Goal: Task Accomplishment & Management: Manage account settings

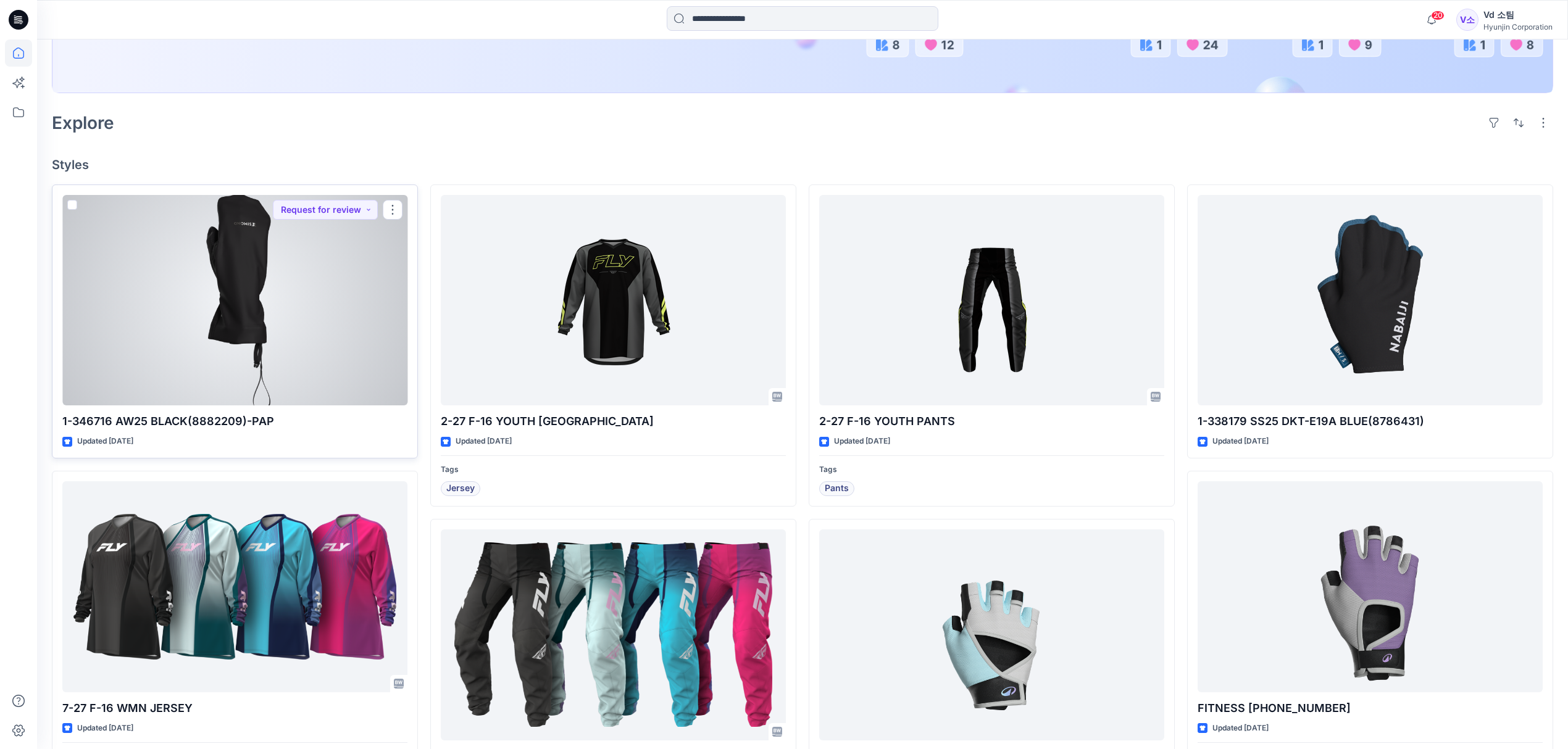
scroll to position [329, 0]
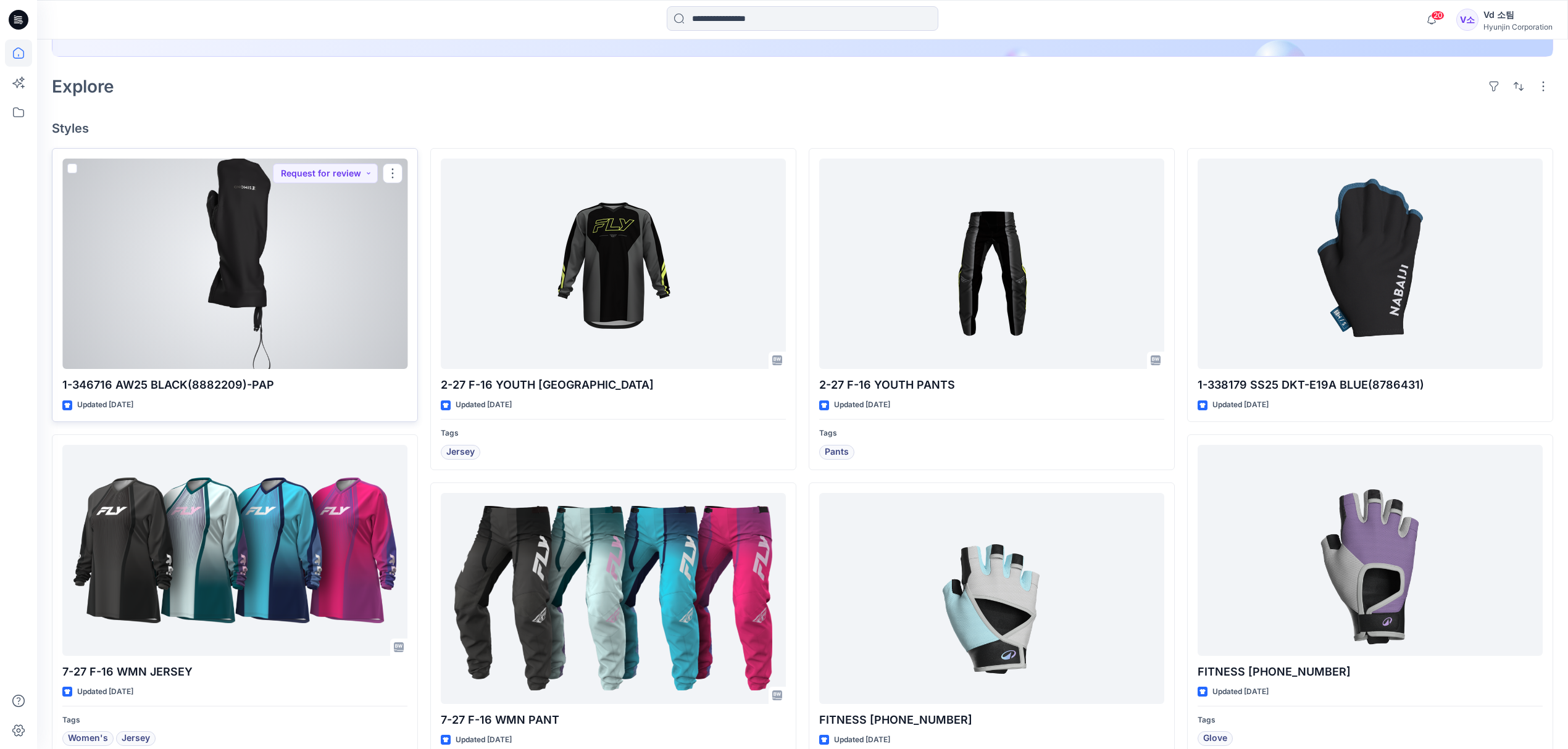
click at [259, 327] on div at bounding box center [234, 263] width 345 height 211
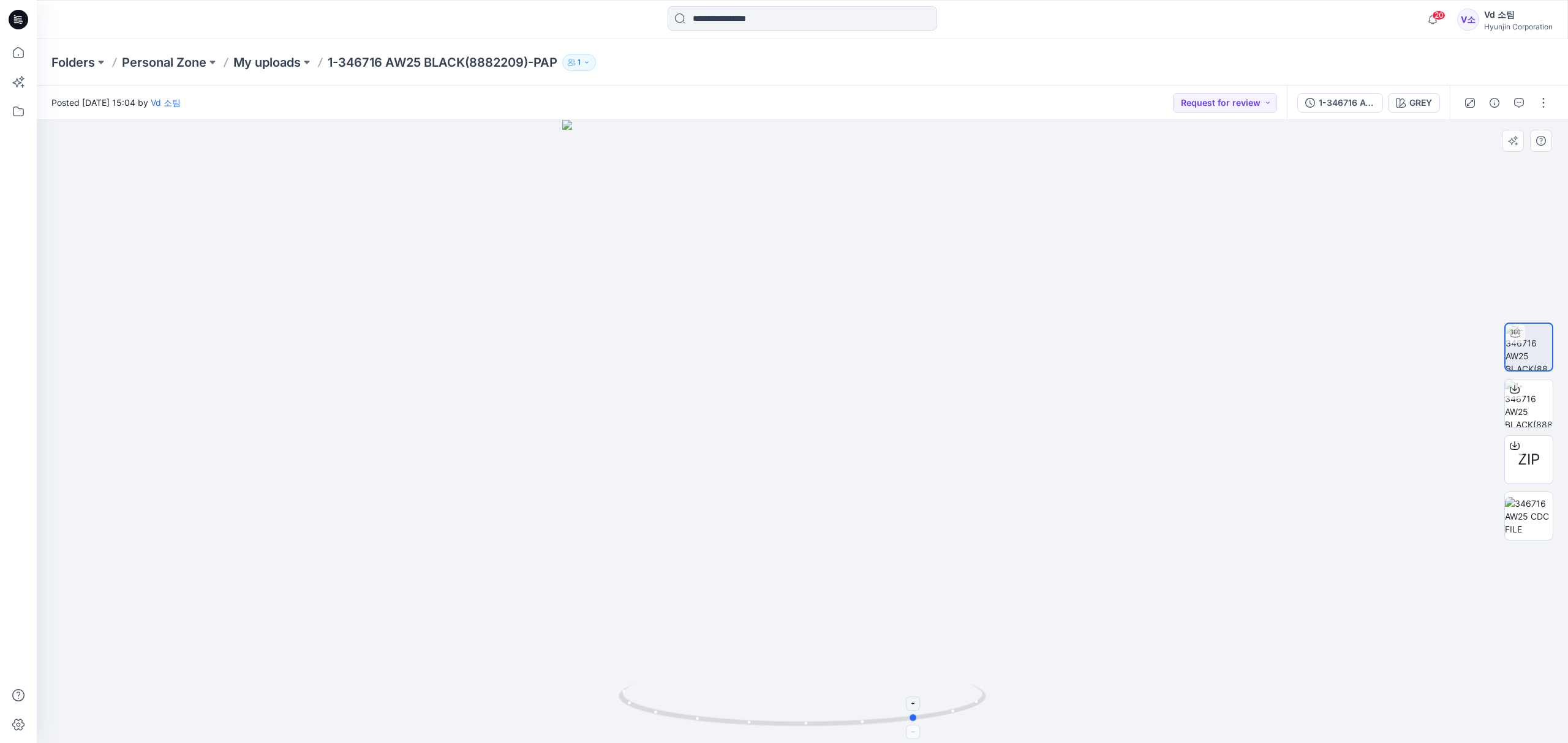
drag, startPoint x: 719, startPoint y: 719, endPoint x: 831, endPoint y: 699, distance: 113.8
click at [831, 699] on icon at bounding box center [804, 707] width 370 height 46
drag, startPoint x: 769, startPoint y: 481, endPoint x: 943, endPoint y: 664, distance: 252.5
click at [946, 681] on img at bounding box center [802, 326] width 918 height 835
drag, startPoint x: 859, startPoint y: 476, endPoint x: 840, endPoint y: 631, distance: 156.2
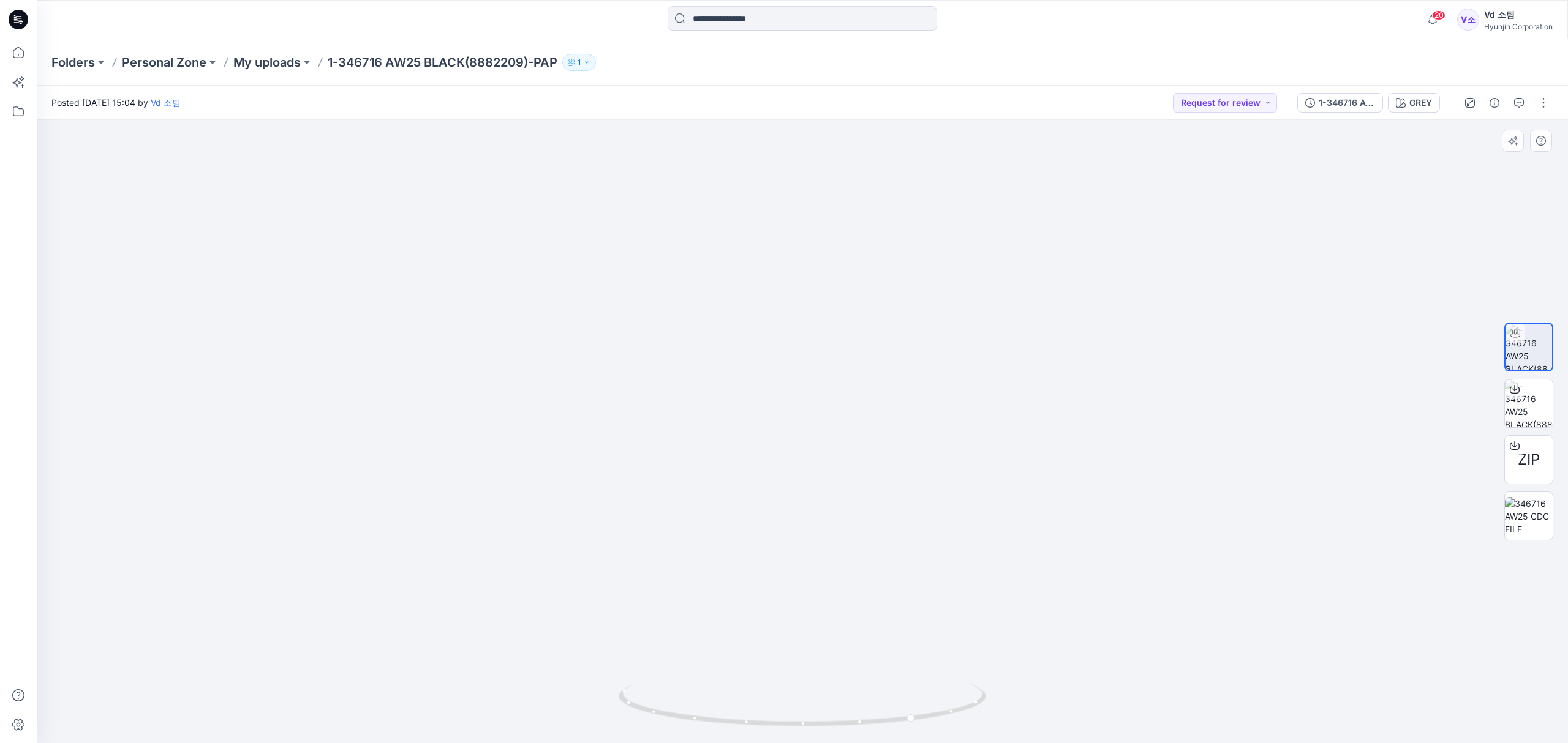
click at [840, 631] on img at bounding box center [802, 402] width 918 height 682
drag, startPoint x: 749, startPoint y: 722, endPoint x: 870, endPoint y: 720, distance: 121.0
click at [870, 720] on icon at bounding box center [804, 707] width 370 height 46
drag, startPoint x: 914, startPoint y: 500, endPoint x: 885, endPoint y: 255, distance: 246.7
click at [885, 253] on img at bounding box center [802, 309] width 918 height 869
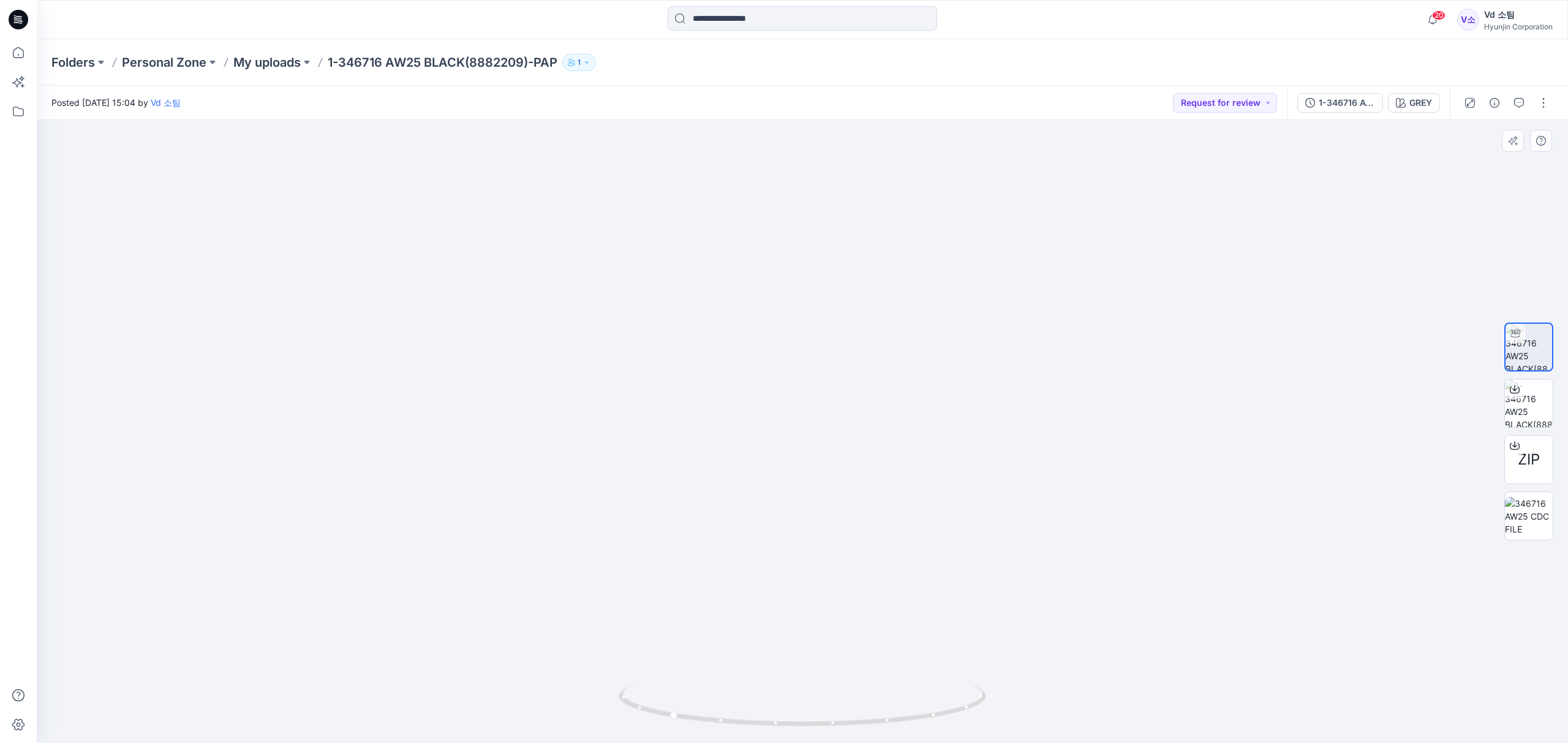
drag, startPoint x: 885, startPoint y: 448, endPoint x: 890, endPoint y: 376, distance: 72.2
click at [890, 376] on img at bounding box center [802, 272] width 918 height 943
drag, startPoint x: 856, startPoint y: 618, endPoint x: 843, endPoint y: 633, distance: 19.8
click at [843, 633] on div at bounding box center [801, 431] width 1531 height 623
drag, startPoint x: 959, startPoint y: 621, endPoint x: 998, endPoint y: 618, distance: 39.1
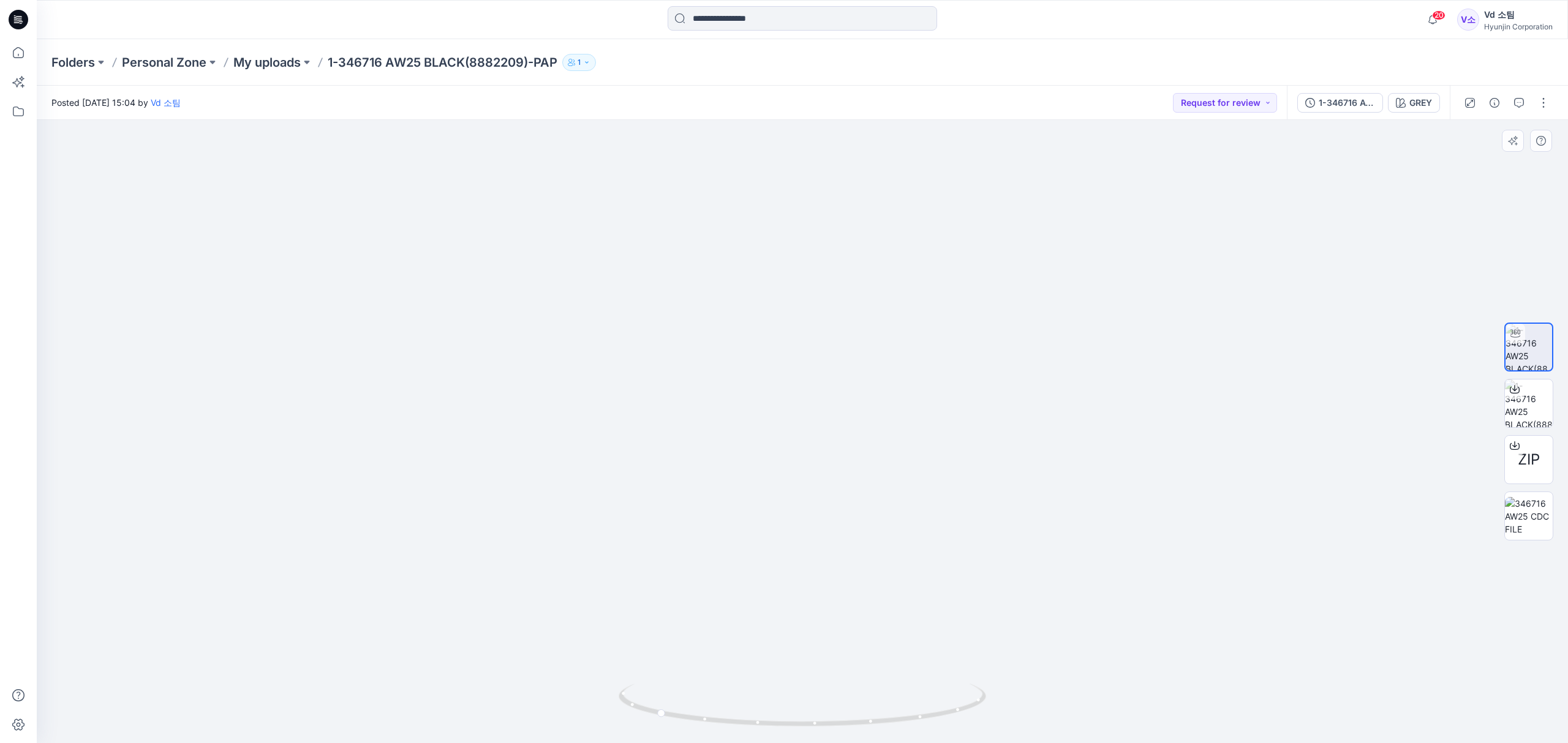
click at [998, 618] on img at bounding box center [801, 345] width 694 height 797
drag, startPoint x: 726, startPoint y: 721, endPoint x: 700, endPoint y: 722, distance: 26.0
click at [700, 722] on icon at bounding box center [804, 707] width 370 height 46
drag, startPoint x: 809, startPoint y: 635, endPoint x: 809, endPoint y: 676, distance: 41.0
drag, startPoint x: 822, startPoint y: 402, endPoint x: 822, endPoint y: 395, distance: 7.0
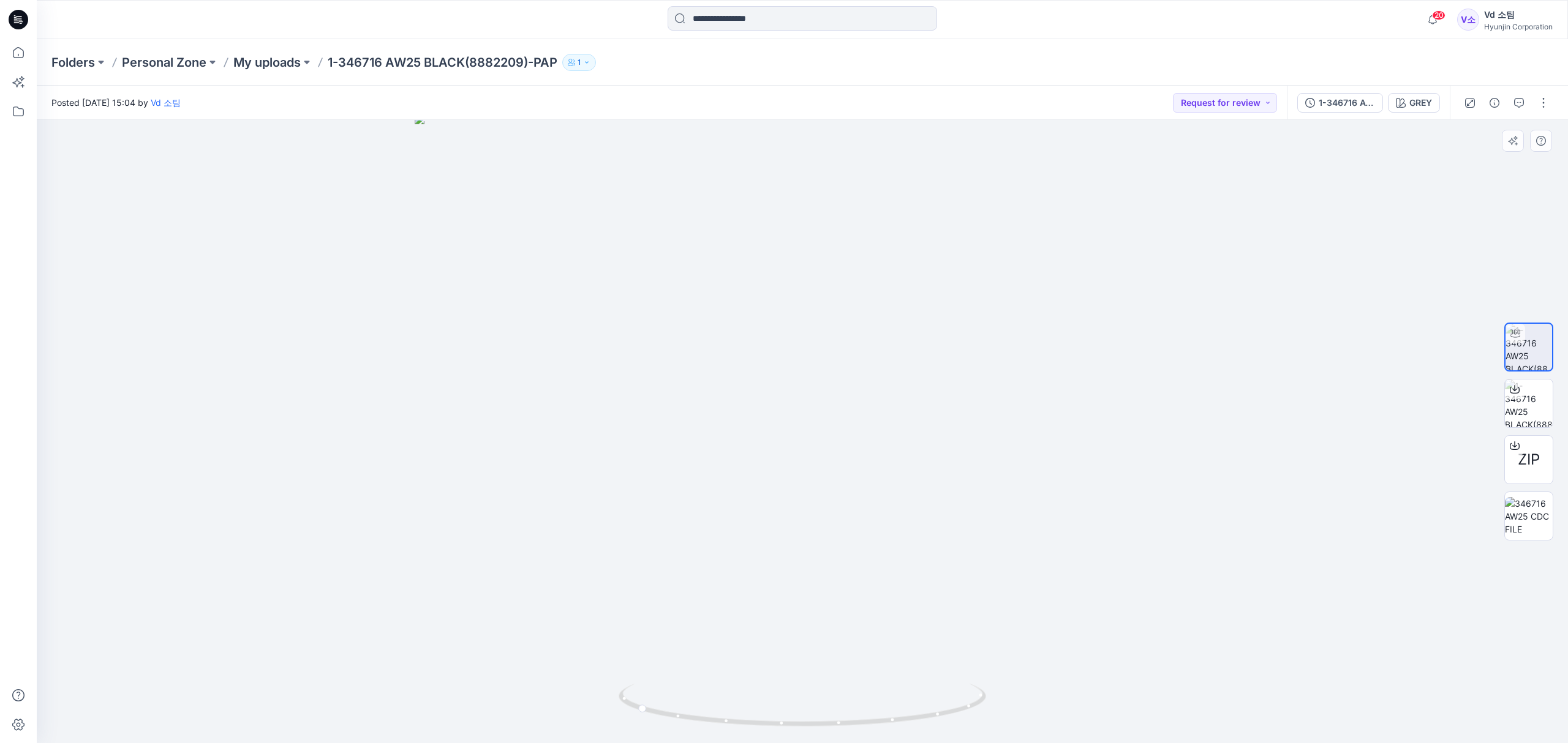
drag, startPoint x: 890, startPoint y: 547, endPoint x: 894, endPoint y: 628, distance: 81.1
drag, startPoint x: 876, startPoint y: 533, endPoint x: 868, endPoint y: 410, distance: 123.3
drag, startPoint x: 887, startPoint y: 543, endPoint x: 892, endPoint y: 556, distance: 13.9
click at [243, 64] on p "My uploads" at bounding box center [267, 62] width 67 height 17
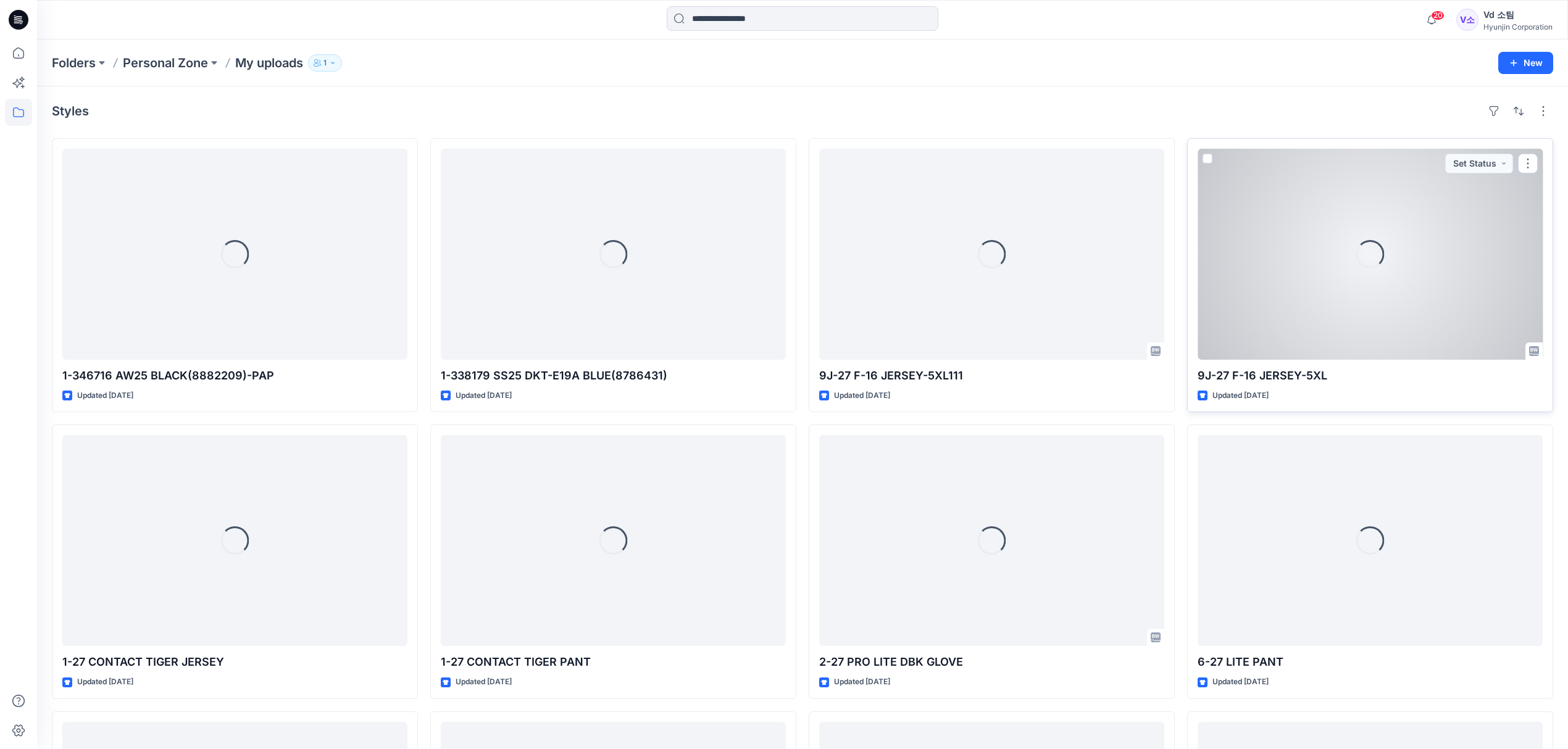
click at [1402, 276] on div "Loading..." at bounding box center [1369, 254] width 345 height 211
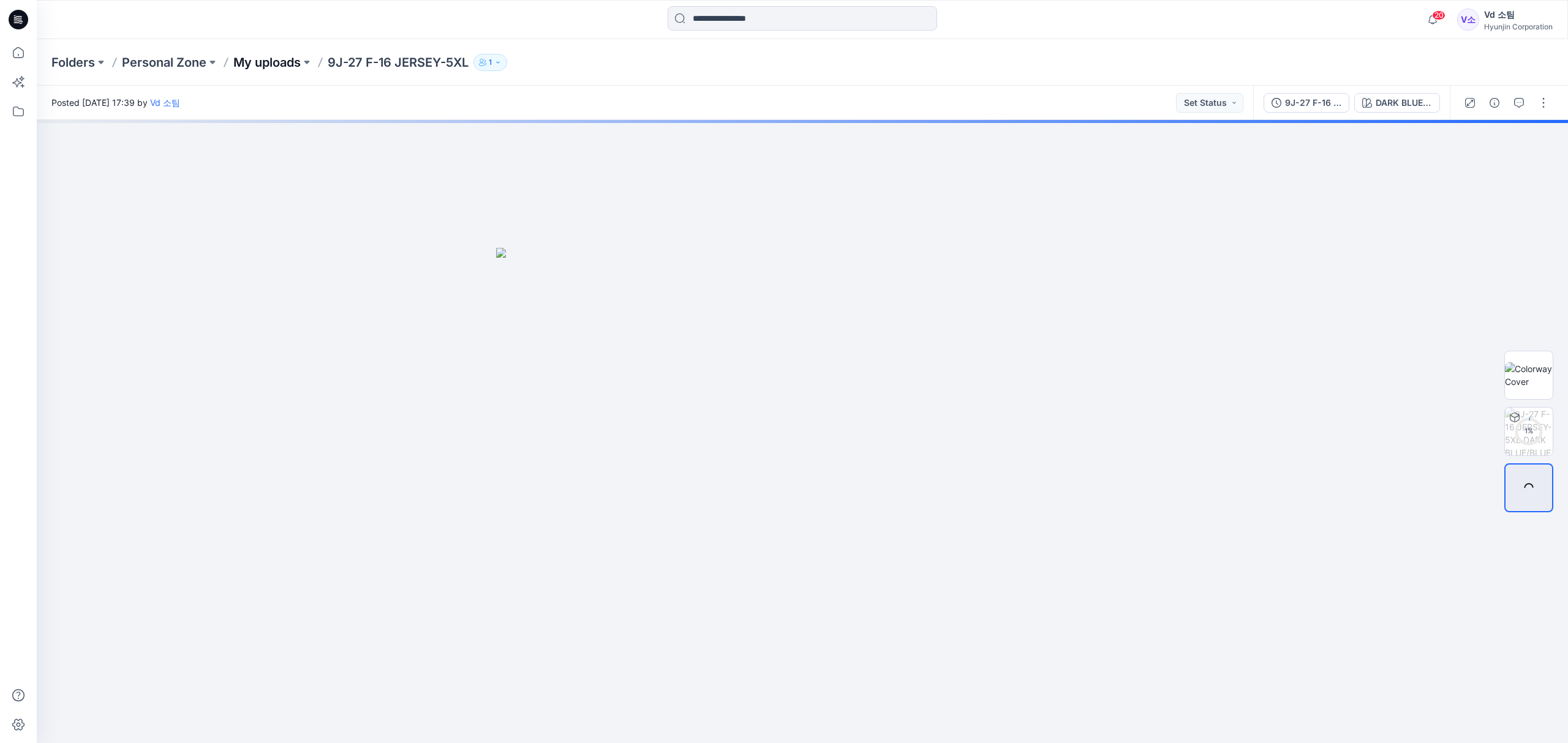
click at [272, 60] on p "My uploads" at bounding box center [267, 62] width 67 height 17
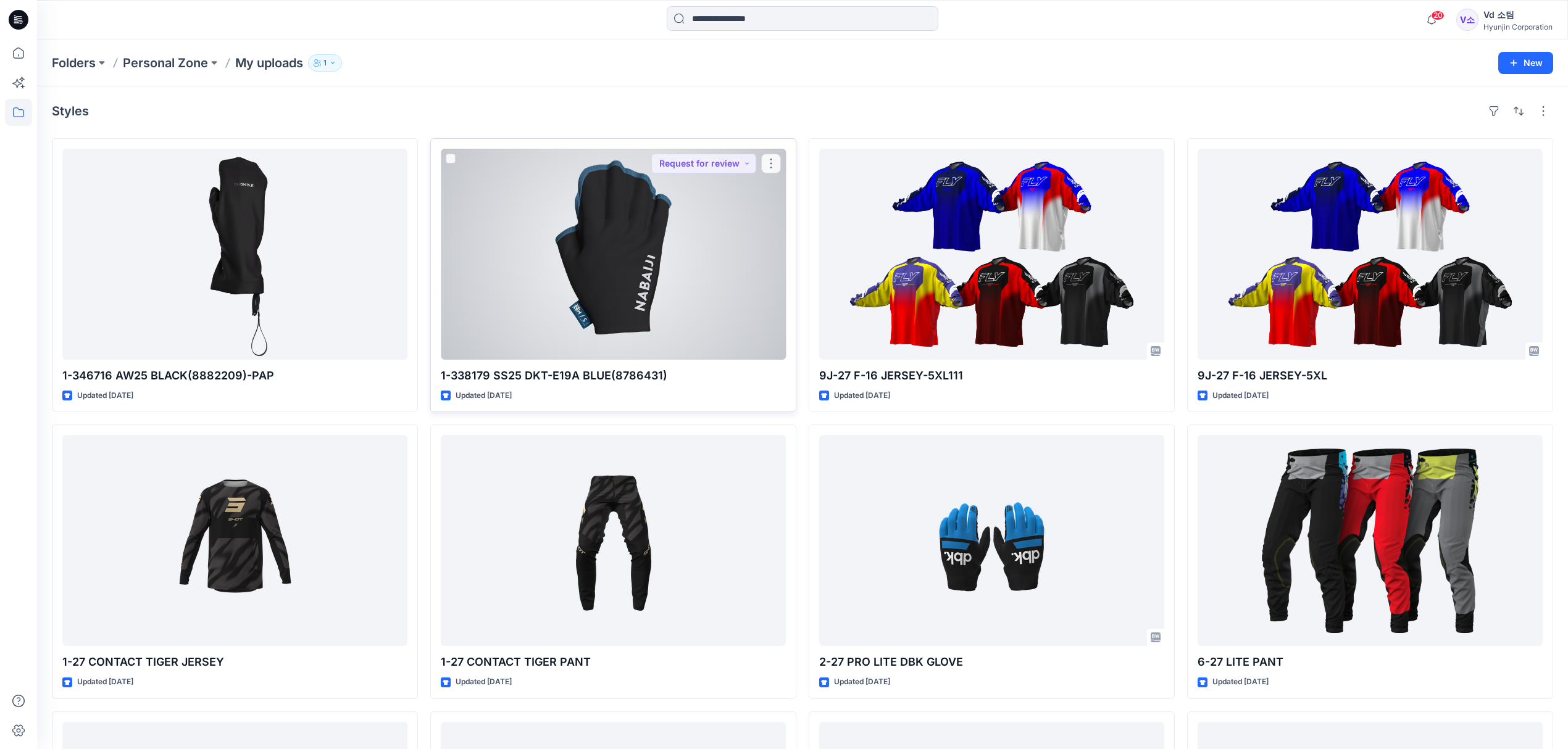
click at [695, 309] on div at bounding box center [613, 254] width 345 height 211
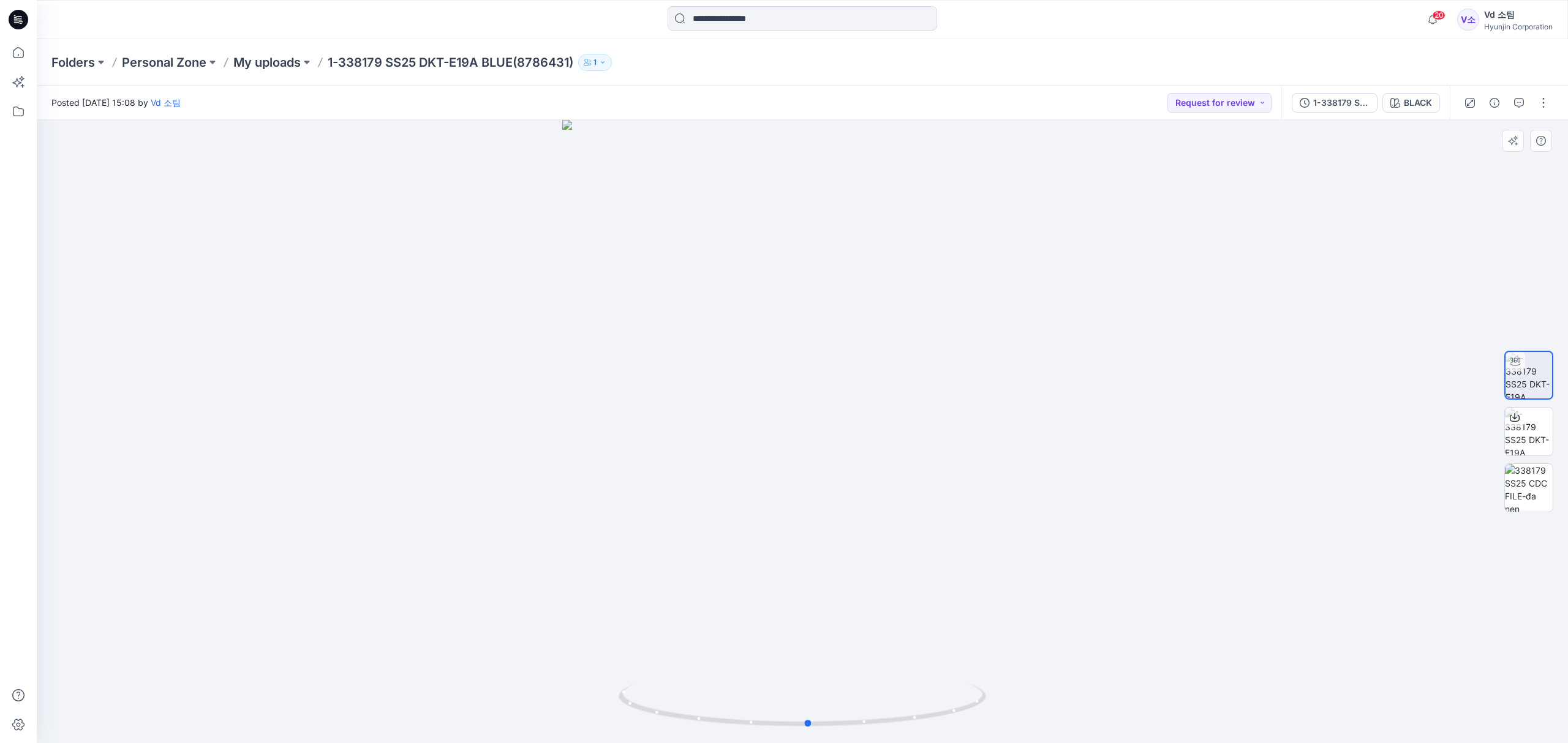
drag, startPoint x: 711, startPoint y: 715, endPoint x: 1085, endPoint y: 694, distance: 374.6
click at [1085, 694] on div at bounding box center [801, 431] width 1531 height 623
drag, startPoint x: 808, startPoint y: 724, endPoint x: 905, endPoint y: 720, distance: 97.1
click at [905, 720] on icon at bounding box center [804, 707] width 370 height 46
drag, startPoint x: 858, startPoint y: 713, endPoint x: 927, endPoint y: 710, distance: 69.1
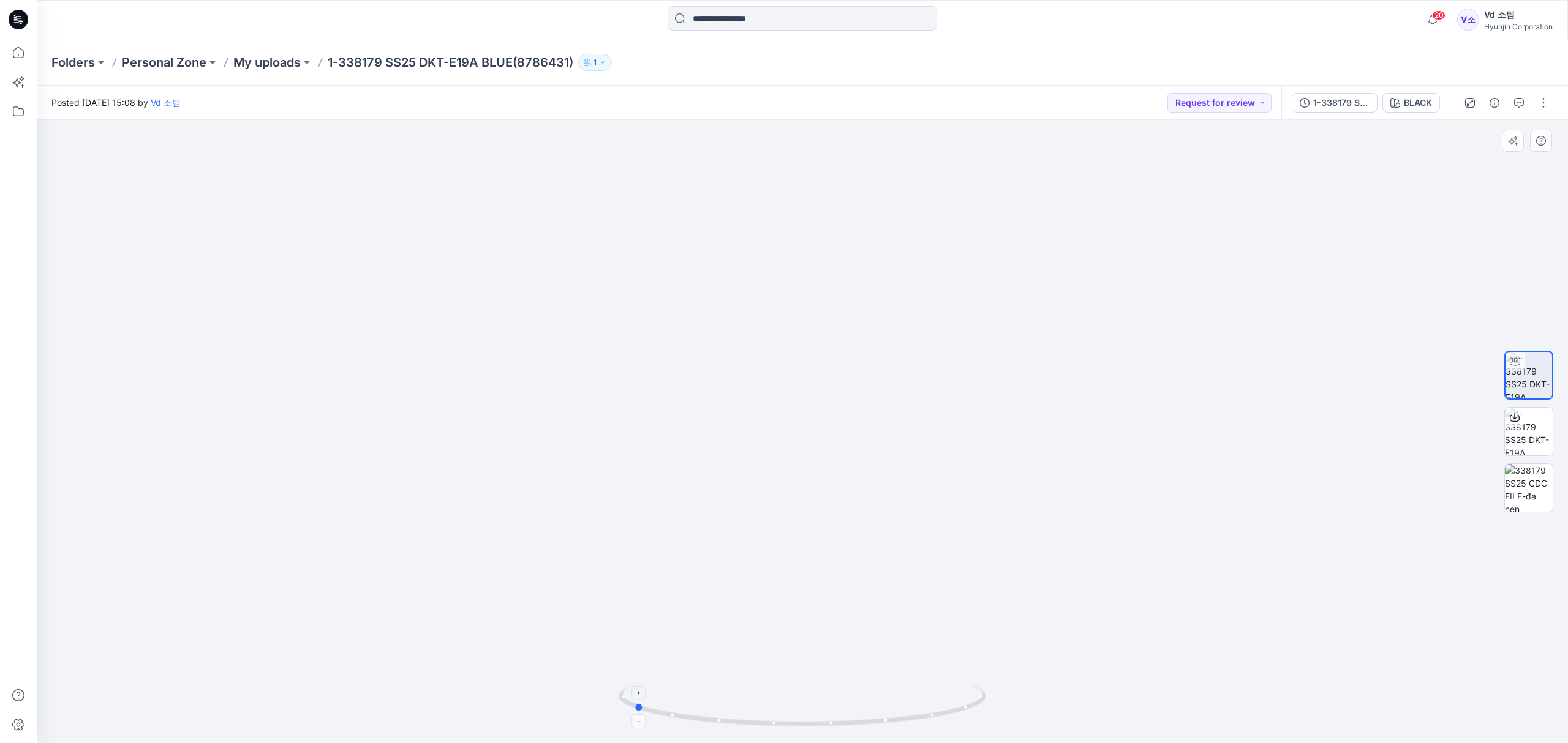
click at [927, 710] on icon at bounding box center [804, 707] width 370 height 46
drag, startPoint x: 852, startPoint y: 470, endPoint x: 873, endPoint y: 601, distance: 132.7
click at [873, 601] on img at bounding box center [802, 351] width 918 height 784
drag, startPoint x: 877, startPoint y: 505, endPoint x: 862, endPoint y: 295, distance: 210.5
click at [862, 295] on img at bounding box center [802, 282] width 918 height 922
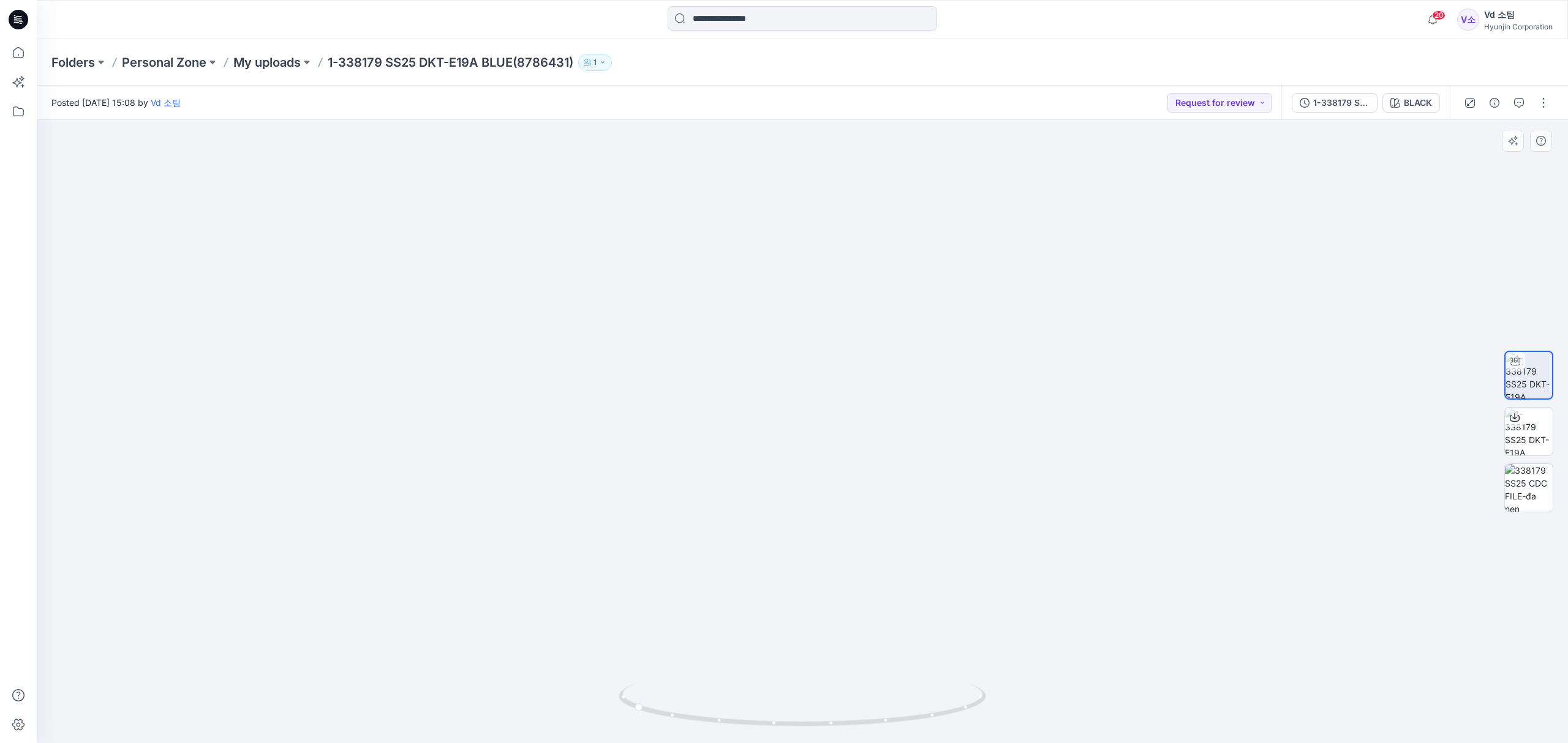
drag, startPoint x: 876, startPoint y: 425, endPoint x: 880, endPoint y: 267, distance: 158.1
click at [880, 267] on img at bounding box center [802, 202] width 918 height 1081
drag, startPoint x: 729, startPoint y: 705, endPoint x: 798, endPoint y: 703, distance: 69.0
click at [799, 708] on icon at bounding box center [804, 707] width 370 height 46
drag, startPoint x: 812, startPoint y: 409, endPoint x: 807, endPoint y: 620, distance: 211.1
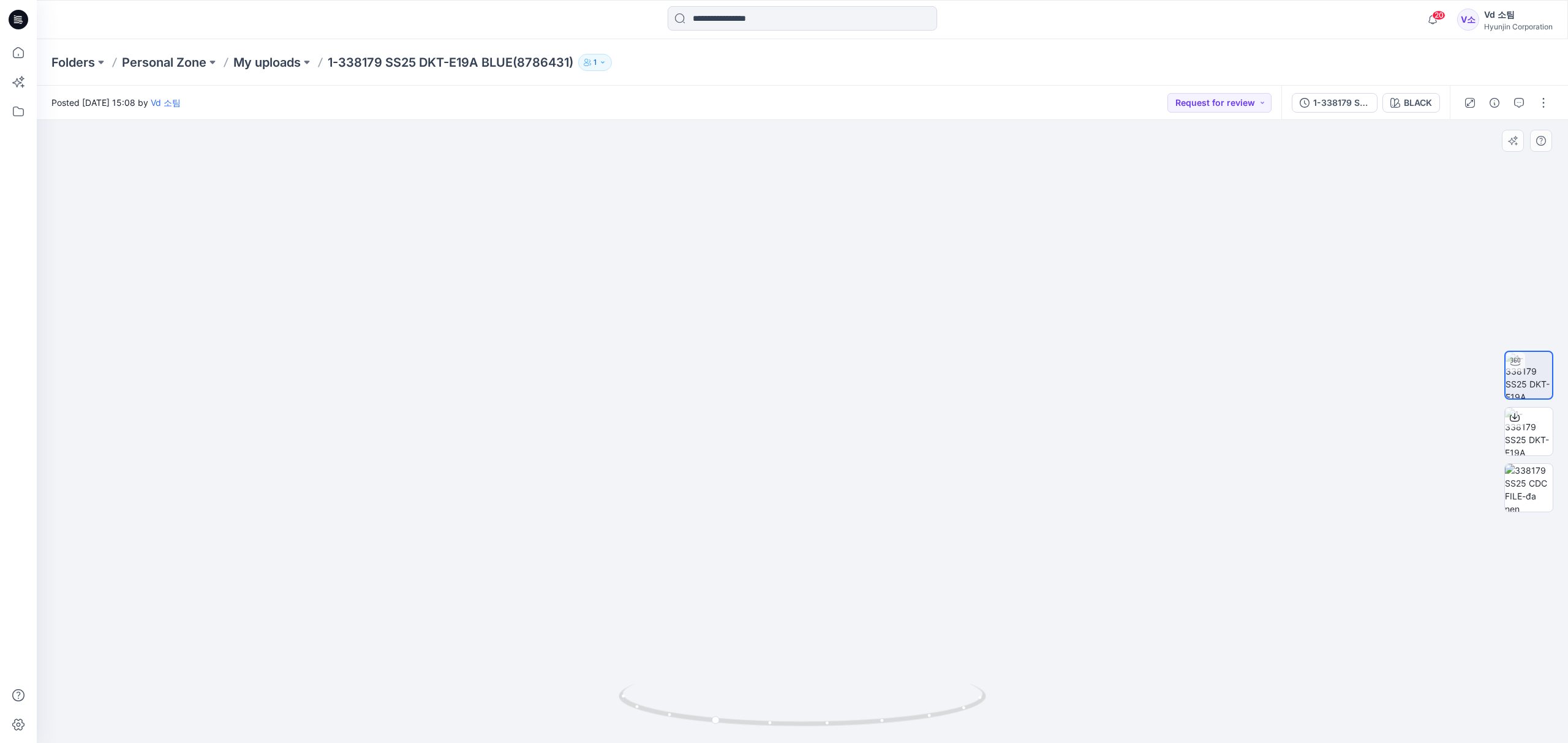
click at [807, 620] on img at bounding box center [802, 256] width 918 height 976
drag, startPoint x: 833, startPoint y: 485, endPoint x: 726, endPoint y: 505, distance: 108.9
click at [726, 505] on img at bounding box center [802, 432] width 489 height 624
drag, startPoint x: 717, startPoint y: 719, endPoint x: 1078, endPoint y: 668, distance: 364.6
click at [1092, 691] on div at bounding box center [801, 431] width 1531 height 623
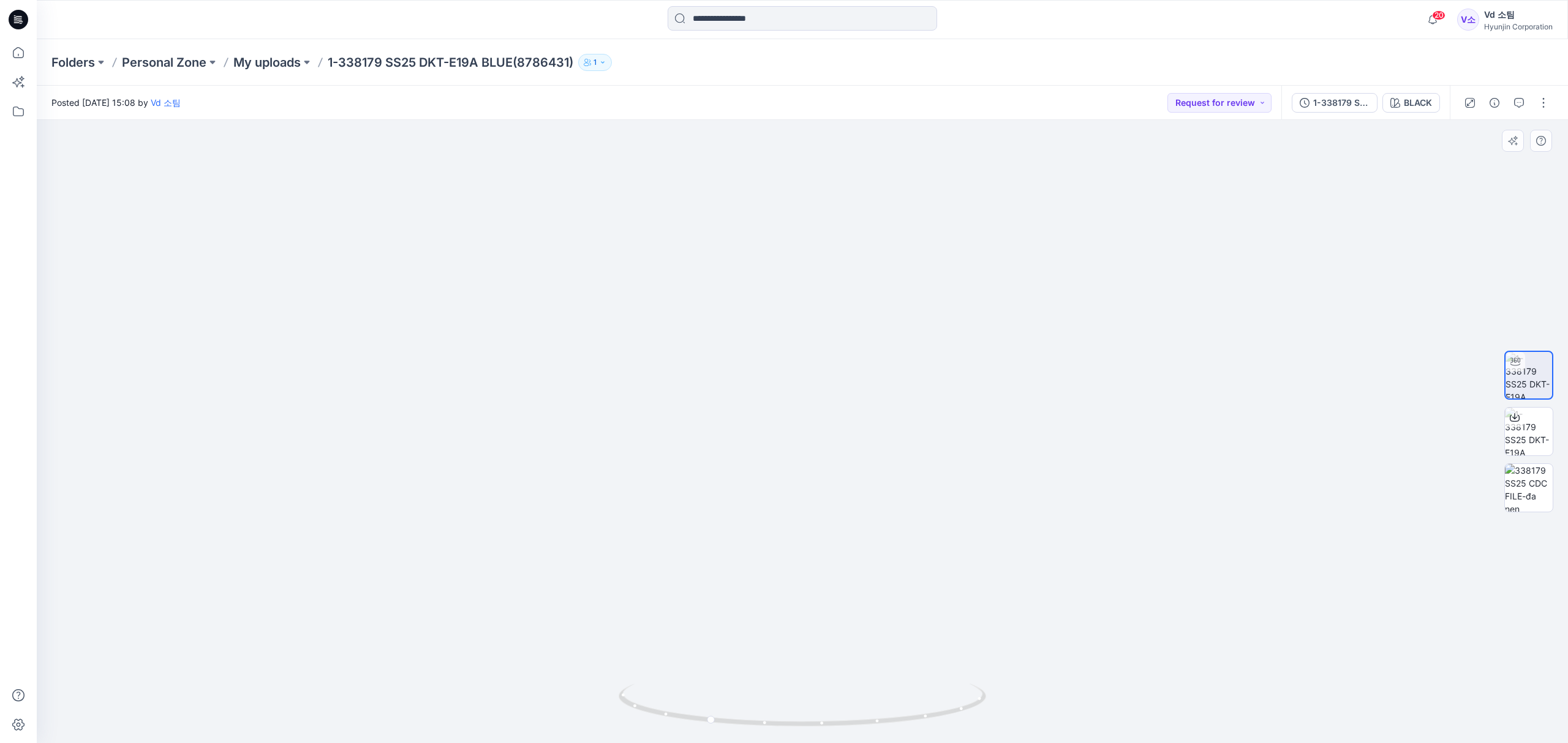
drag, startPoint x: 829, startPoint y: 431, endPoint x: 841, endPoint y: 249, distance: 182.4
click at [830, 230] on img at bounding box center [801, 276] width 883 height 935
drag, startPoint x: 821, startPoint y: 540, endPoint x: 814, endPoint y: 601, distance: 61.4
click at [814, 601] on img at bounding box center [802, 269] width 918 height 948
drag, startPoint x: 831, startPoint y: 395, endPoint x: 805, endPoint y: 553, distance: 160.1
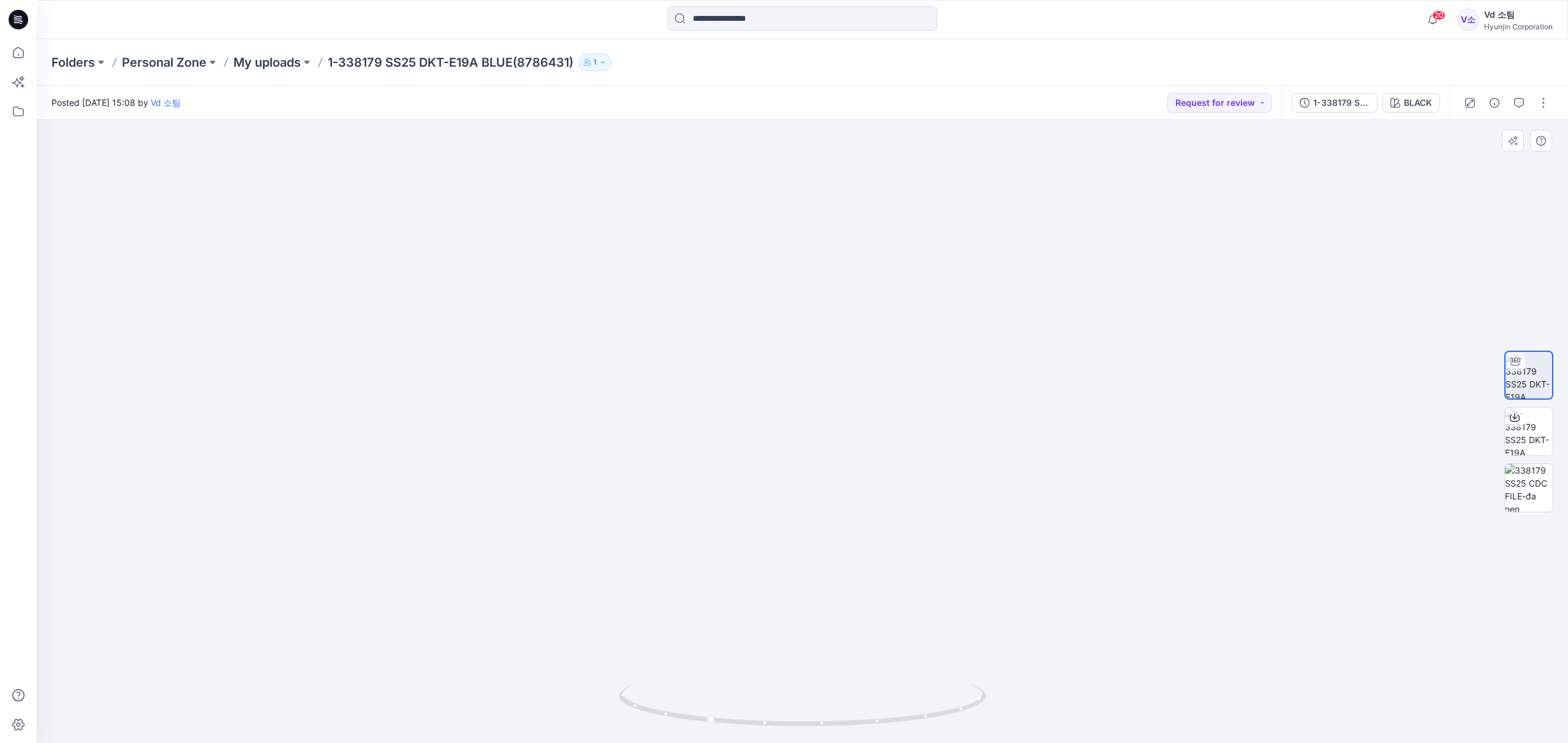
click at [805, 553] on img at bounding box center [802, 358] width 918 height 771
drag, startPoint x: 817, startPoint y: 445, endPoint x: 817, endPoint y: 463, distance: 18.0
click at [817, 463] on img at bounding box center [802, 367] width 918 height 754
drag, startPoint x: 809, startPoint y: 719, endPoint x: 709, endPoint y: 710, distance: 100.4
click at [709, 710] on icon at bounding box center [804, 707] width 370 height 46
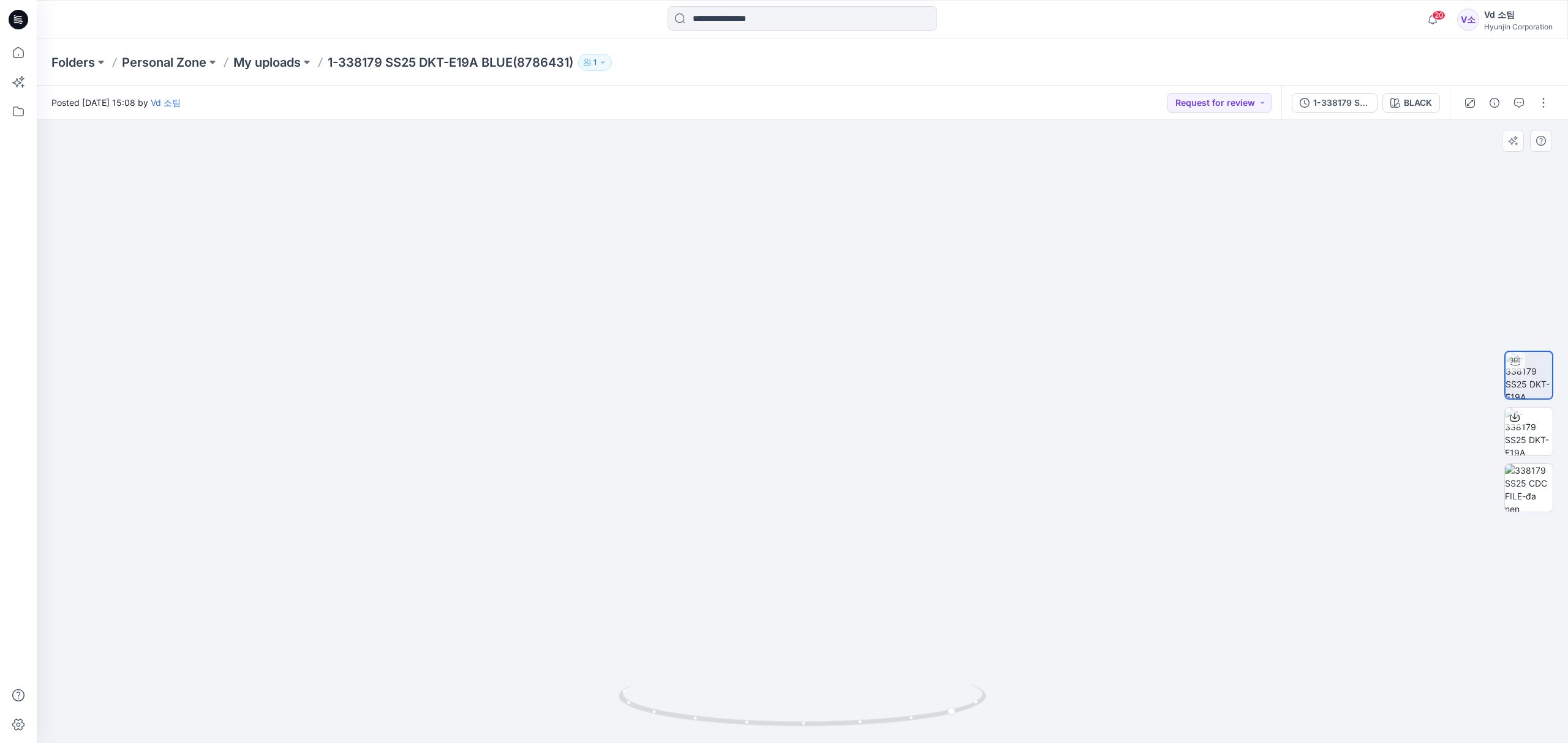
drag, startPoint x: 890, startPoint y: 551, endPoint x: 852, endPoint y: 252, distance: 301.4
click at [852, 252] on img at bounding box center [802, 200] width 918 height 1087
drag, startPoint x: 882, startPoint y: 399, endPoint x: 884, endPoint y: 522, distance: 123.0
drag, startPoint x: 792, startPoint y: 735, endPoint x: 844, endPoint y: 716, distance: 55.4
click at [846, 717] on div at bounding box center [802, 712] width 368 height 61
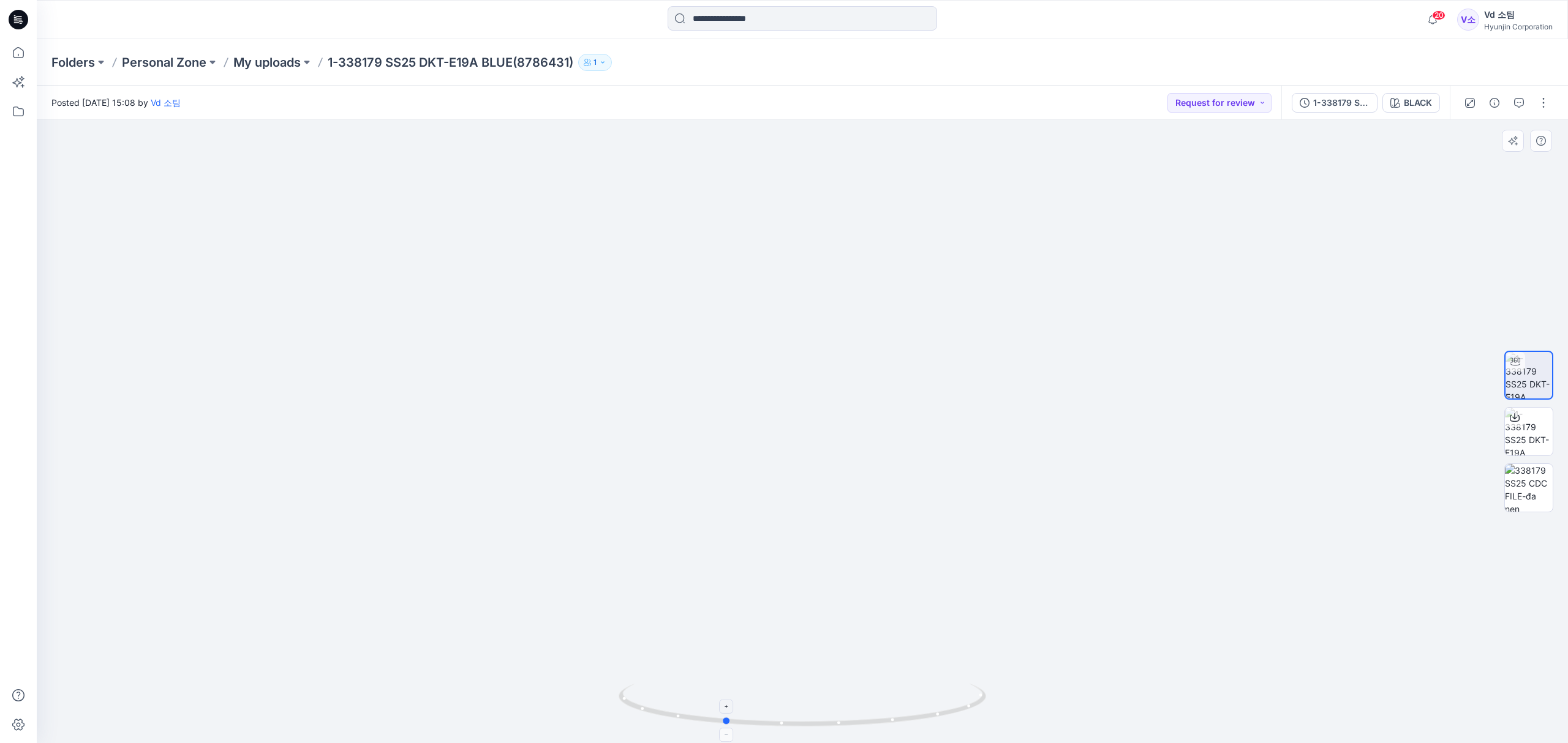
drag, startPoint x: 788, startPoint y: 712, endPoint x: 867, endPoint y: 714, distance: 79.0
click at [867, 714] on icon at bounding box center [804, 707] width 370 height 46
click at [257, 70] on p "My uploads" at bounding box center [267, 62] width 67 height 17
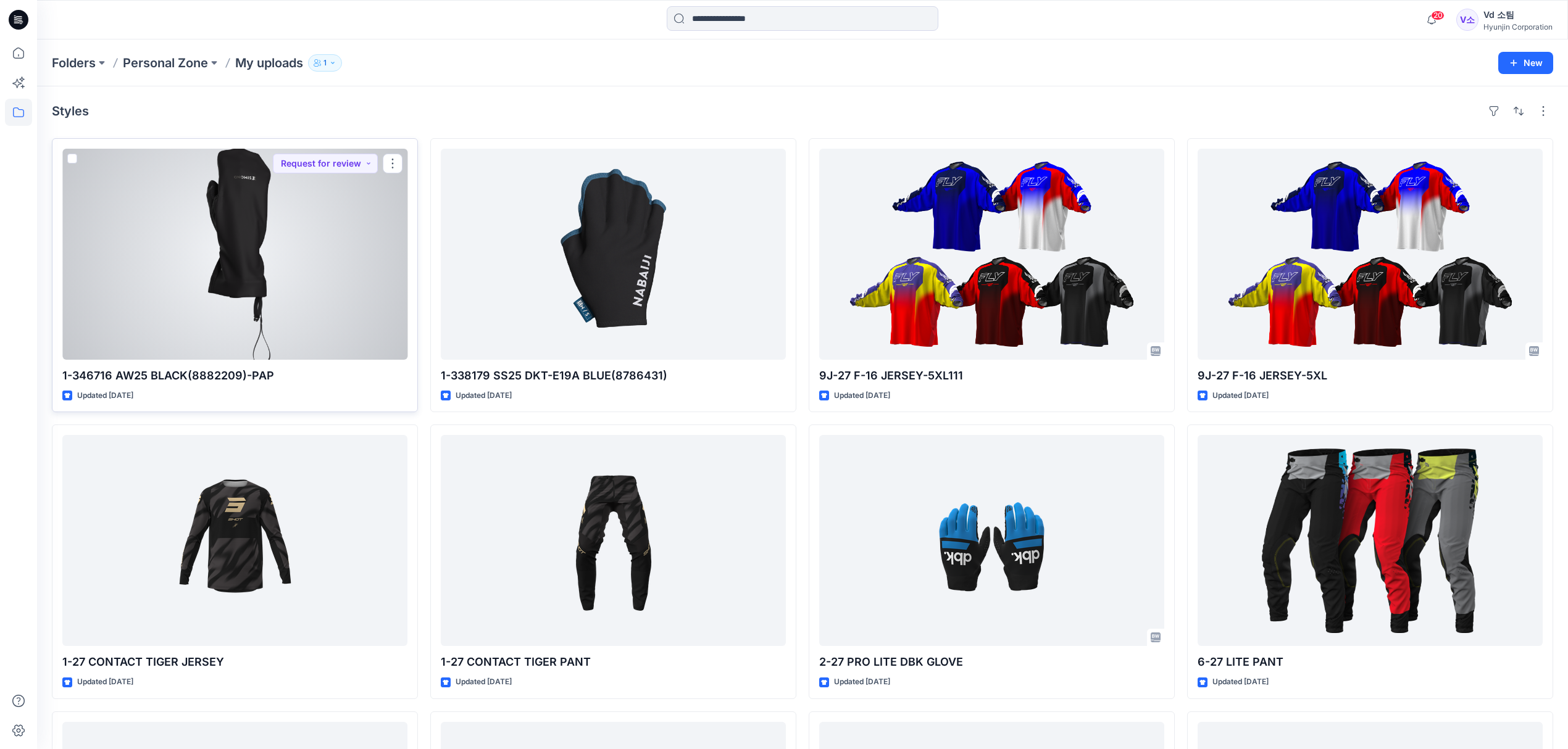
click at [352, 329] on div at bounding box center [234, 254] width 345 height 211
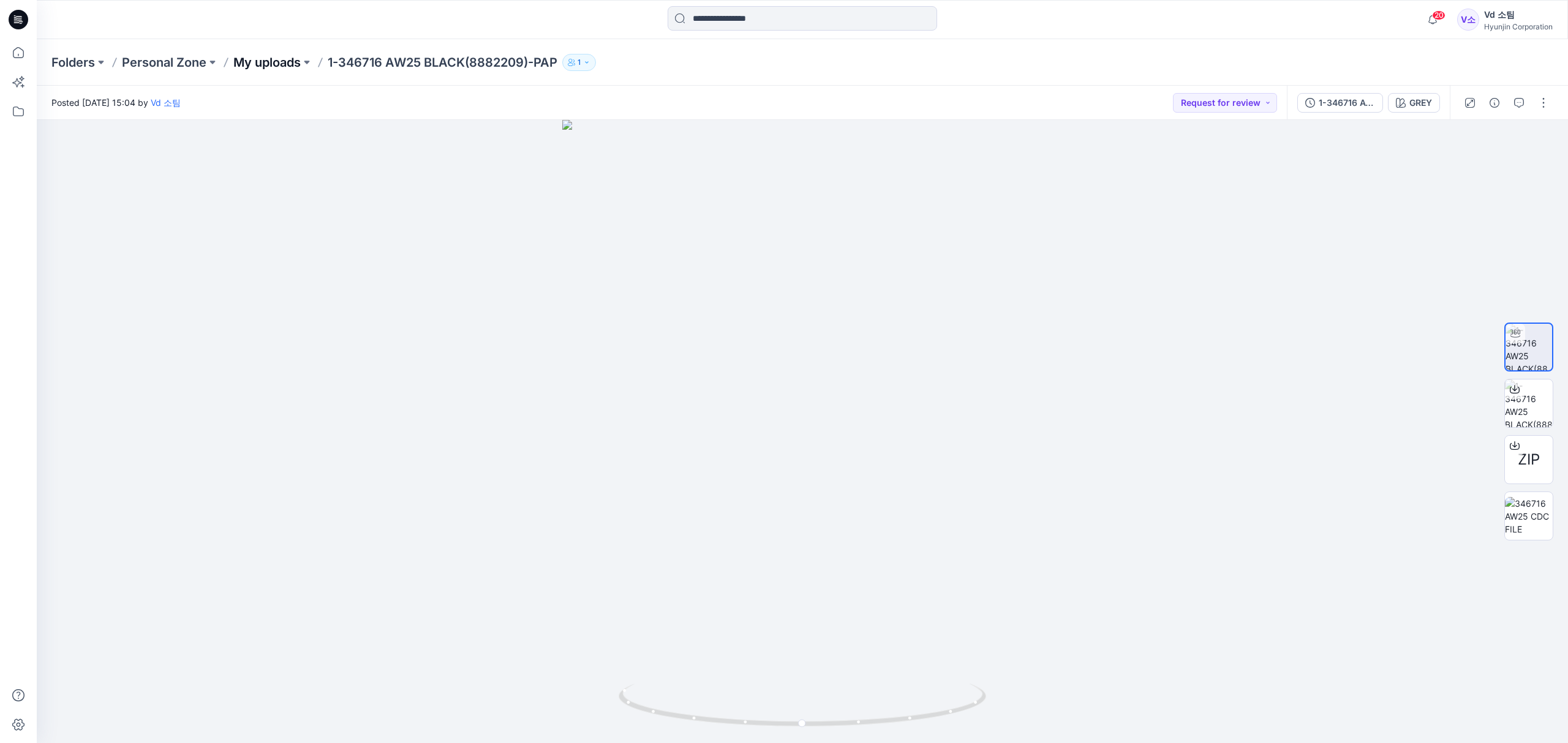
click at [262, 69] on p "My uploads" at bounding box center [267, 62] width 67 height 17
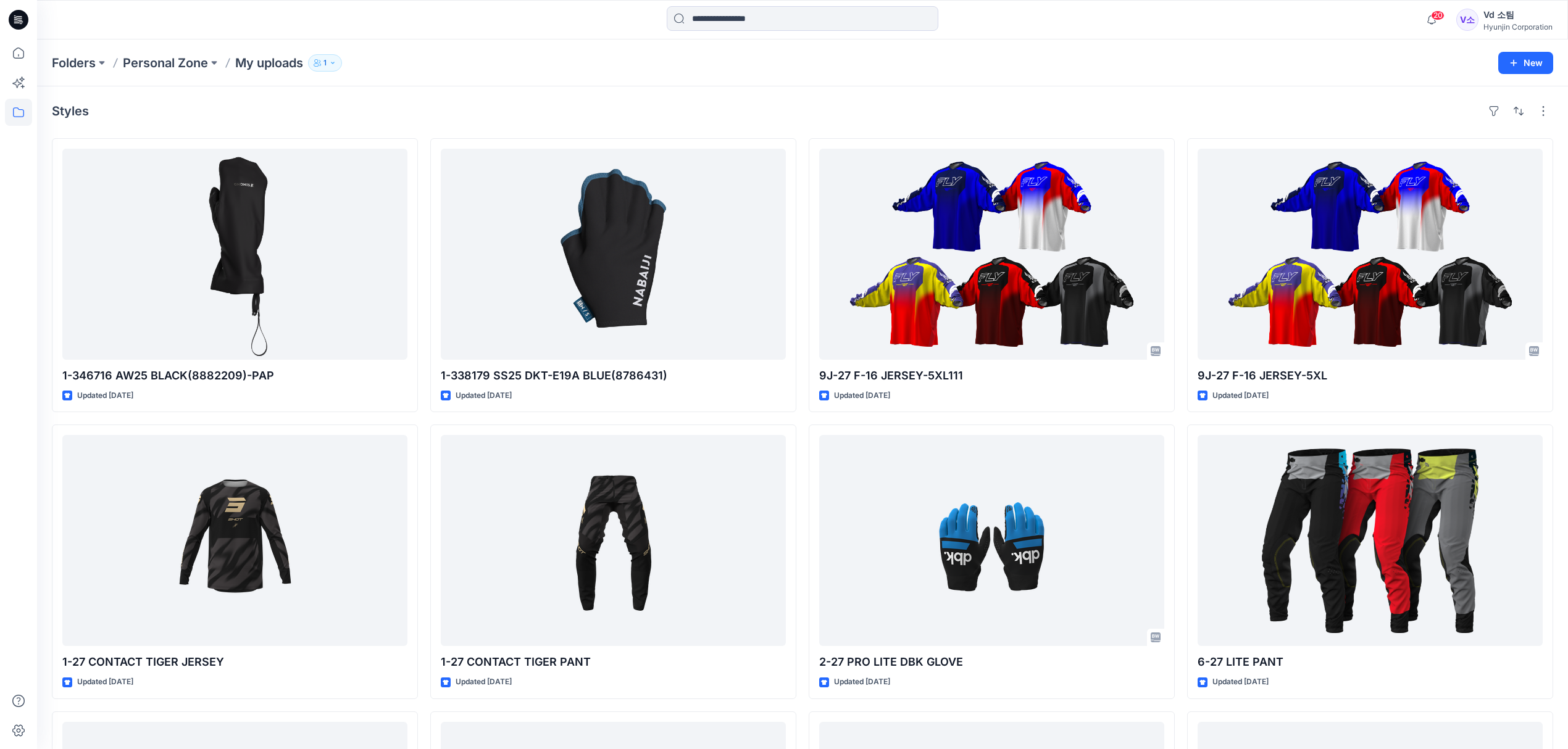
click at [568, 100] on div "Styles 1-346716 AW25 BLACK(8882209)-PAP Updated 3 days ago 1-27 CONTACT TIGER J…" at bounding box center [802, 565] width 1531 height 958
click at [675, 104] on div "Styles" at bounding box center [802, 112] width 1501 height 20
click at [1396, 72] on div "Folders Personal Zone My uploads 1 New" at bounding box center [802, 62] width 1531 height 47
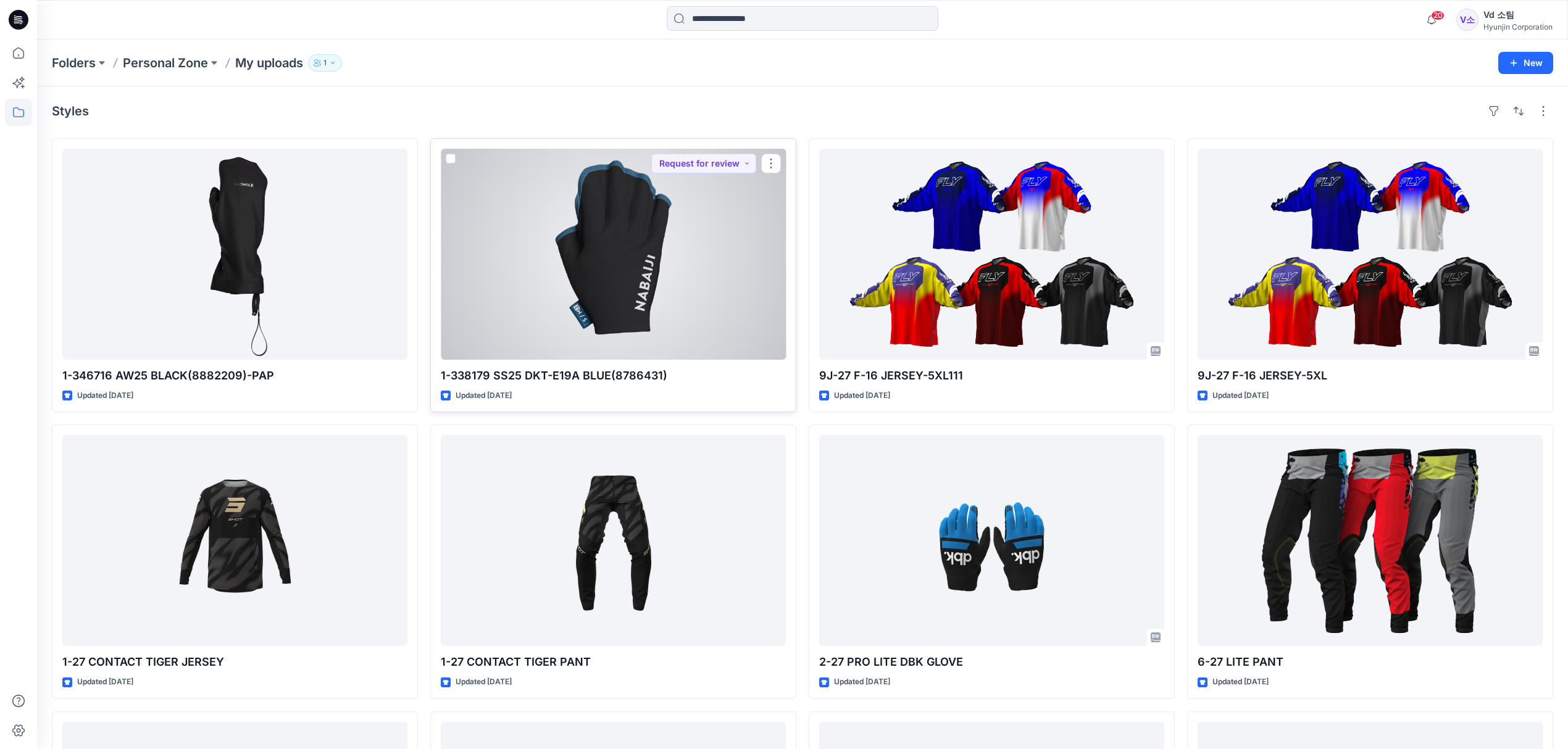
click at [596, 312] on div at bounding box center [613, 254] width 345 height 211
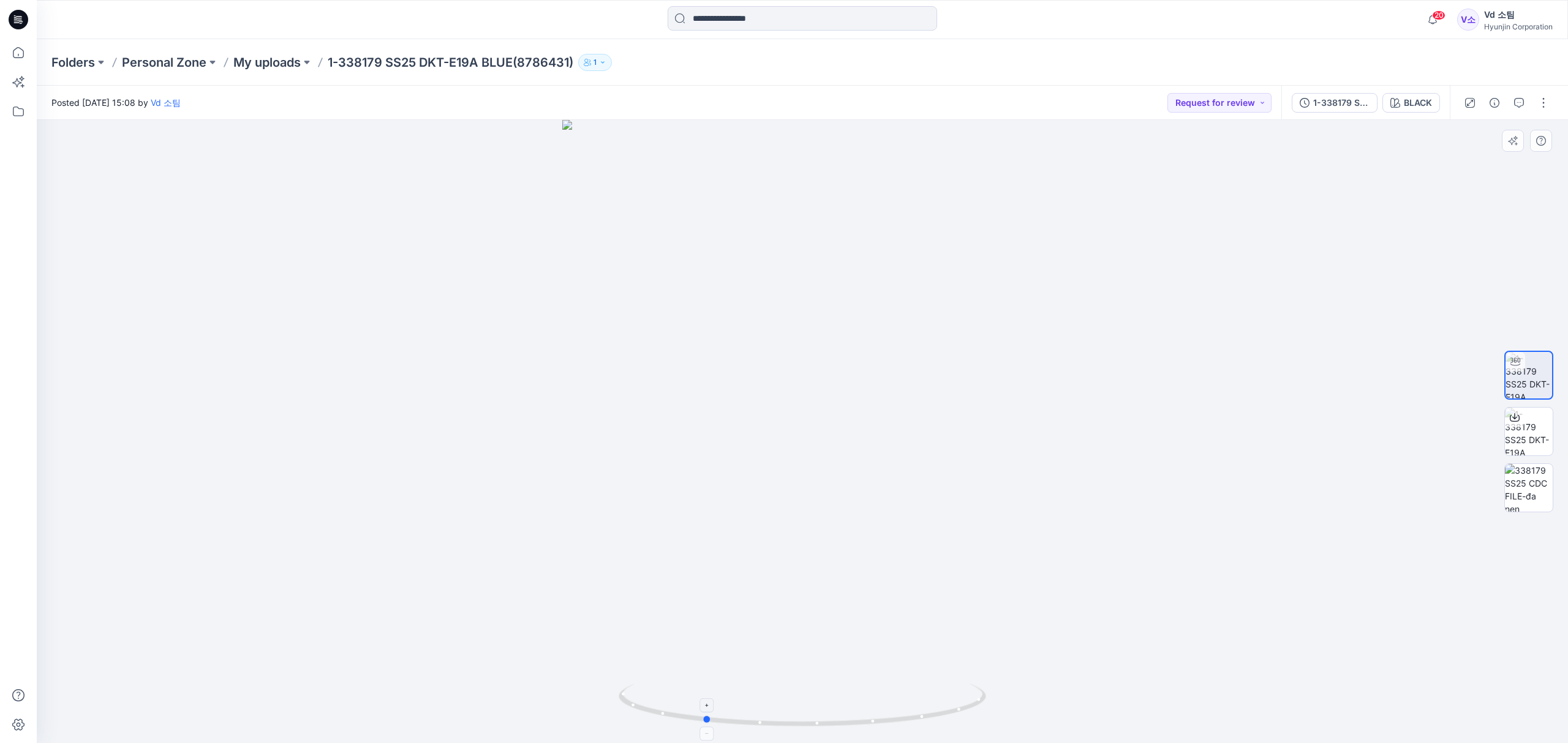
drag, startPoint x: 677, startPoint y: 715, endPoint x: 946, endPoint y: 709, distance: 269.1
click at [946, 709] on icon at bounding box center [804, 707] width 370 height 46
click at [260, 40] on div "Folders Personal Zone My uploads 1-338179 SS25 DKT-E19A BLUE(8786431) 1" at bounding box center [801, 62] width 1531 height 46
click at [268, 57] on p "My uploads" at bounding box center [267, 62] width 67 height 17
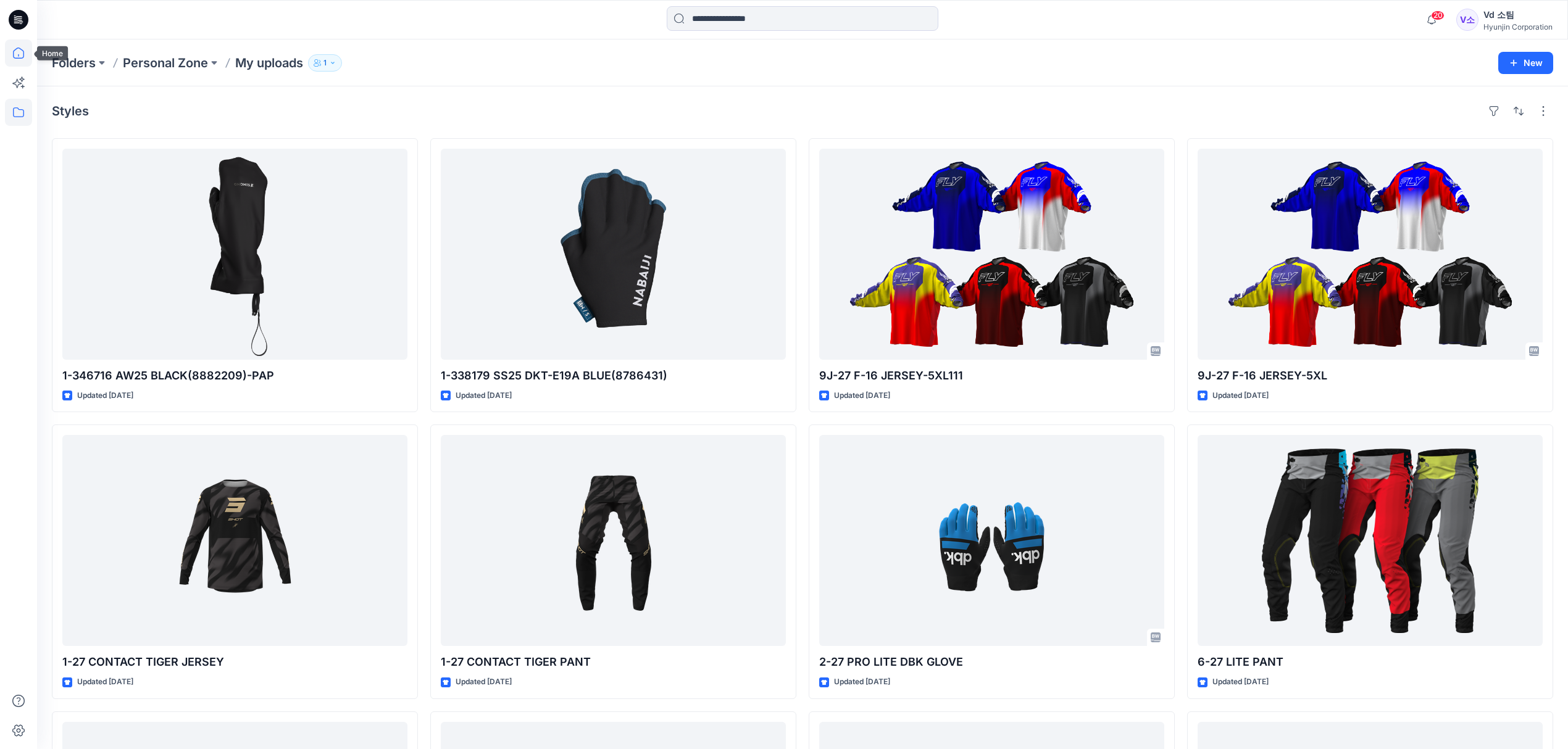
click at [27, 54] on icon at bounding box center [18, 53] width 27 height 27
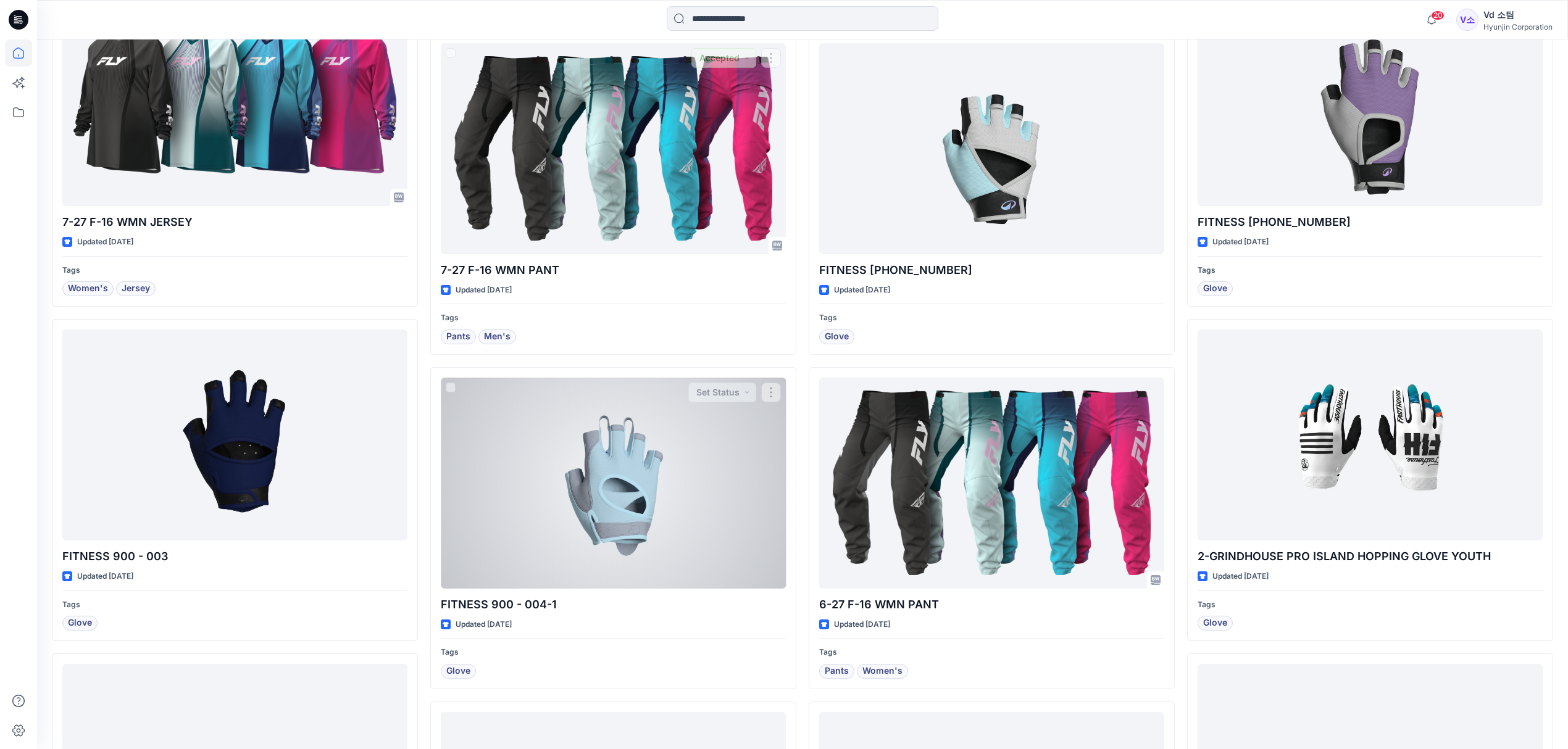
scroll to position [861, 0]
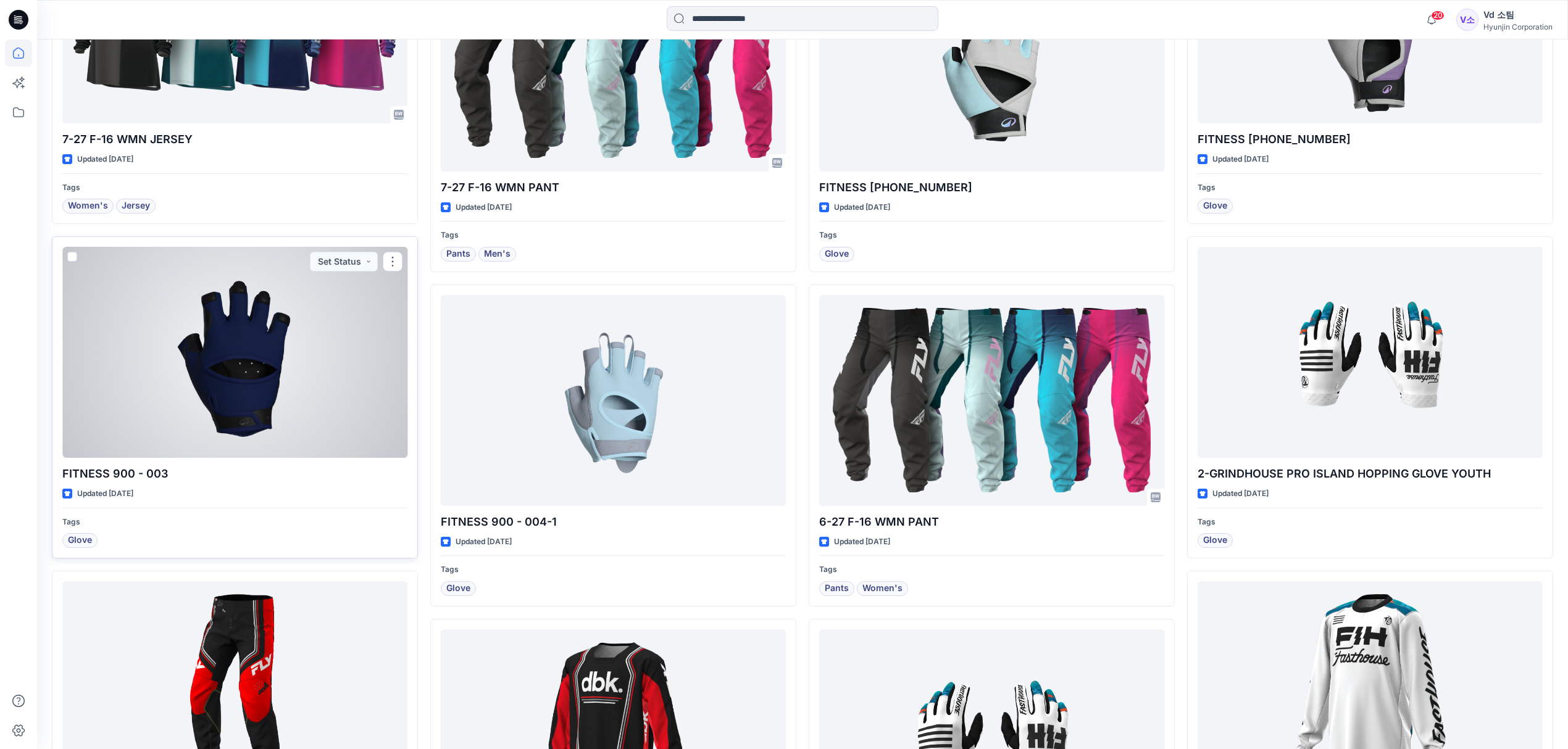
click at [324, 423] on div at bounding box center [234, 352] width 345 height 211
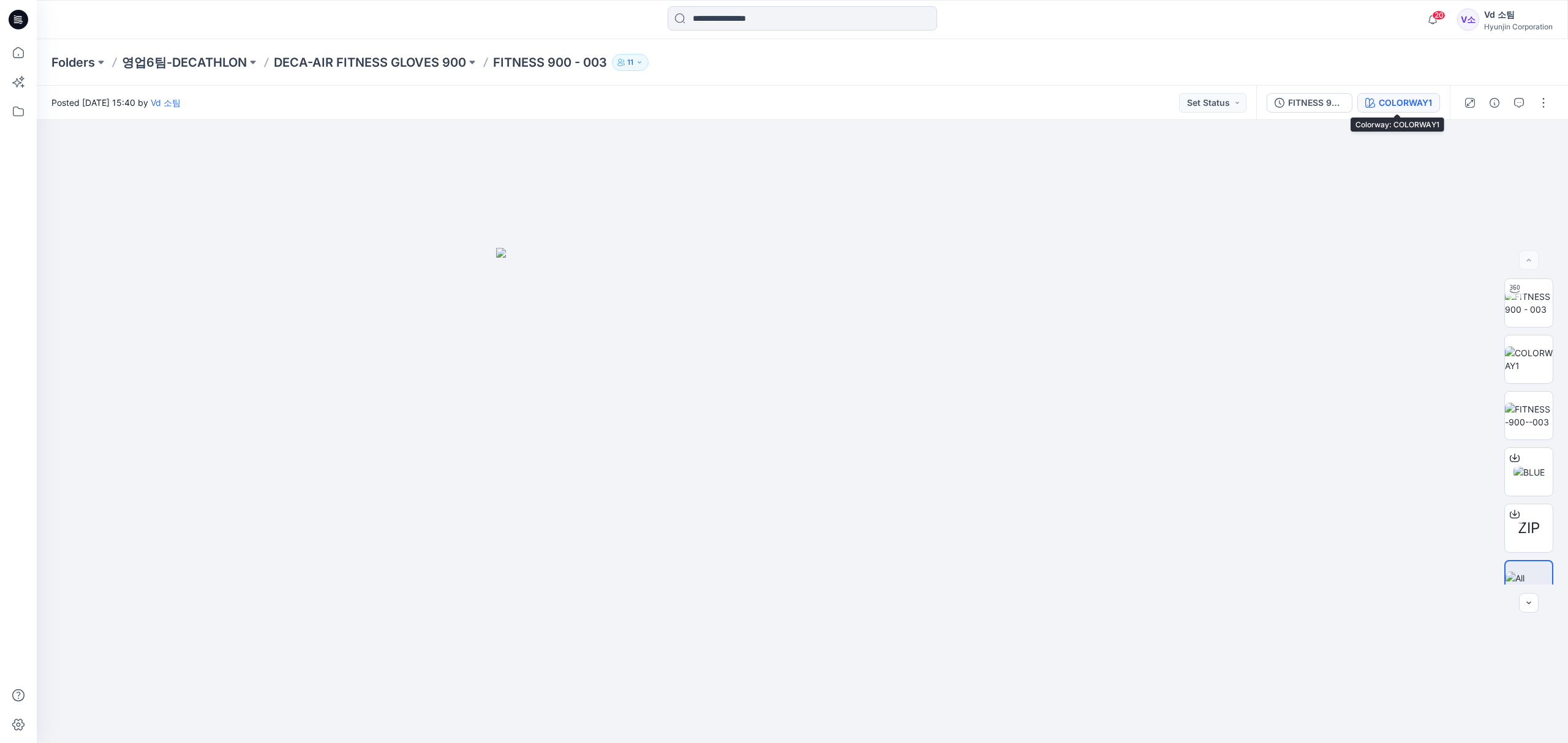
click at [1404, 101] on div "COLORWAY1" at bounding box center [1405, 103] width 54 height 14
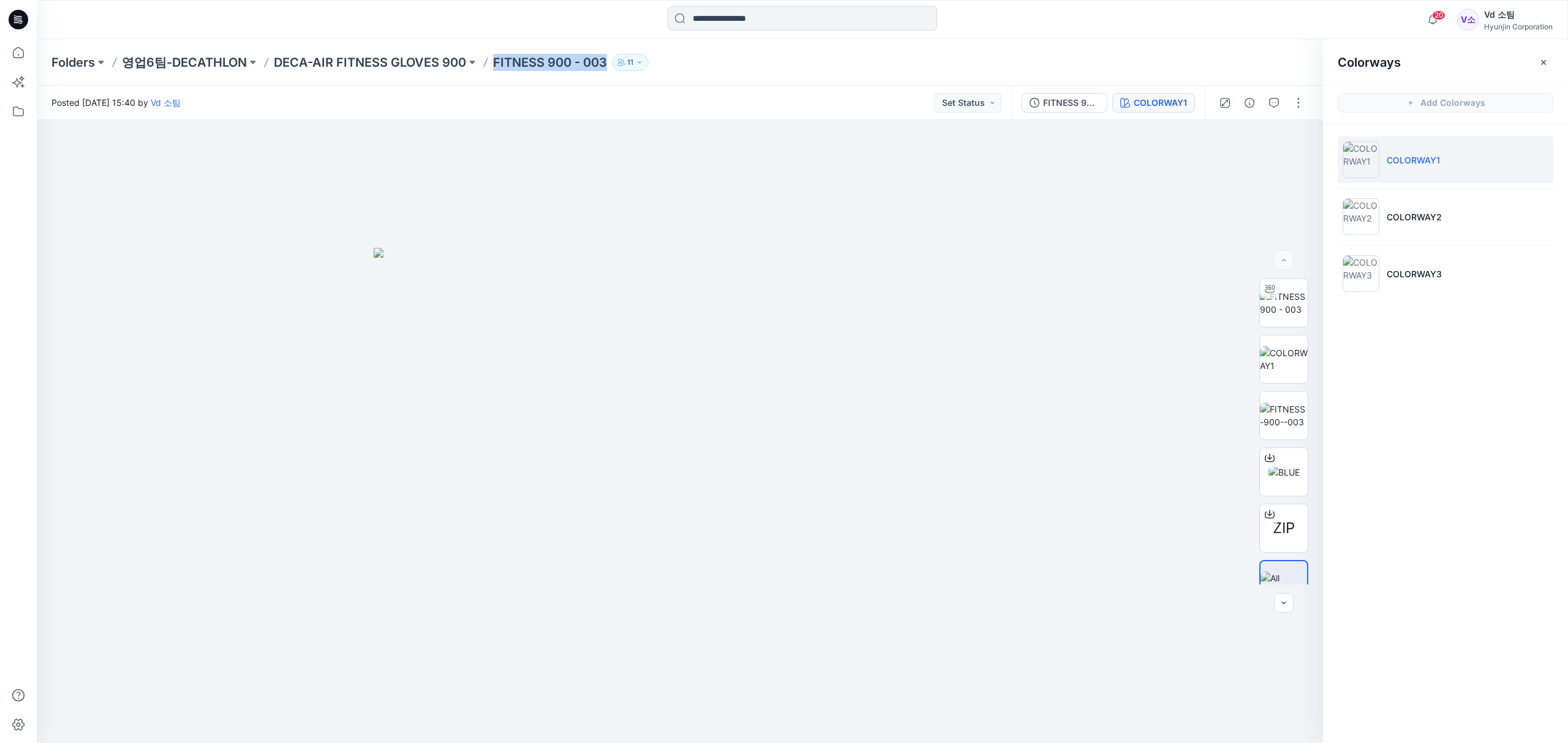
drag, startPoint x: 489, startPoint y: 63, endPoint x: 605, endPoint y: 69, distance: 116.2
click at [605, 69] on div "Folders 영업6팀-DECATHLON DECA-AIR FITNESS GLOVES 900 FITNESS 900 - 003 11" at bounding box center [754, 62] width 1406 height 17
copy p "FITNESS 900 - 003"
click at [376, 57] on p "DECA-AIR FITNESS GLOVES 900" at bounding box center [370, 62] width 192 height 17
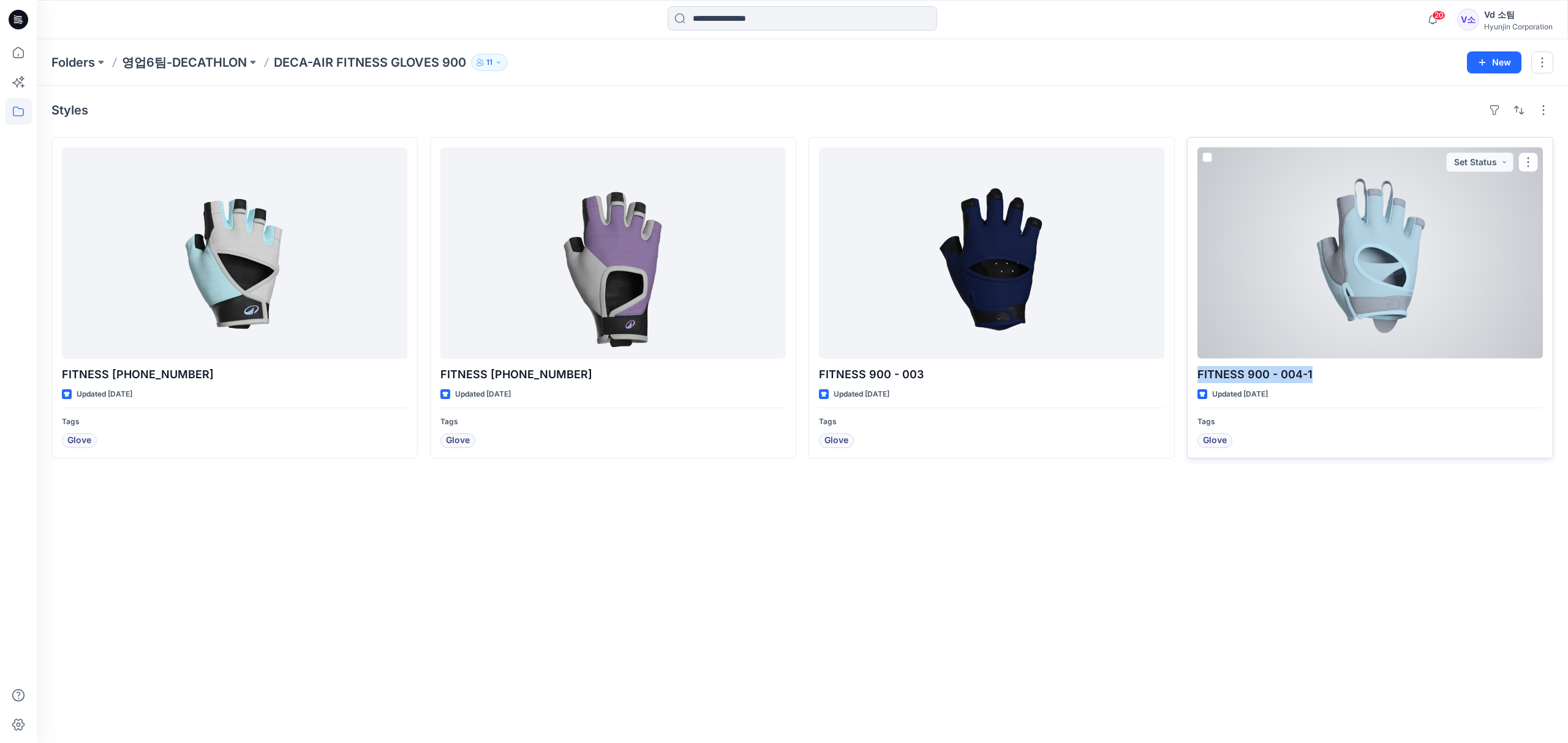
drag, startPoint x: 1311, startPoint y: 376, endPoint x: 1195, endPoint y: 378, distance: 116.0
click at [1195, 378] on div "FITNESS 900 - 004-1 Updated 4 days ago Tags Glove Set Status" at bounding box center [1370, 298] width 367 height 321
copy p "FITNESS 900 - 004-1"
click at [1335, 309] on div at bounding box center [1369, 253] width 346 height 211
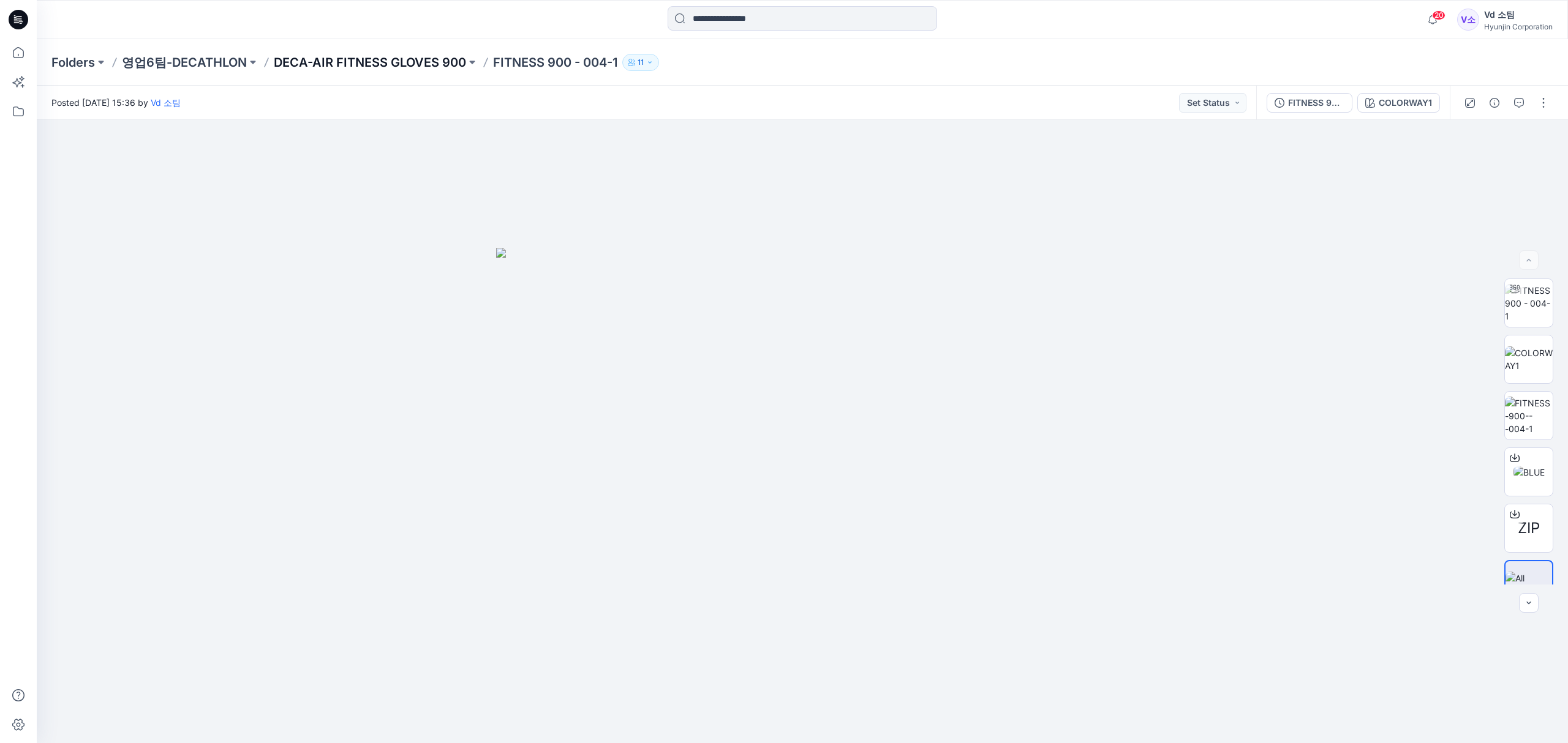
click at [319, 64] on p "DECA-AIR FITNESS GLOVES 900" at bounding box center [370, 62] width 192 height 17
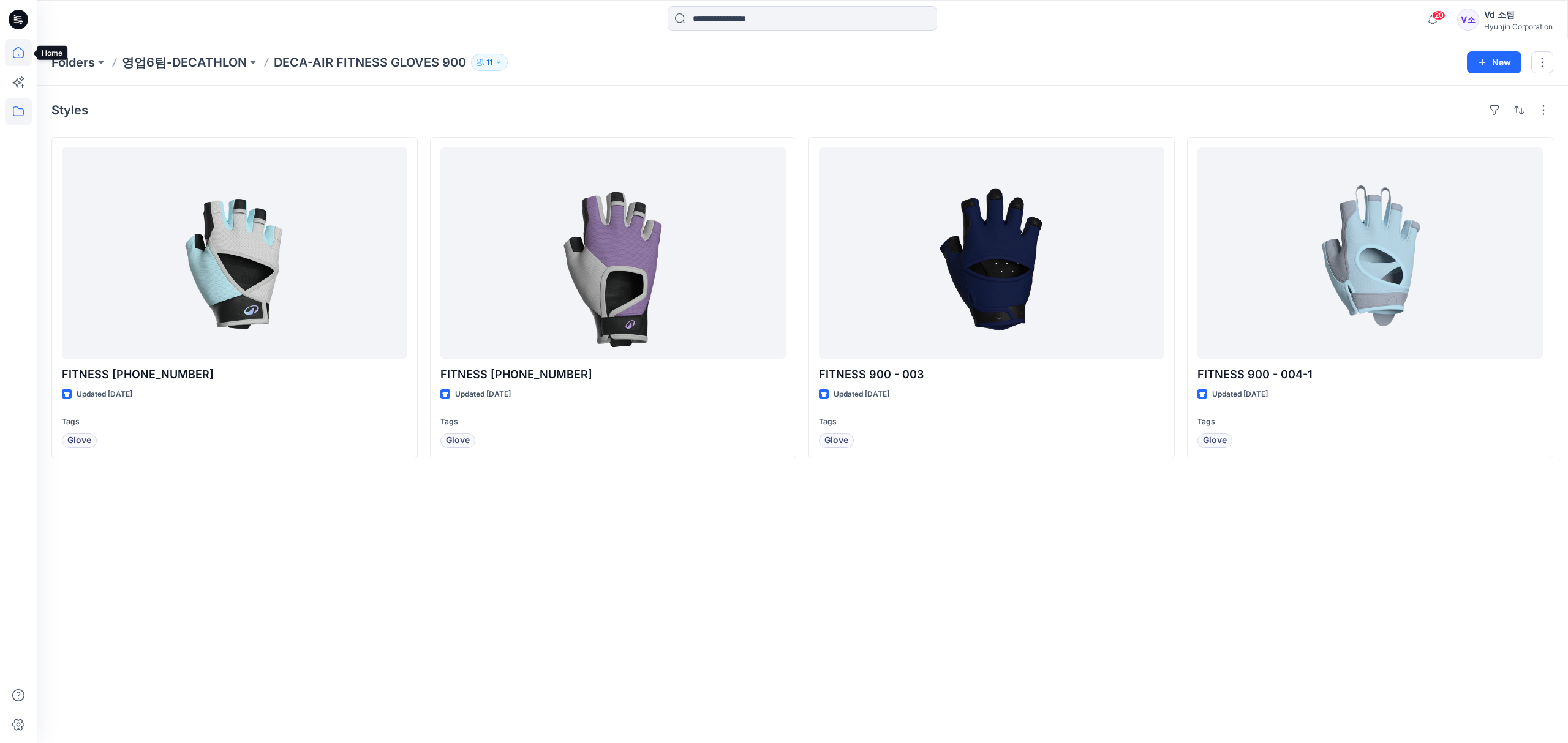
click at [21, 54] on icon at bounding box center [18, 53] width 27 height 27
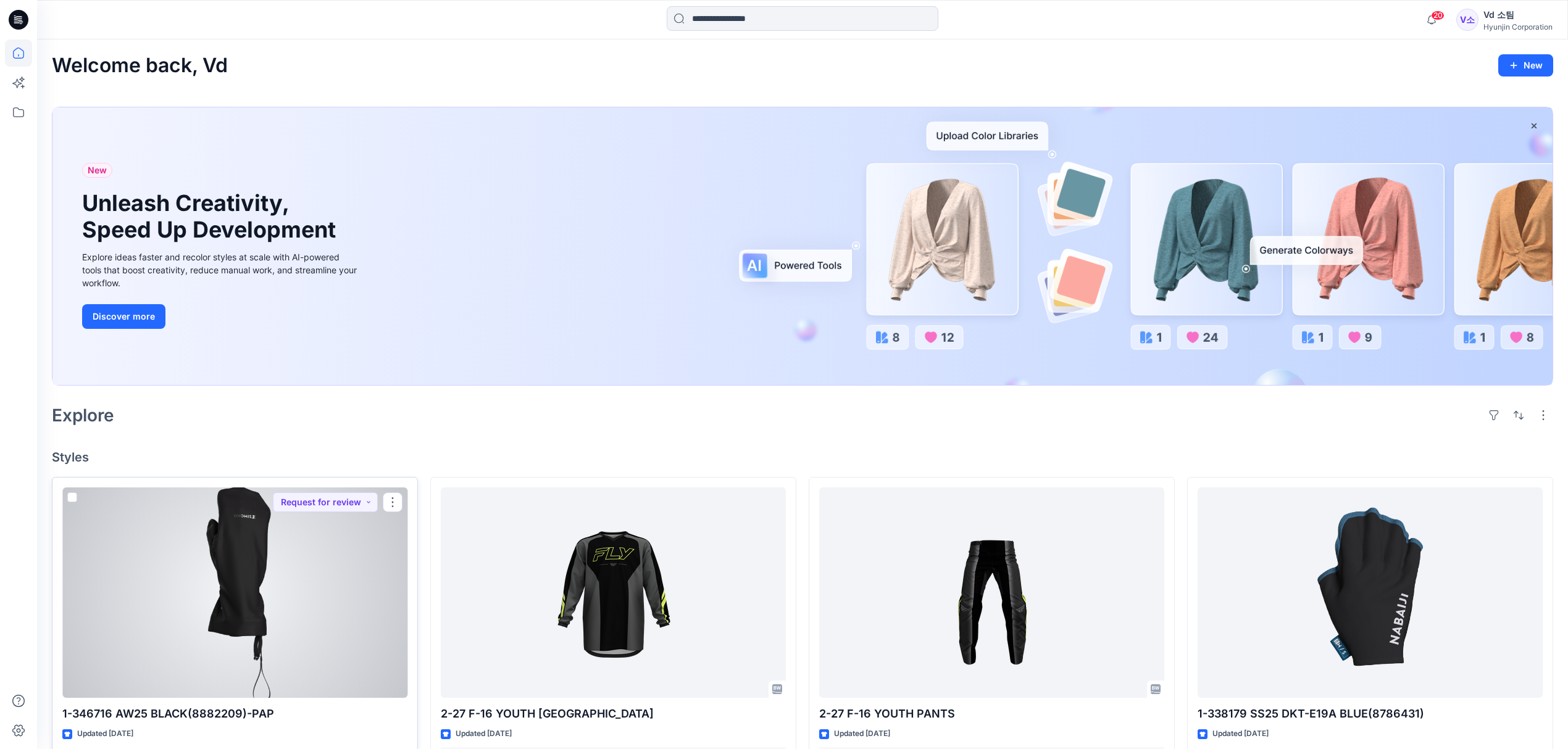
click at [347, 620] on div at bounding box center [234, 593] width 345 height 211
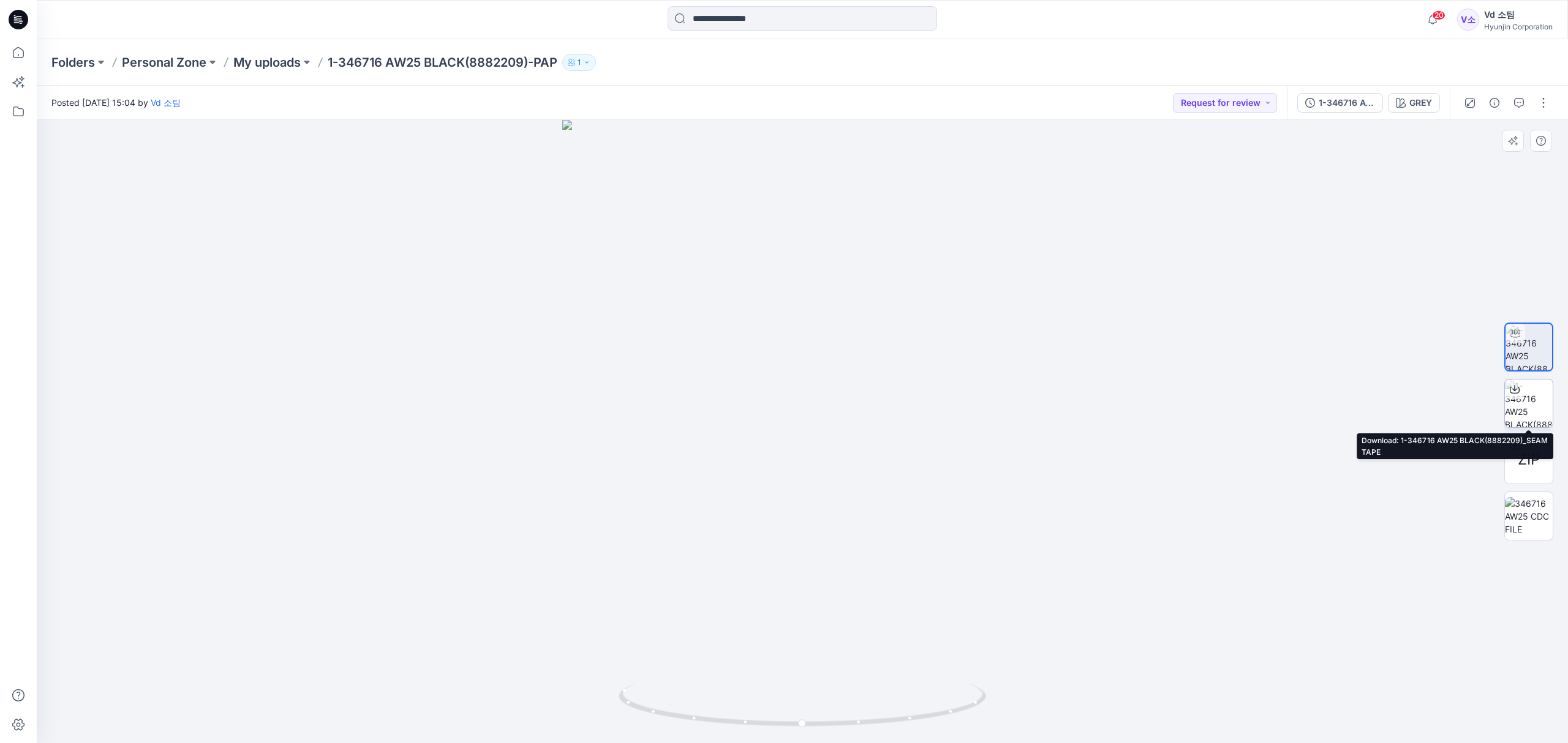
click at [1517, 396] on div at bounding box center [1514, 389] width 20 height 20
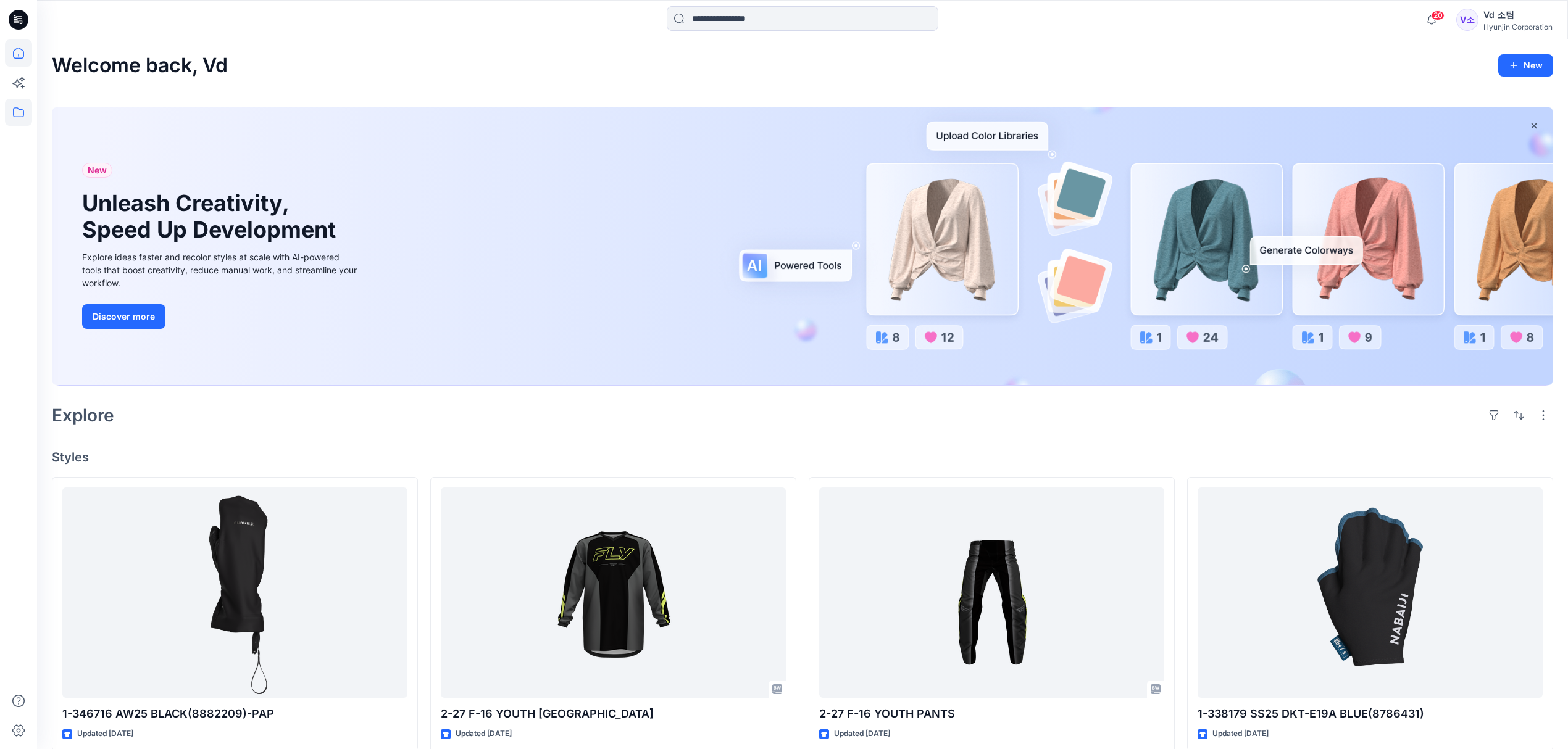
click at [17, 111] on icon at bounding box center [18, 112] width 27 height 27
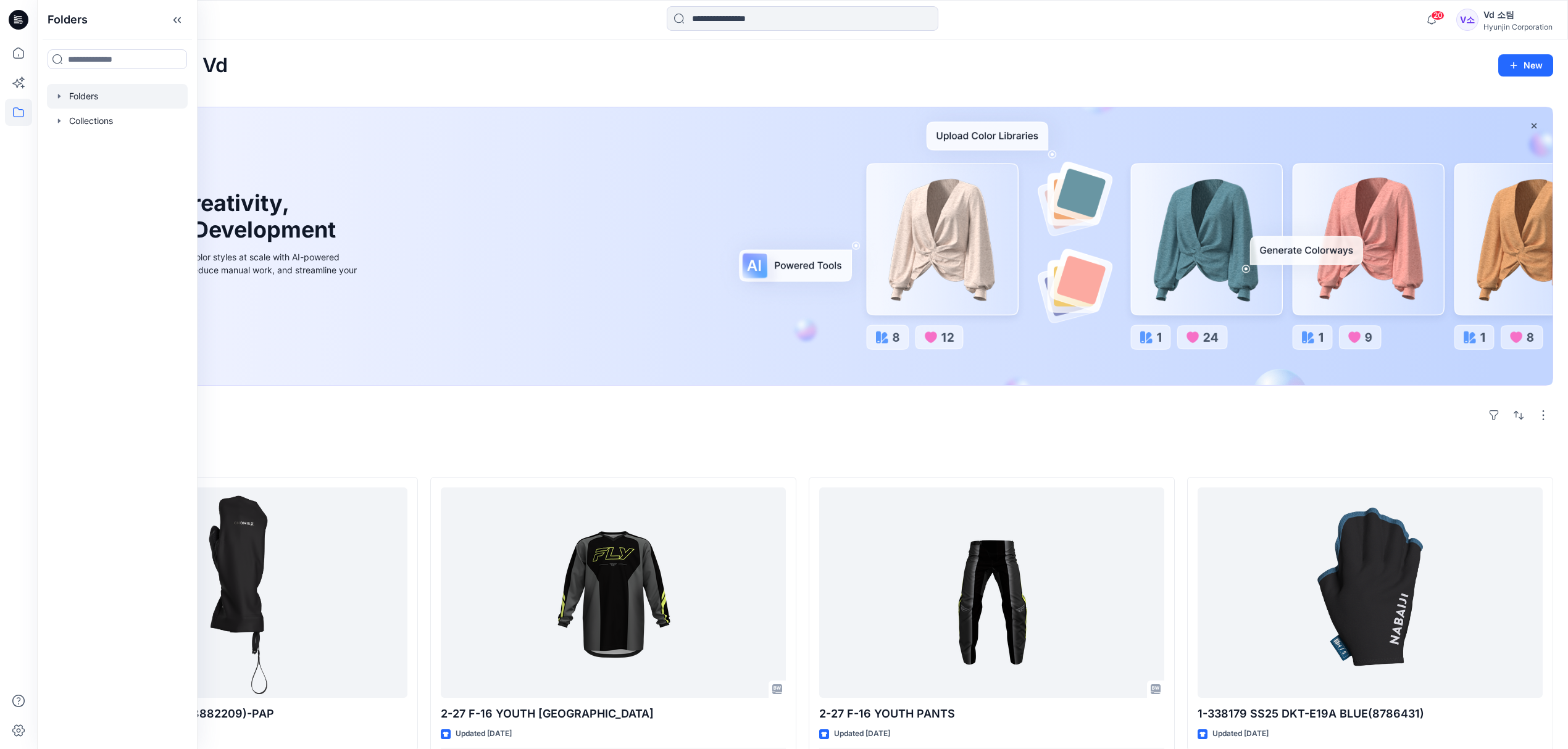
click at [71, 92] on div at bounding box center [117, 96] width 141 height 25
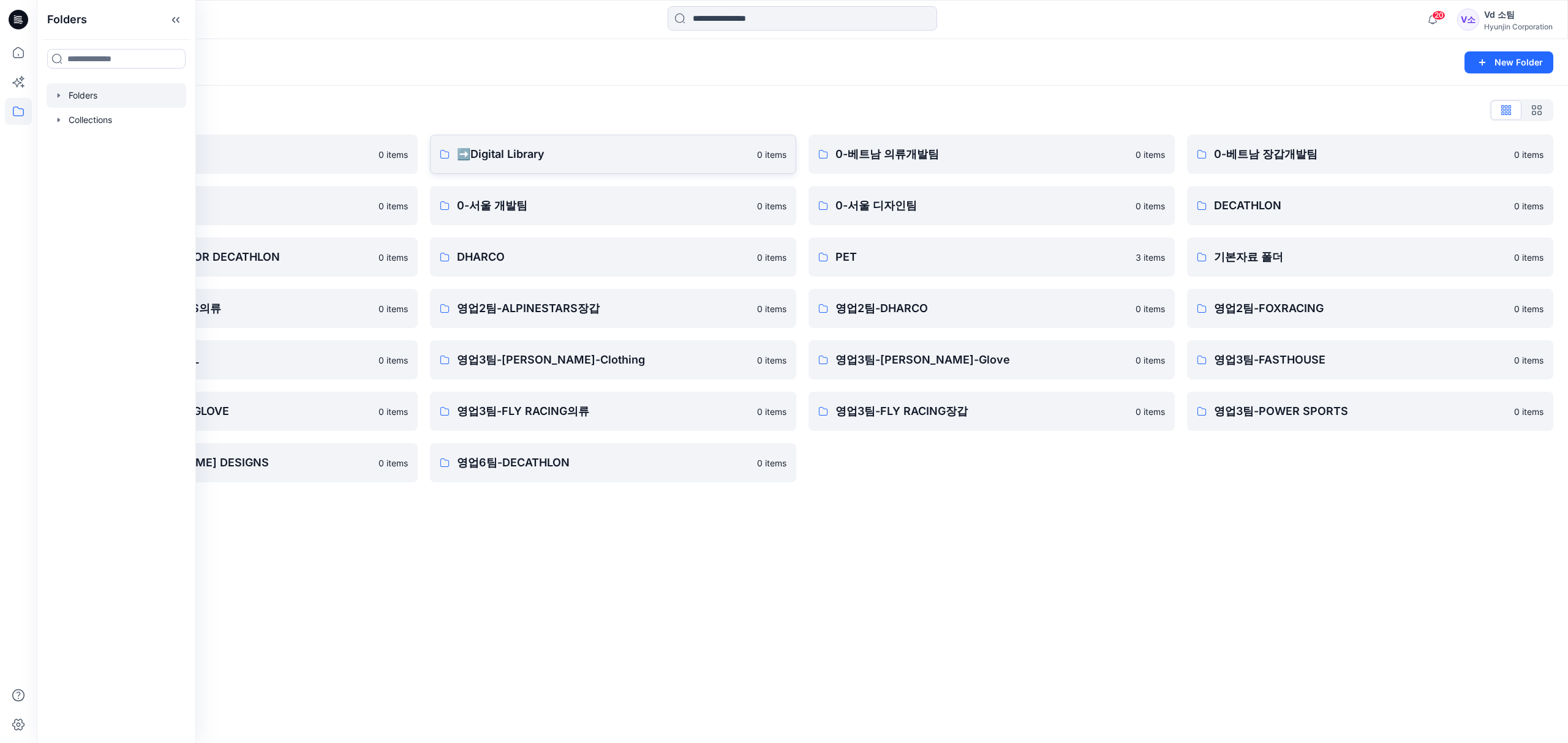
click at [464, 141] on link "➡️Digital Library 0 items" at bounding box center [613, 153] width 367 height 39
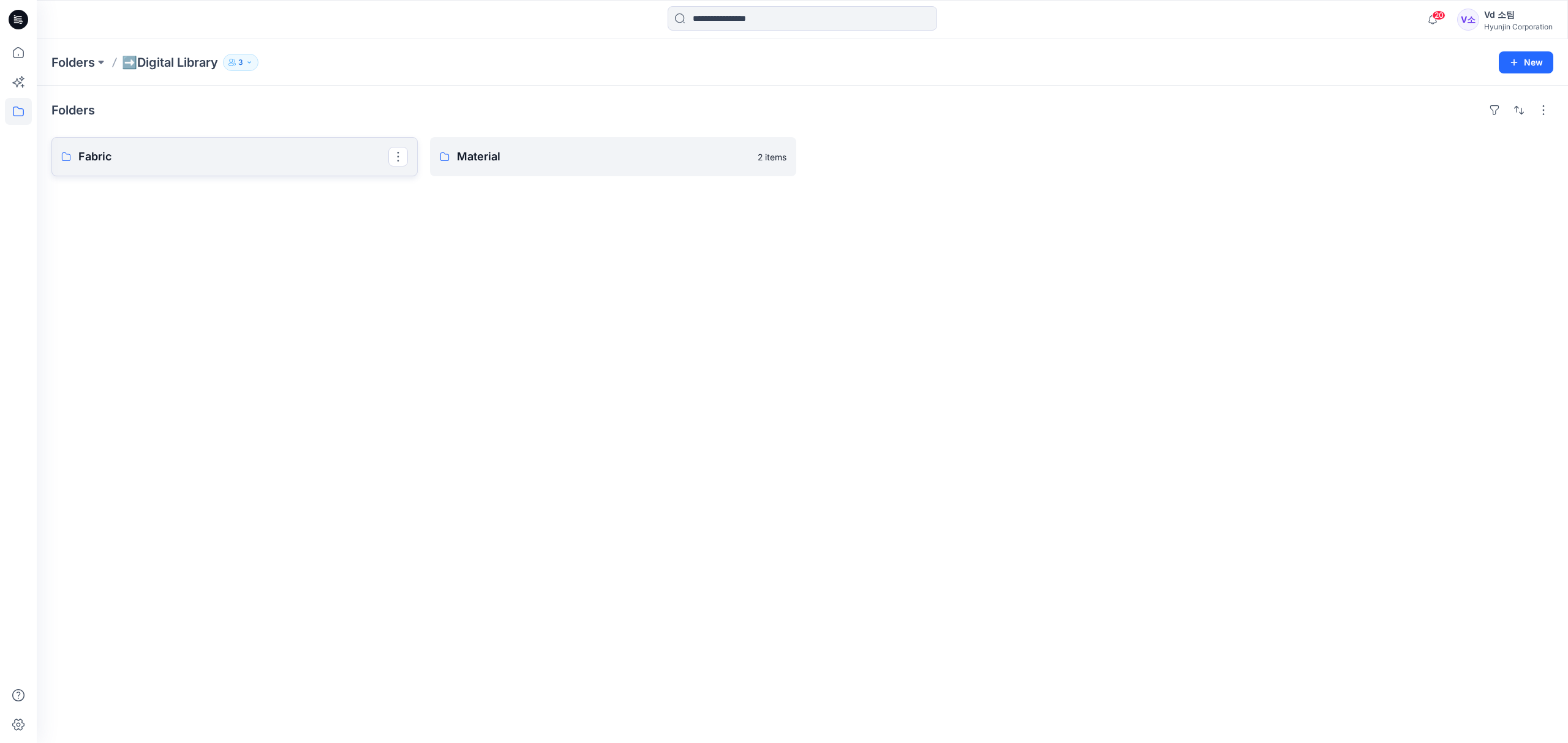
click at [239, 160] on p "Fabric" at bounding box center [232, 156] width 309 height 17
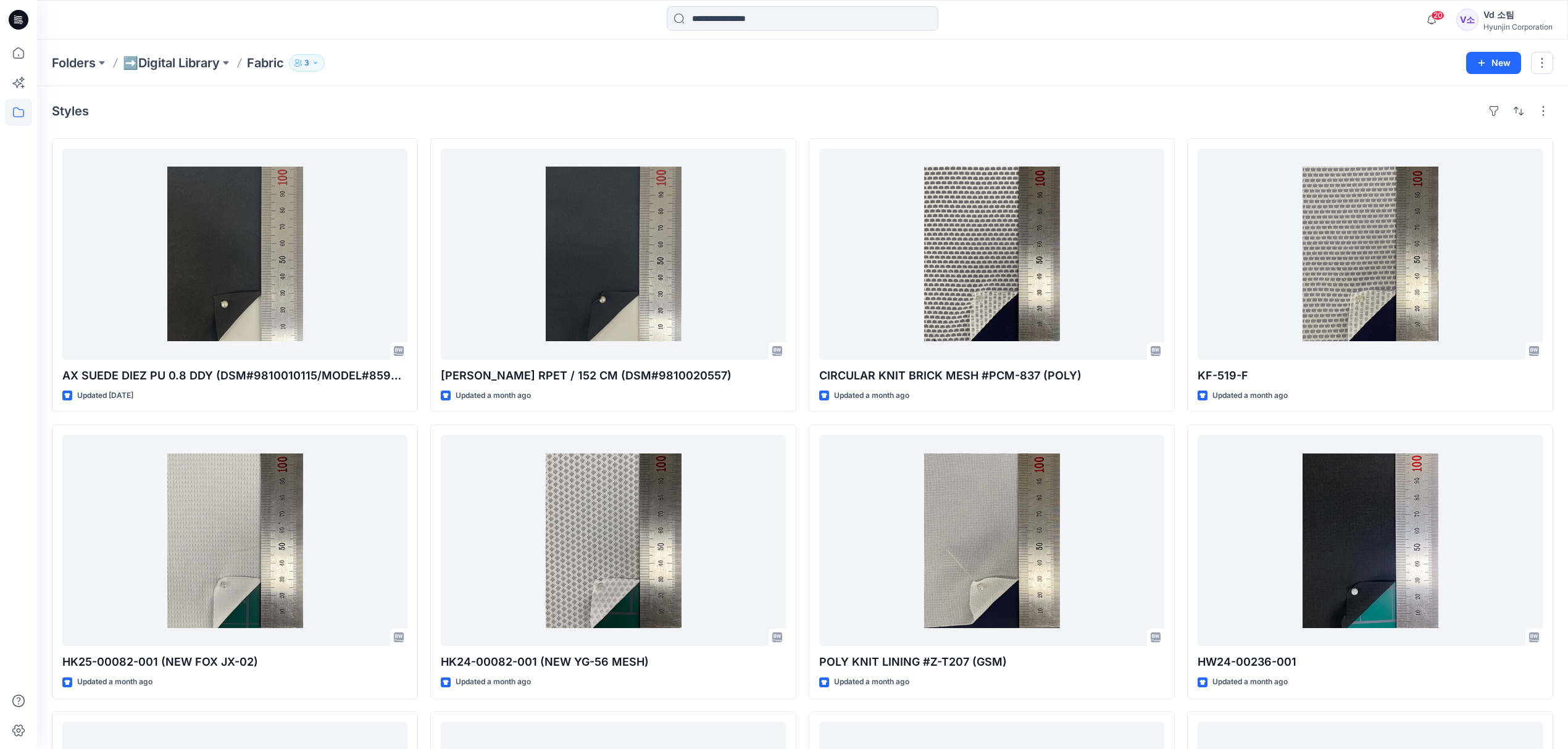
click at [21, 49] on icon at bounding box center [18, 53] width 11 height 11
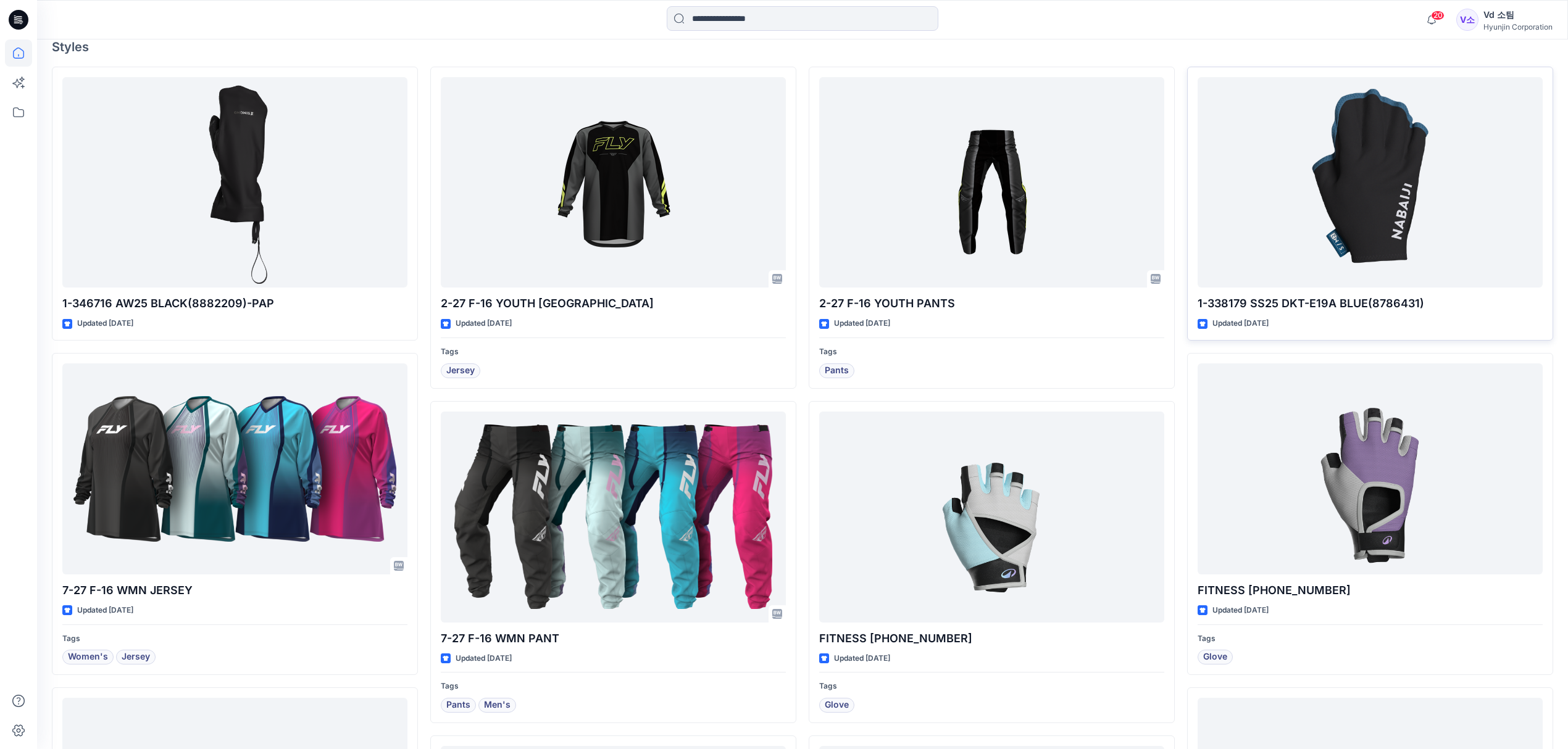
scroll to position [411, 0]
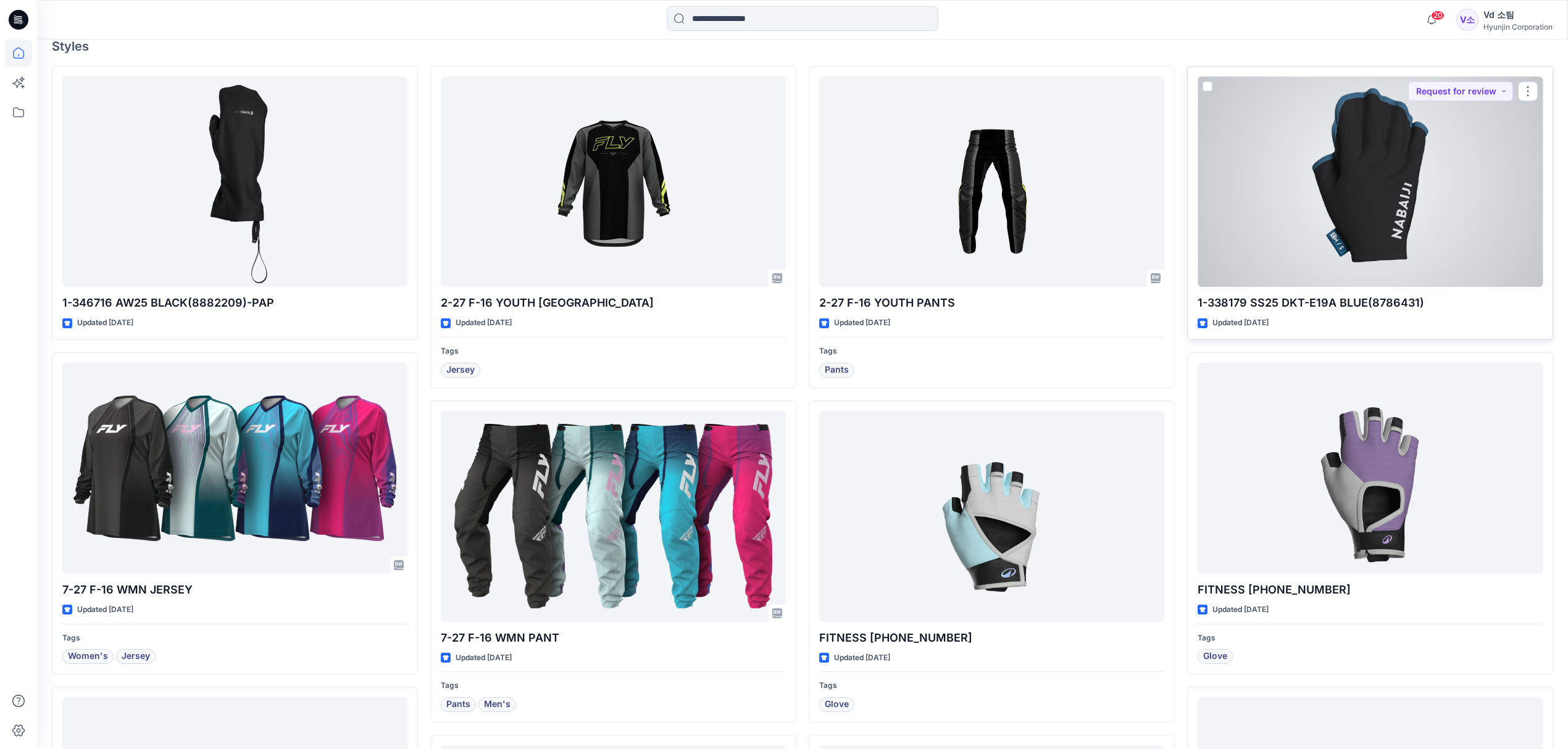
click at [1467, 219] on div at bounding box center [1369, 182] width 345 height 211
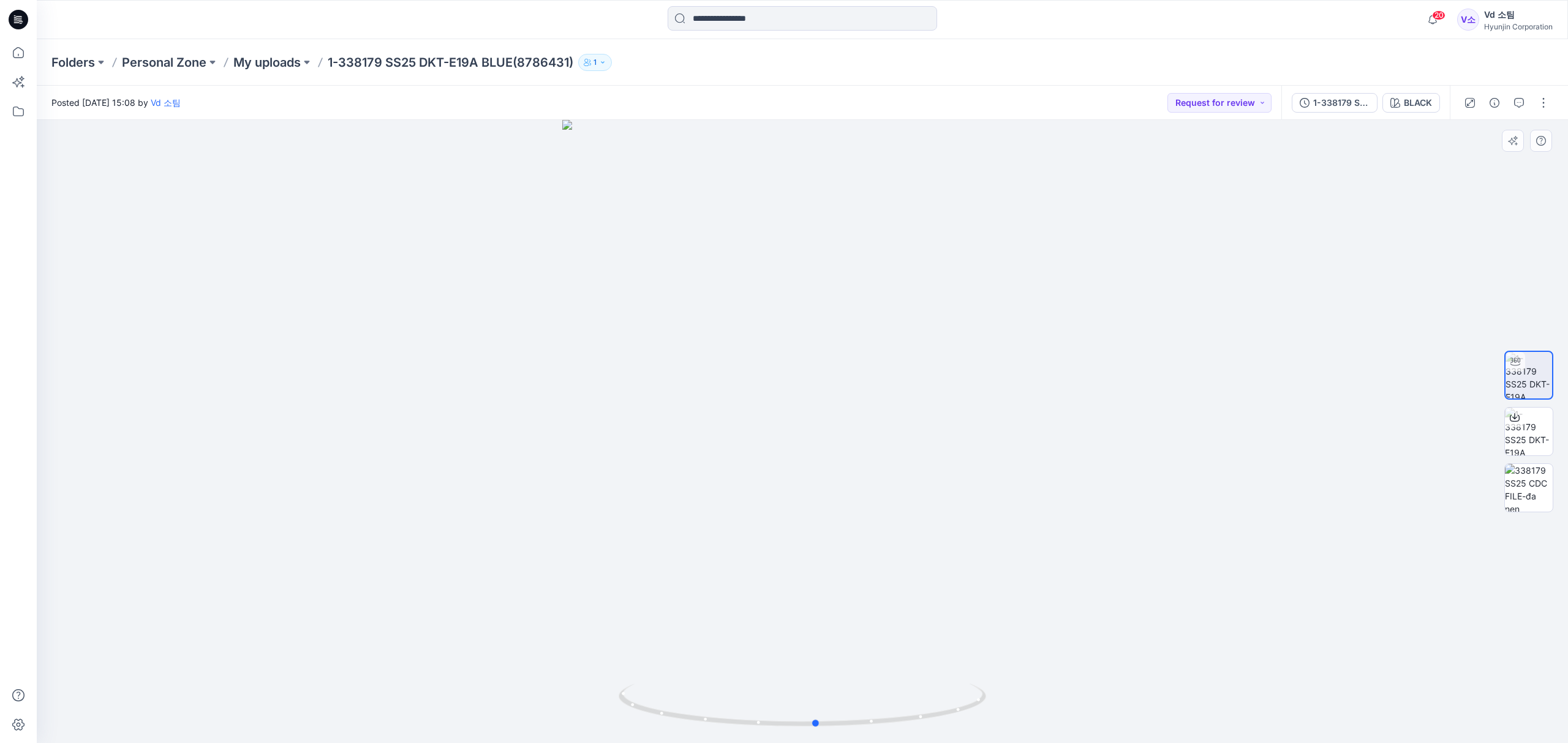
drag, startPoint x: 735, startPoint y: 728, endPoint x: 668, endPoint y: 557, distance: 183.7
click at [743, 686] on icon at bounding box center [804, 707] width 370 height 46
click at [269, 69] on p "My uploads" at bounding box center [267, 62] width 67 height 17
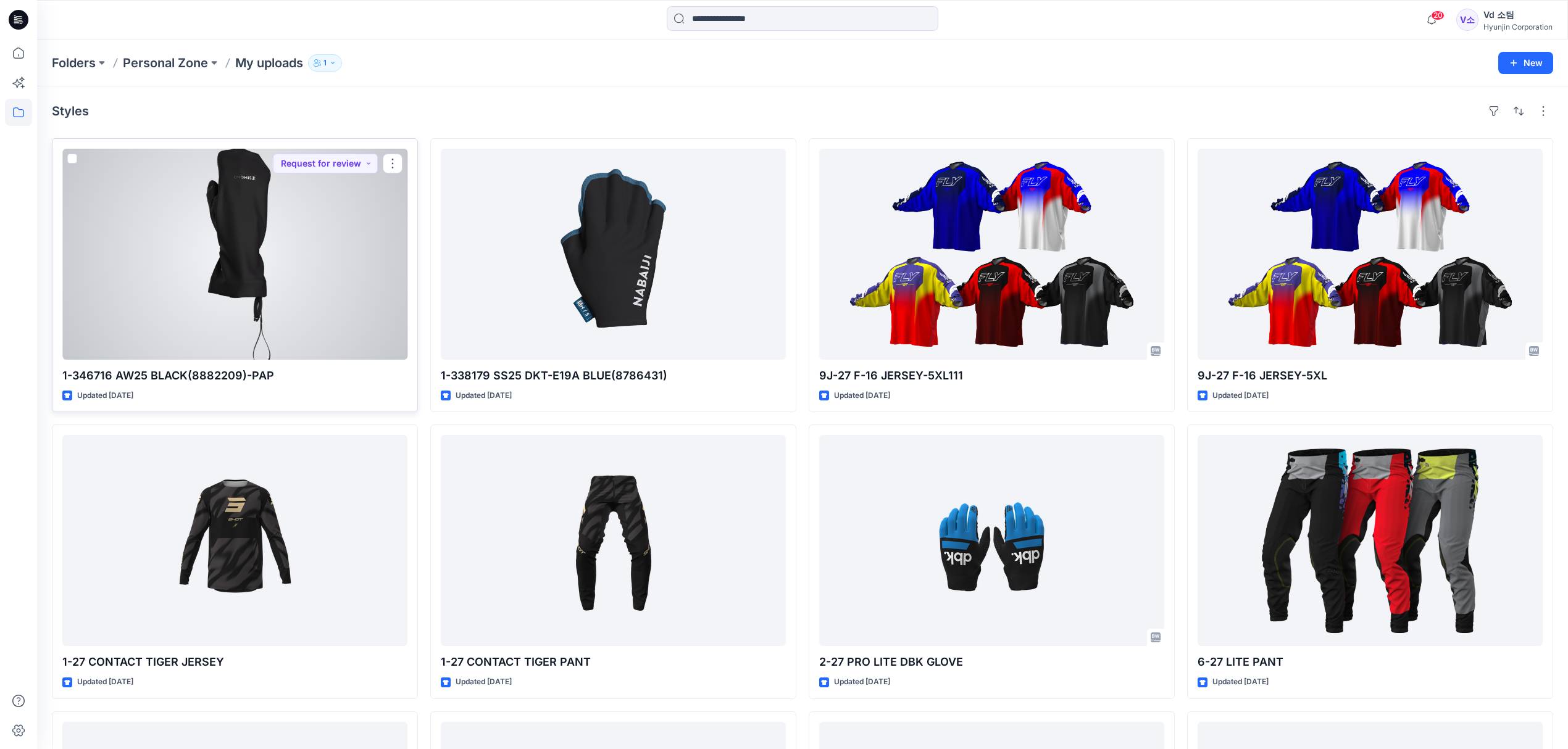
click at [297, 307] on div at bounding box center [234, 254] width 345 height 211
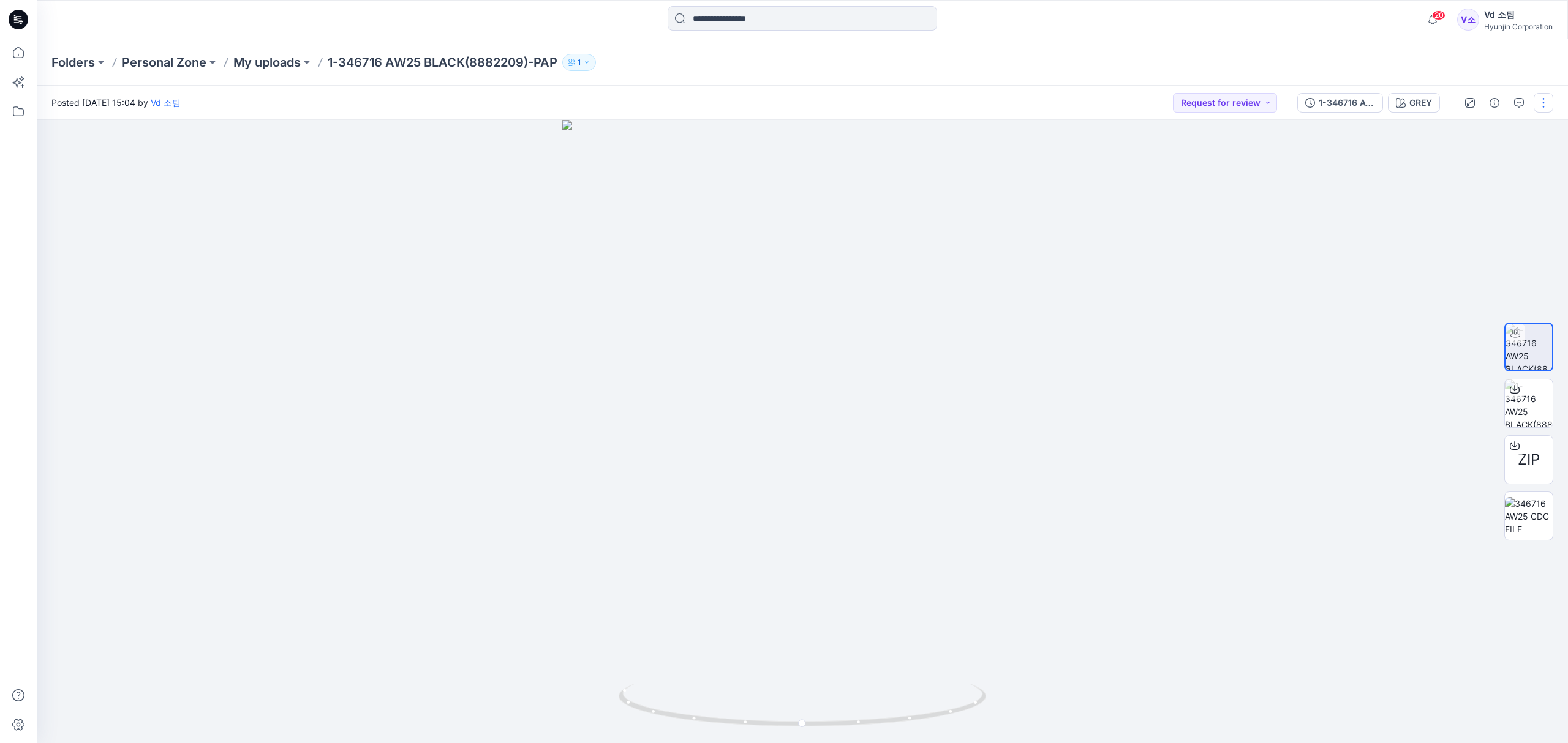
click at [1538, 108] on button "button" at bounding box center [1544, 103] width 20 height 20
click at [1488, 250] on p "Move to..." at bounding box center [1477, 256] width 40 height 13
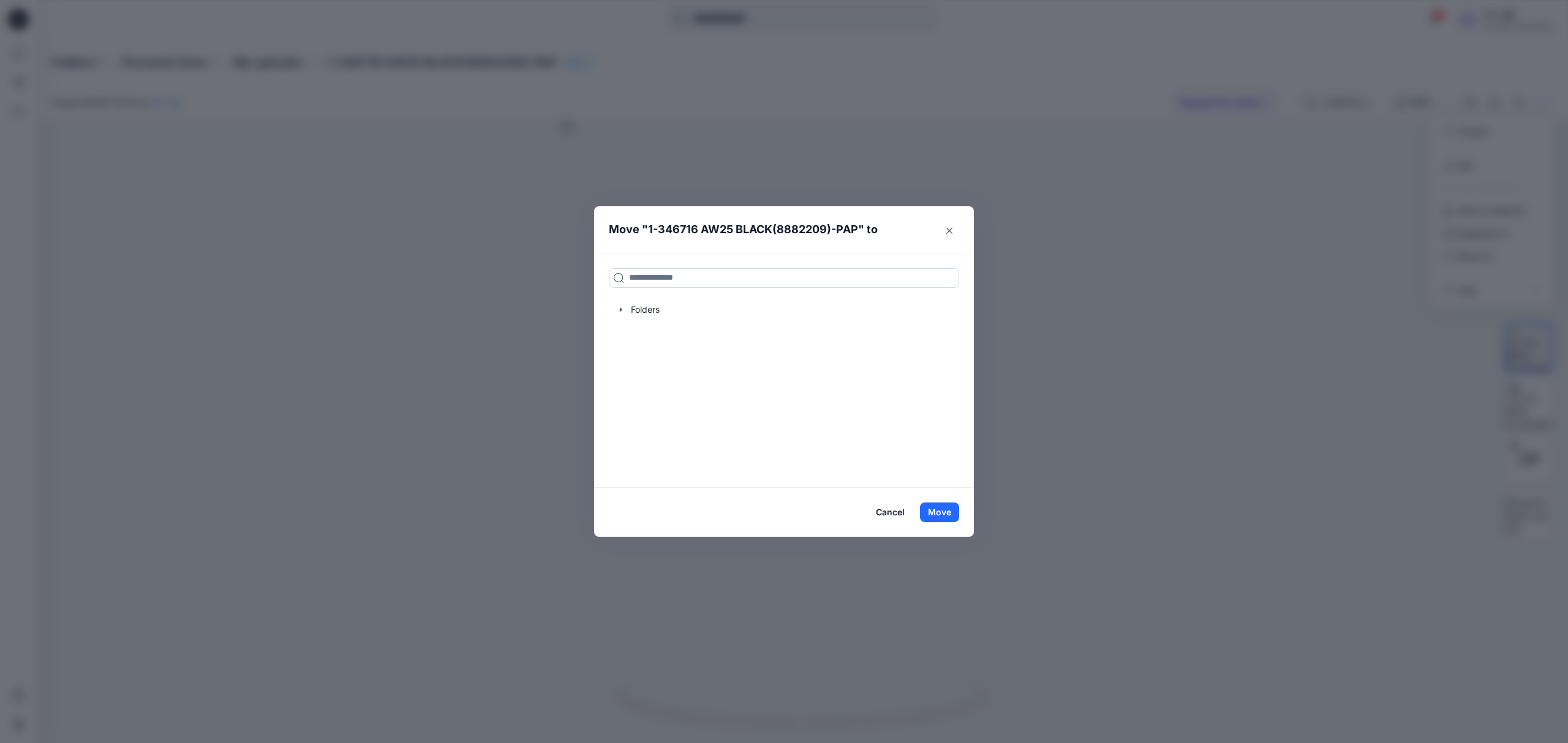
click at [735, 269] on input at bounding box center [784, 279] width 350 height 20
paste input "**********"
type input "**********"
click at [709, 316] on p "영업6팀-DECATHLON" at bounding box center [703, 318] width 75 height 13
click at [943, 507] on button "Move" at bounding box center [939, 513] width 39 height 20
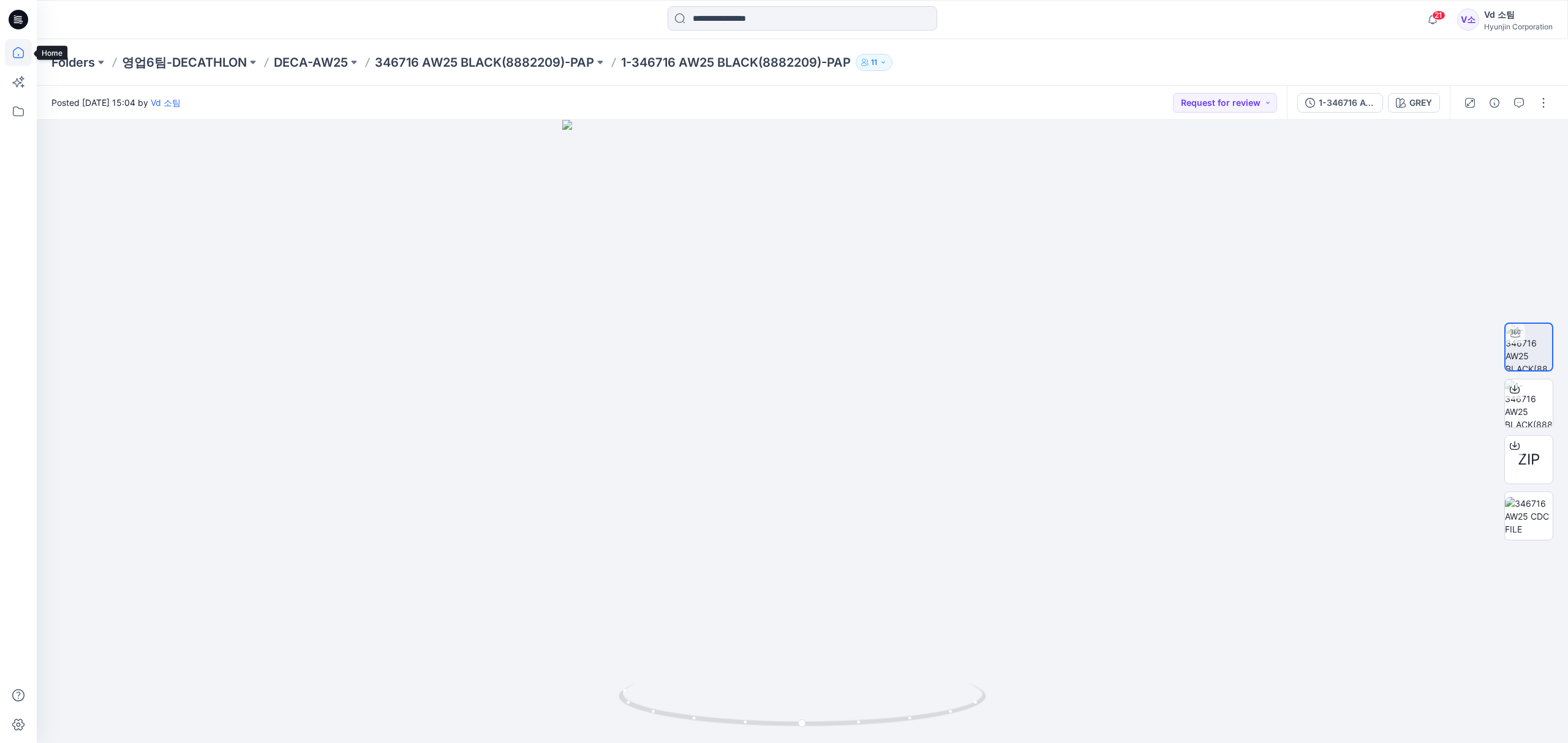
click at [25, 54] on icon at bounding box center [18, 53] width 27 height 27
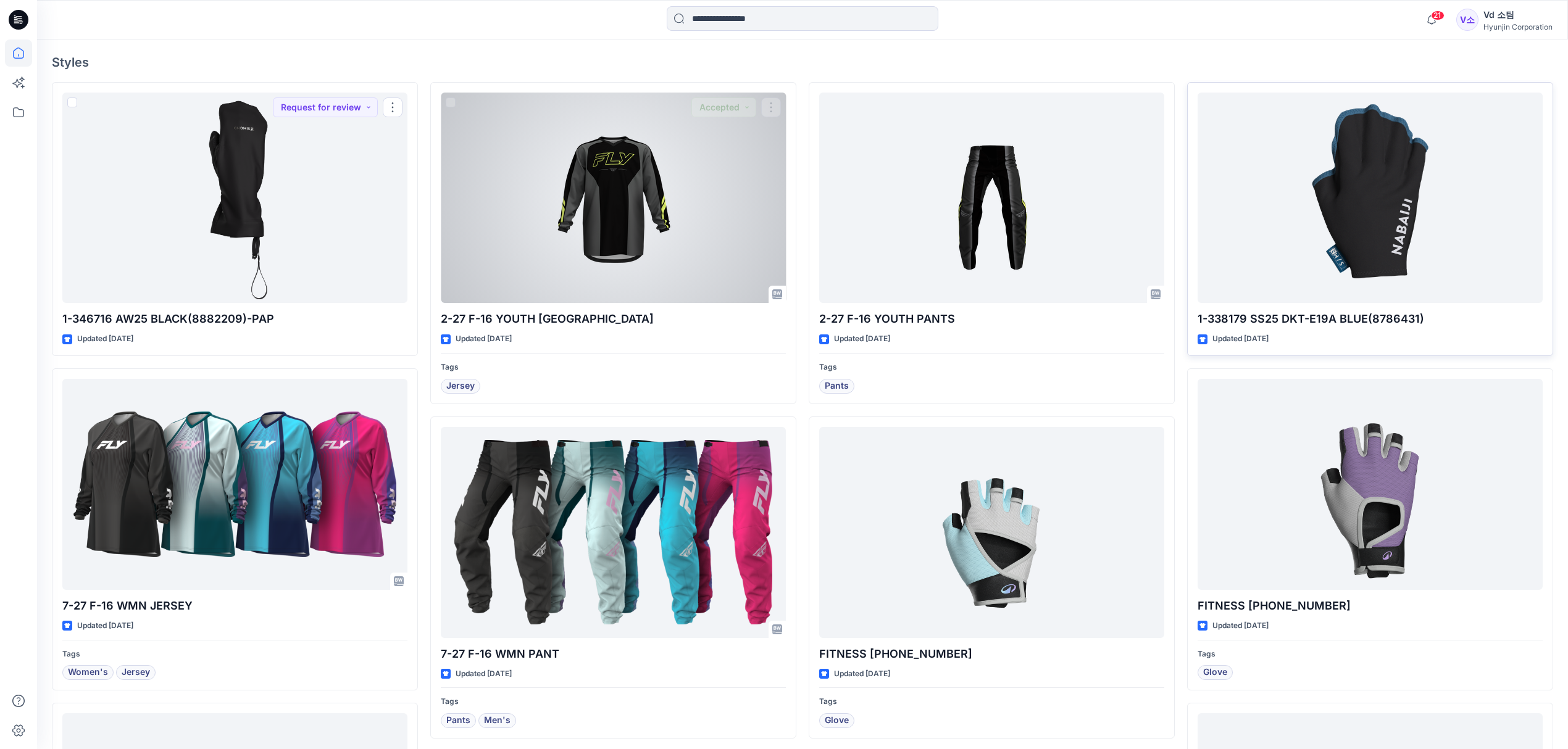
scroll to position [411, 0]
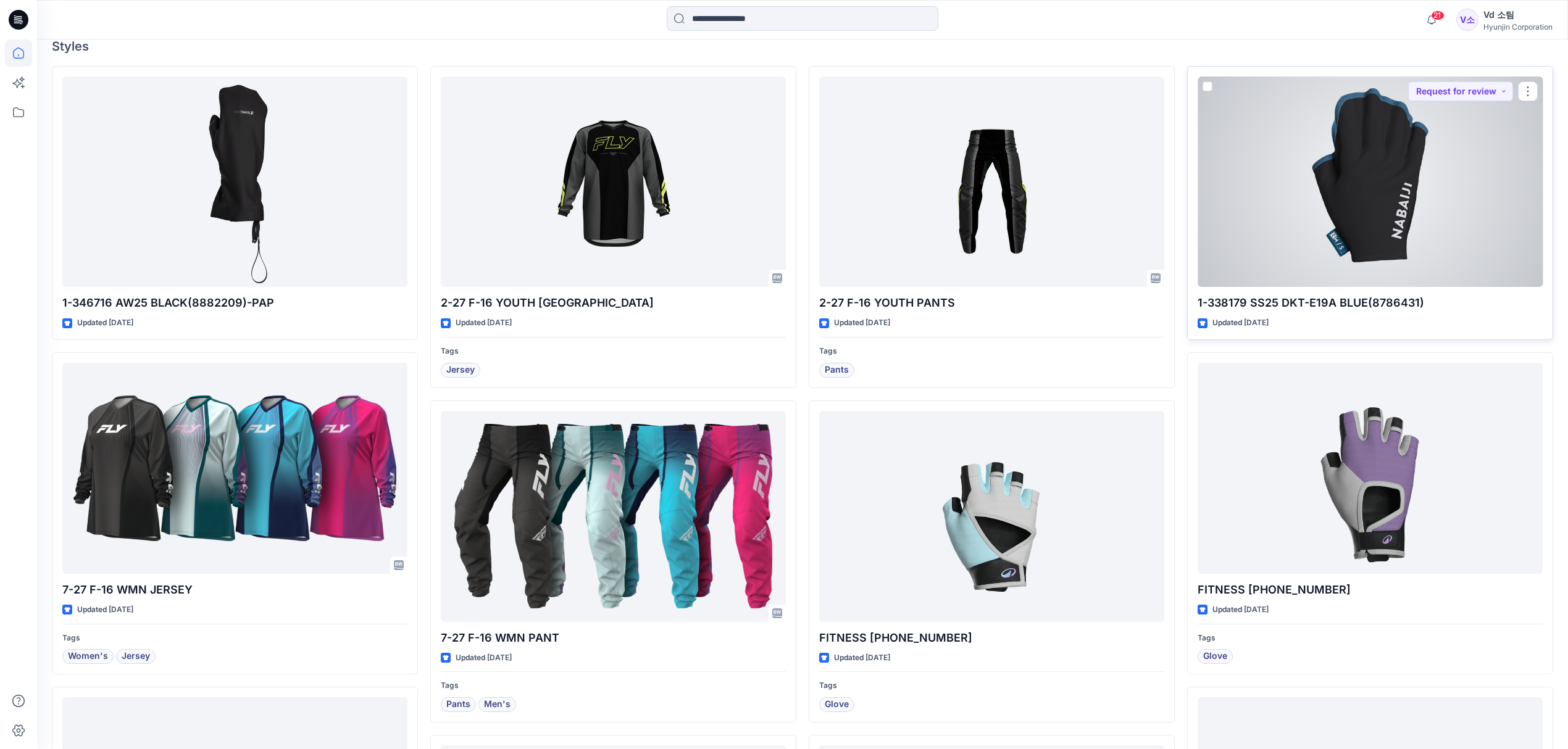
click at [1409, 240] on div at bounding box center [1369, 182] width 345 height 211
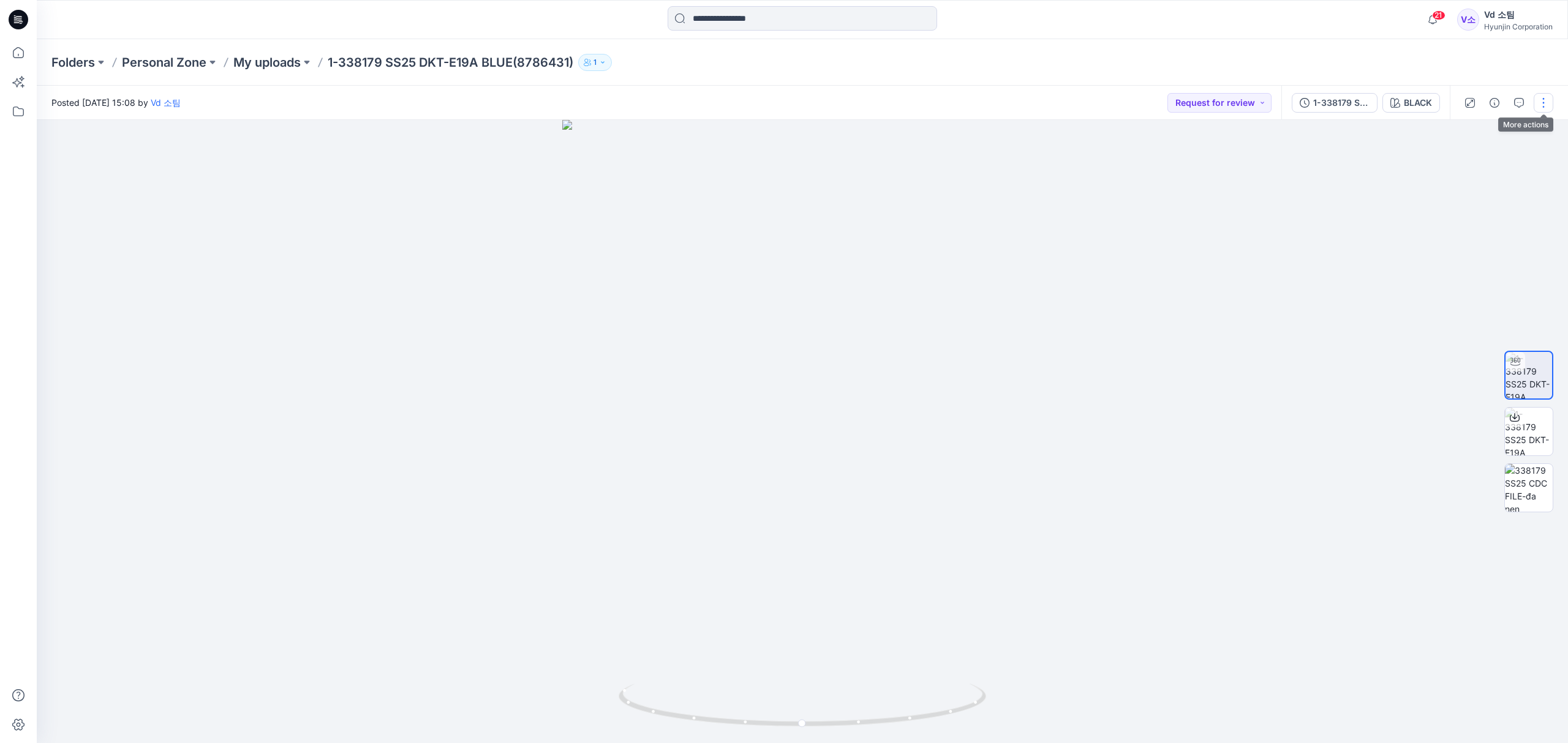
click at [1545, 102] on button "button" at bounding box center [1544, 103] width 20 height 20
click at [1478, 260] on p "Move to..." at bounding box center [1477, 256] width 40 height 13
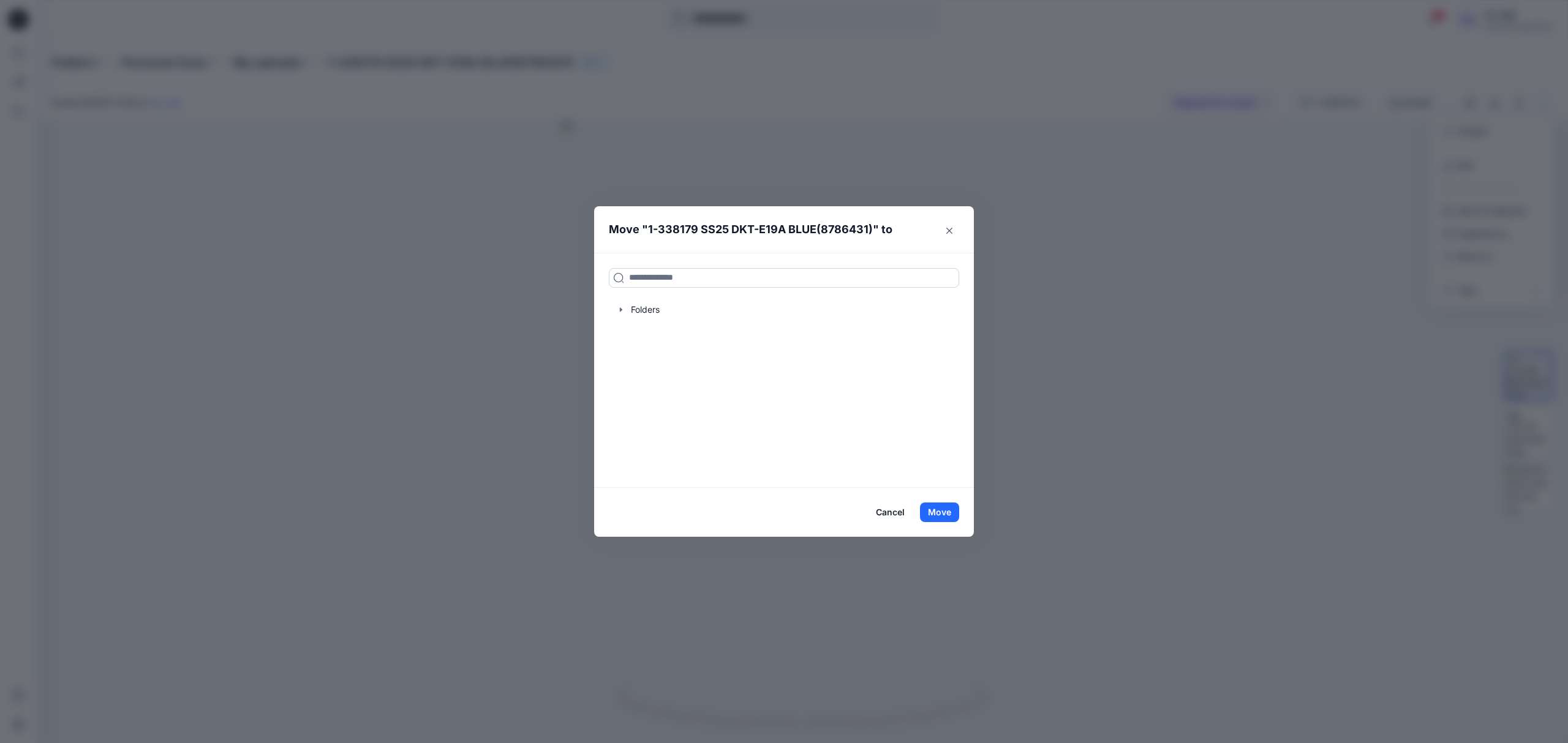
click at [818, 280] on input at bounding box center [784, 279] width 350 height 20
paste input "**********"
type input "**********"
click at [781, 311] on mark "338179 SS25 DKT-E19A BLUE(8786431)" at bounding box center [710, 305] width 165 height 16
click at [936, 505] on button "Move" at bounding box center [939, 513] width 39 height 20
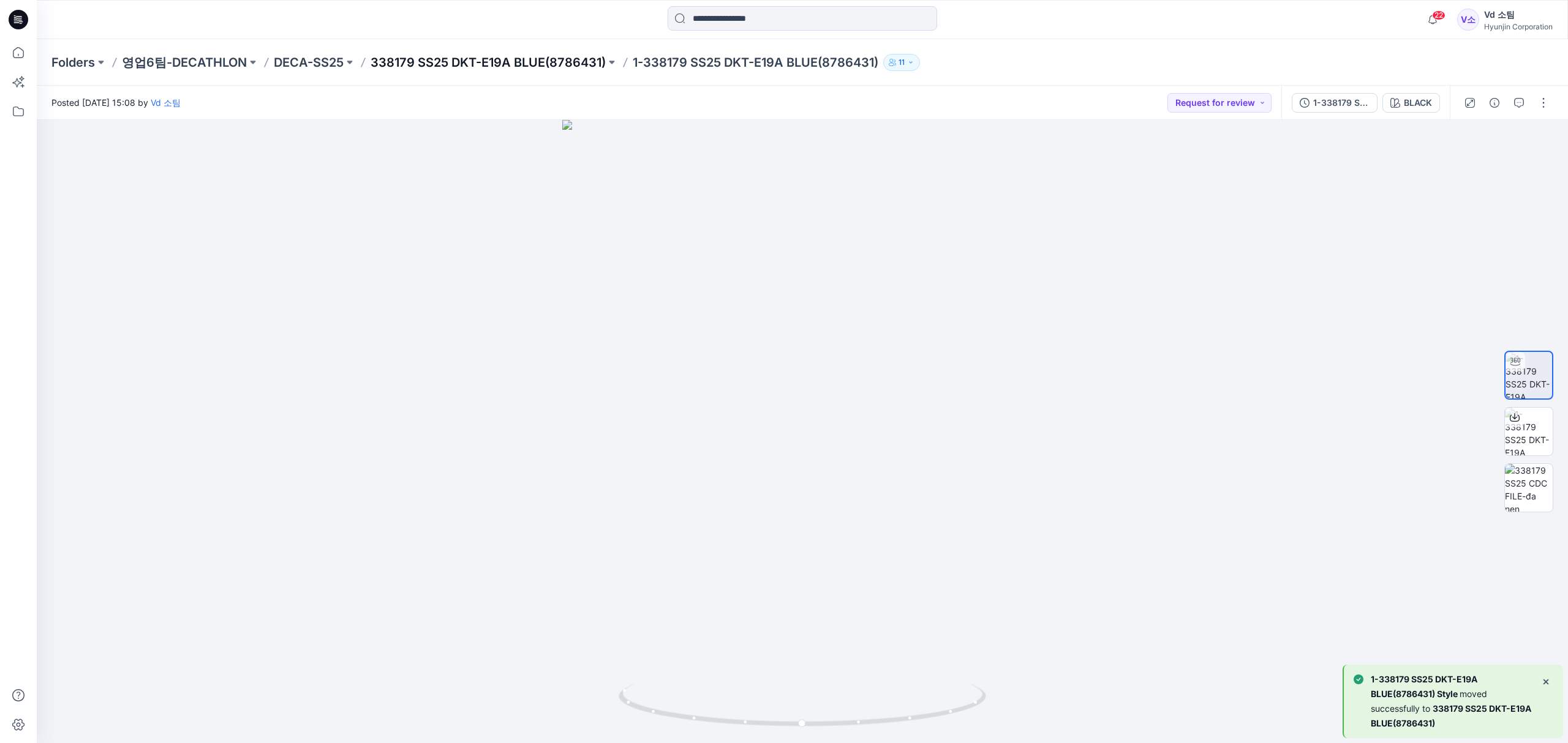
click at [442, 64] on p "338179 SS25 DKT-E19A BLUE(8786431)" at bounding box center [487, 62] width 235 height 17
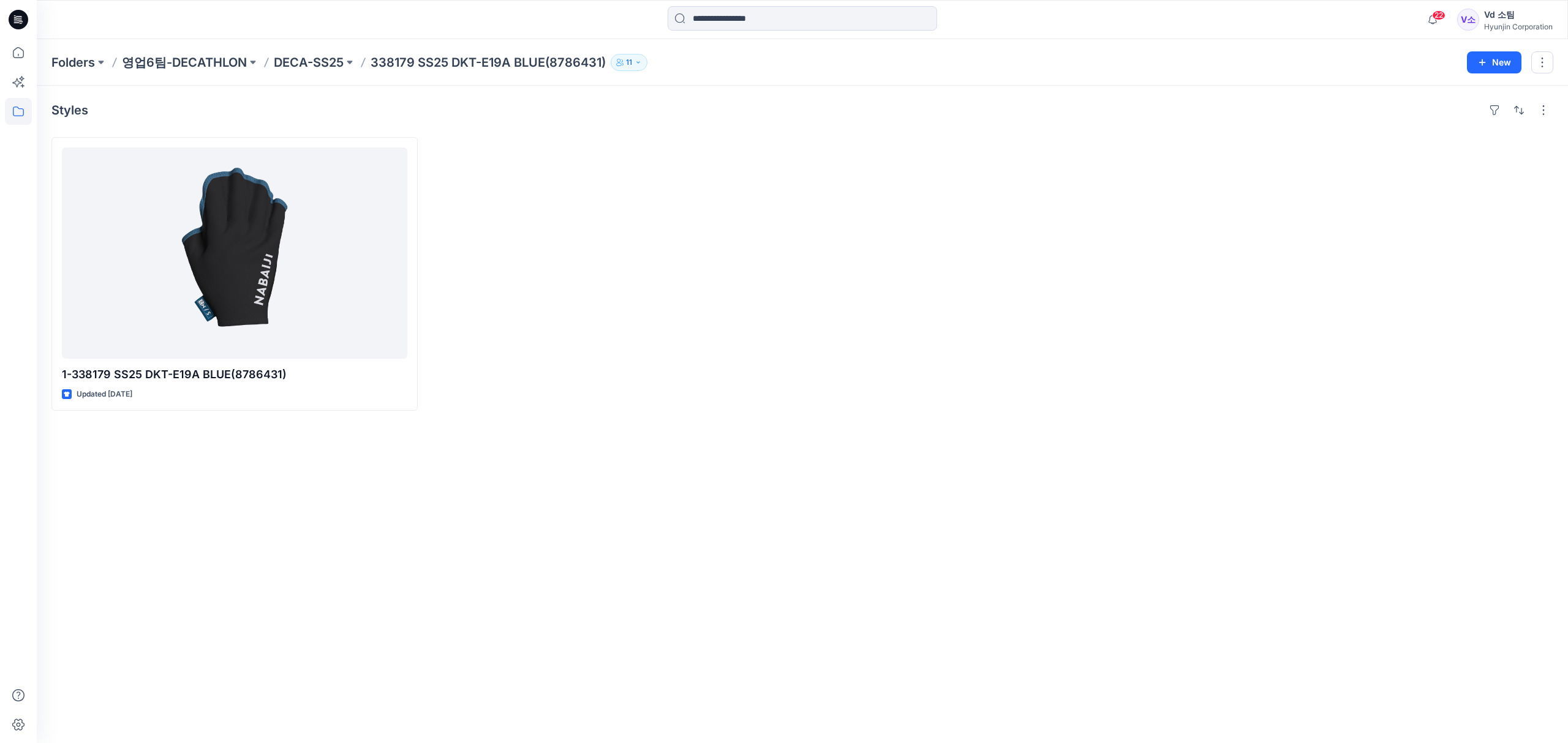
click at [547, 204] on div at bounding box center [613, 274] width 367 height 274
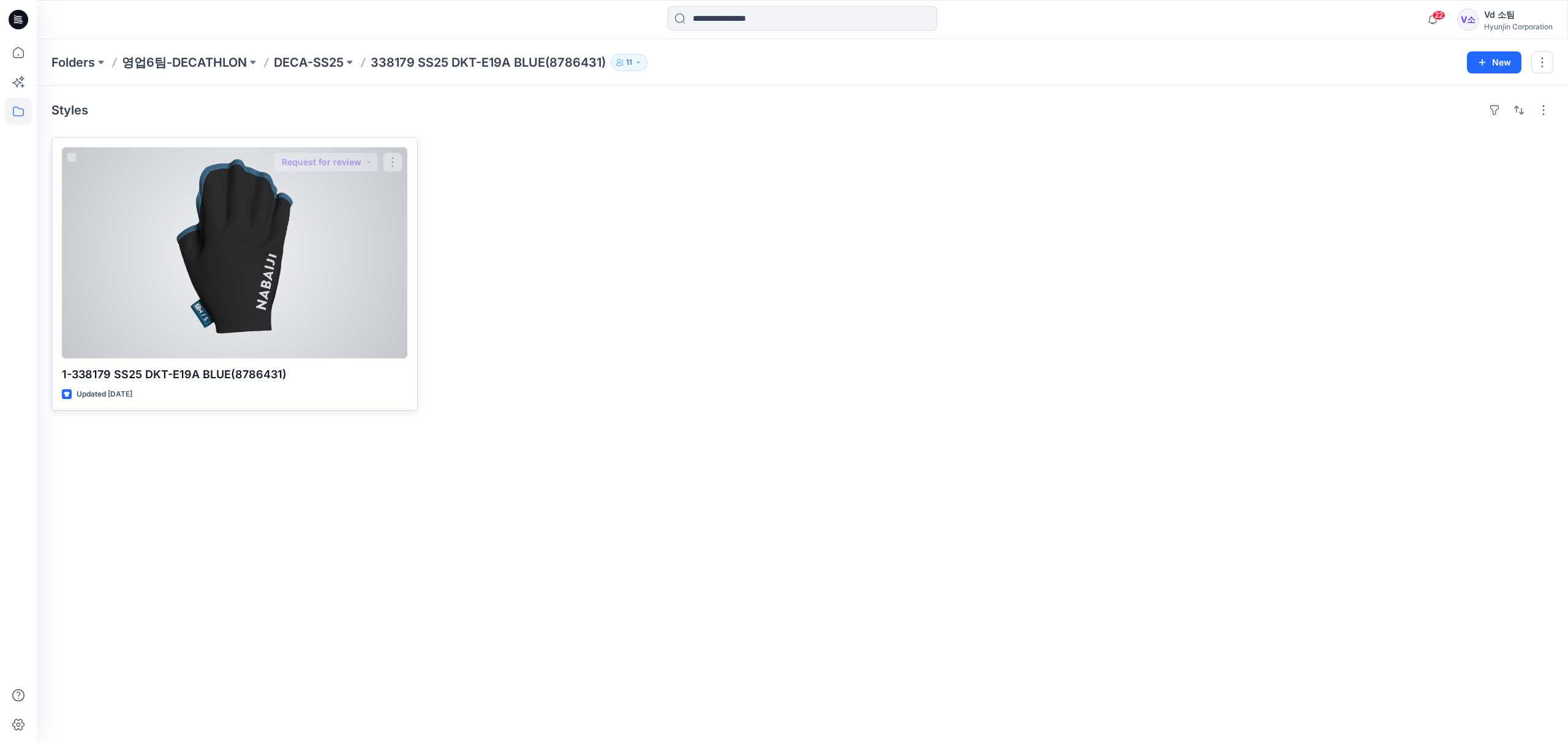
click at [348, 249] on div at bounding box center [234, 253] width 346 height 211
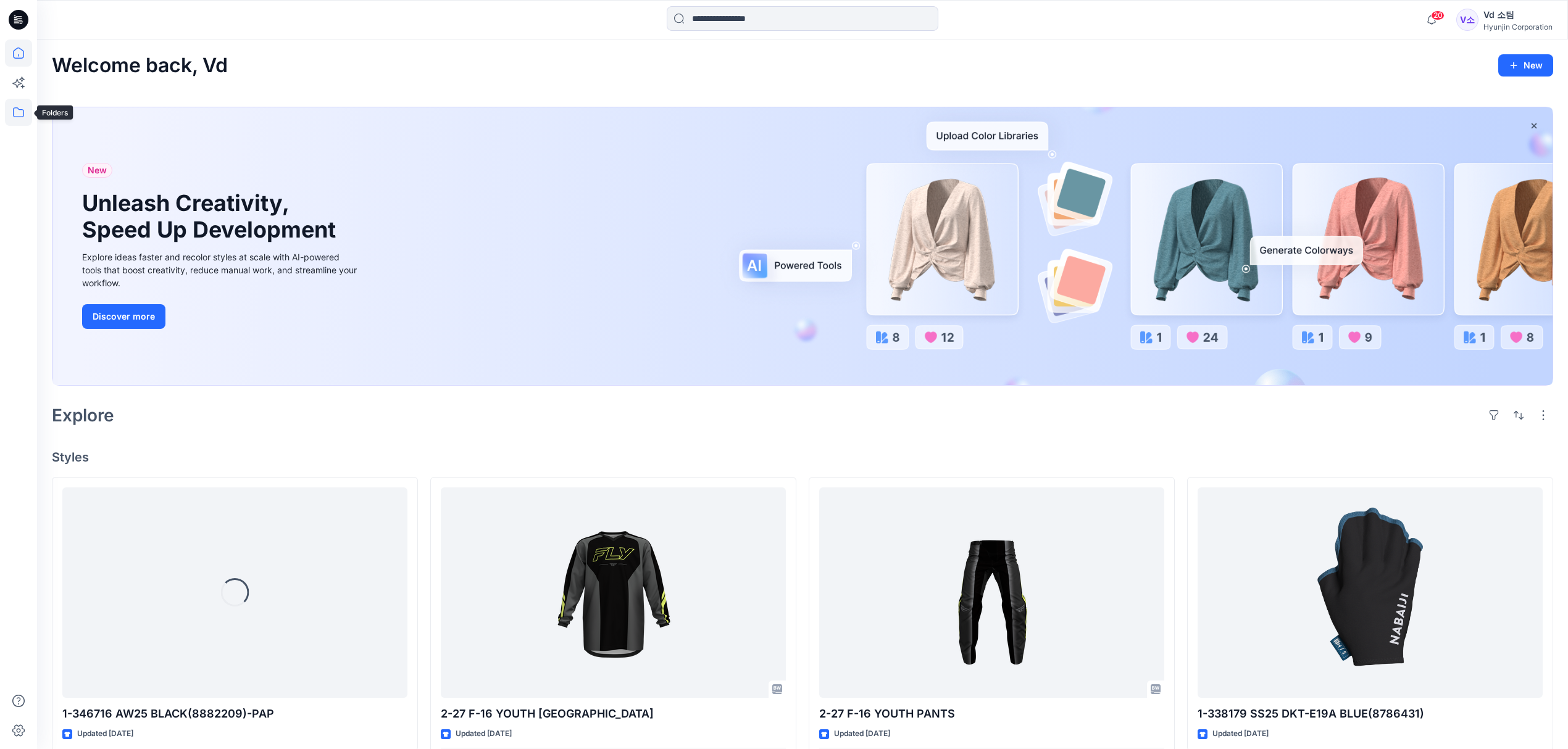
click at [29, 117] on icon at bounding box center [18, 112] width 27 height 27
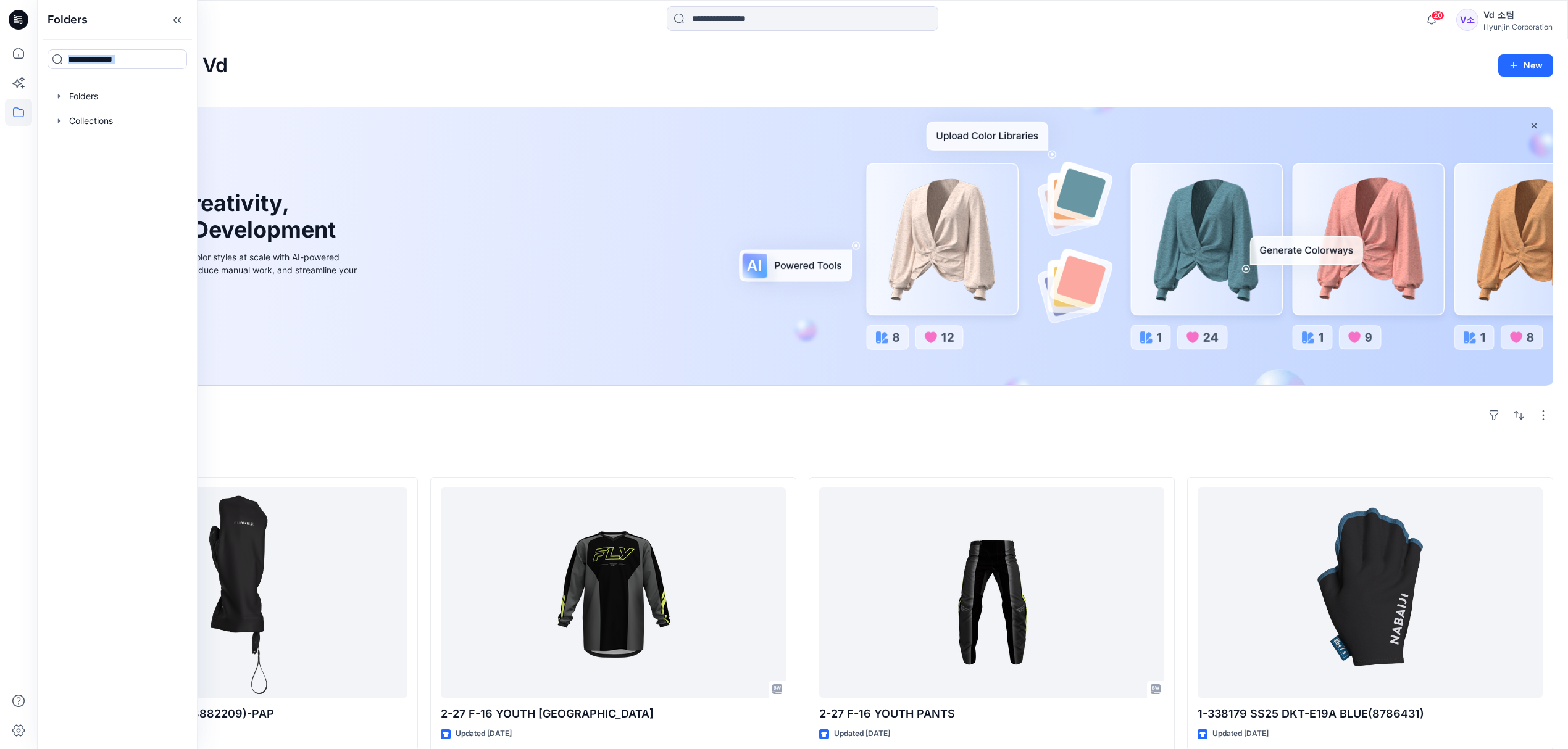
click at [117, 80] on div "Folders Folders Collections" at bounding box center [116, 374] width 160 height 749
click at [74, 103] on div at bounding box center [117, 96] width 141 height 25
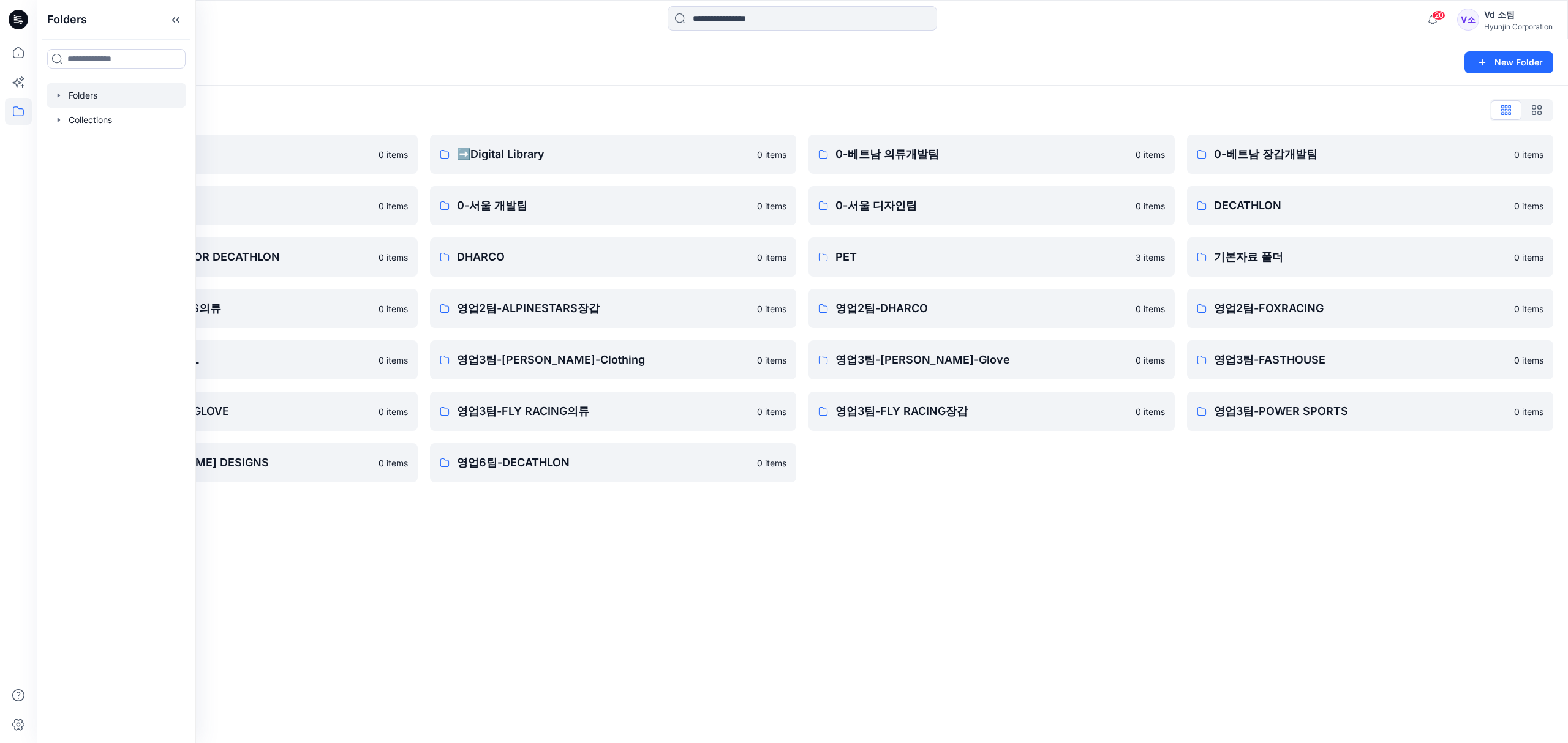
click at [234, 57] on div "Folders" at bounding box center [754, 62] width 1406 height 17
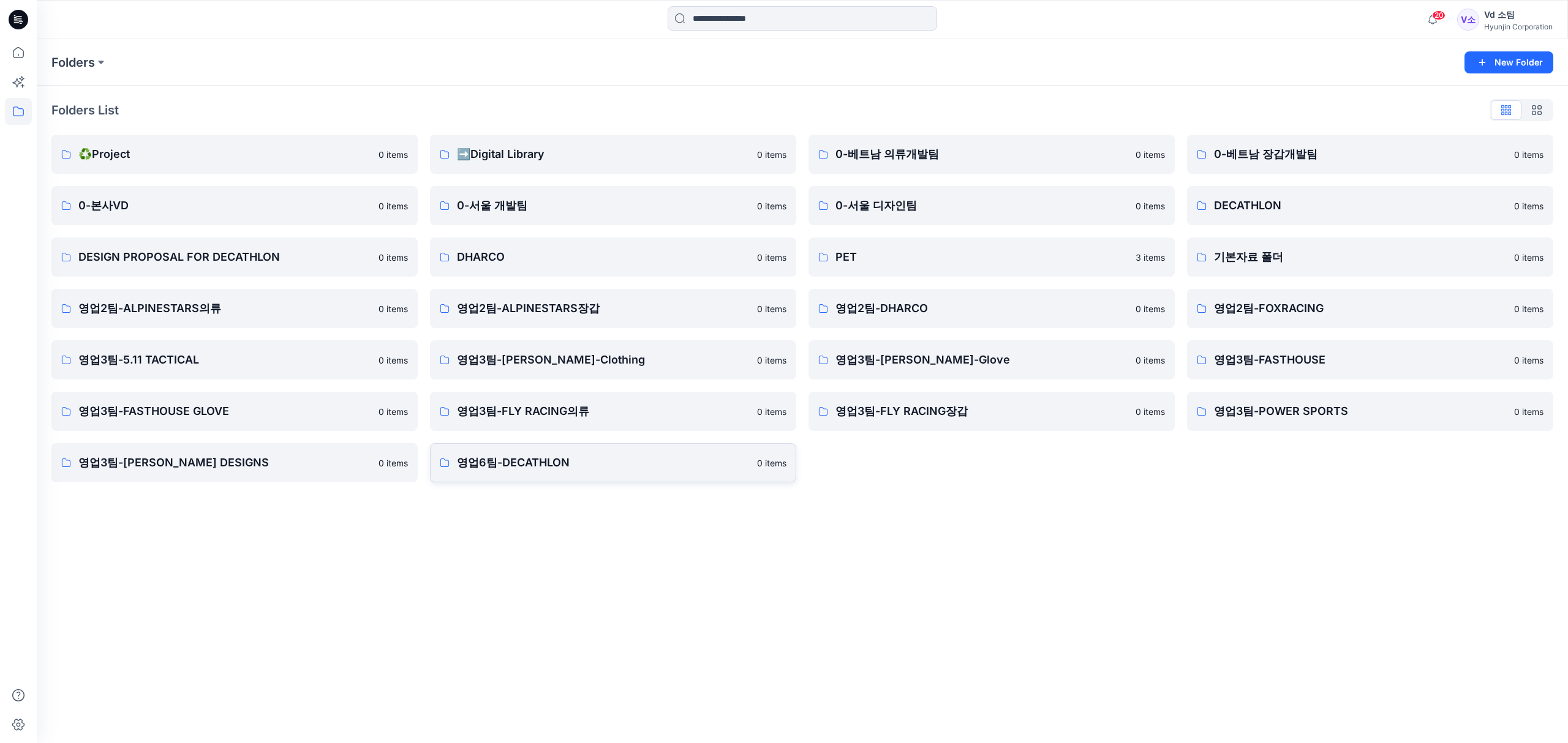
click at [484, 460] on p "영업6팀-DECATHLON" at bounding box center [603, 463] width 293 height 17
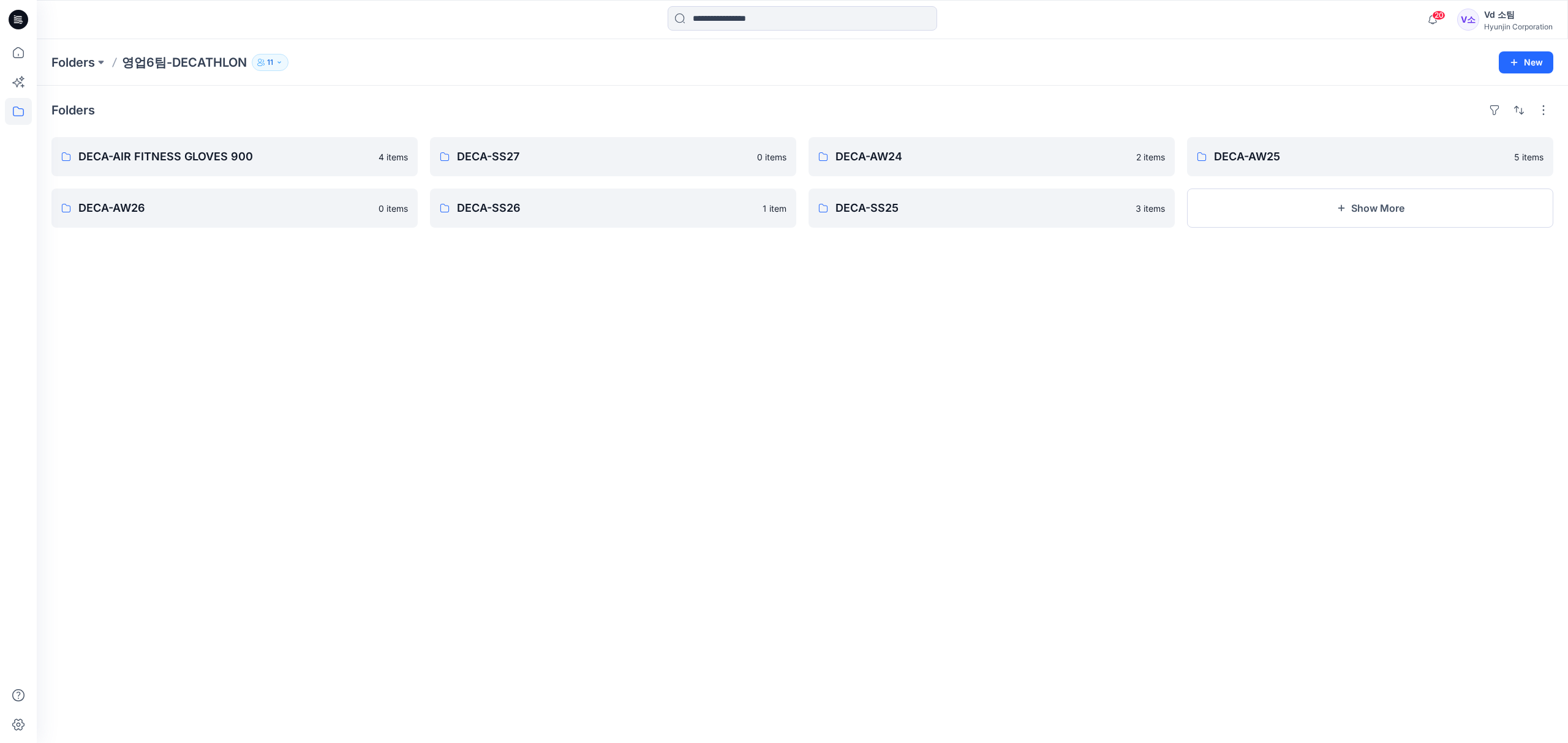
click at [435, 383] on div "Folders DECA-AIR FITNESS GLOVES 900 4 items DECA-AW26 0 items DECA-SS27 0 items…" at bounding box center [801, 414] width 1531 height 658
click at [1250, 161] on p "DECA-AW25" at bounding box center [1367, 156] width 309 height 17
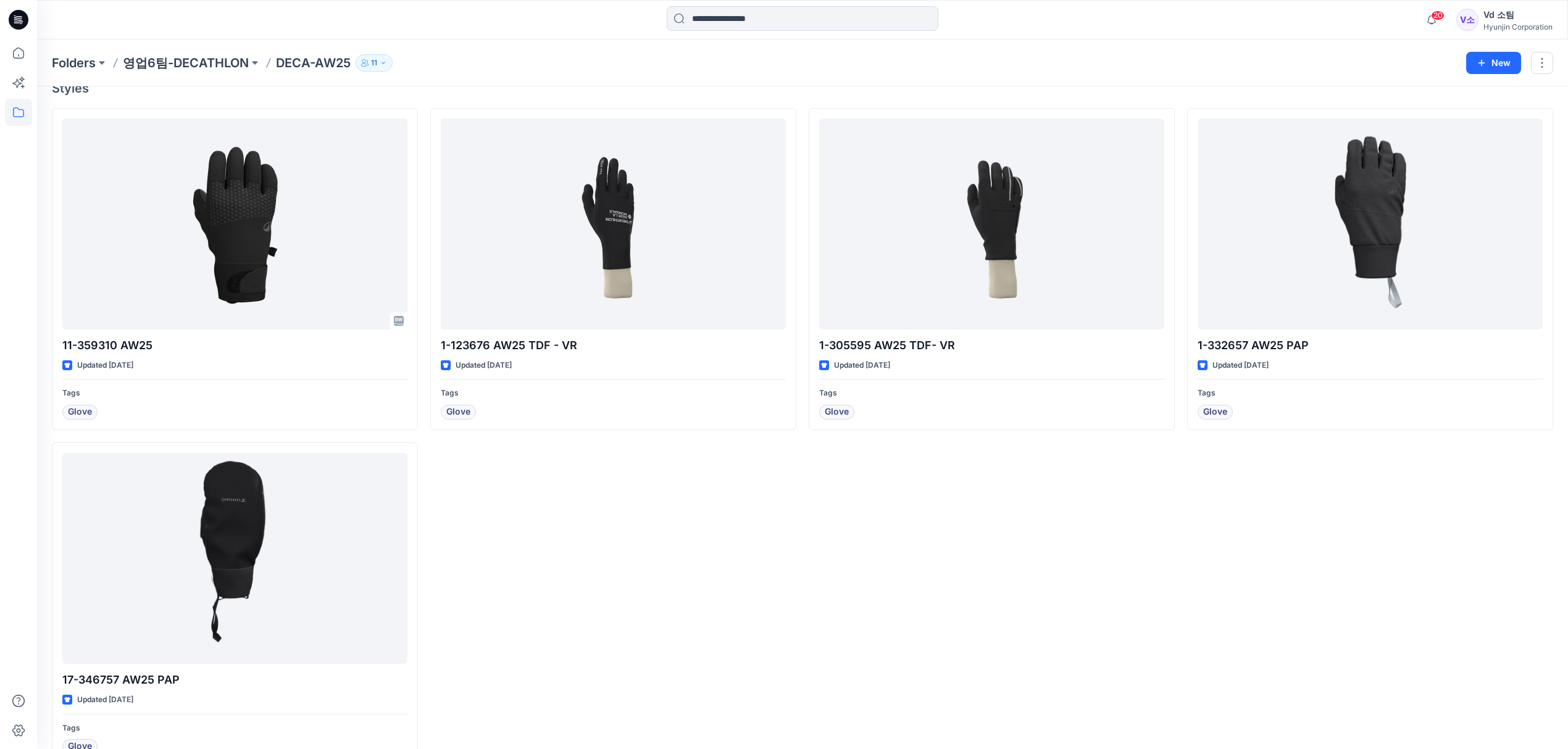
scroll to position [147, 0]
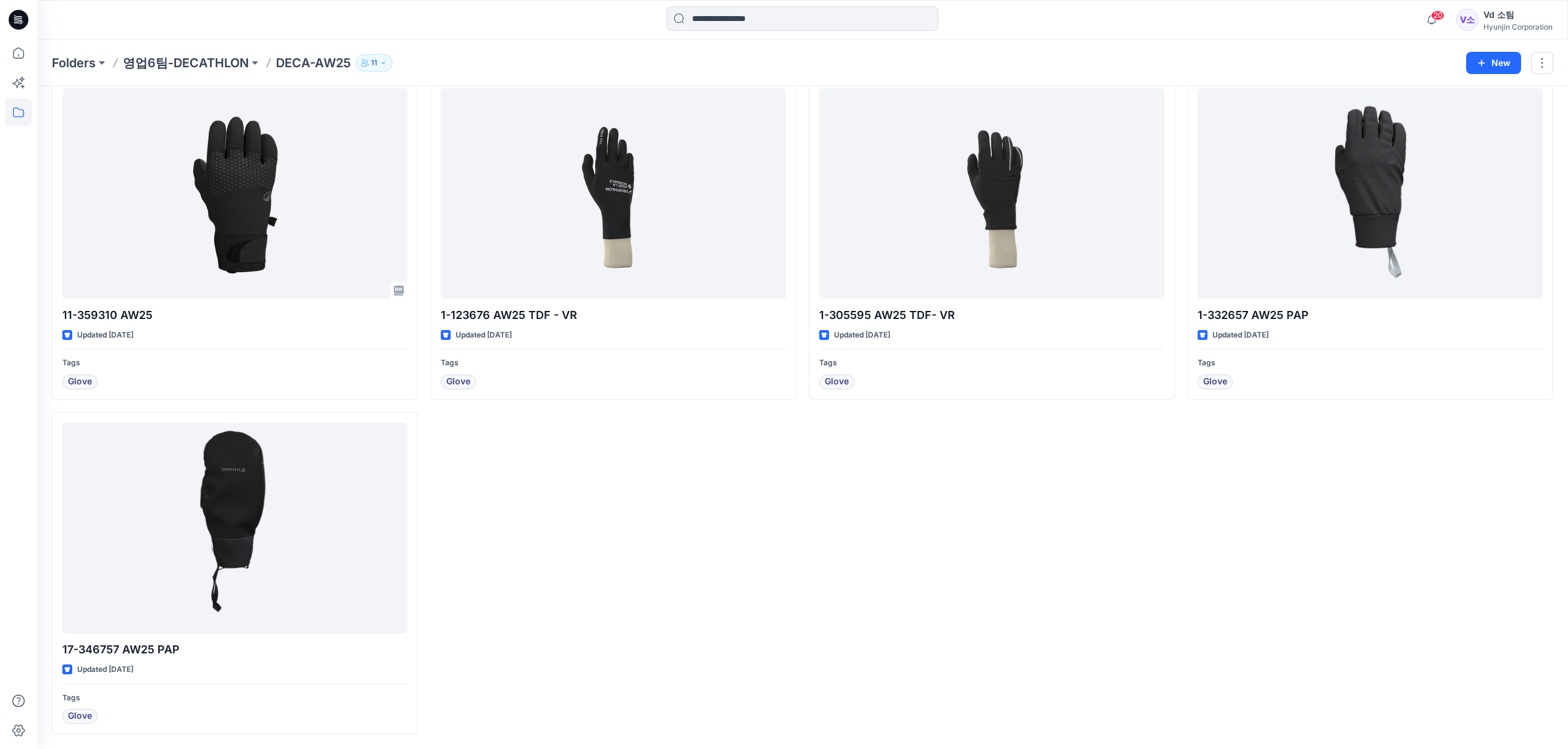
click at [707, 595] on div "1-123676 AW25 TDF - VR Updated 9 months ago Tags Glove" at bounding box center [613, 406] width 366 height 657
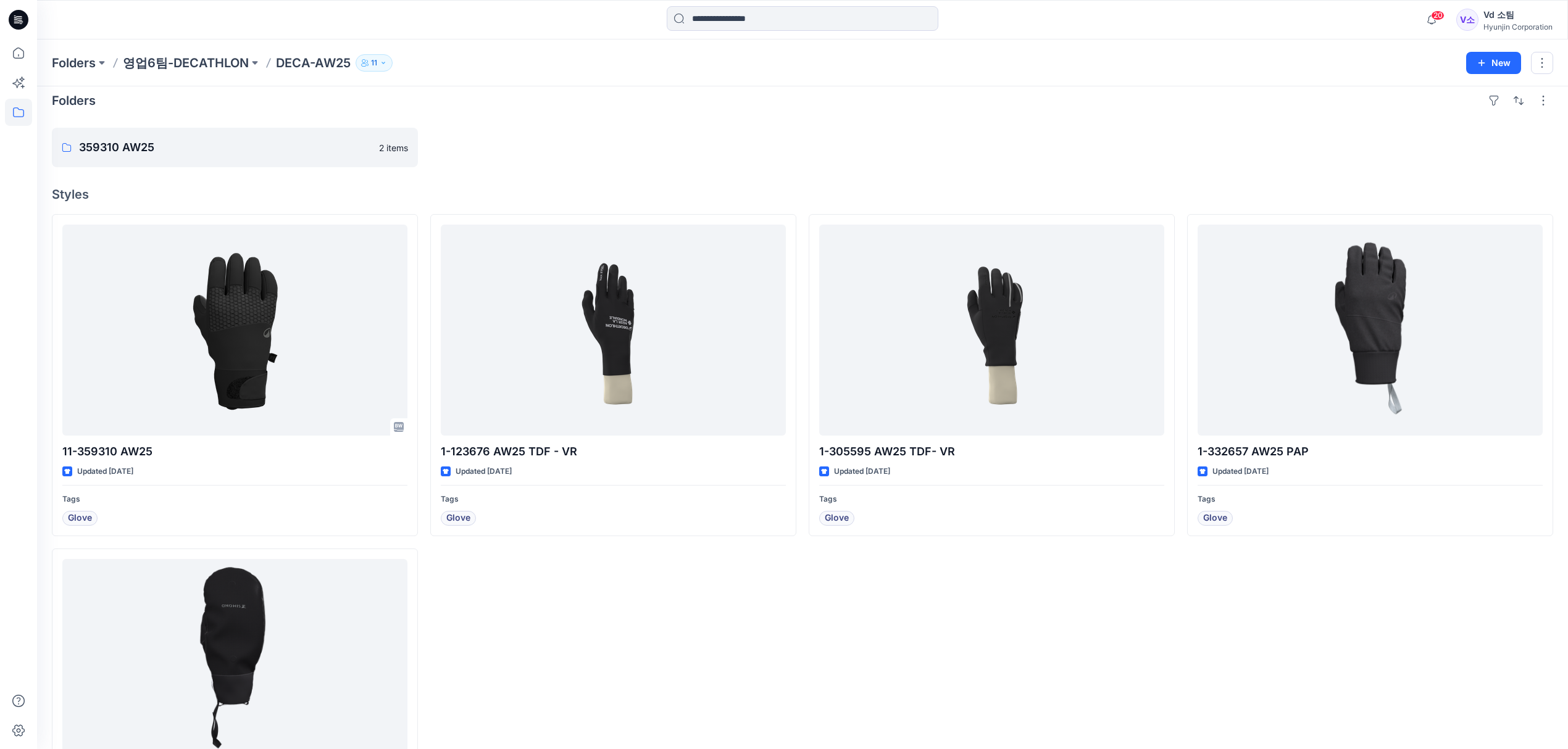
scroll to position [0, 0]
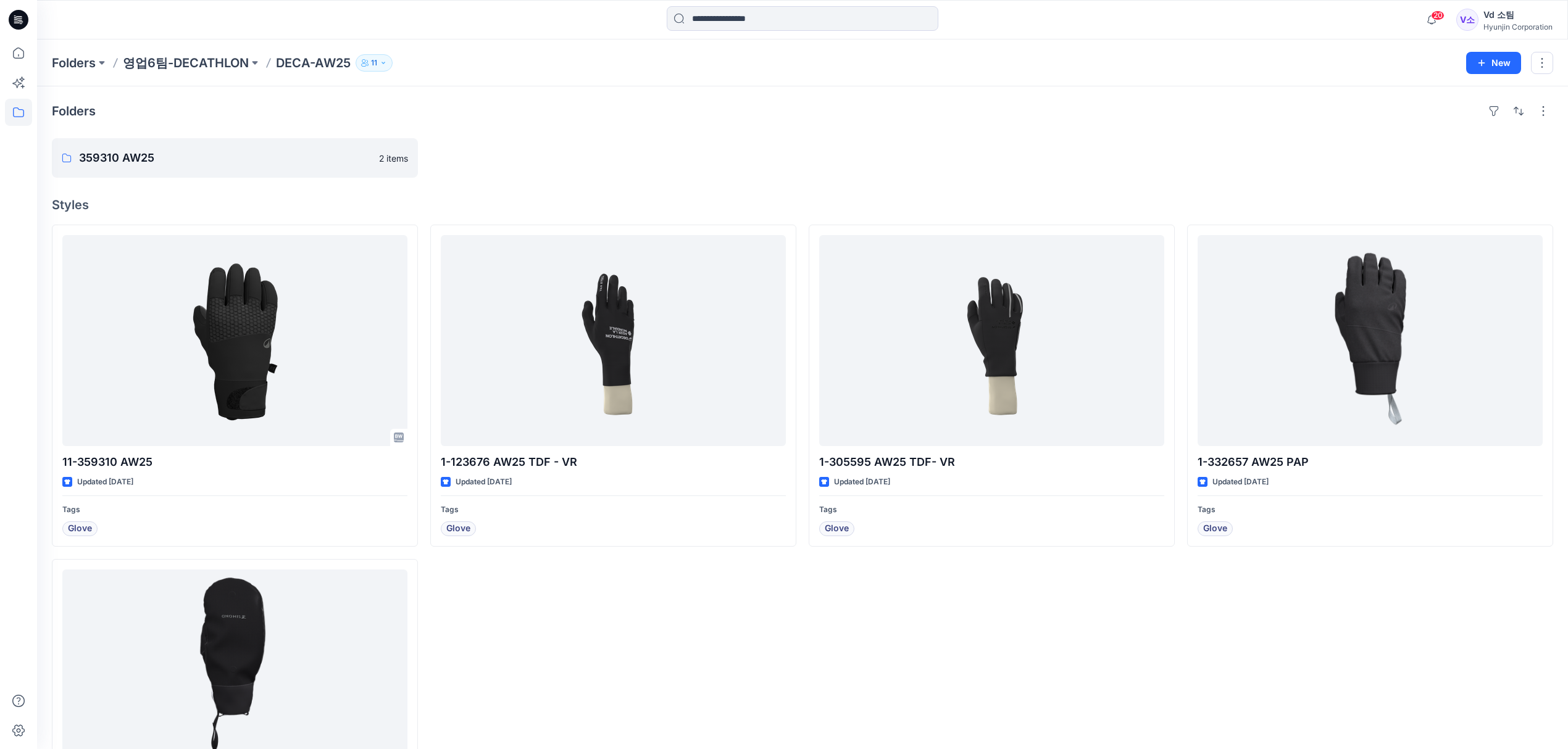
click at [361, 181] on div "Folders 359310 AW25 2 items Styles 11-359310 AW25 Updated 6 months ago Tags Glo…" at bounding box center [802, 490] width 1531 height 809
click at [363, 176] on link "359310 AW25" at bounding box center [235, 157] width 366 height 39
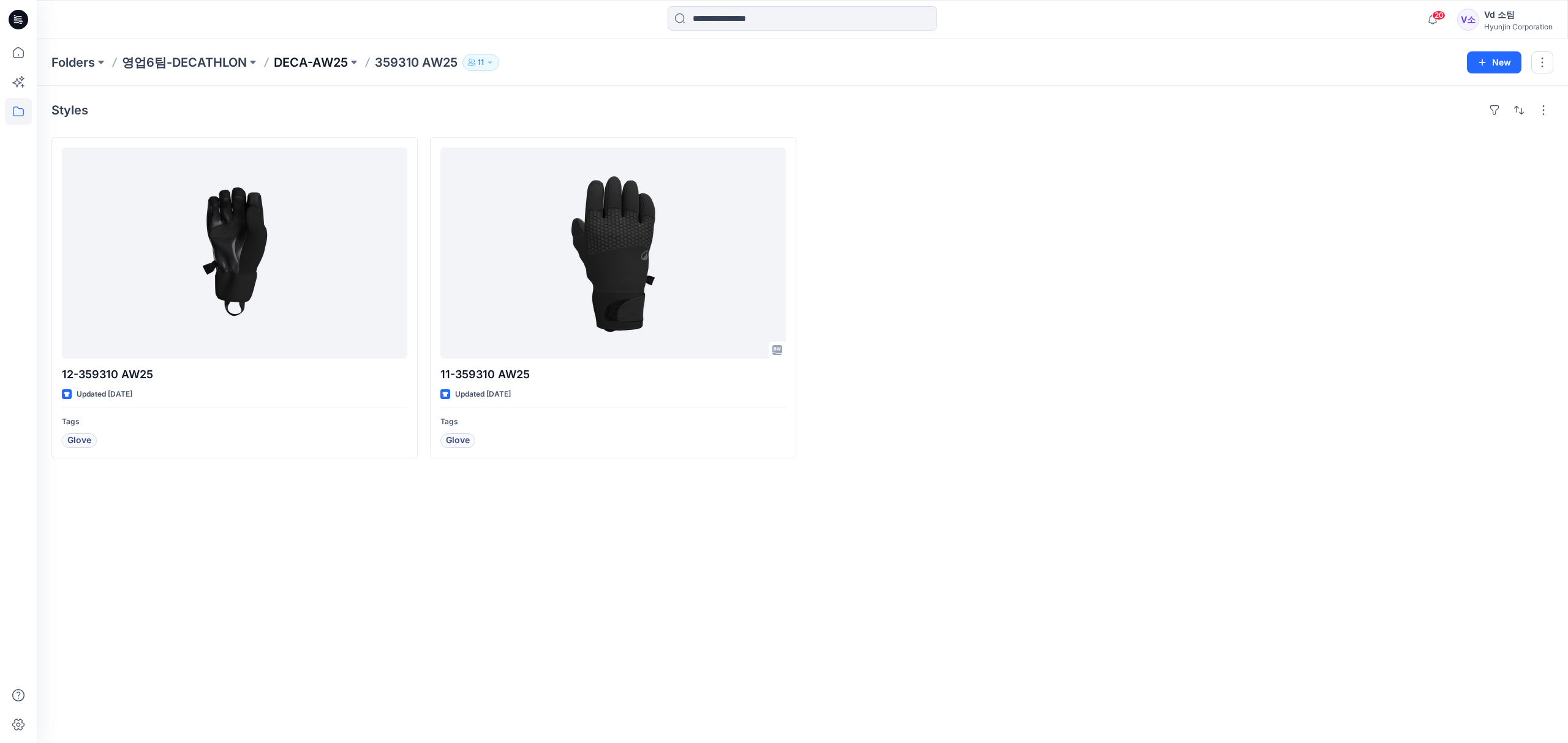
click at [300, 62] on p "DECA-AW25" at bounding box center [311, 62] width 74 height 17
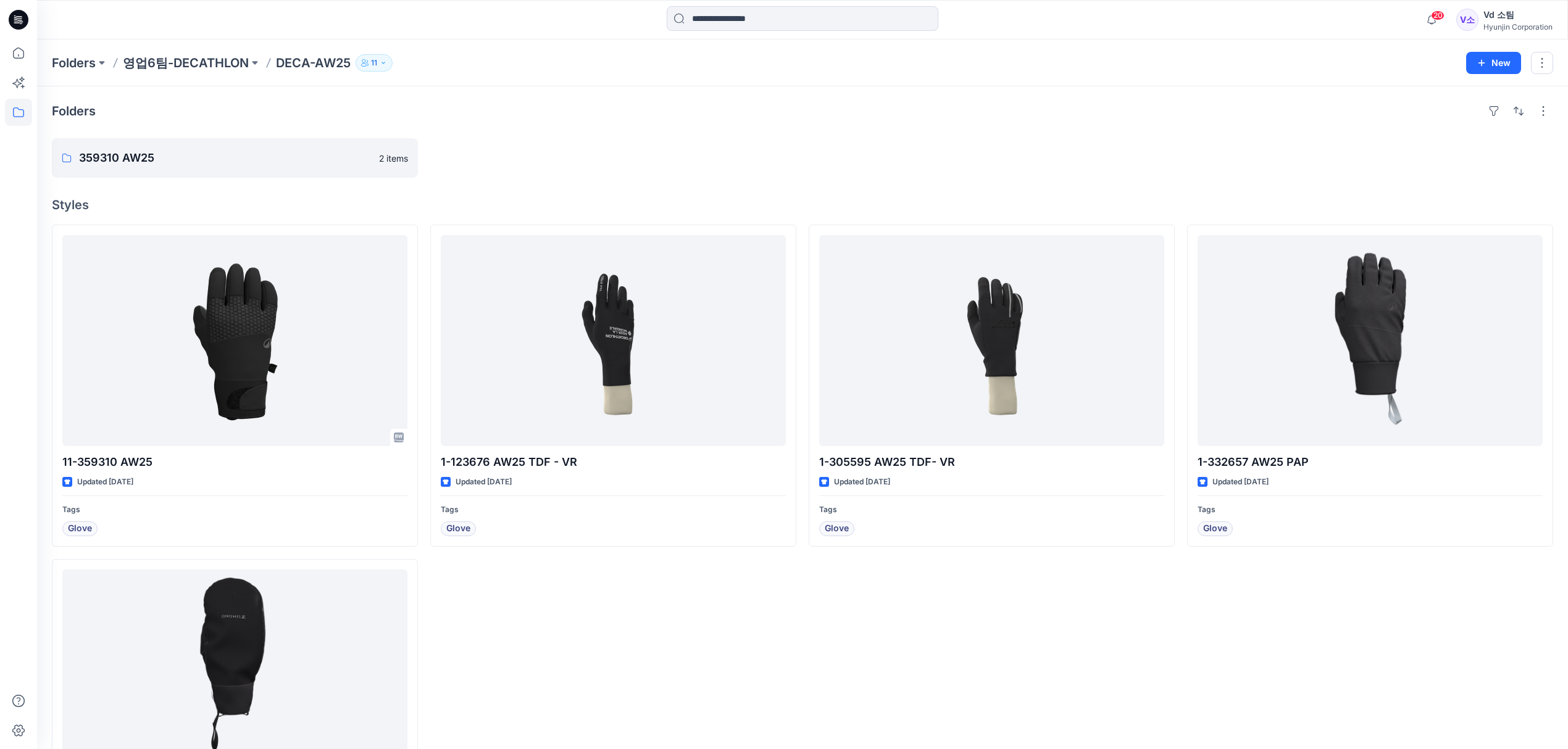
click at [543, 160] on div at bounding box center [613, 157] width 366 height 39
click at [600, 174] on div at bounding box center [613, 157] width 366 height 39
click at [1505, 70] on button "New" at bounding box center [1494, 63] width 55 height 22
click at [1484, 107] on button "New Folder" at bounding box center [1466, 117] width 106 height 23
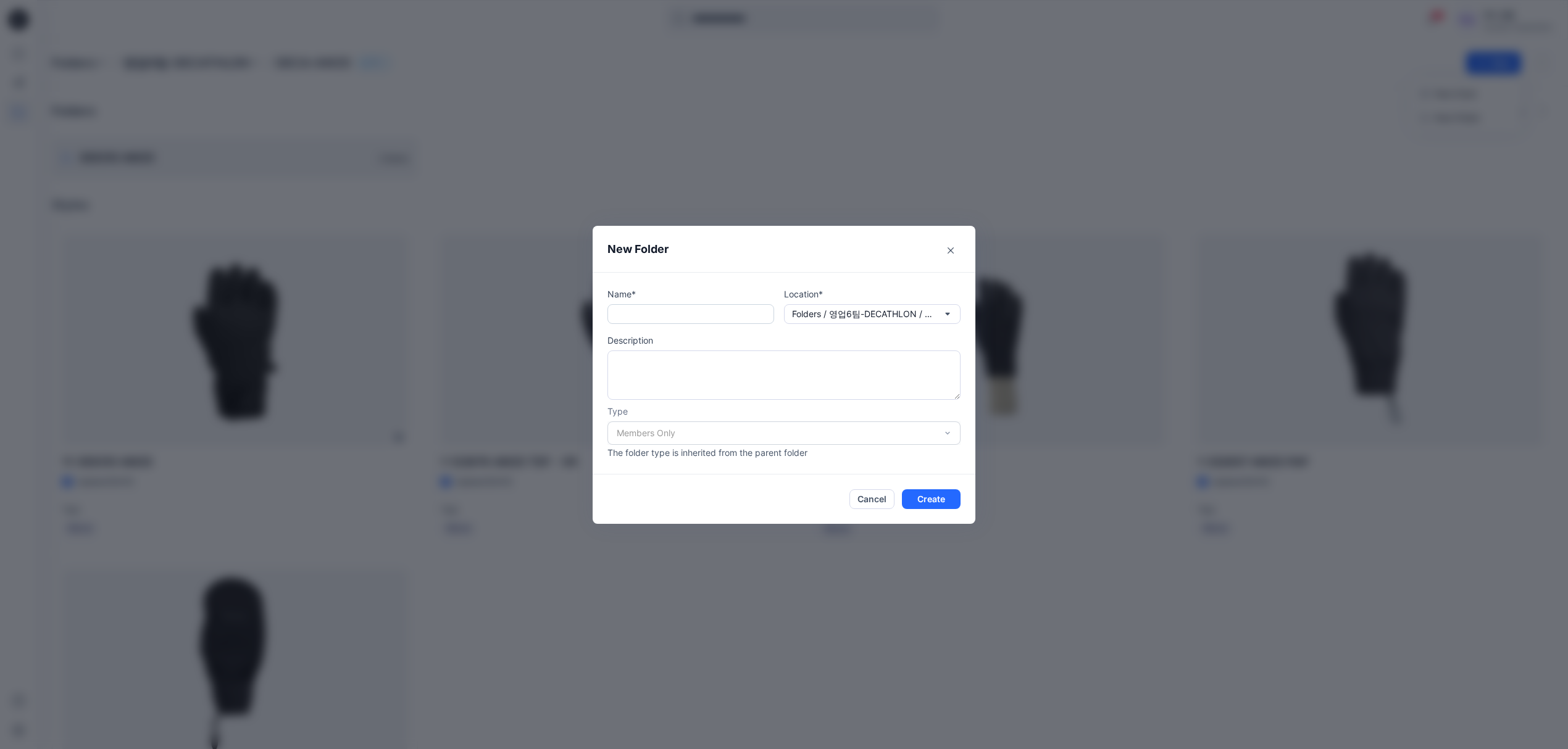
click at [752, 319] on input "text" at bounding box center [691, 315] width 166 height 20
paste input "**********"
type input "**********"
click at [929, 497] on button "Create" at bounding box center [931, 499] width 59 height 20
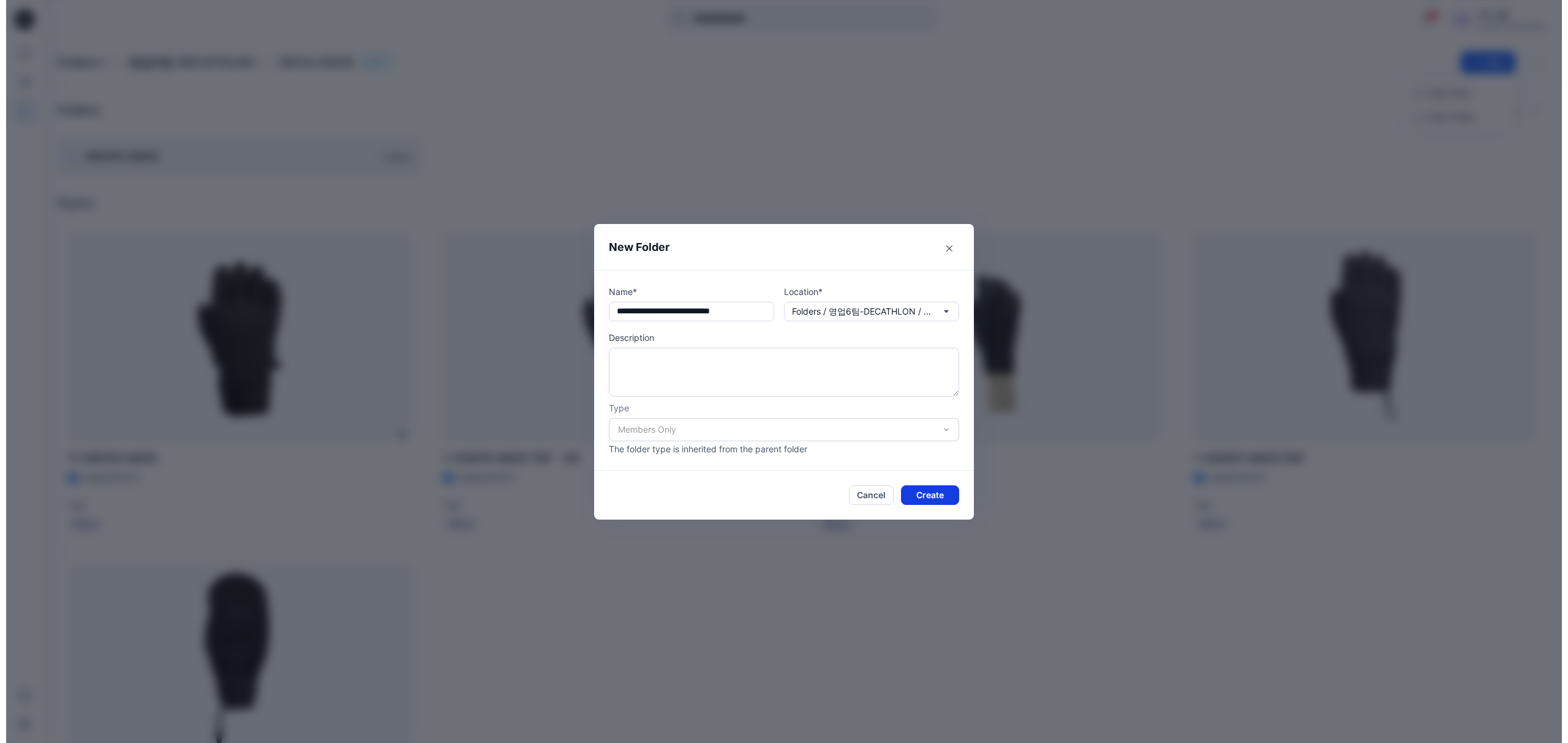
scroll to position [0, 0]
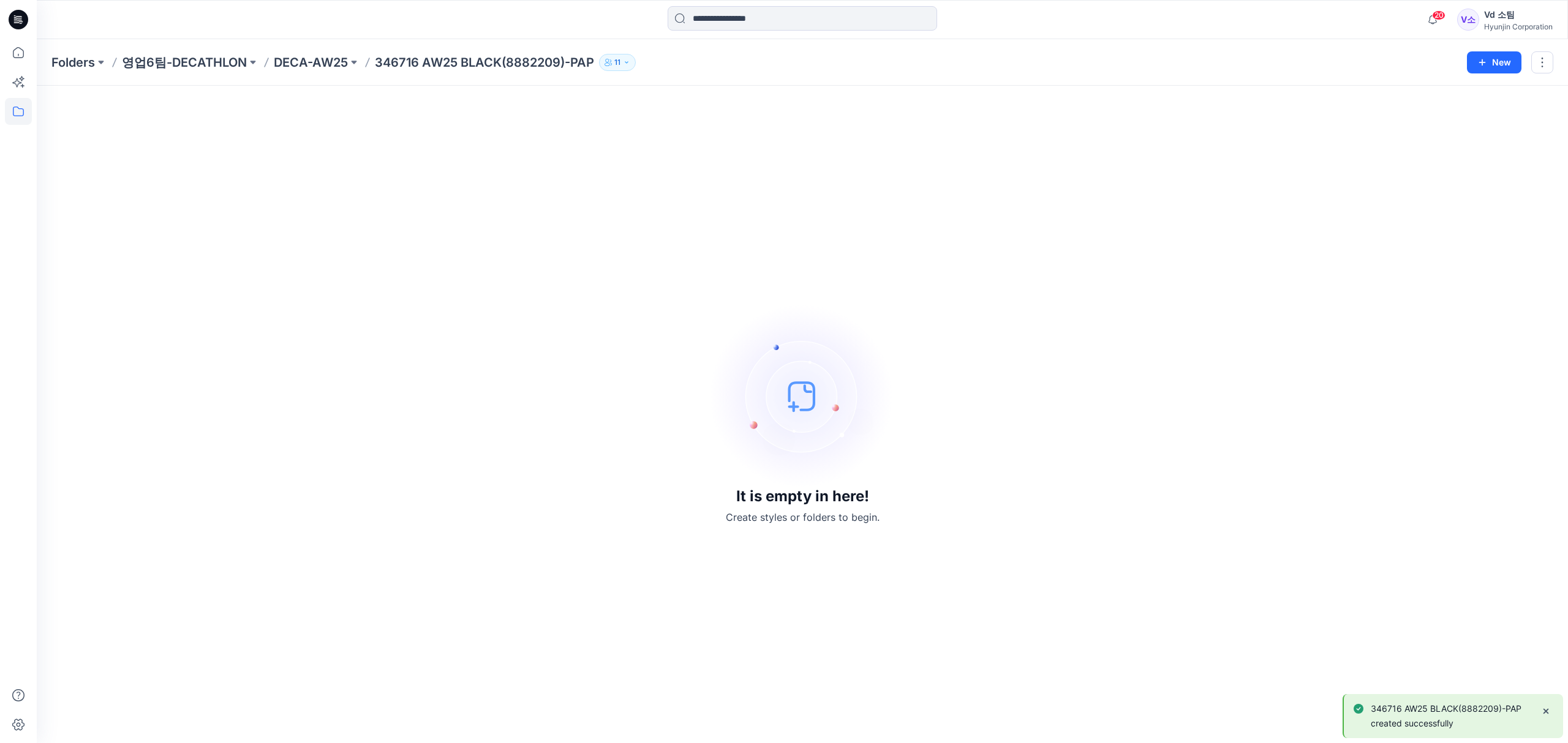
click at [600, 370] on div "It is empty in here! Create styles or folders to begin." at bounding box center [802, 415] width 1502 height 628
click at [308, 56] on p "DECA-AW25" at bounding box center [311, 62] width 74 height 17
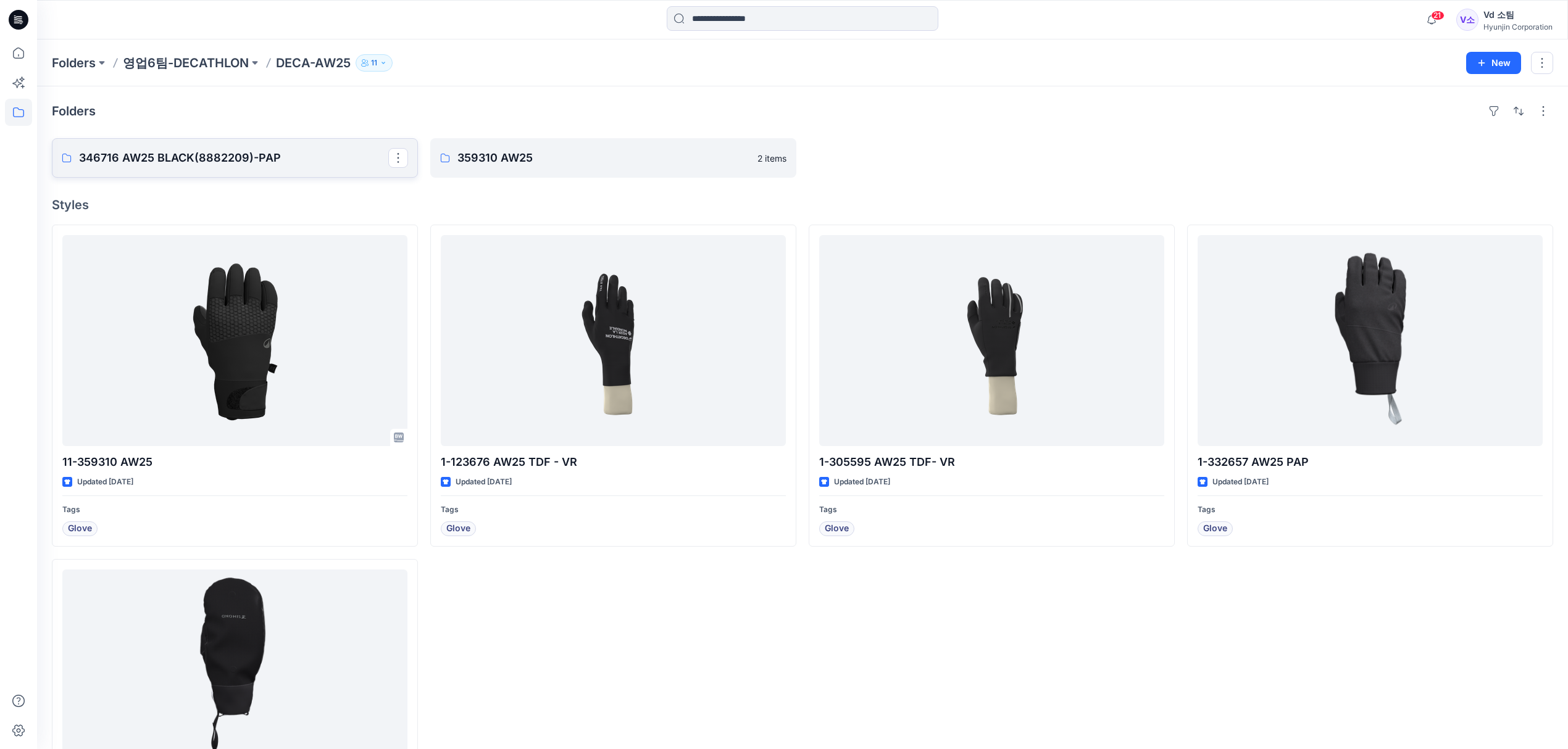
click at [250, 161] on p "346716 AW25 BLACK(8882209)-PAP" at bounding box center [233, 157] width 309 height 17
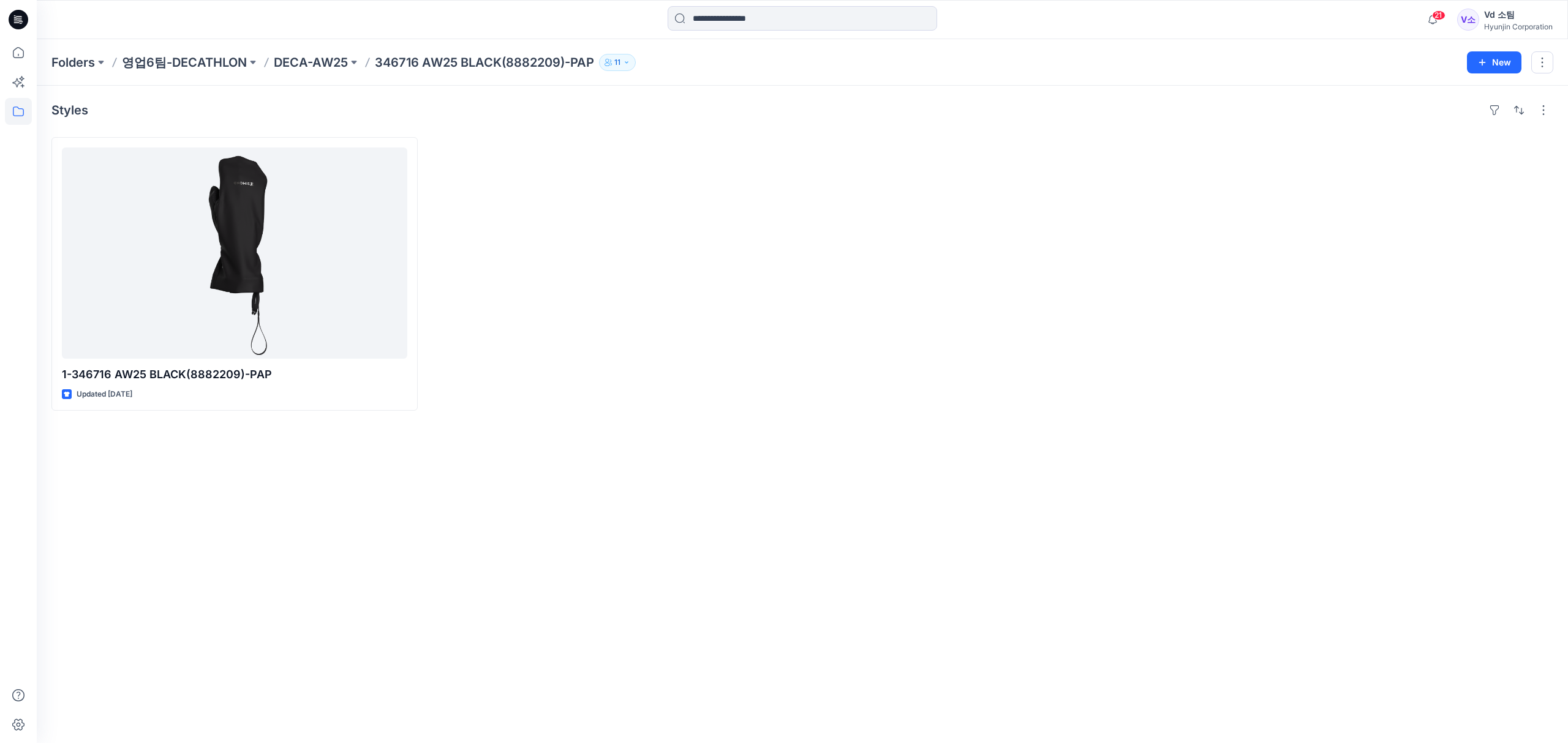
click at [680, 214] on div at bounding box center [613, 274] width 367 height 274
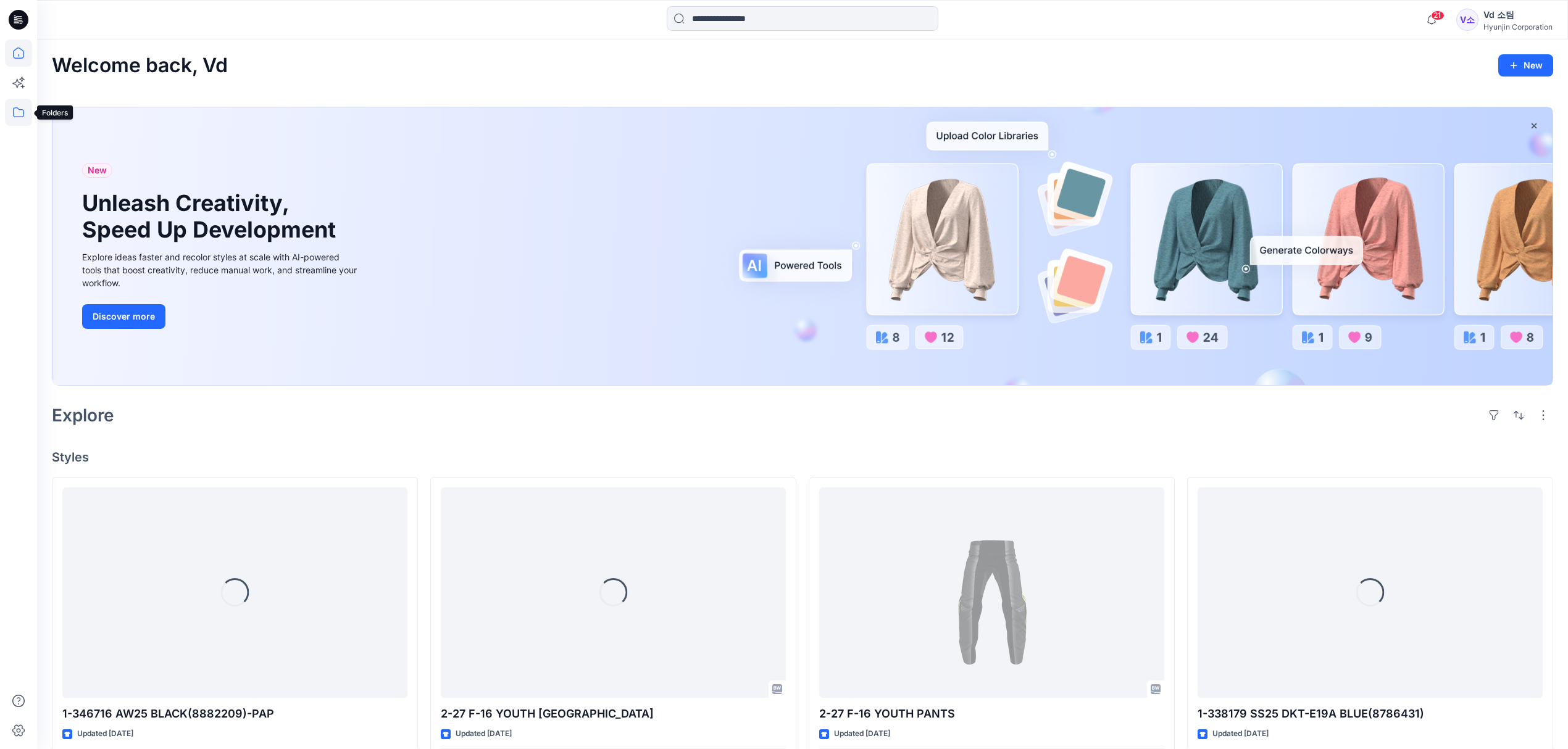
click at [8, 116] on icon at bounding box center [18, 112] width 27 height 27
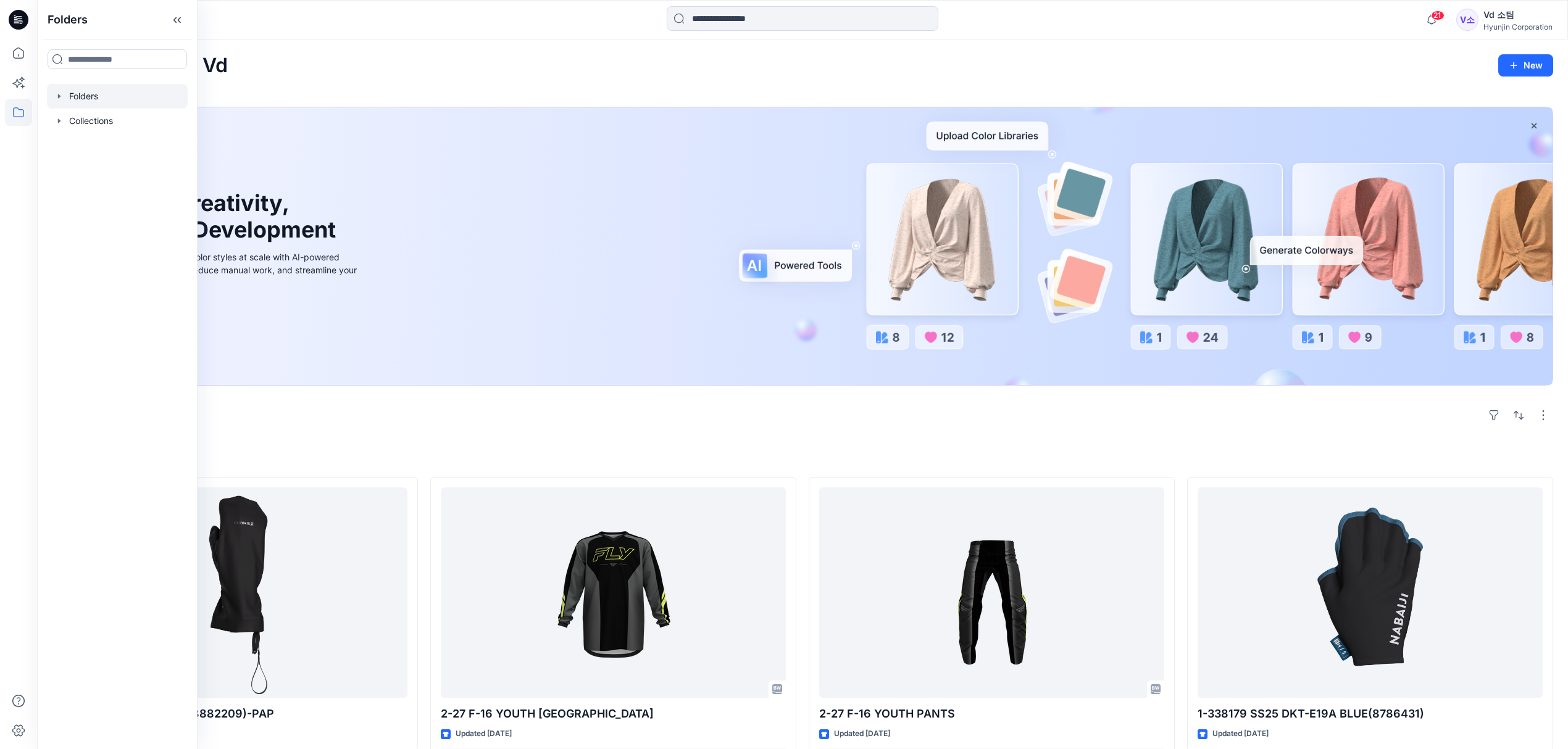
click at [107, 96] on div at bounding box center [117, 96] width 141 height 25
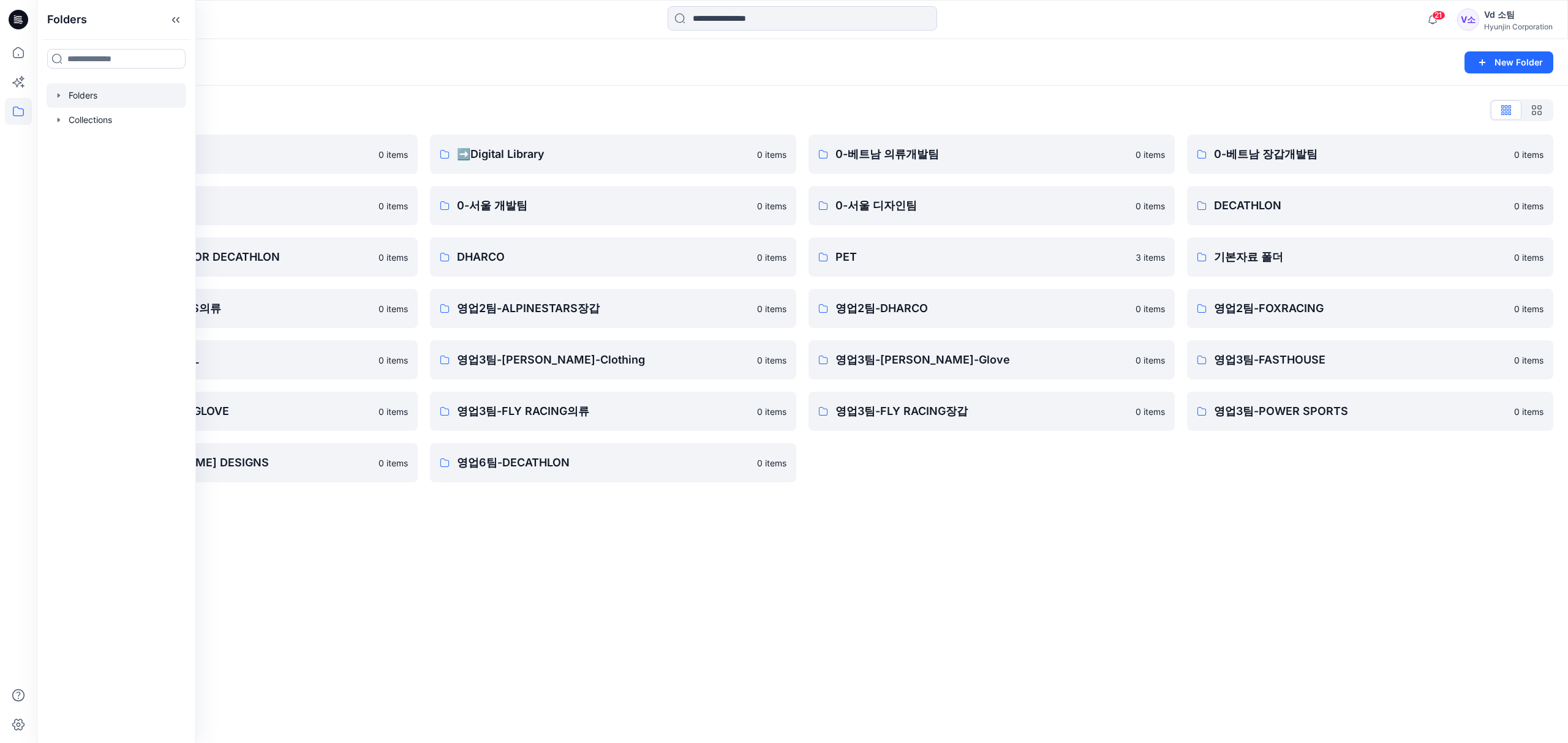
click at [663, 486] on div "Folders List ♻️Project 0 items 0-본사VD 0 items DESIGN PROPOSAL FOR DECATHLON 0 i…" at bounding box center [801, 290] width 1531 height 411
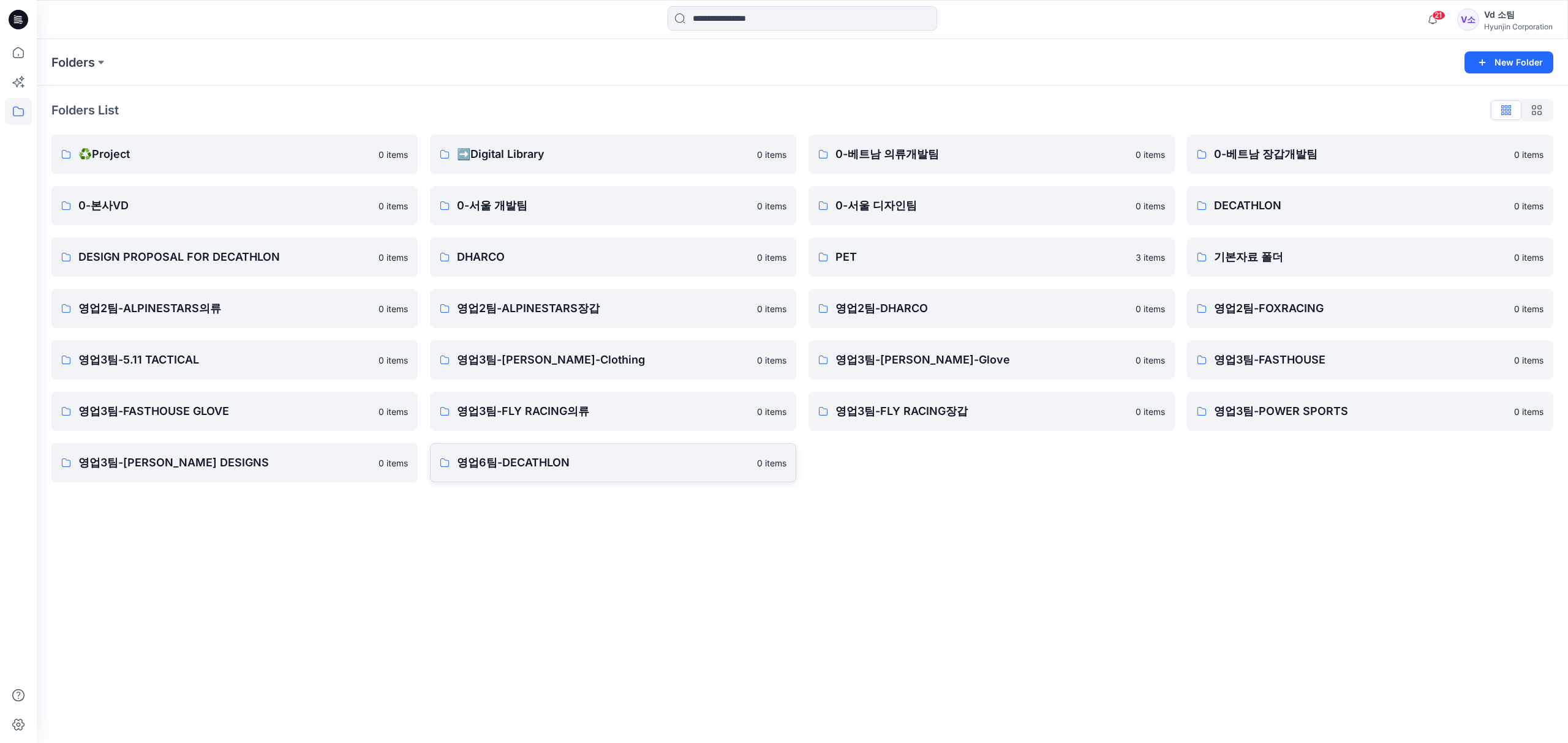
click at [671, 463] on p "영업6팀-DECATHLON" at bounding box center [603, 463] width 293 height 17
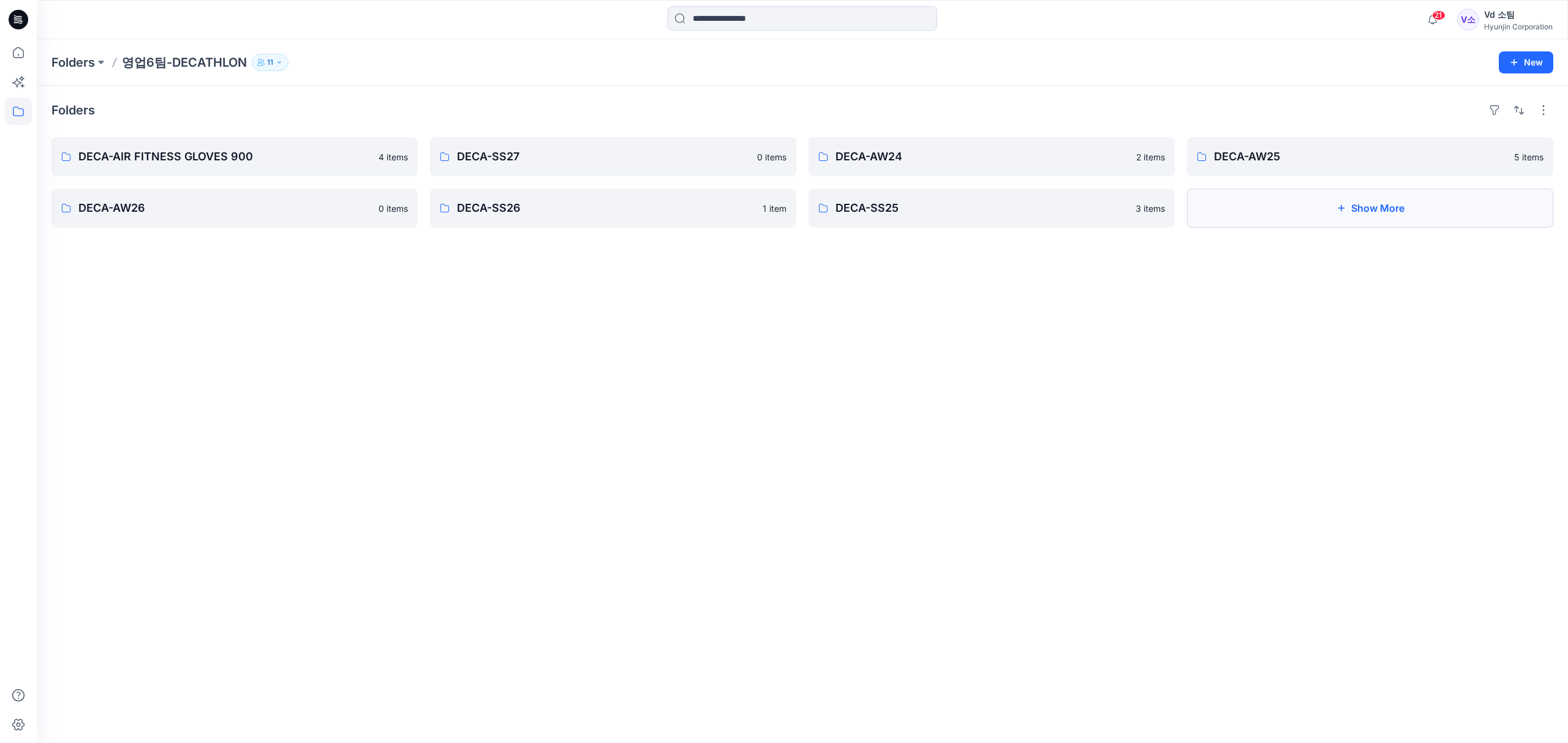
click at [1339, 211] on icon "button" at bounding box center [1340, 208] width 10 height 10
click at [875, 206] on p "DECA-SS25" at bounding box center [989, 208] width 309 height 17
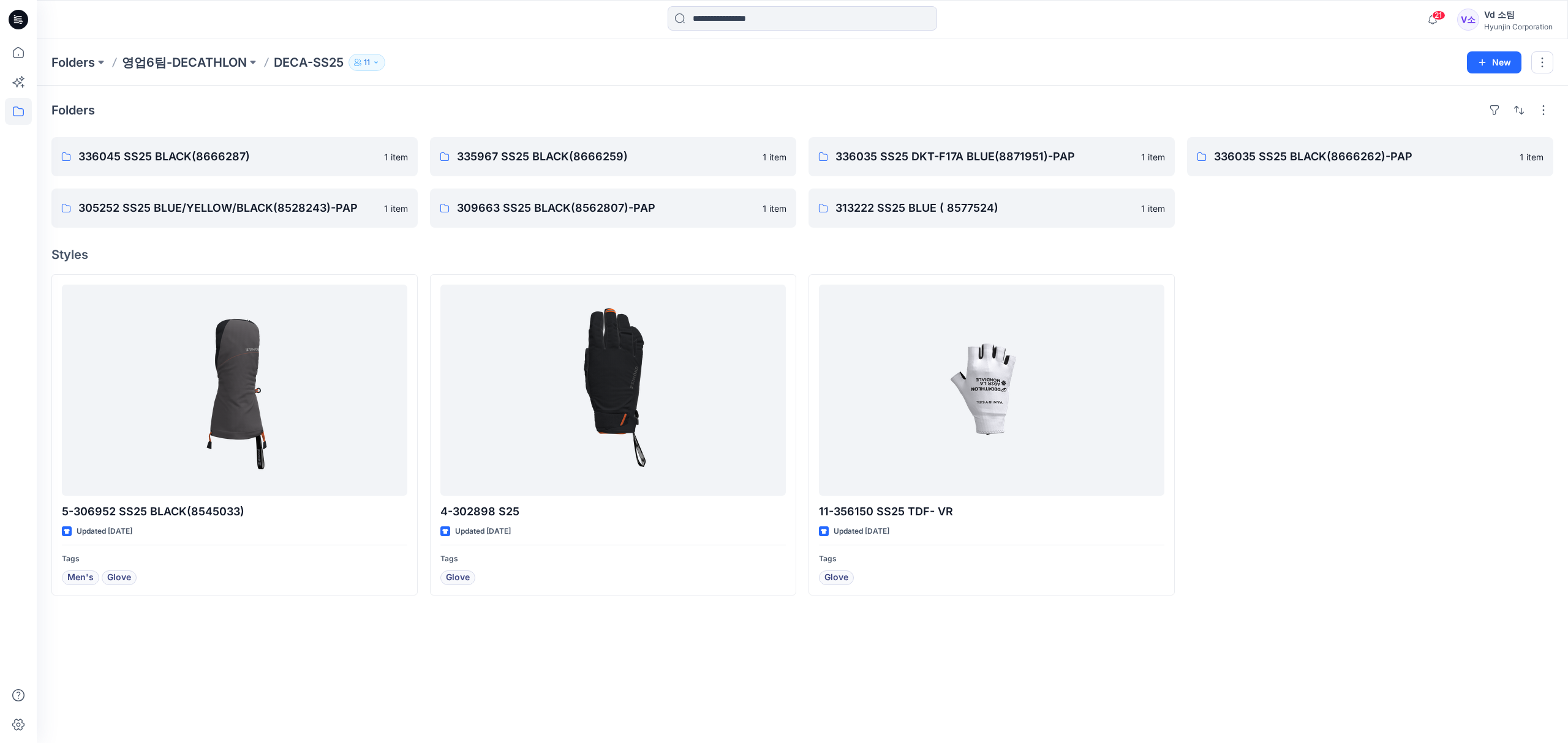
click at [1326, 233] on div "Folders 336045 SS25 BLACK(8666287) 1 item 305252 SS25 BLUE/YELLOW/BLACK(8528243…" at bounding box center [801, 414] width 1531 height 658
click at [1500, 64] on button "New" at bounding box center [1494, 63] width 54 height 22
click at [1468, 112] on p "New Folder" at bounding box center [1458, 116] width 45 height 13
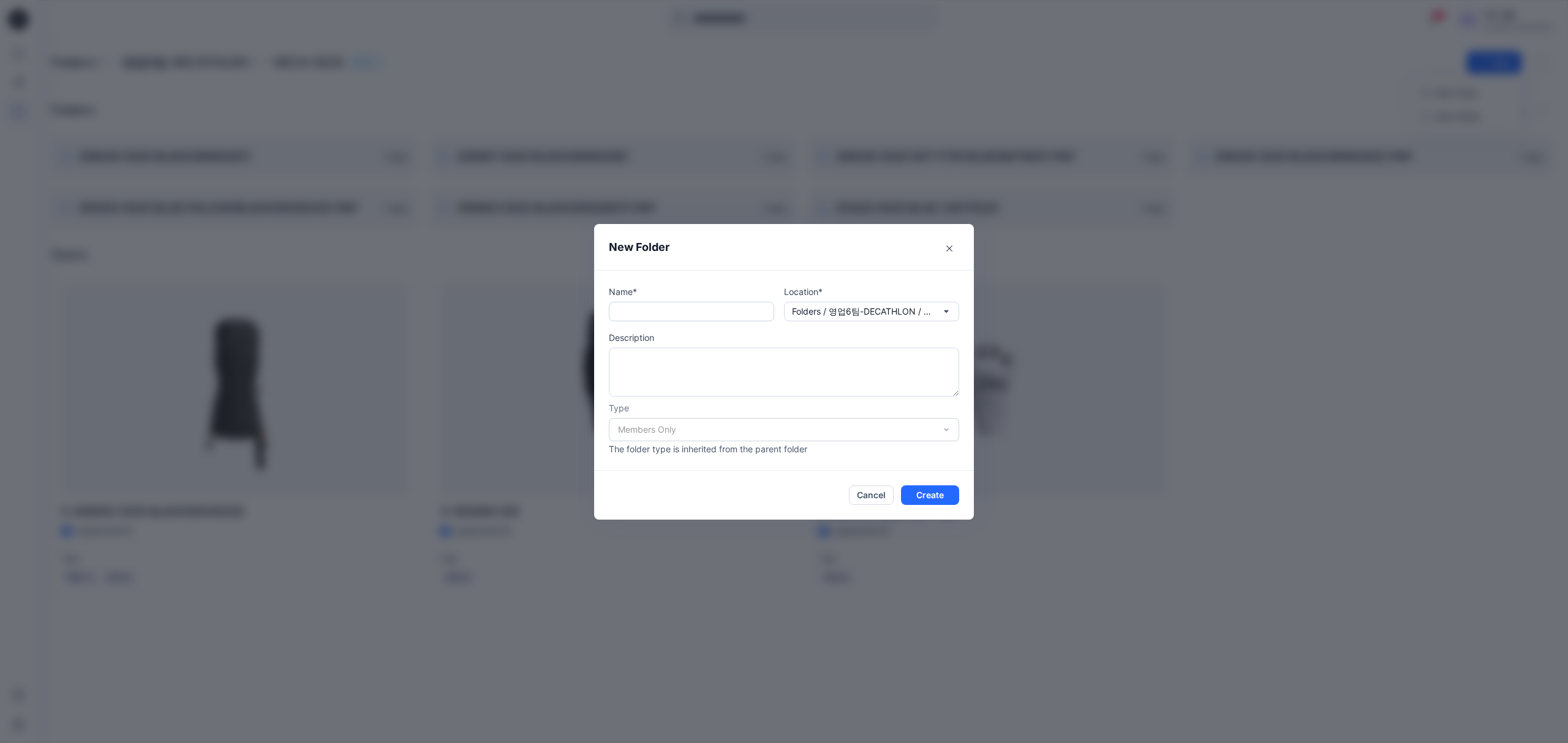
click at [655, 314] on input "text" at bounding box center [691, 312] width 165 height 20
paste input "**********"
click at [712, 307] on input "**********" at bounding box center [691, 312] width 165 height 20
type input "**********"
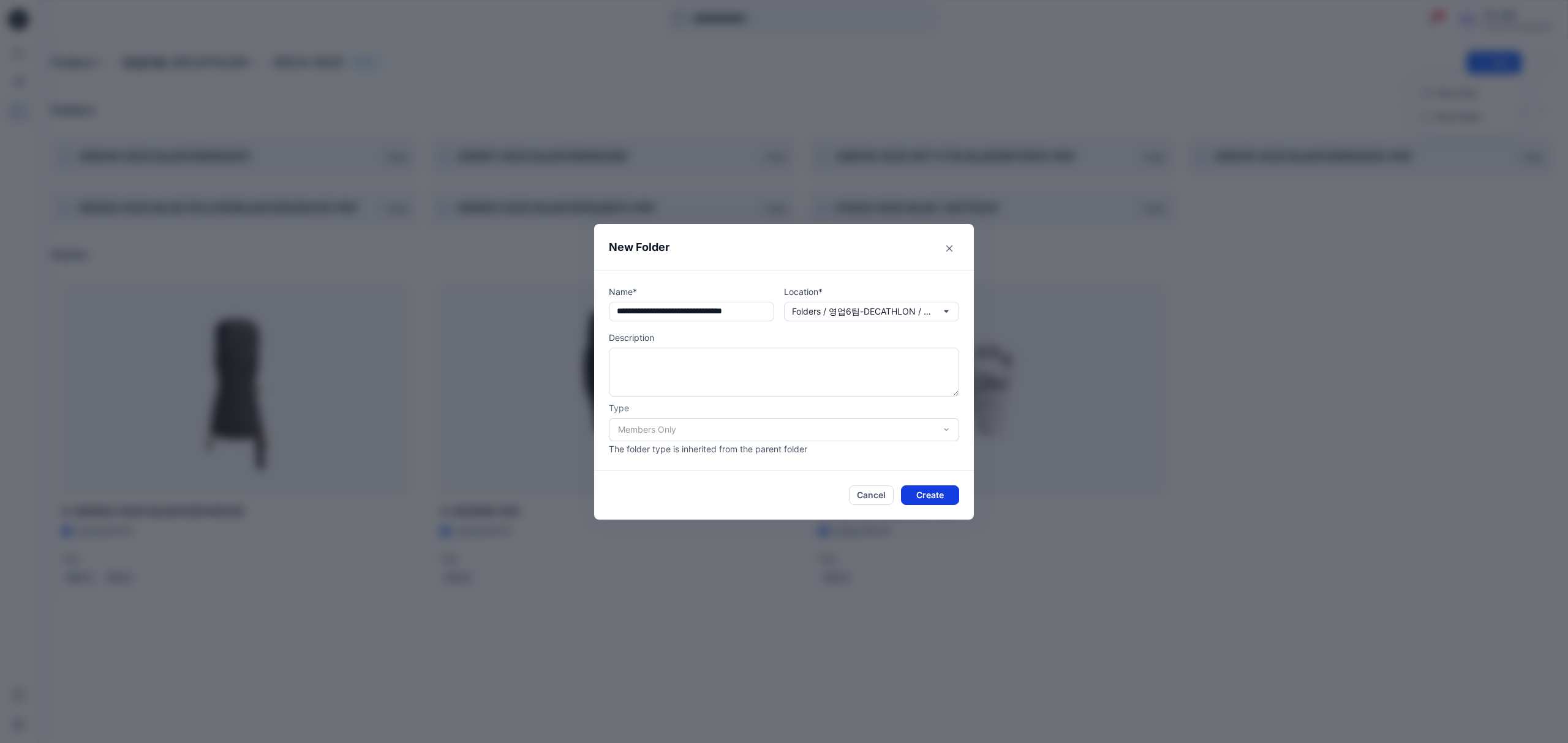
scroll to position [0, 0]
click at [929, 498] on button "Create" at bounding box center [930, 495] width 58 height 20
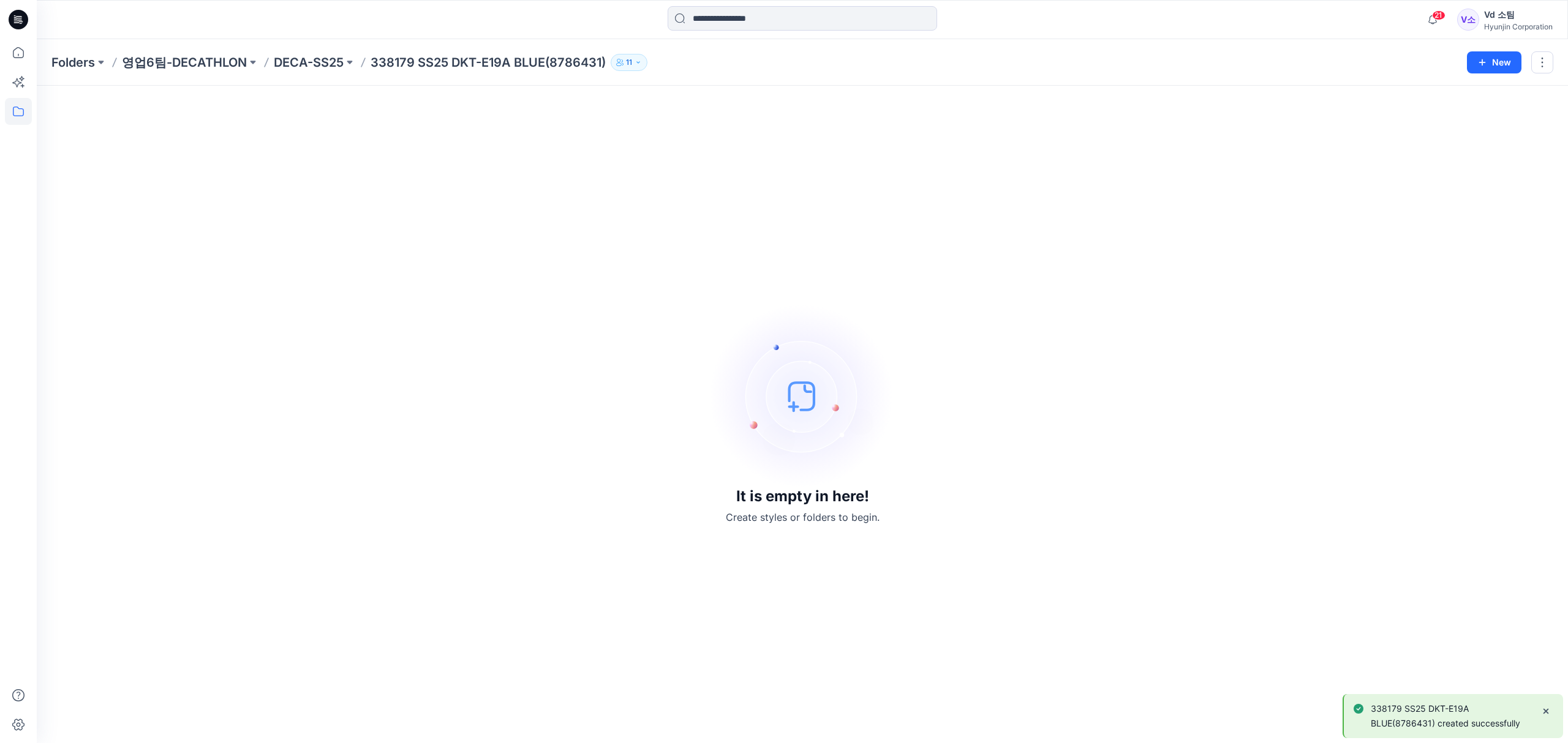
click at [916, 477] on div "It is empty in here! Create styles or folders to begin." at bounding box center [802, 415] width 1502 height 628
click at [211, 65] on p "영업6팀-DECATHLON" at bounding box center [184, 62] width 125 height 17
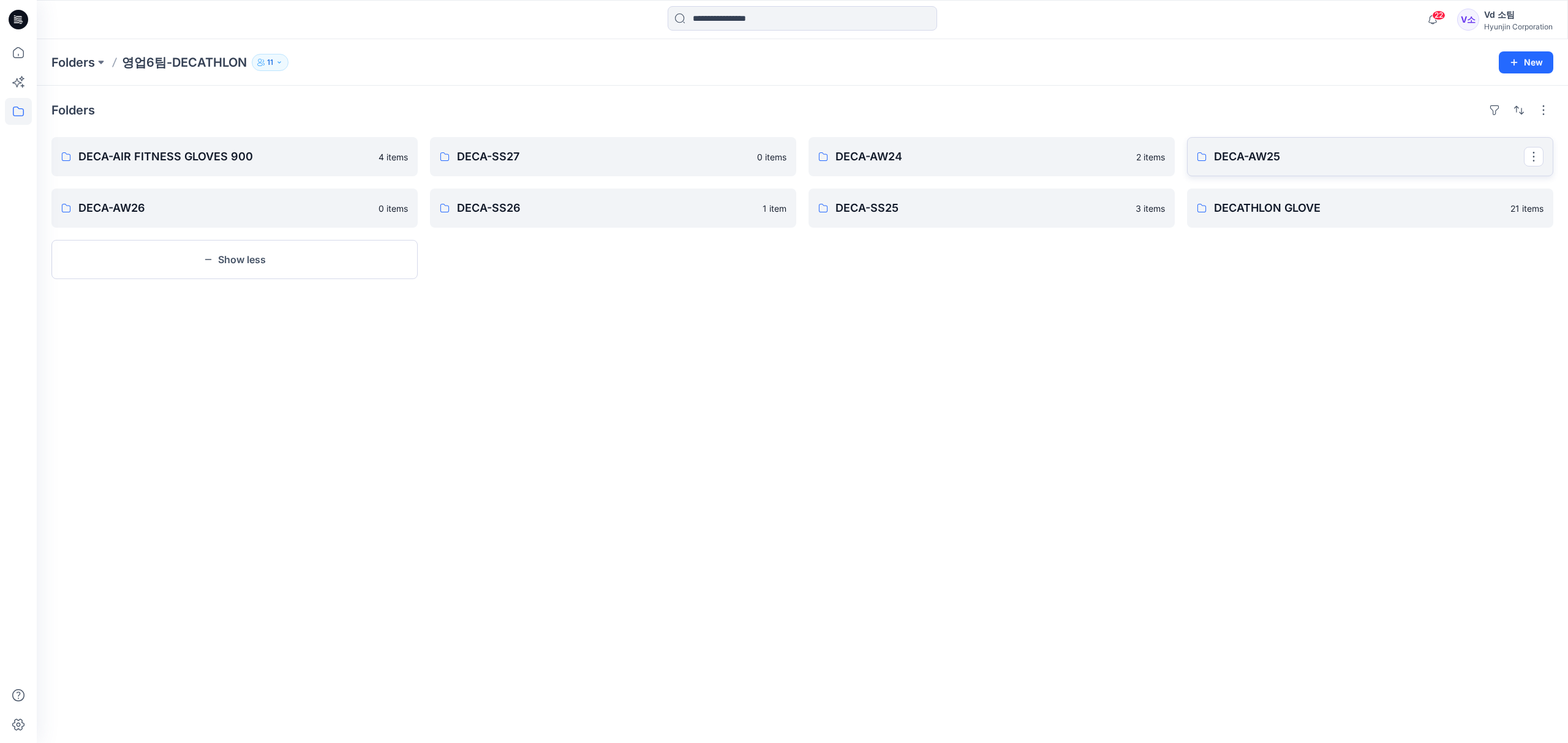
click at [1222, 161] on p "DECA-AW25" at bounding box center [1367, 156] width 309 height 17
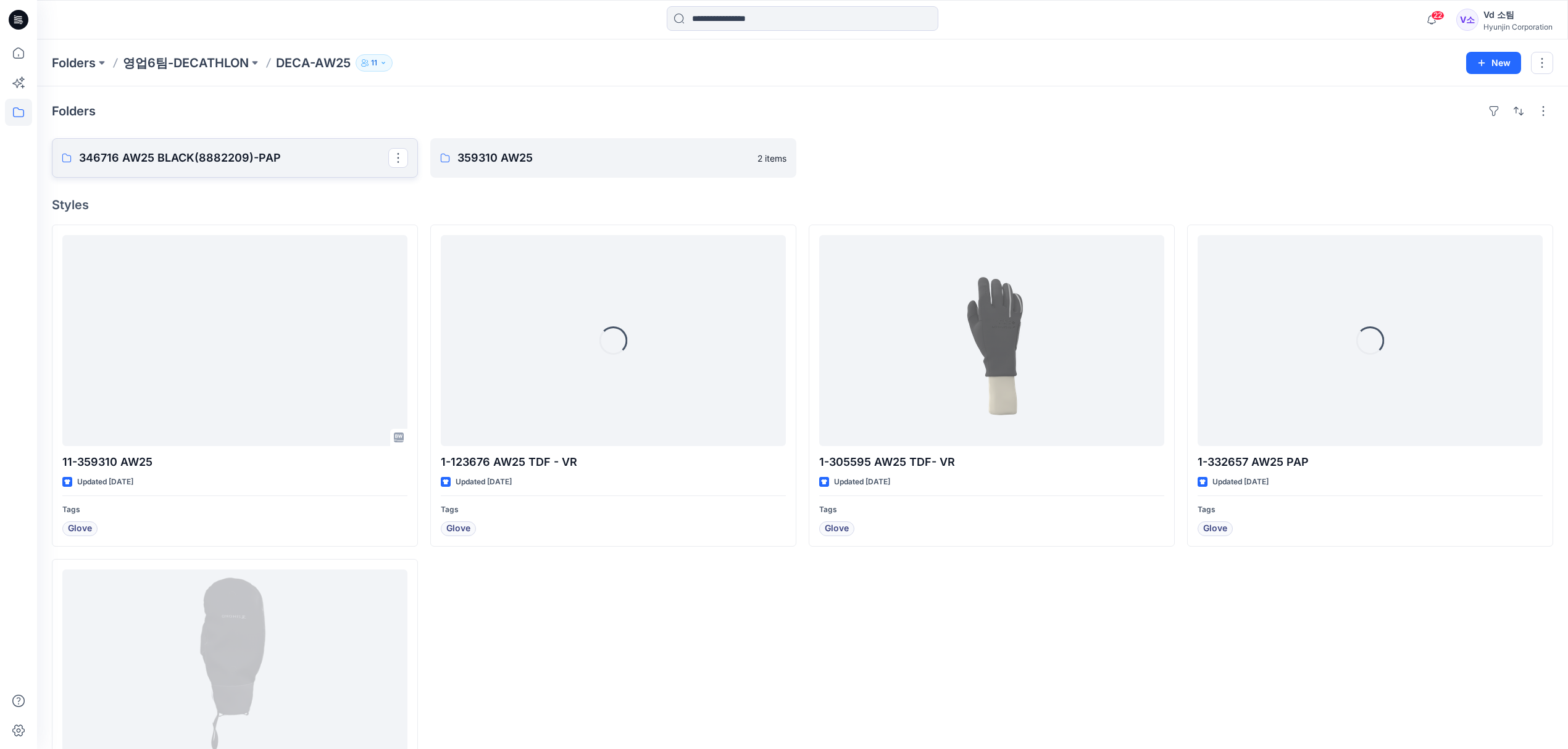
click at [244, 151] on p "346716 AW25 BLACK(8882209)-PAP" at bounding box center [233, 157] width 309 height 17
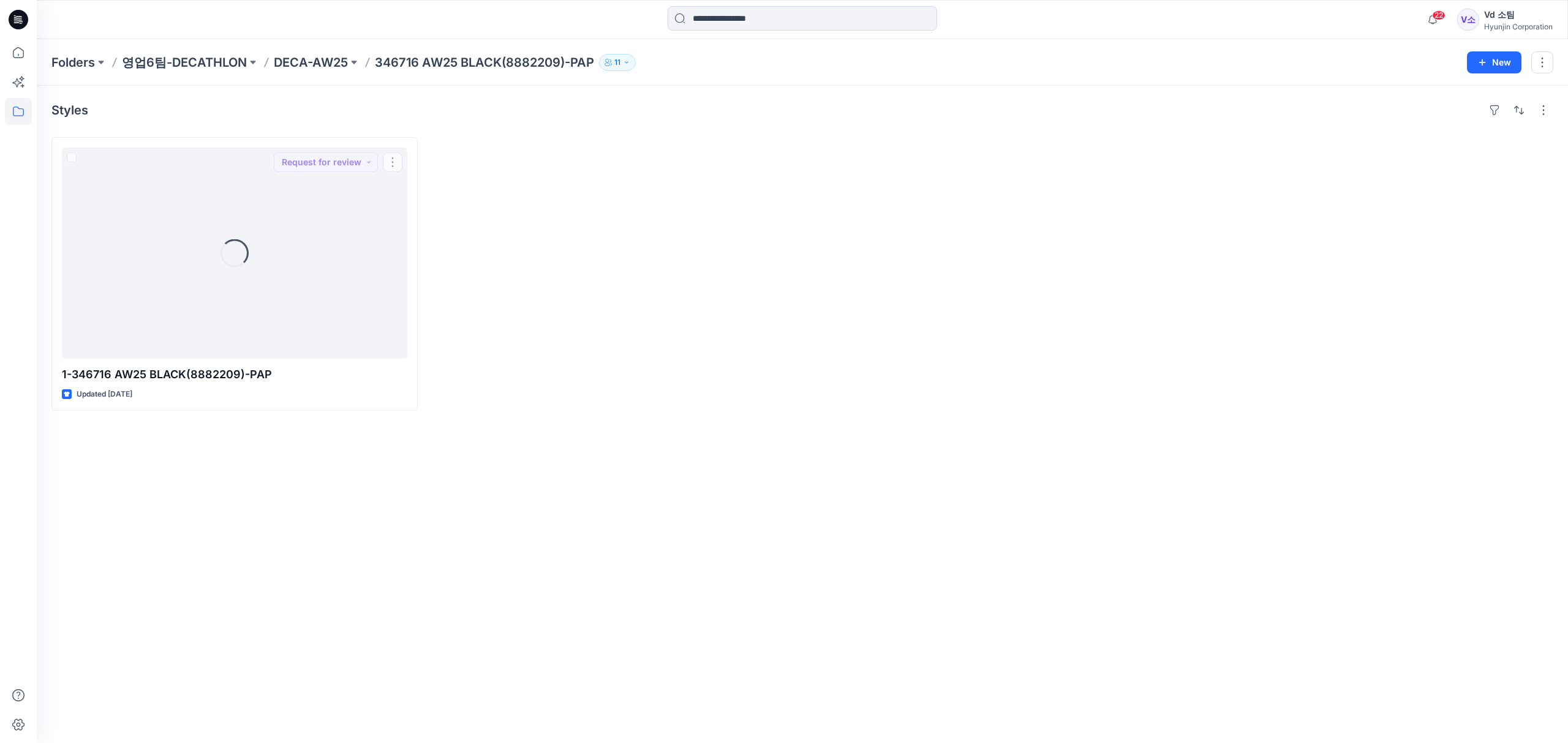
click at [789, 368] on div at bounding box center [613, 274] width 367 height 274
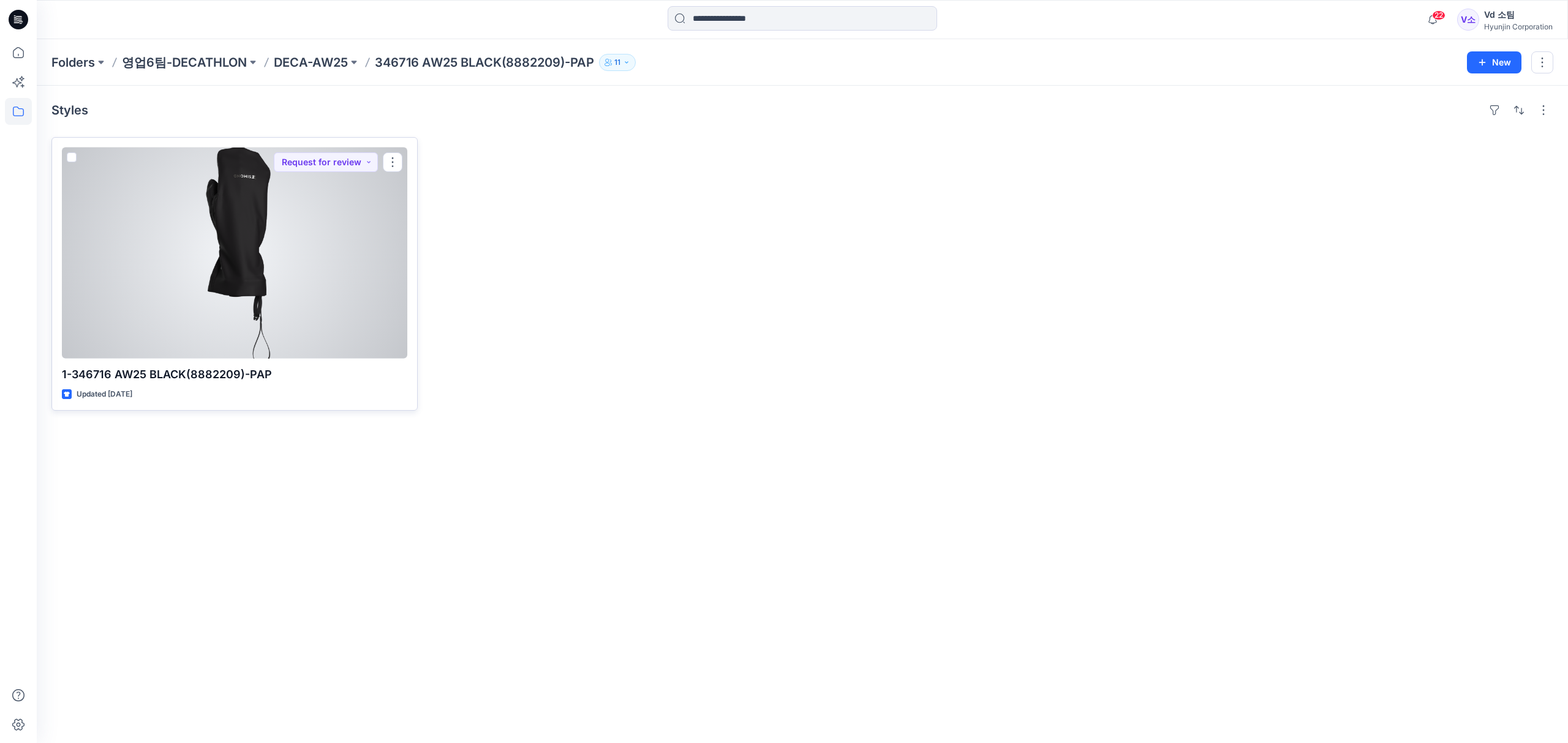
click at [290, 230] on div at bounding box center [234, 253] width 346 height 211
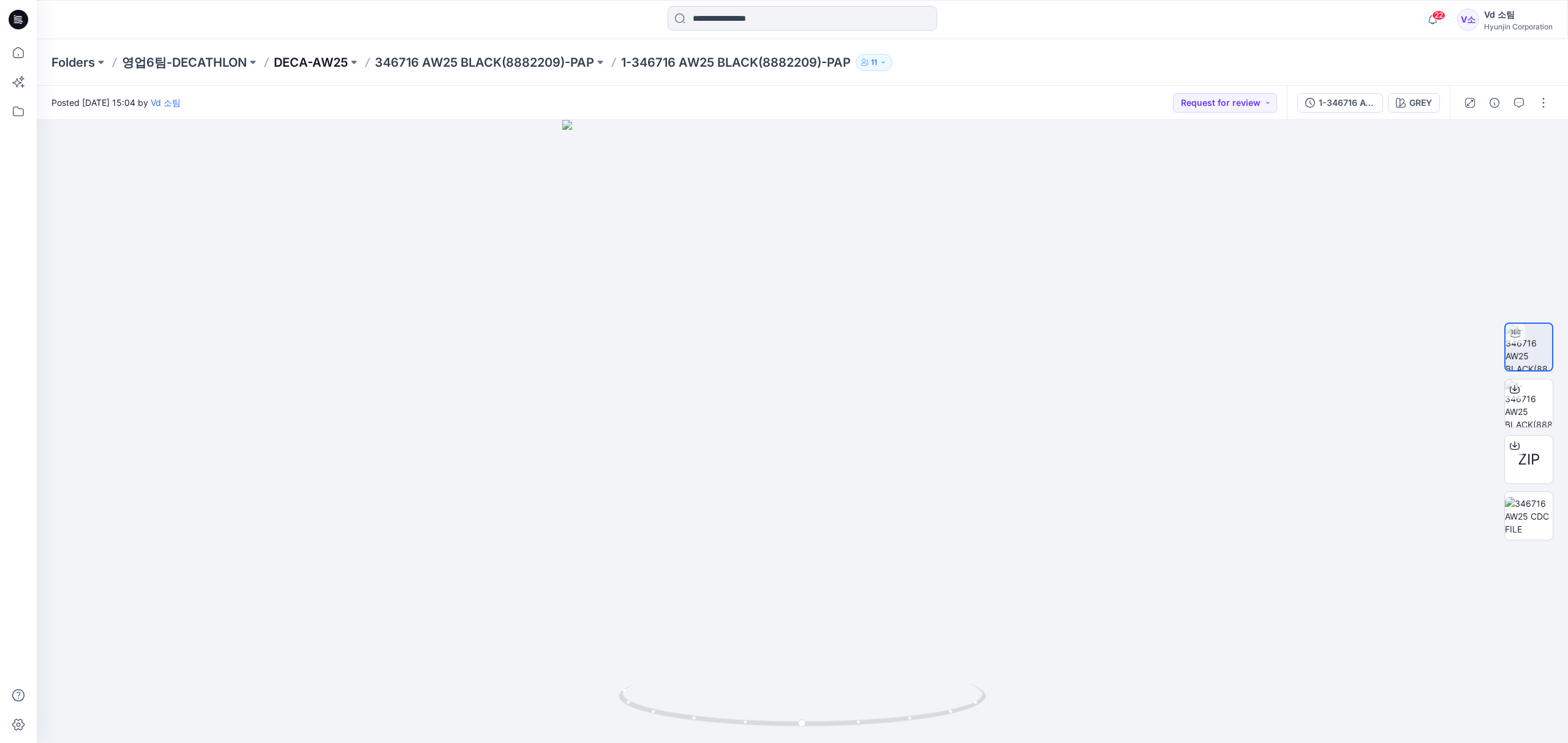
click at [298, 59] on p "DECA-AW25" at bounding box center [311, 62] width 74 height 17
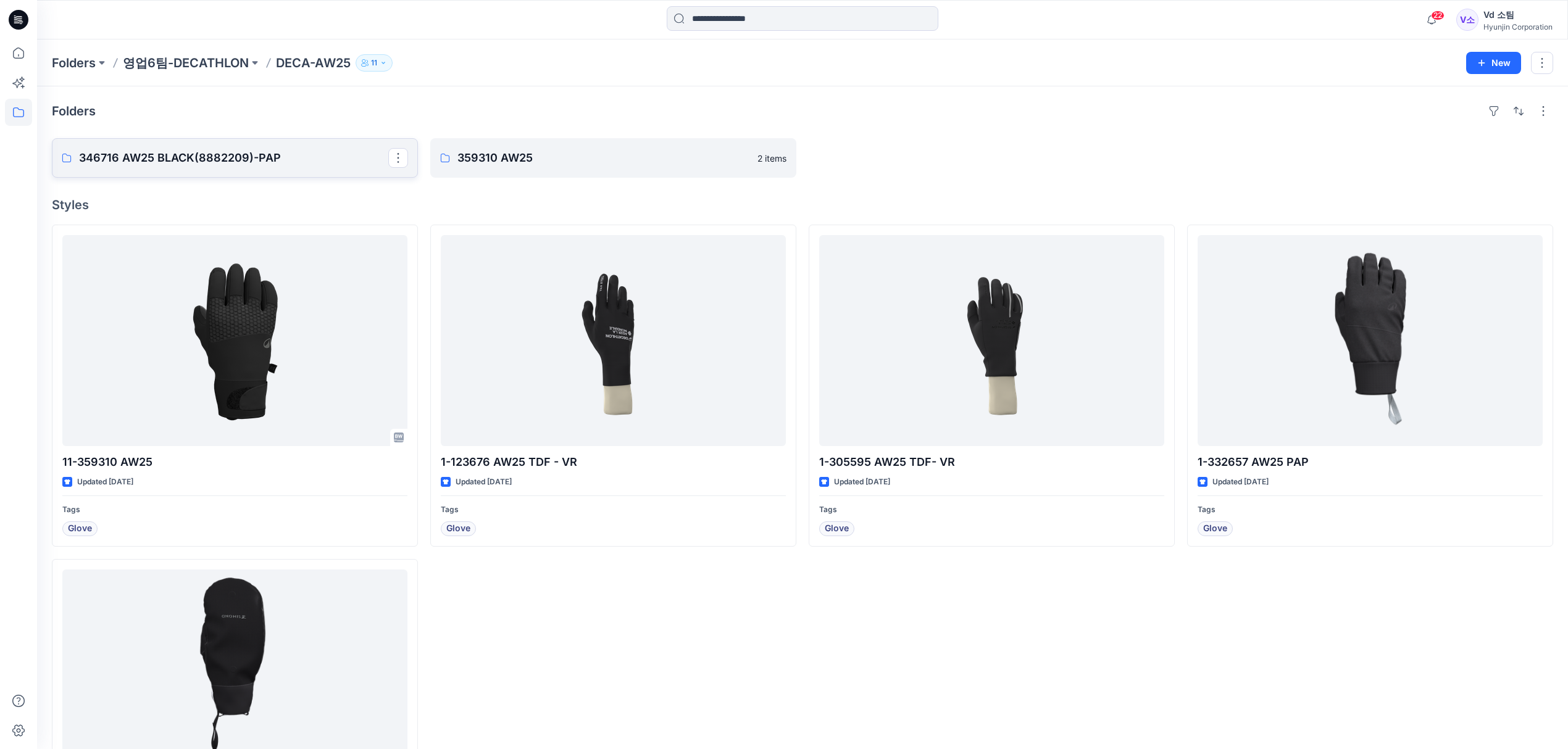
click at [289, 170] on link "346716 AW25 BLACK(8882209)-PAP" at bounding box center [235, 157] width 366 height 39
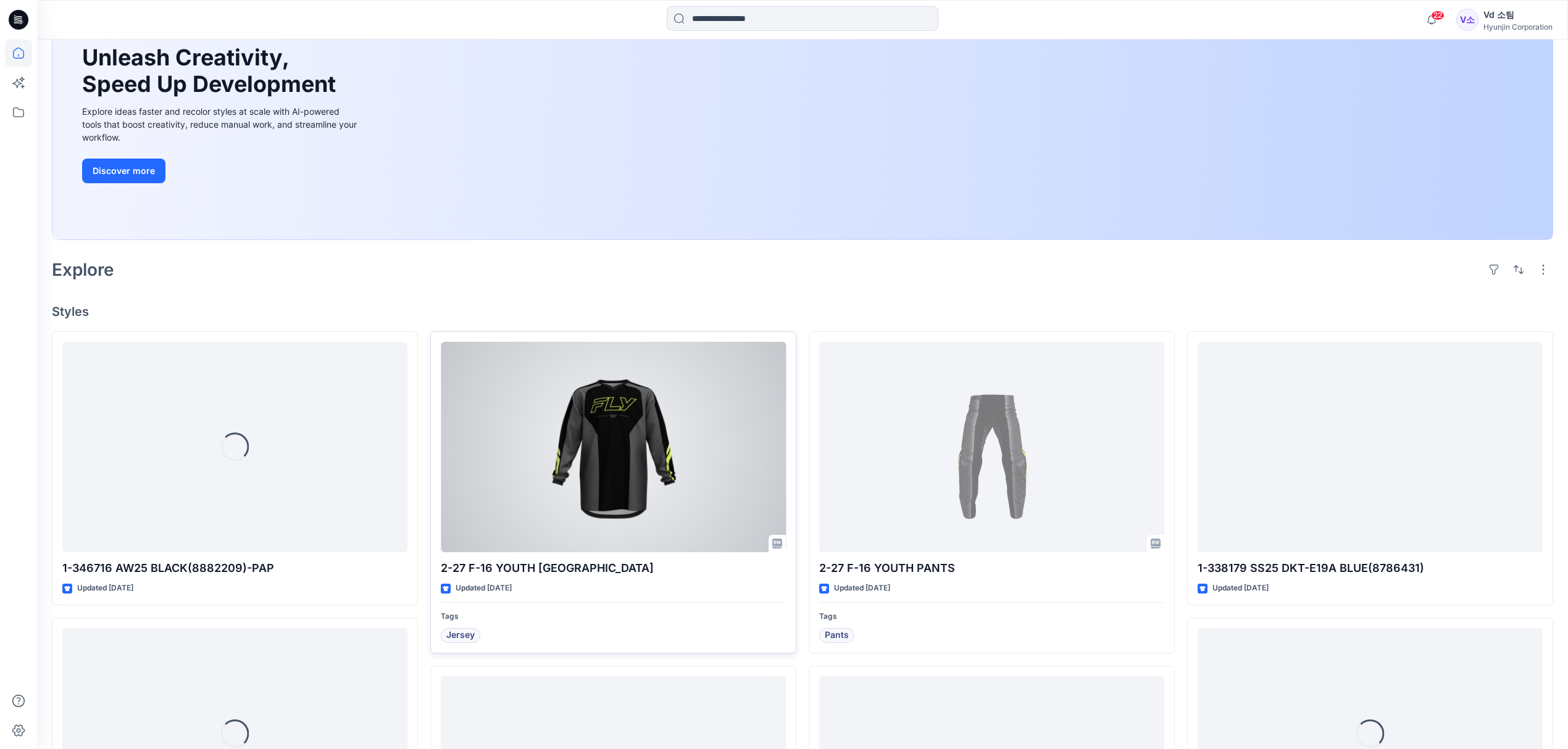
scroll to position [165, 0]
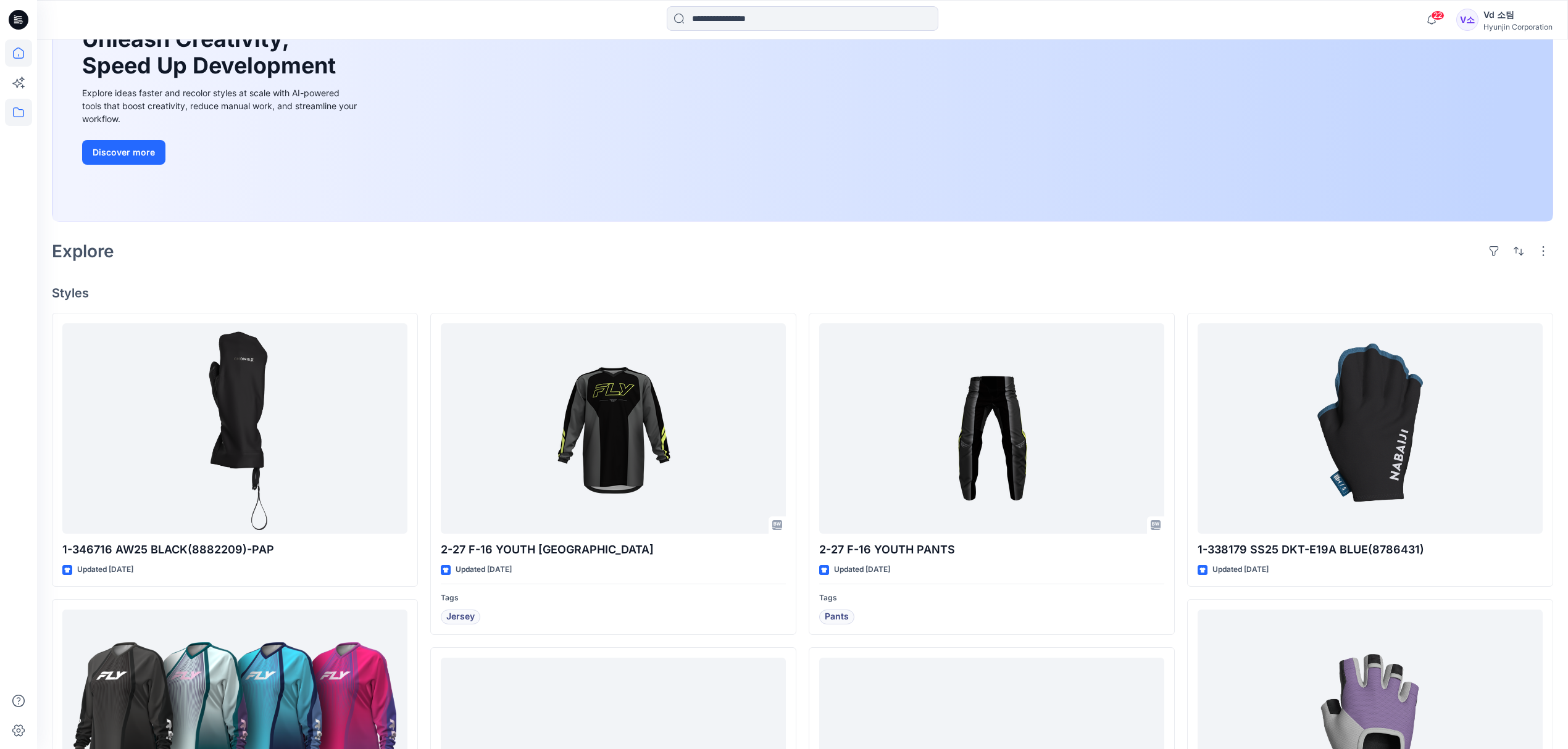
click at [14, 110] on icon at bounding box center [18, 112] width 27 height 27
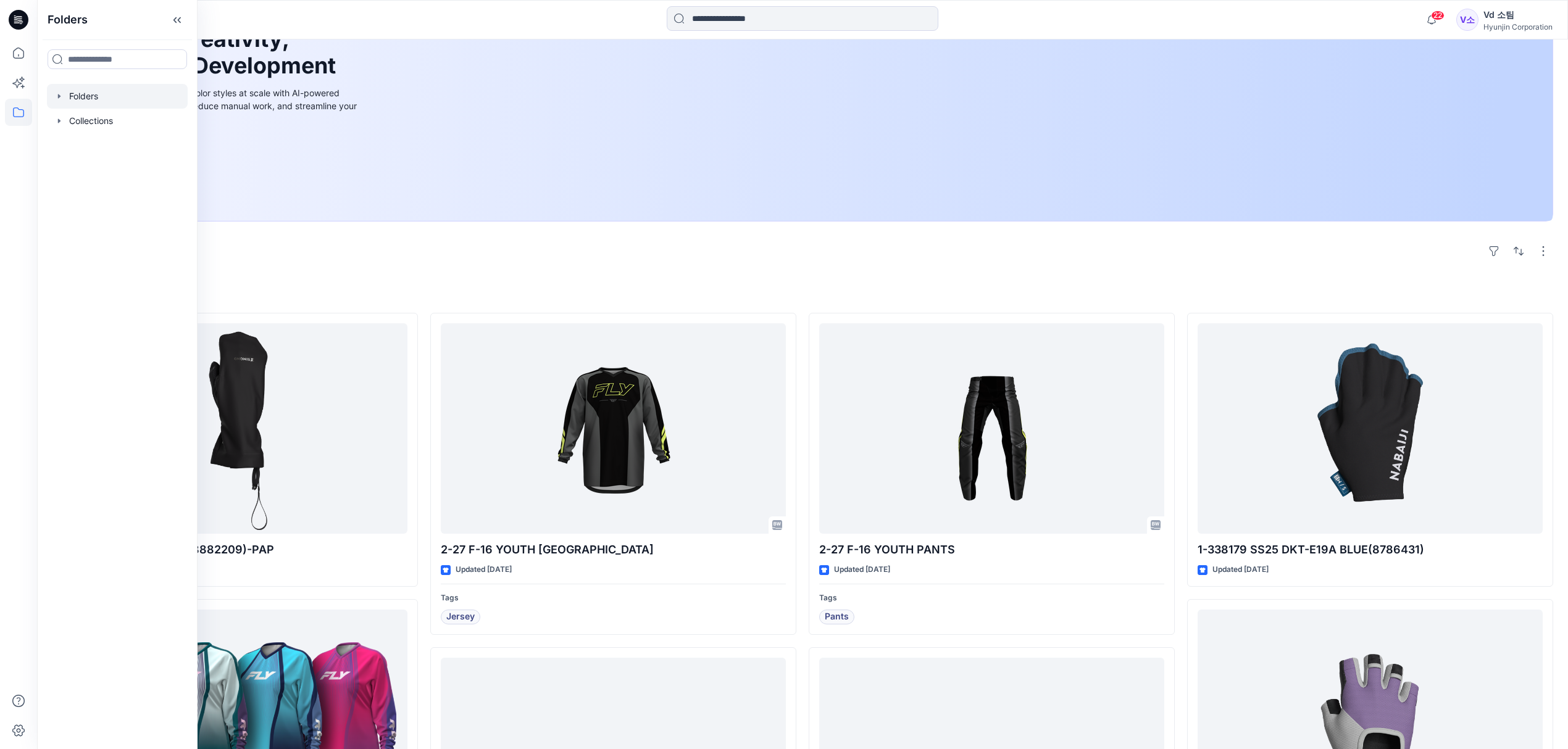
click at [114, 90] on div at bounding box center [117, 96] width 141 height 25
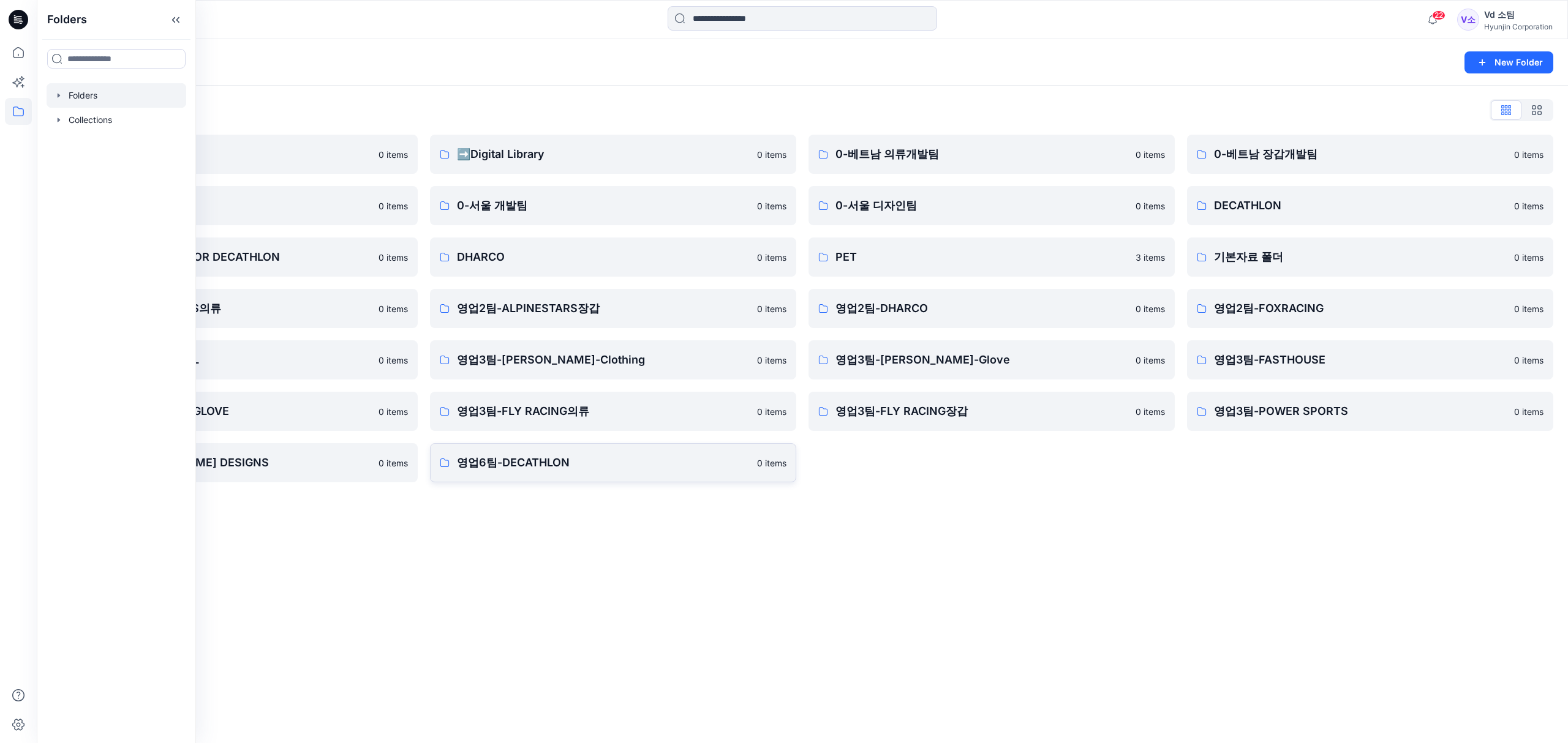
click at [676, 460] on p "영업6팀-DECATHLON" at bounding box center [603, 463] width 293 height 17
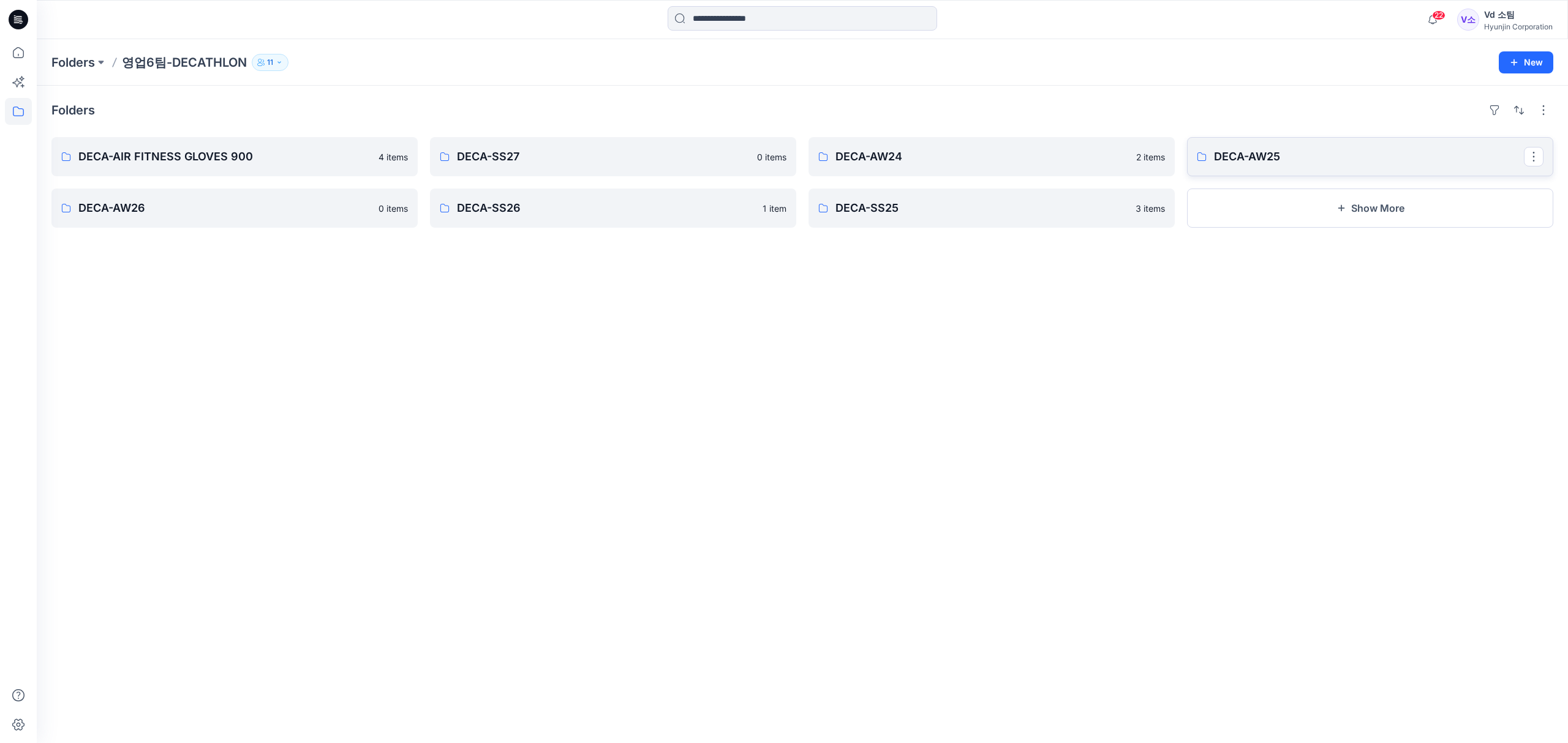
click at [1387, 155] on p "DECA-AW25" at bounding box center [1367, 156] width 309 height 17
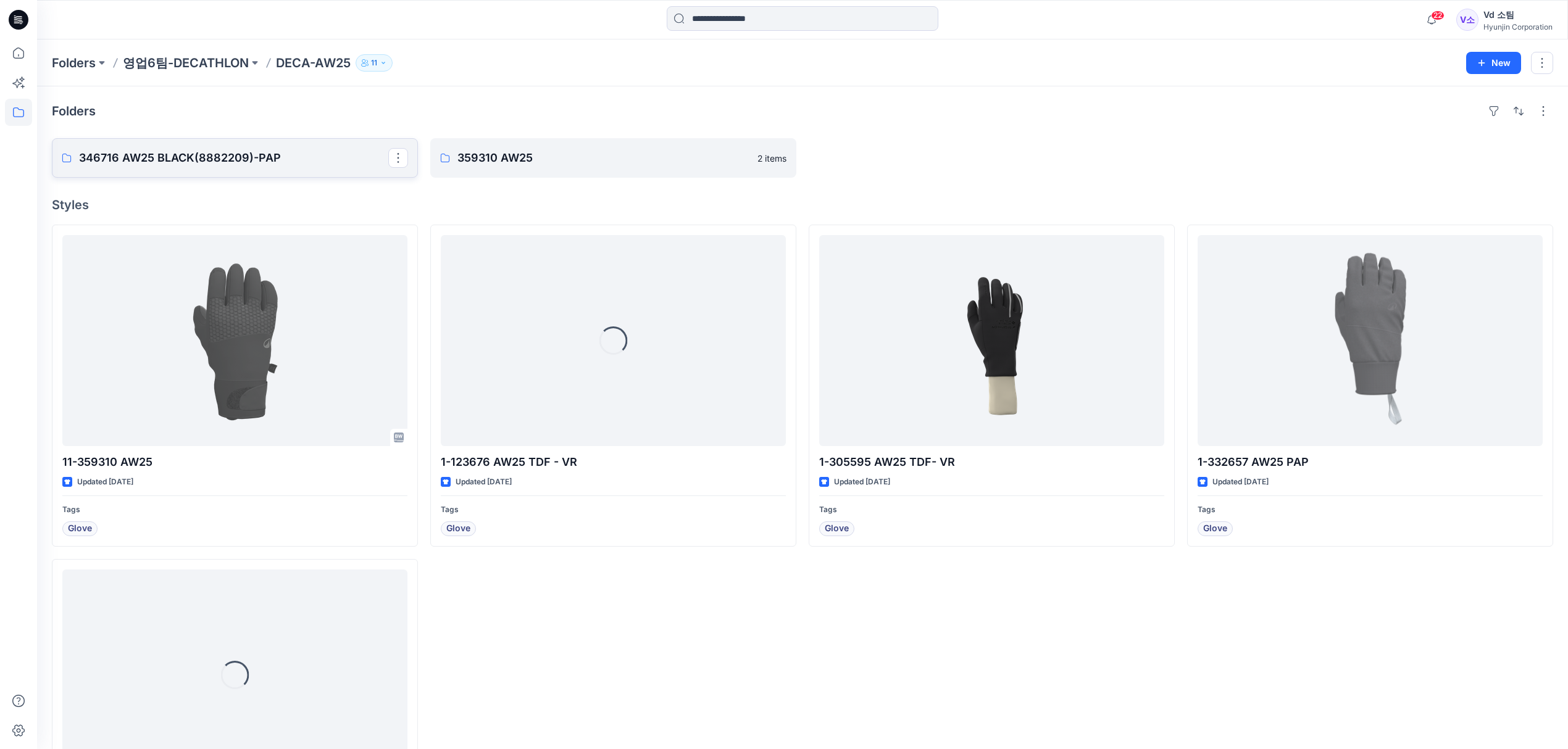
click at [342, 155] on p "346716 AW25 BLACK(8882209)-PAP" at bounding box center [233, 157] width 309 height 17
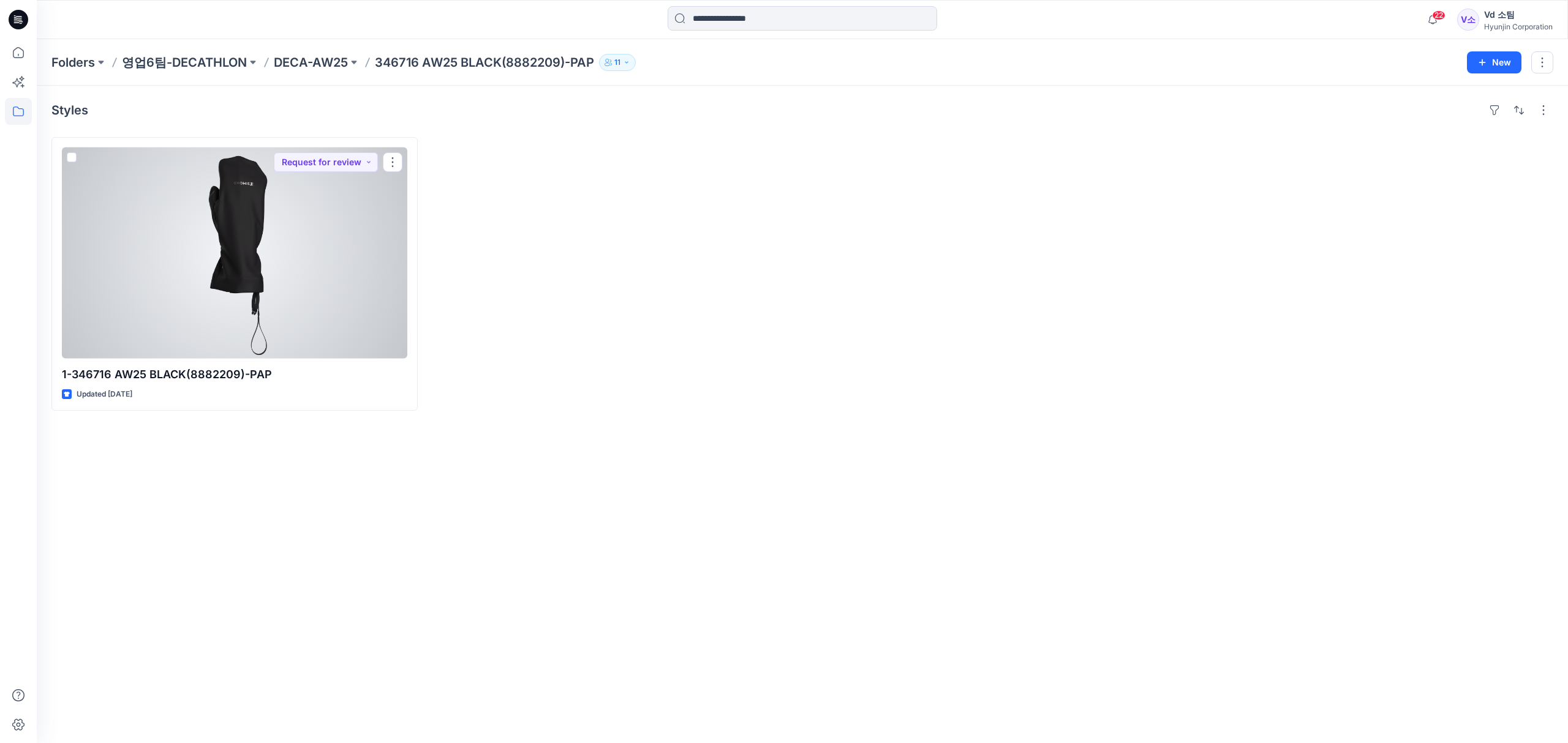
click at [289, 339] on div at bounding box center [234, 253] width 346 height 211
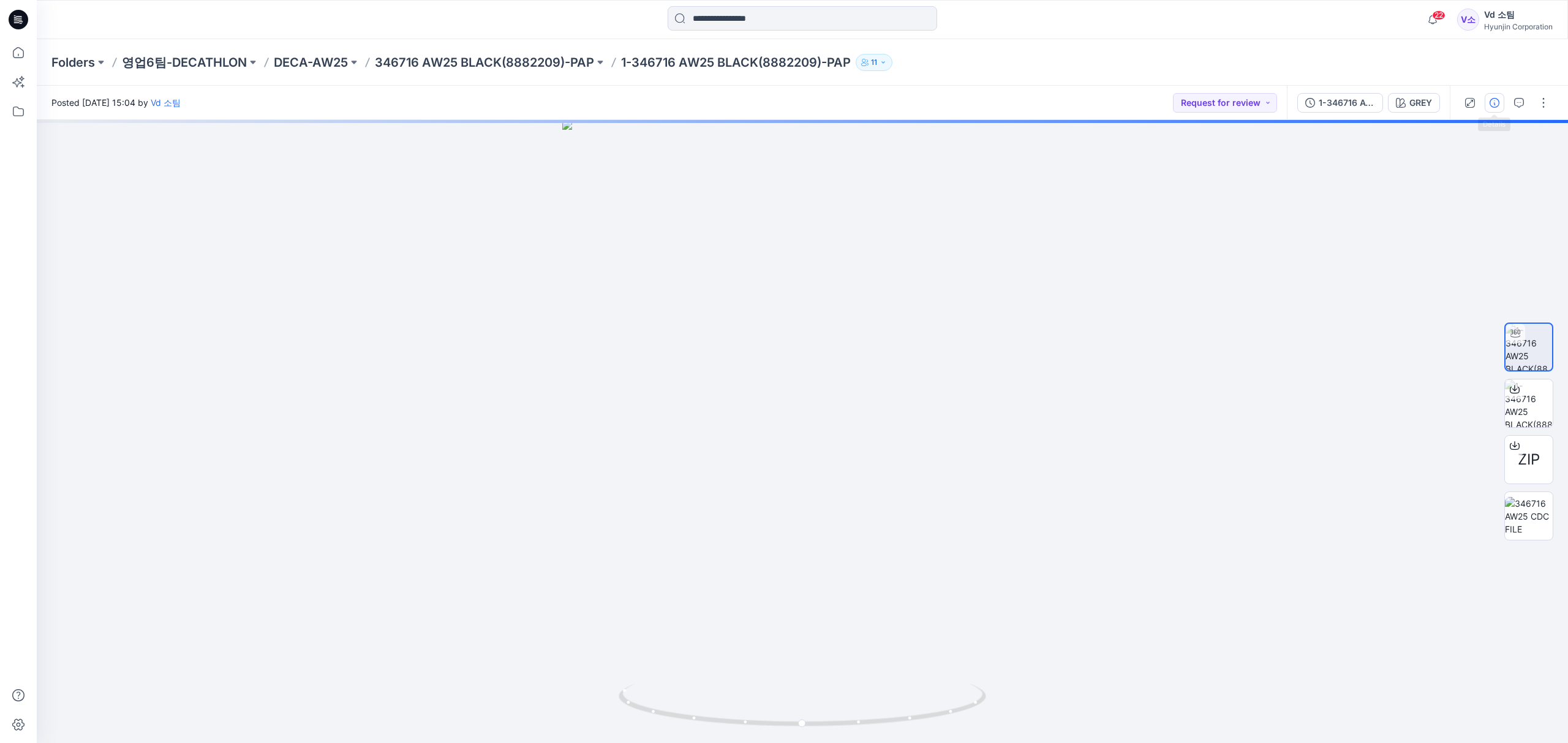
click at [1489, 103] on icon "button" at bounding box center [1494, 103] width 10 height 10
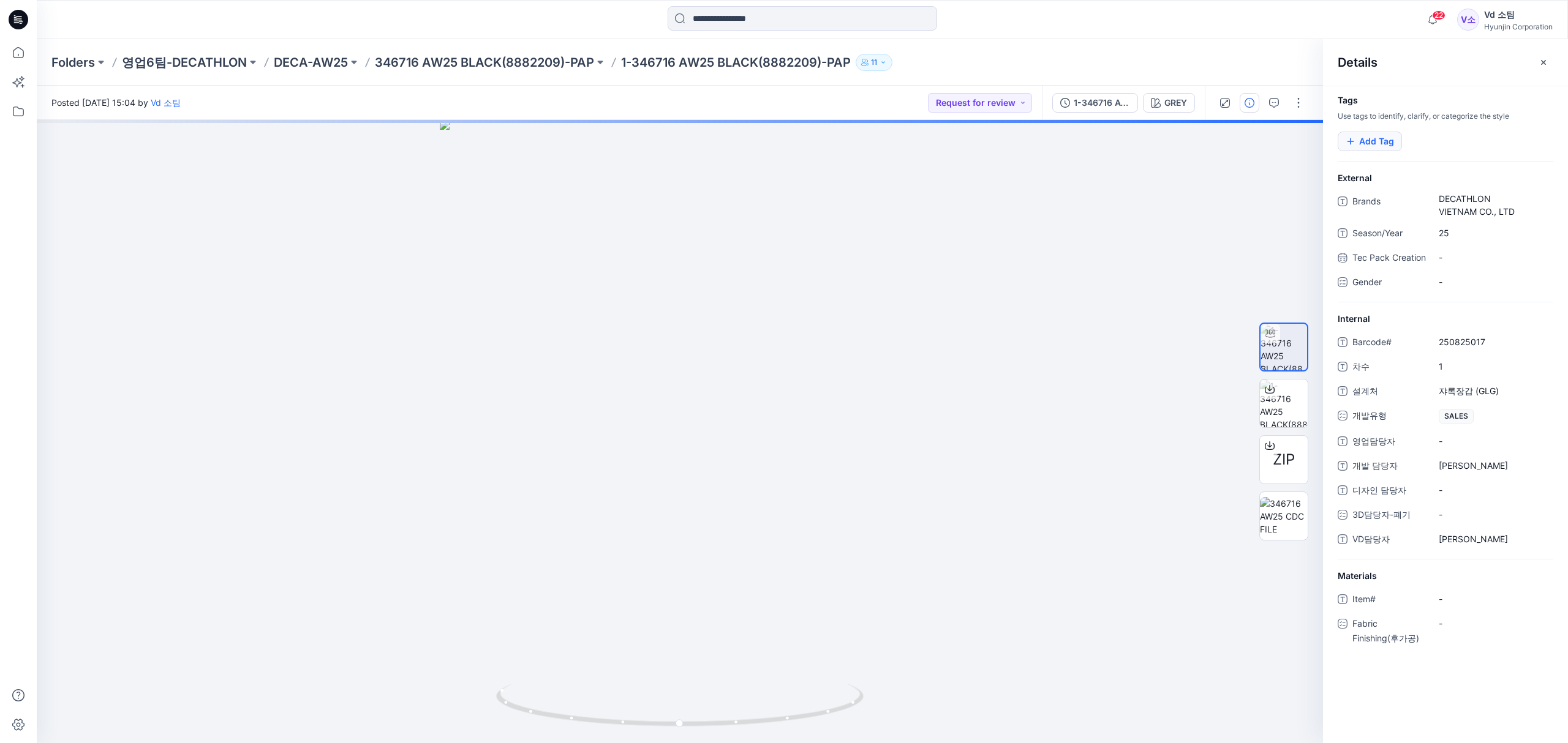
click at [1382, 141] on button "Add Tag" at bounding box center [1369, 142] width 64 height 20
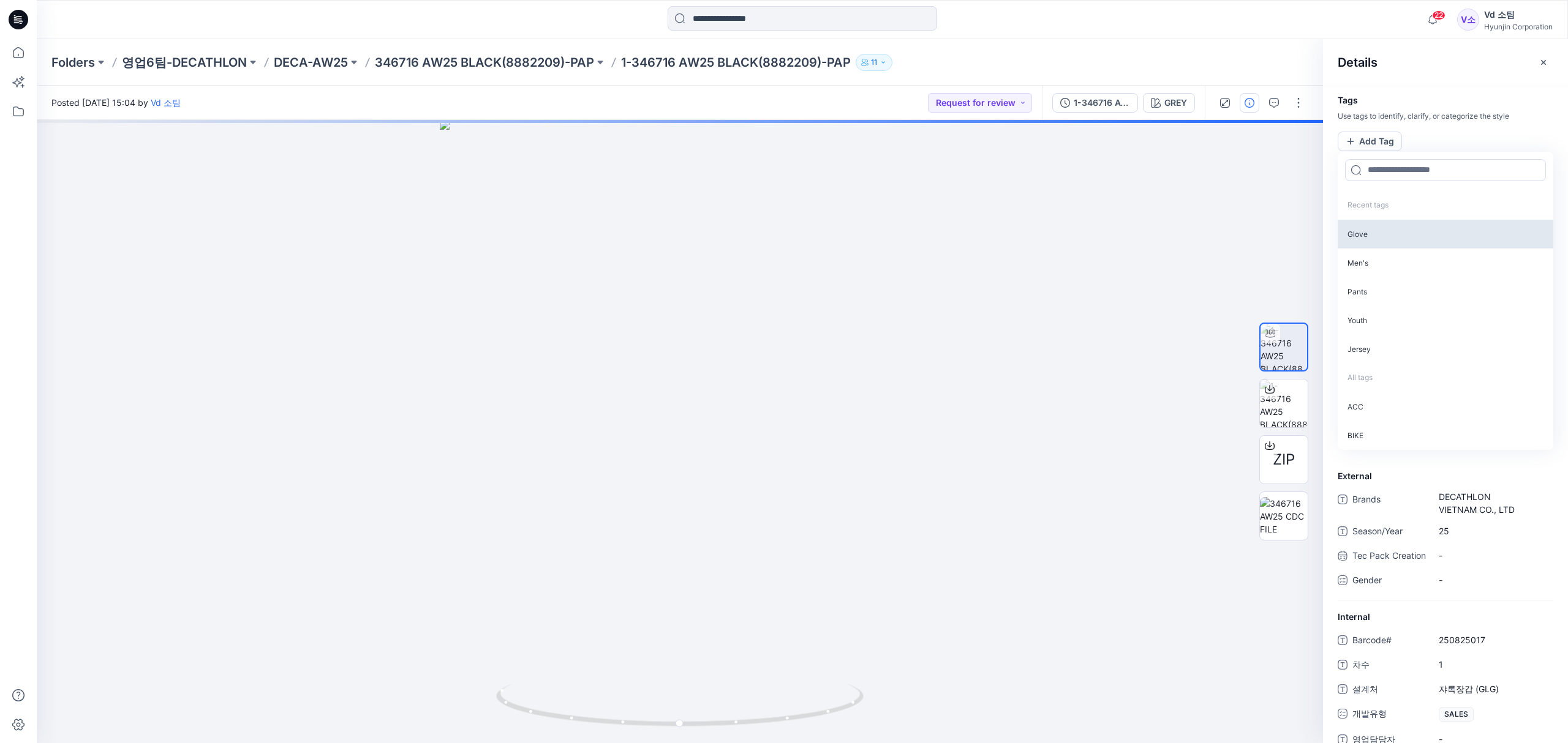
click at [1379, 231] on p "Glove" at bounding box center [1446, 234] width 216 height 29
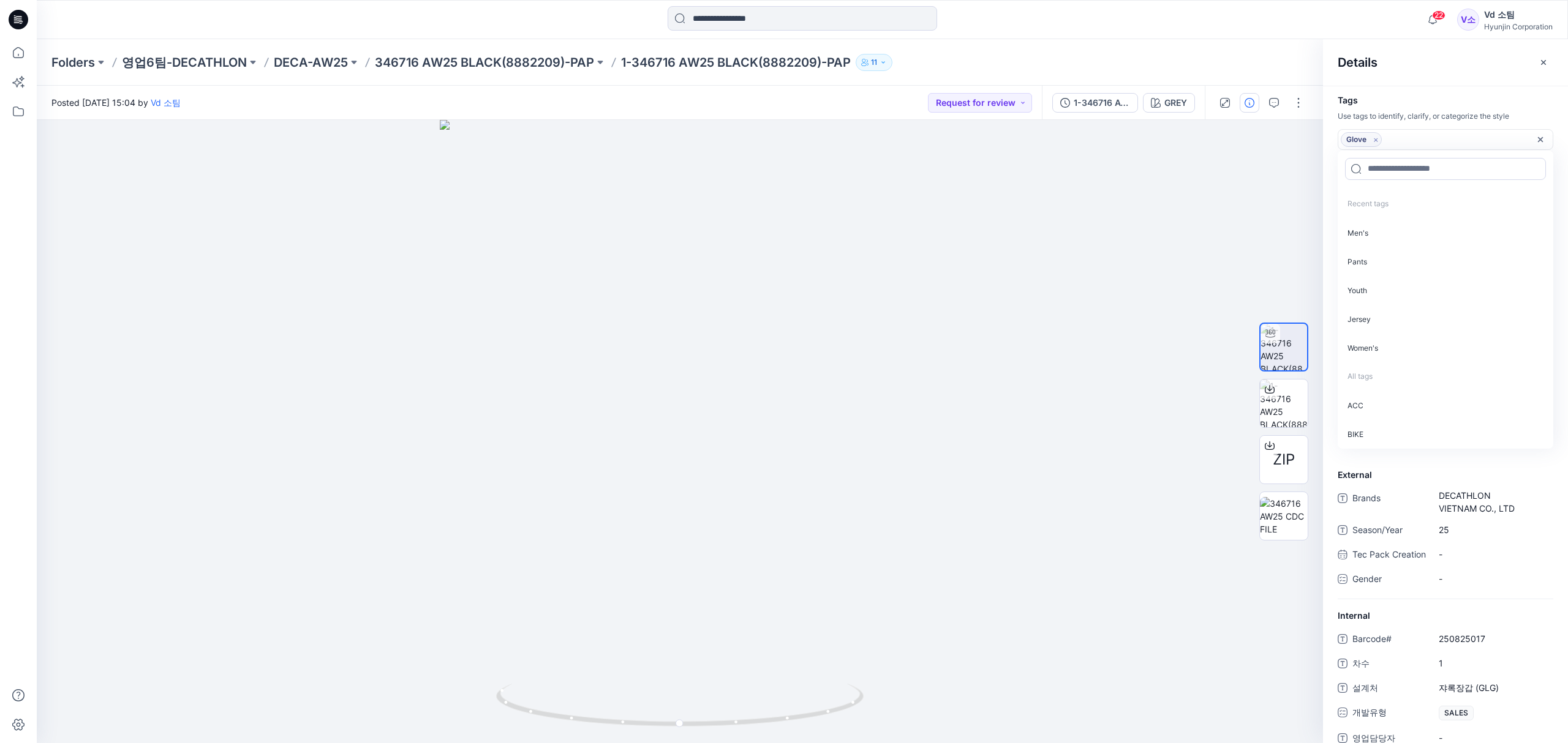
click at [1181, 64] on div "Folders 영업6팀-DECATHLON DECA-AW25 346716 AW25 BLACK(8882209)-PAP 1-346716 AW25 B…" at bounding box center [754, 62] width 1406 height 17
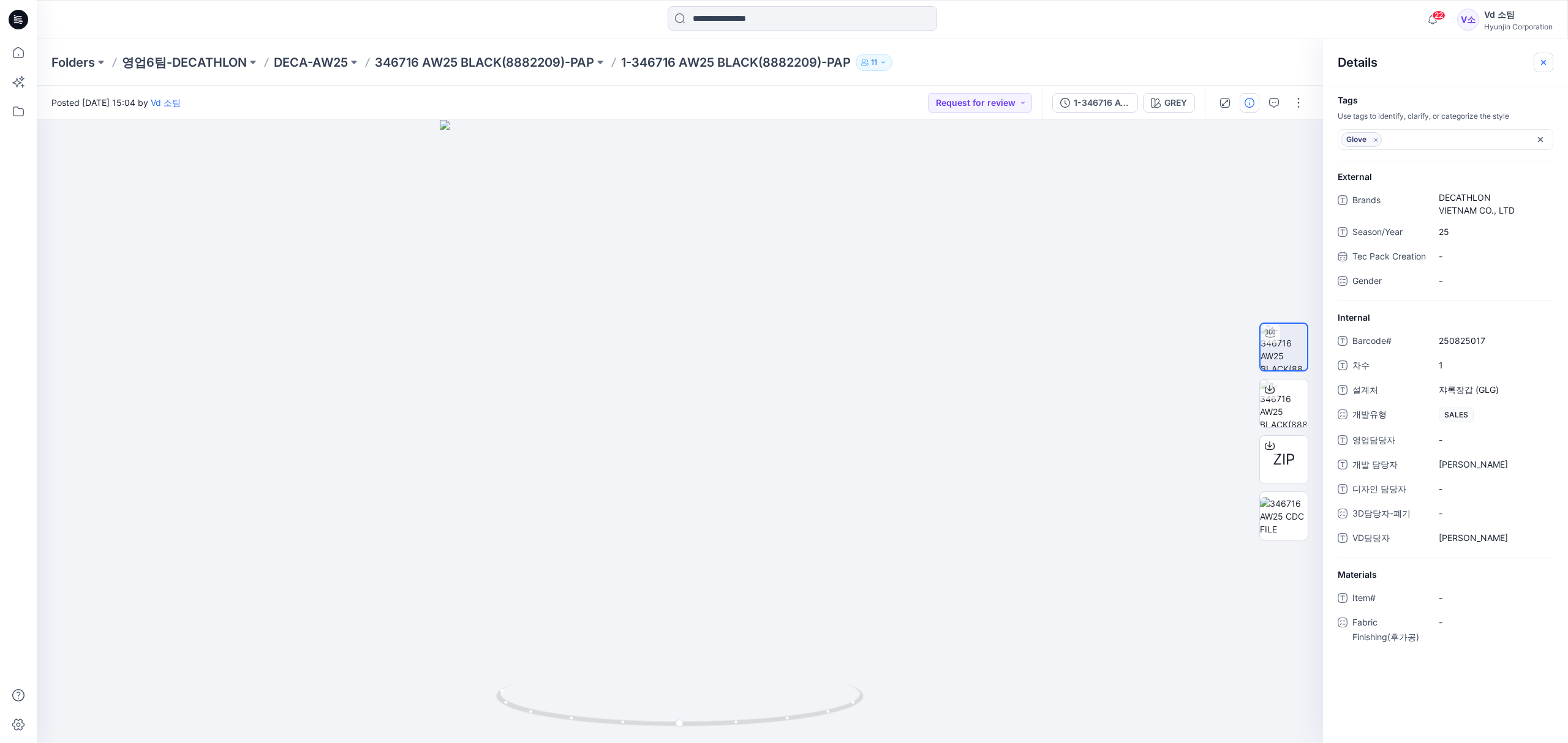
click at [1539, 61] on icon "button" at bounding box center [1543, 62] width 10 height 10
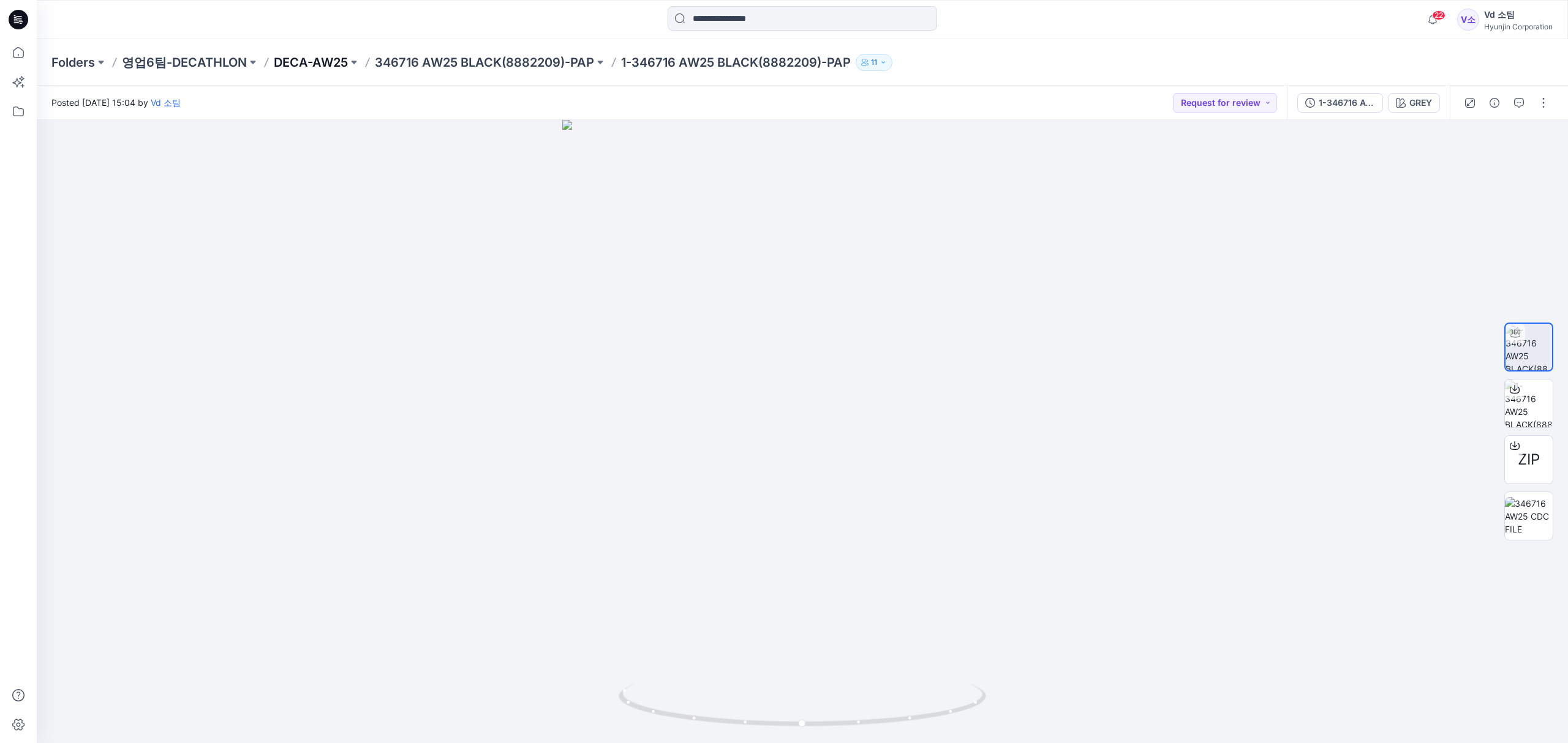
click at [295, 66] on p "DECA-AW25" at bounding box center [311, 62] width 74 height 17
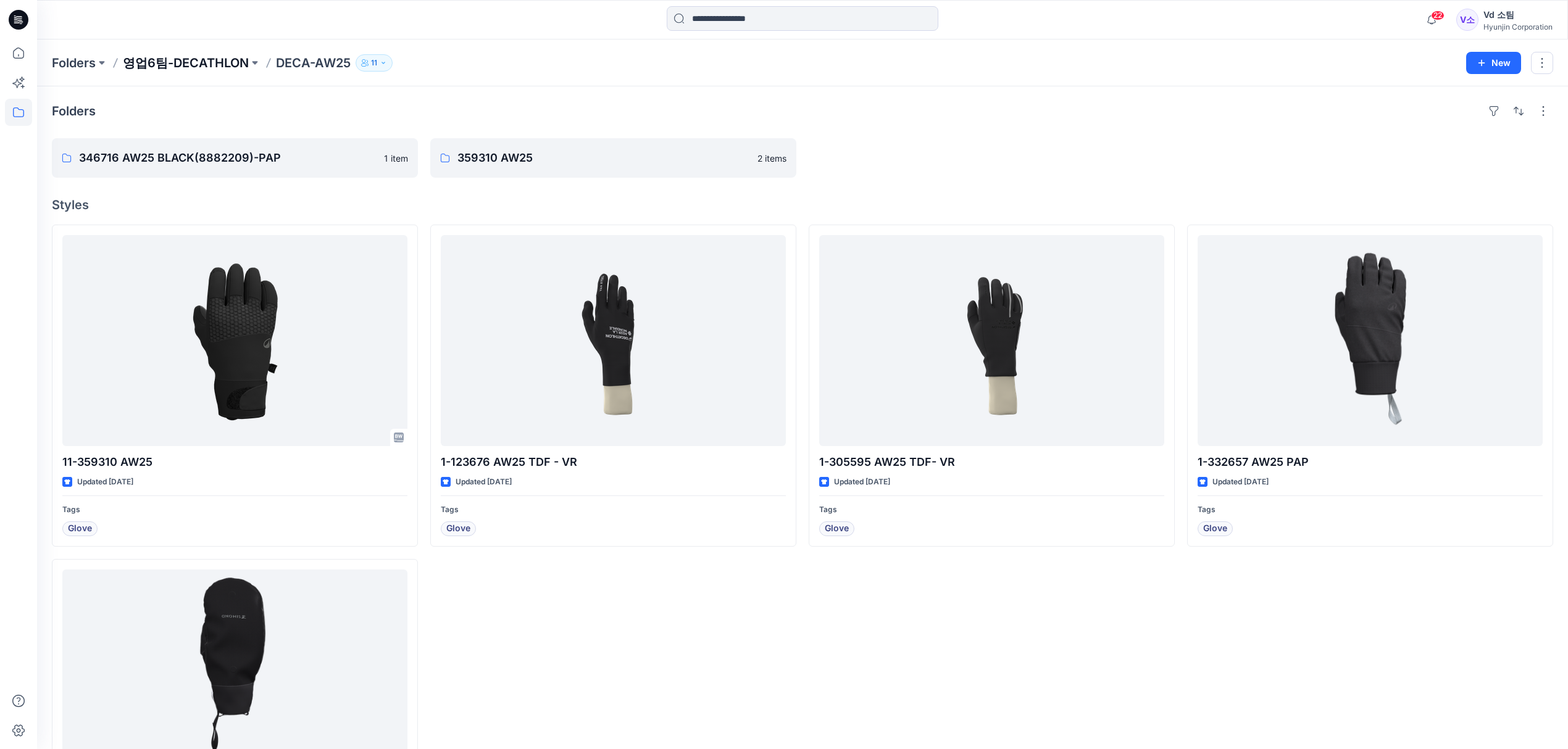
click at [174, 70] on p "영업6팀-DECATHLON" at bounding box center [186, 62] width 126 height 17
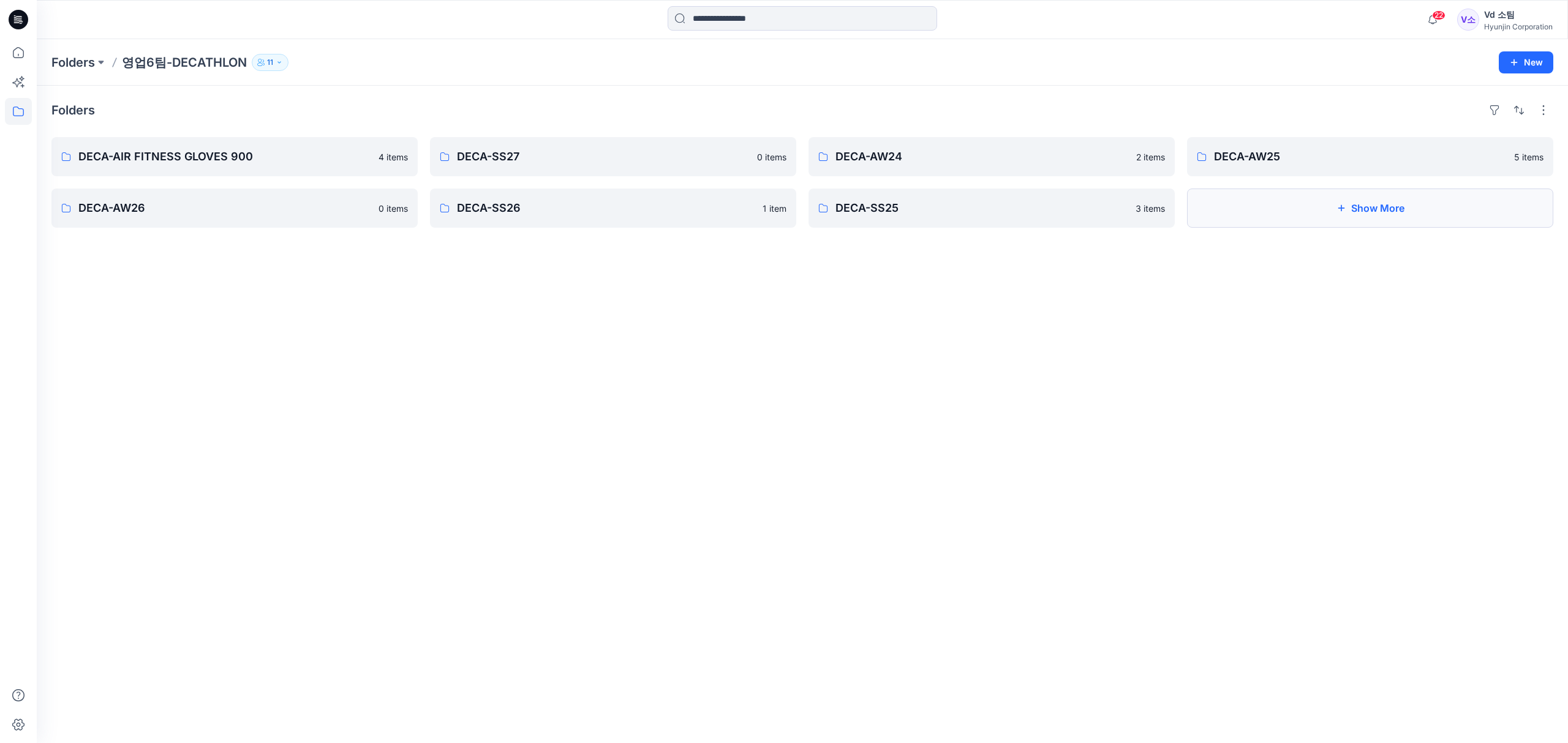
click at [1264, 207] on button "Show More" at bounding box center [1370, 208] width 367 height 39
click at [1003, 216] on link "DECA-SS25" at bounding box center [992, 208] width 367 height 39
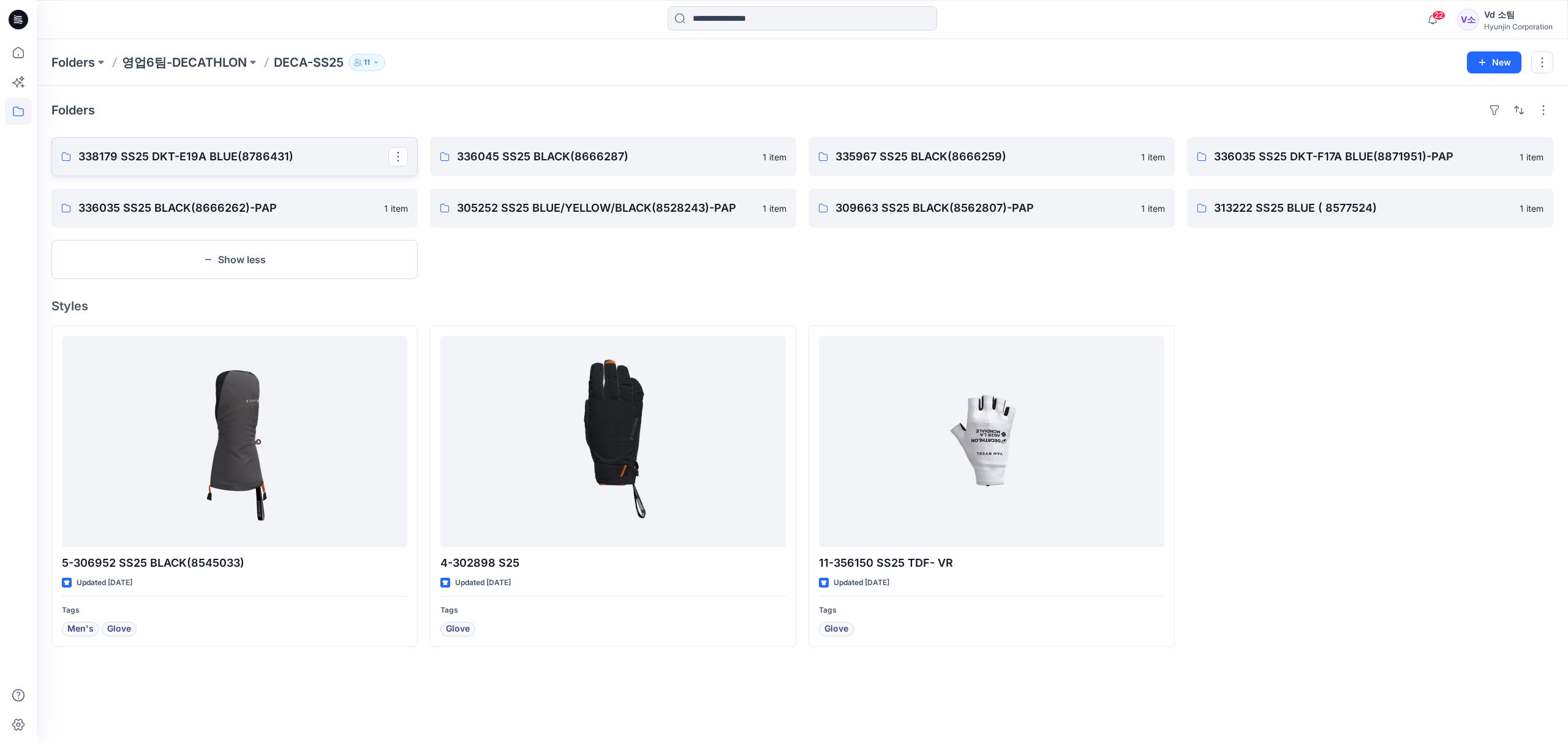
click at [252, 167] on link "338179 SS25 DKT-E19A BLUE(8786431)" at bounding box center [235, 156] width 367 height 39
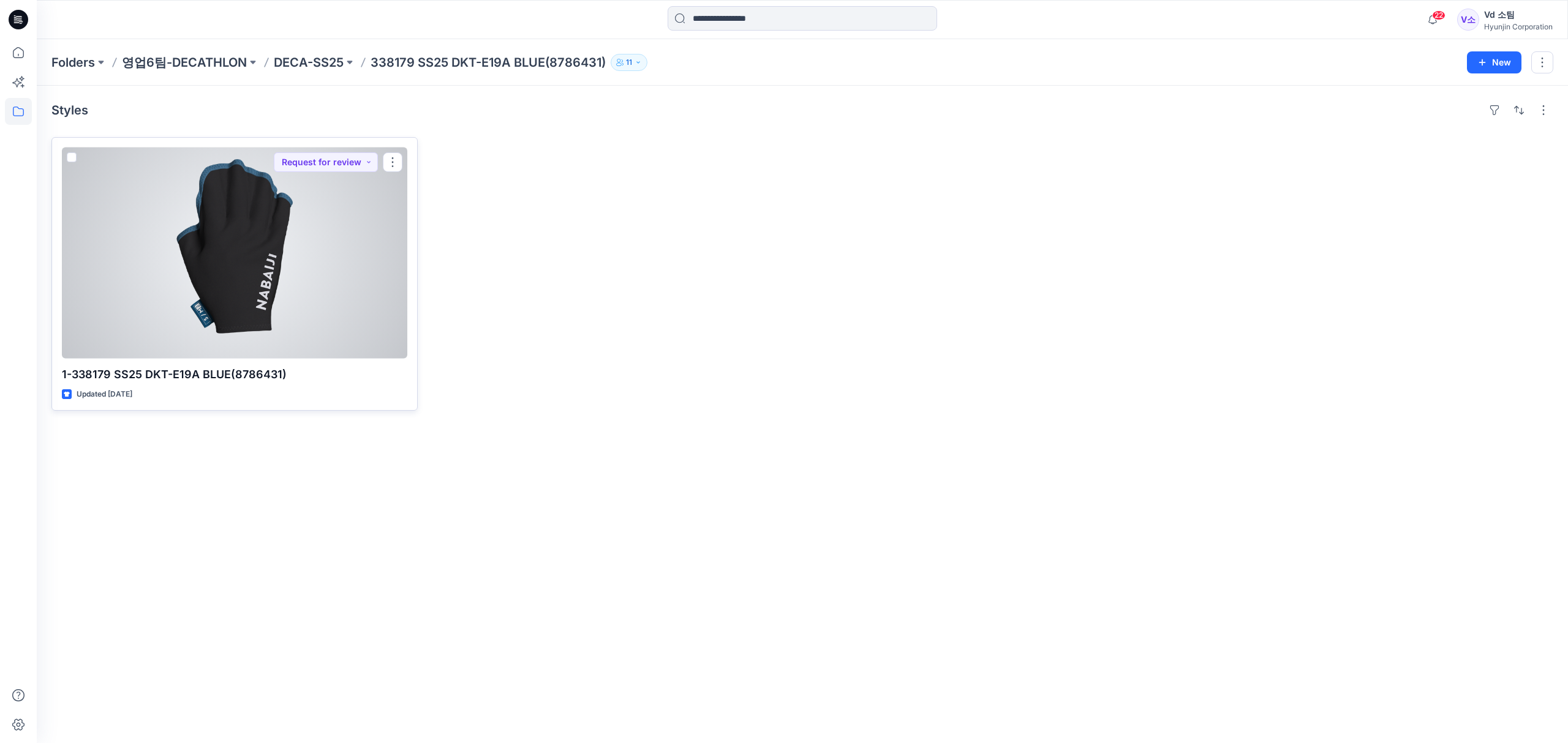
click at [257, 347] on div at bounding box center [234, 253] width 346 height 211
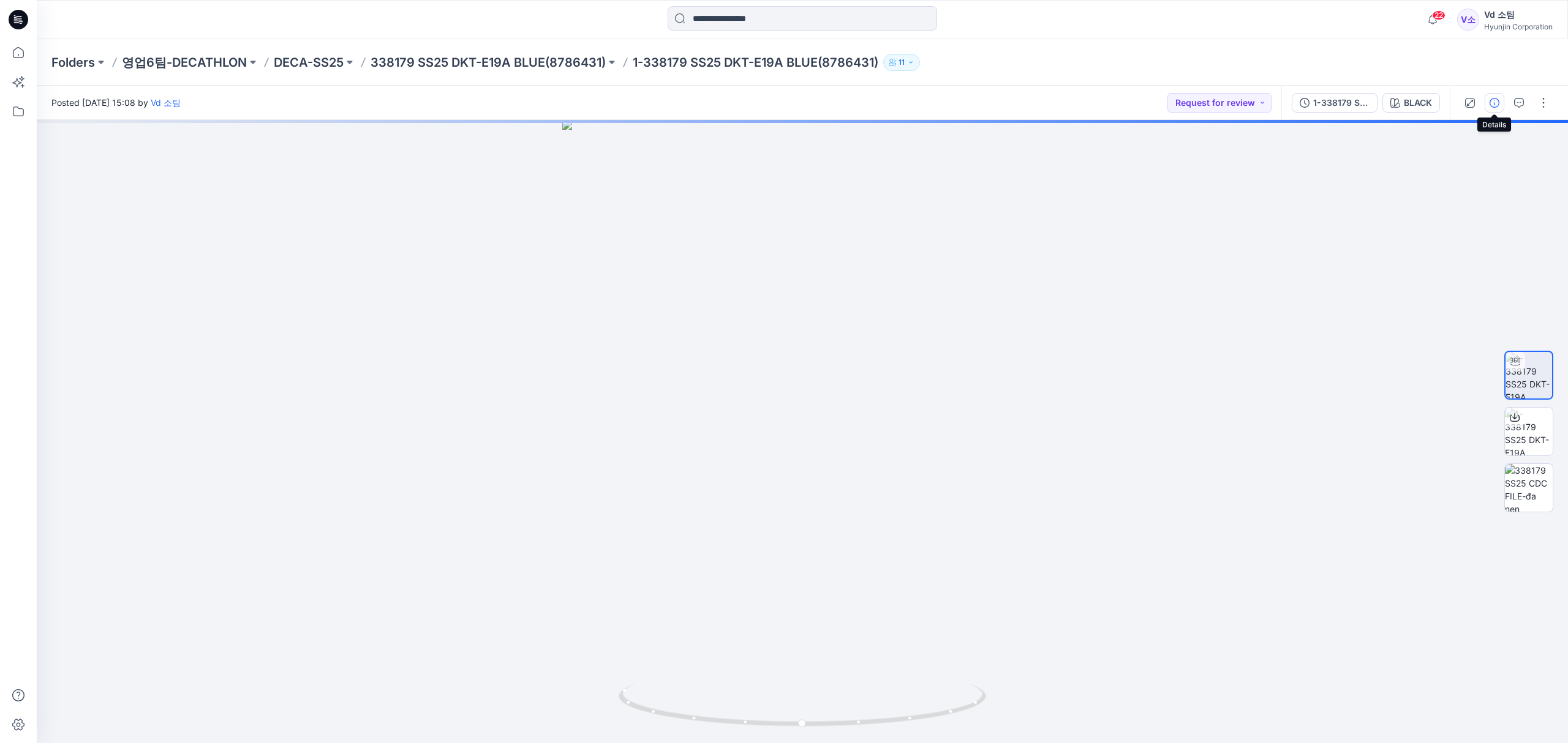
click at [1492, 106] on icon "button" at bounding box center [1494, 103] width 10 height 10
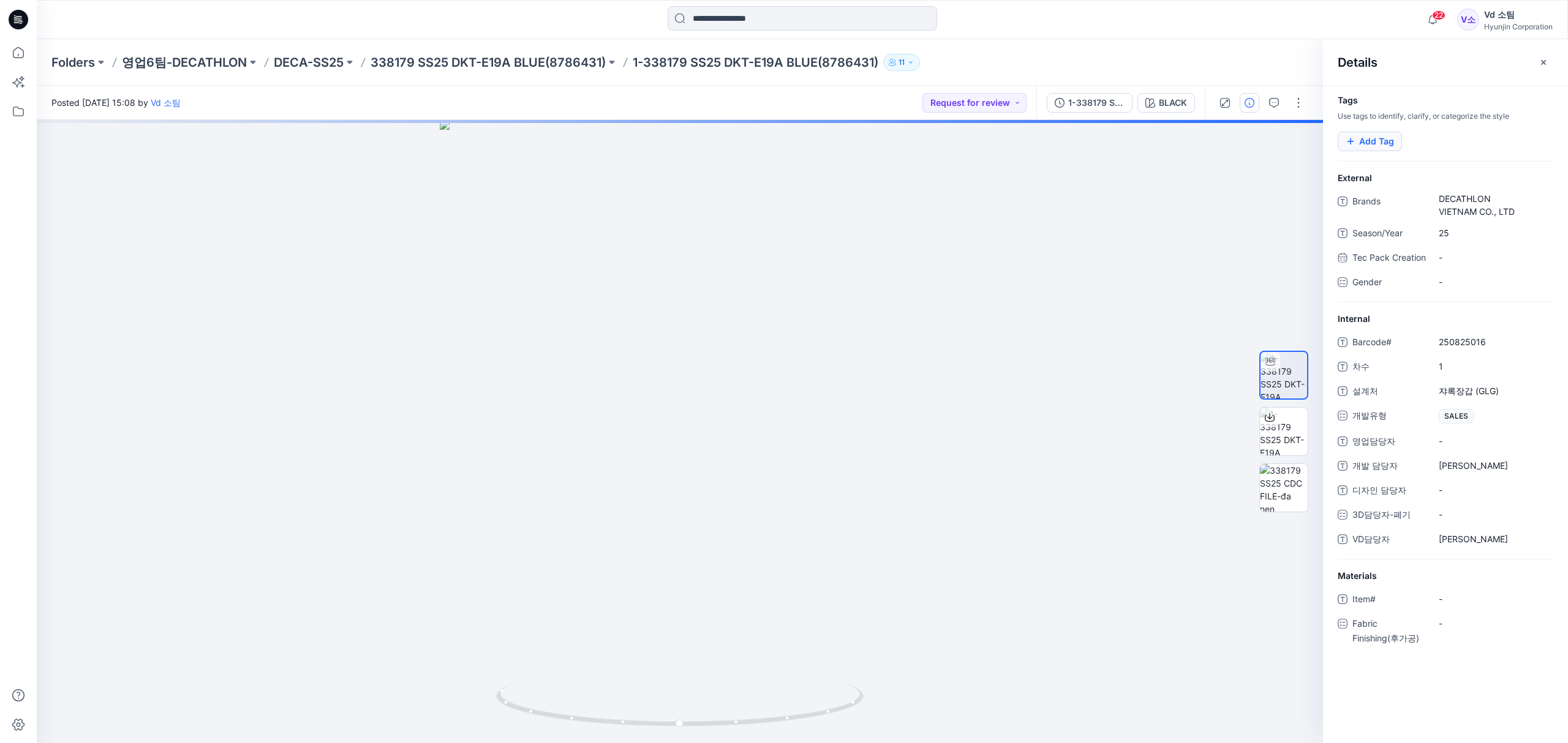
click at [1356, 145] on button "Add Tag" at bounding box center [1369, 142] width 64 height 20
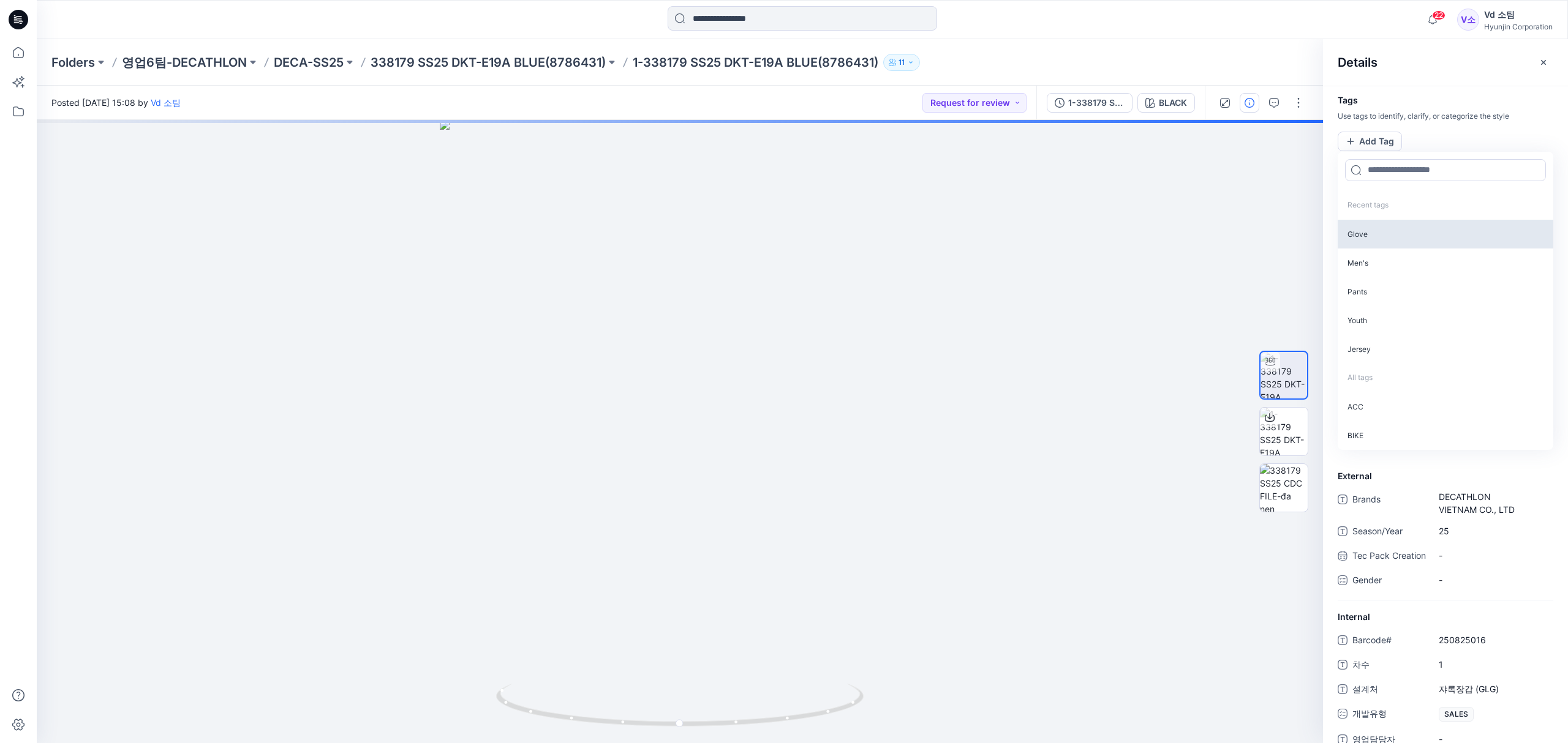
click at [1377, 229] on p "Glove" at bounding box center [1446, 234] width 216 height 29
click at [1548, 63] on button "button" at bounding box center [1544, 63] width 20 height 20
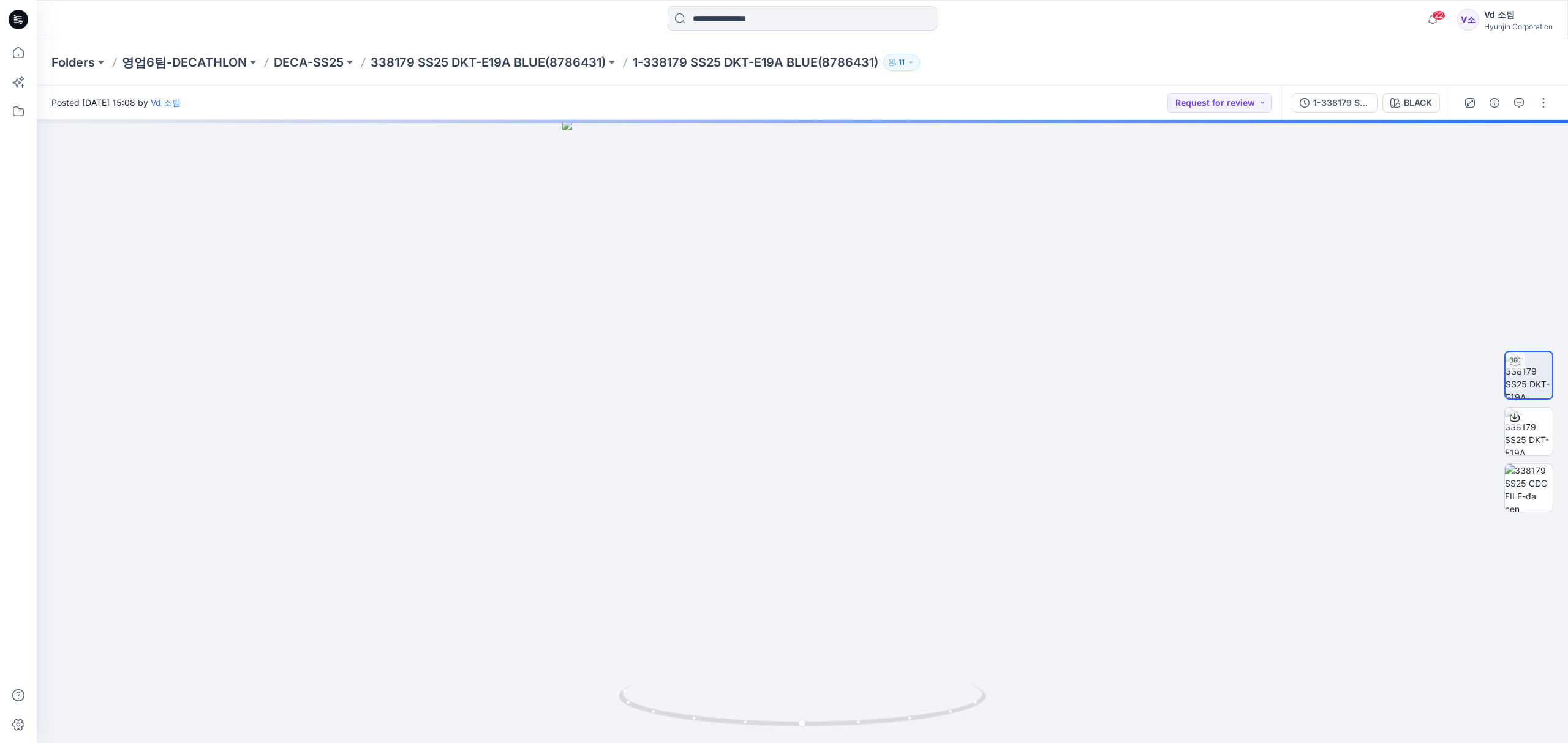
click at [1426, 54] on div "Folders 영업6팀-DECATHLON DECA-SS25 338179 SS25 DKT-E19A BLUE(8786431) 1-338179 SS…" at bounding box center [754, 62] width 1406 height 17
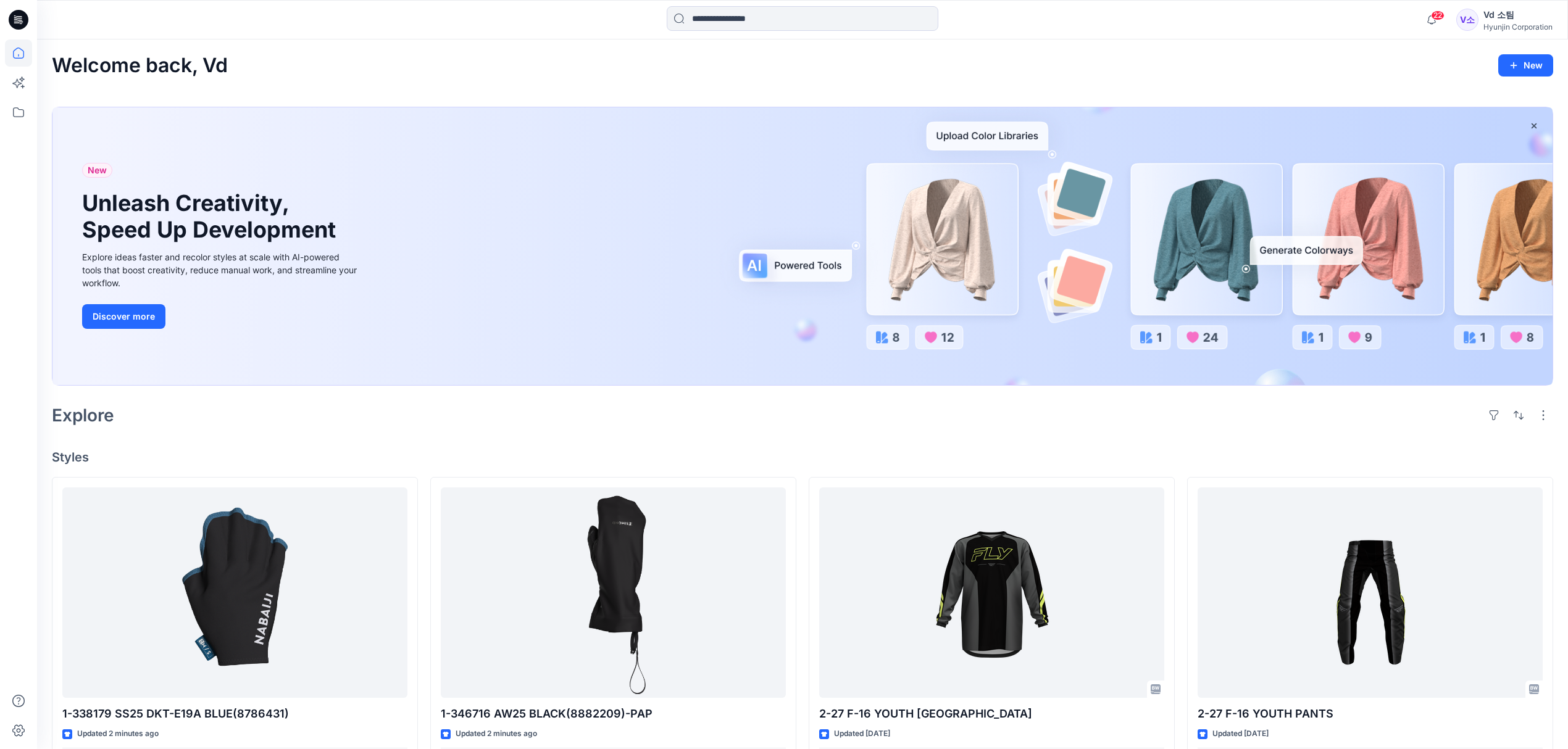
click at [579, 407] on div "Explore" at bounding box center [802, 415] width 1501 height 29
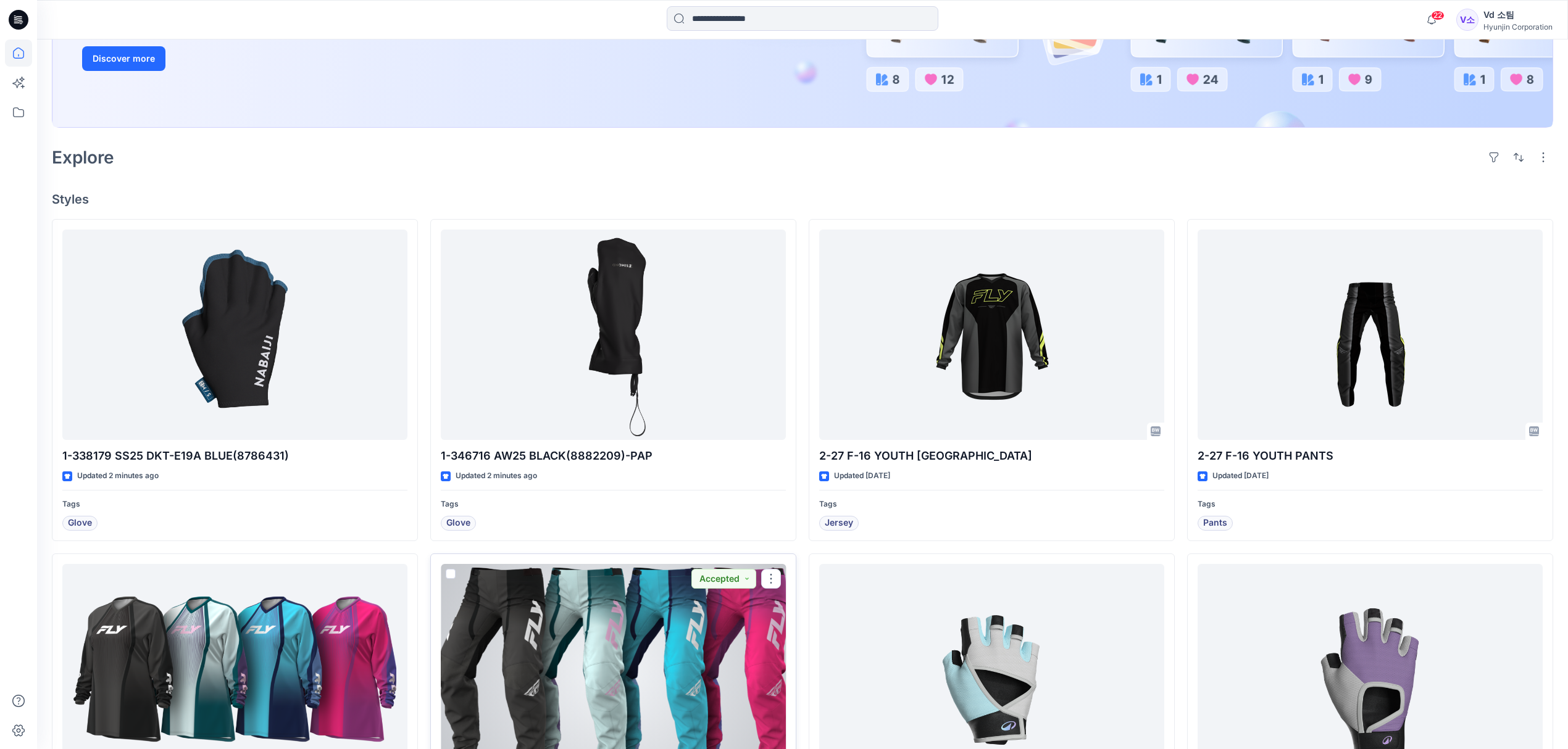
scroll to position [247, 0]
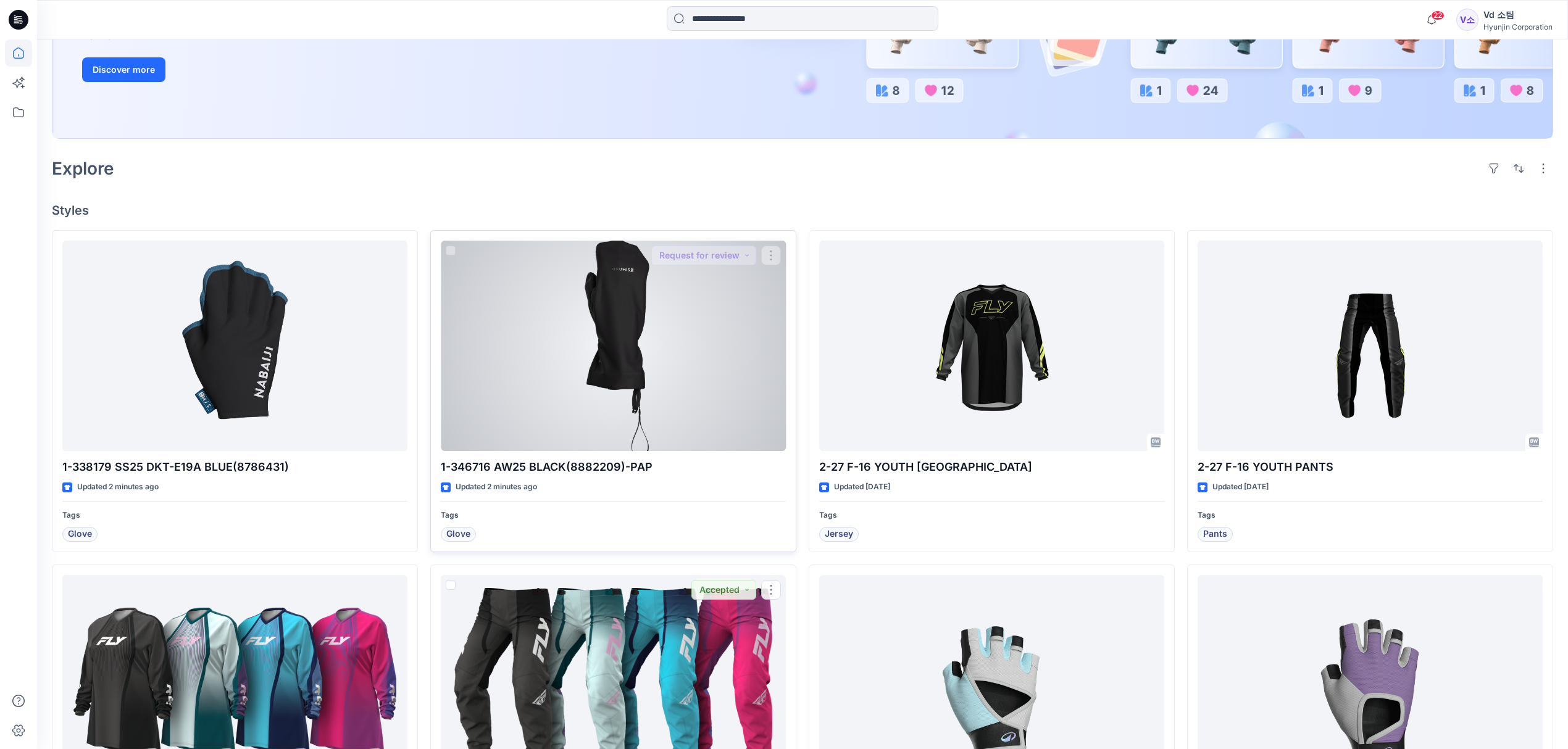
click at [579, 407] on div at bounding box center [613, 346] width 345 height 211
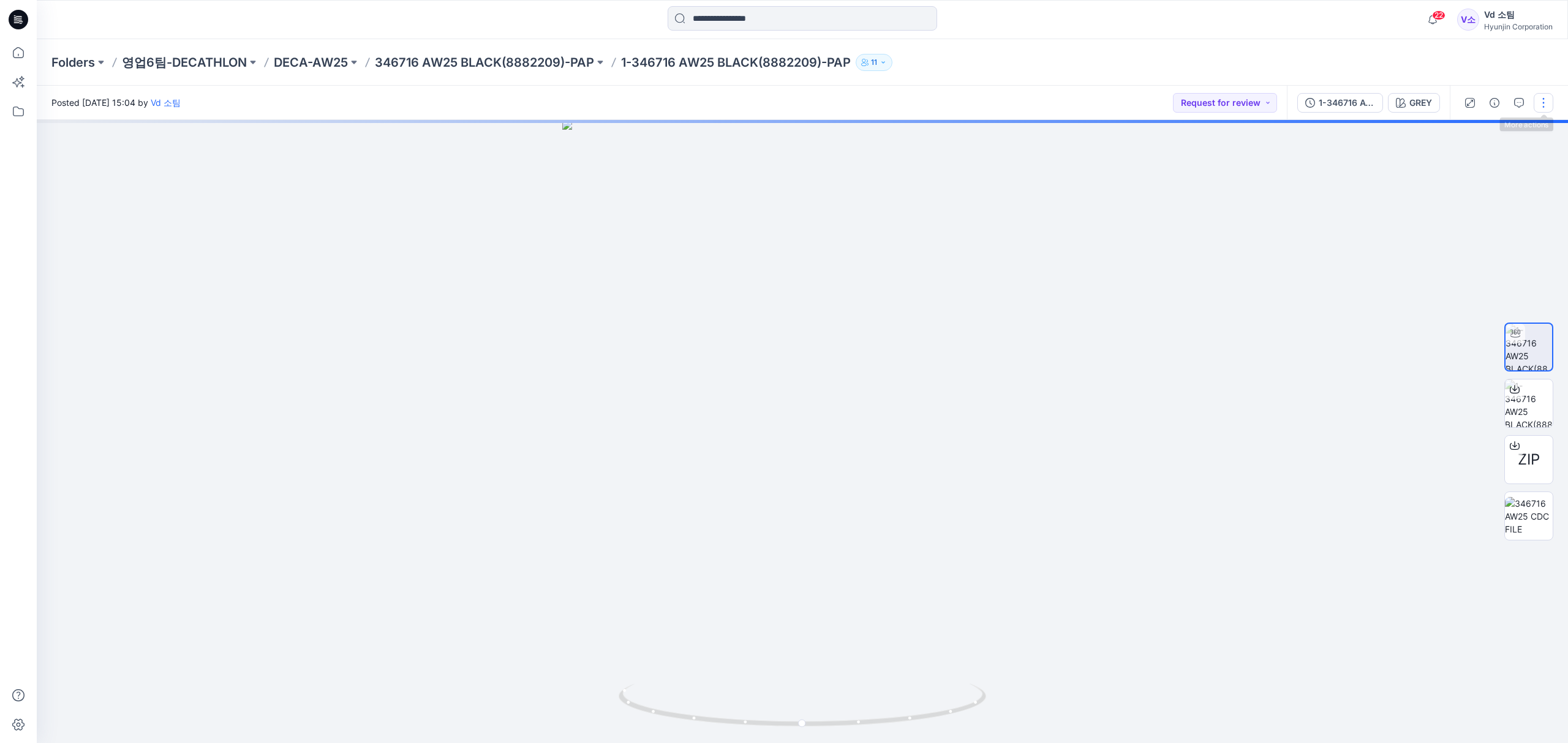
click at [1542, 104] on button "button" at bounding box center [1544, 103] width 20 height 20
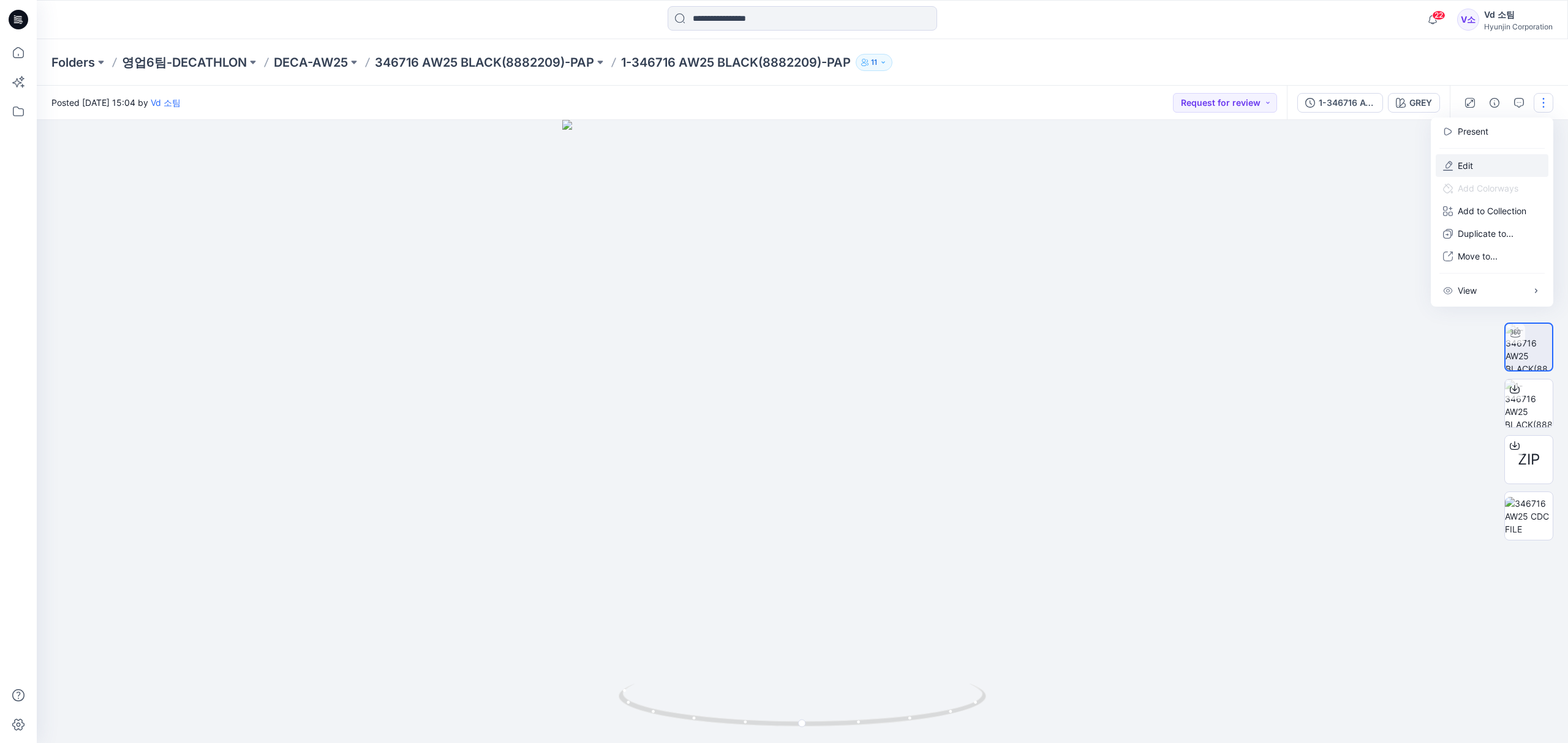
click at [1498, 165] on button "Edit" at bounding box center [1492, 165] width 113 height 23
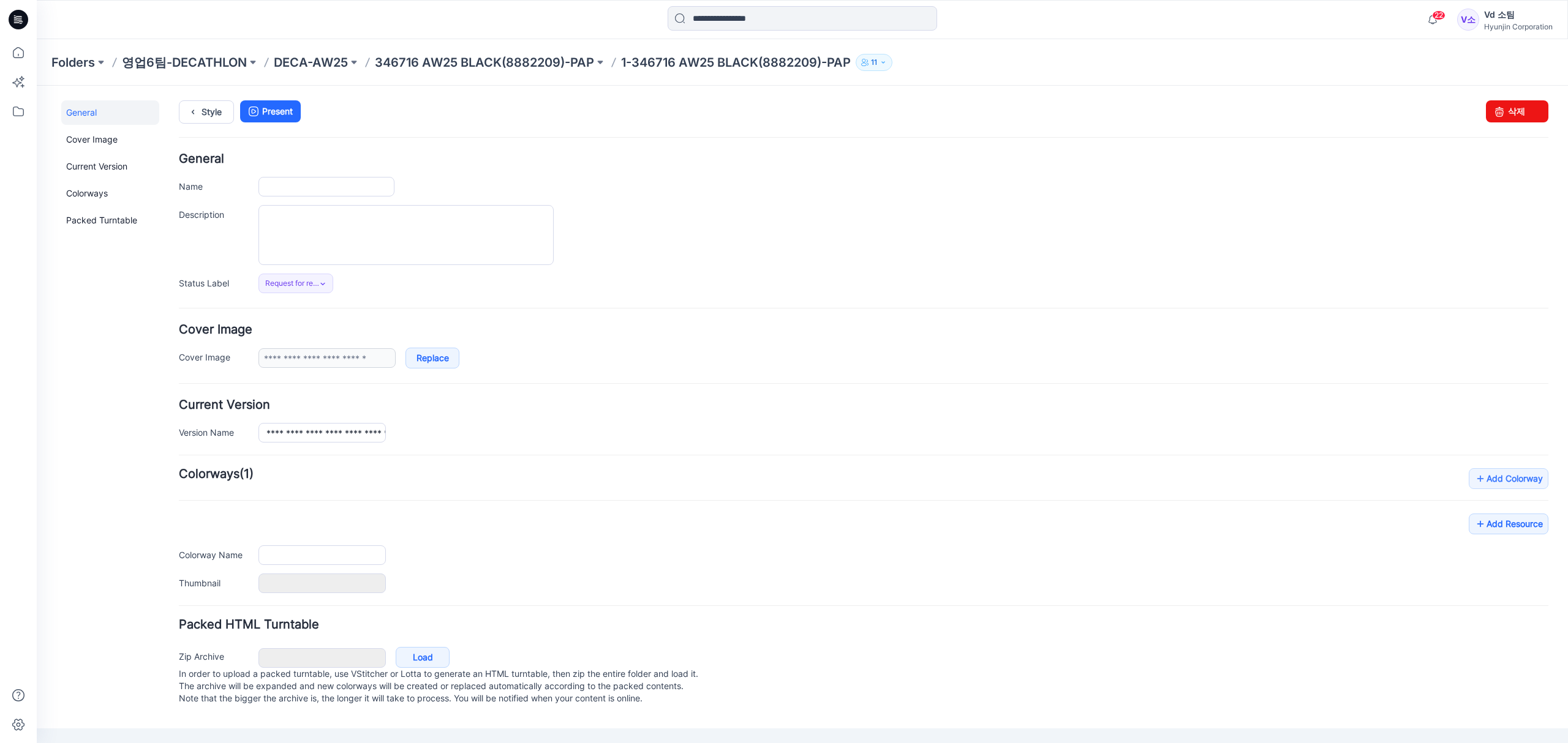
type input "**********"
type input "****"
type input "**********"
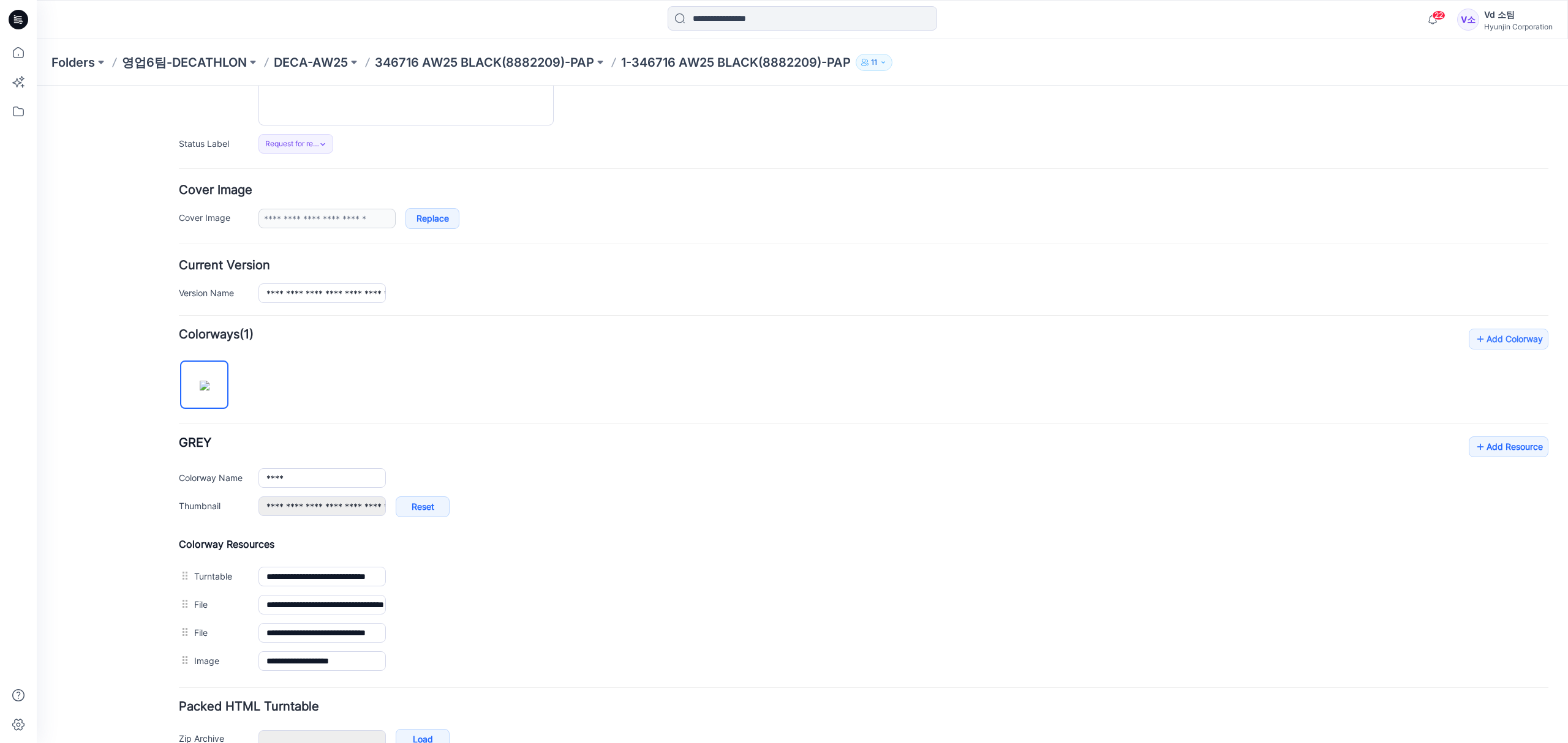
scroll to position [163, 0]
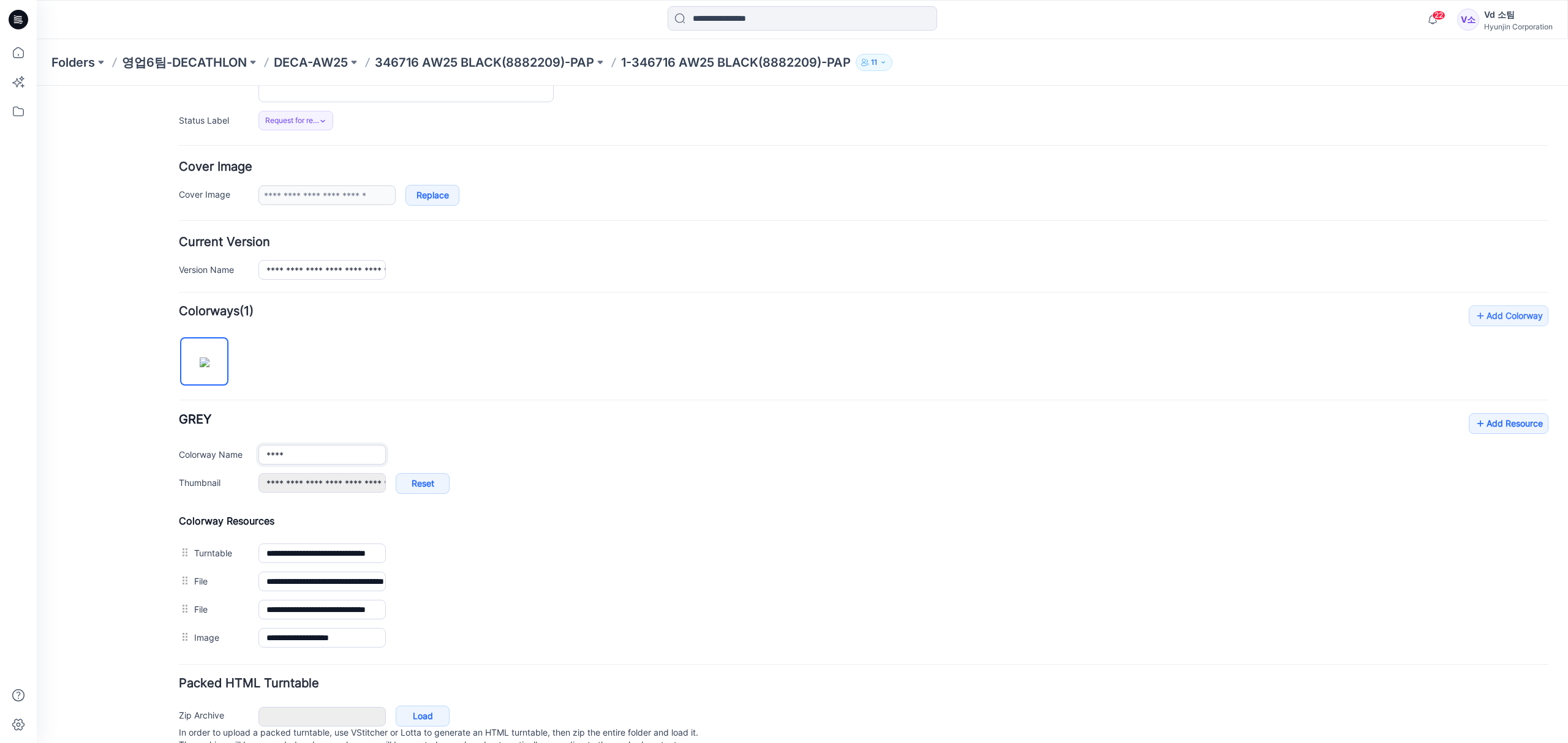
click at [314, 459] on input "****" at bounding box center [322, 455] width 127 height 20
drag, startPoint x: 308, startPoint y: 459, endPoint x: 251, endPoint y: 458, distance: 57.0
click at [251, 458] on div "Colorway Name ****" at bounding box center [863, 455] width 1369 height 20
type input "*****"
click at [545, 401] on hr at bounding box center [863, 400] width 1369 height 1
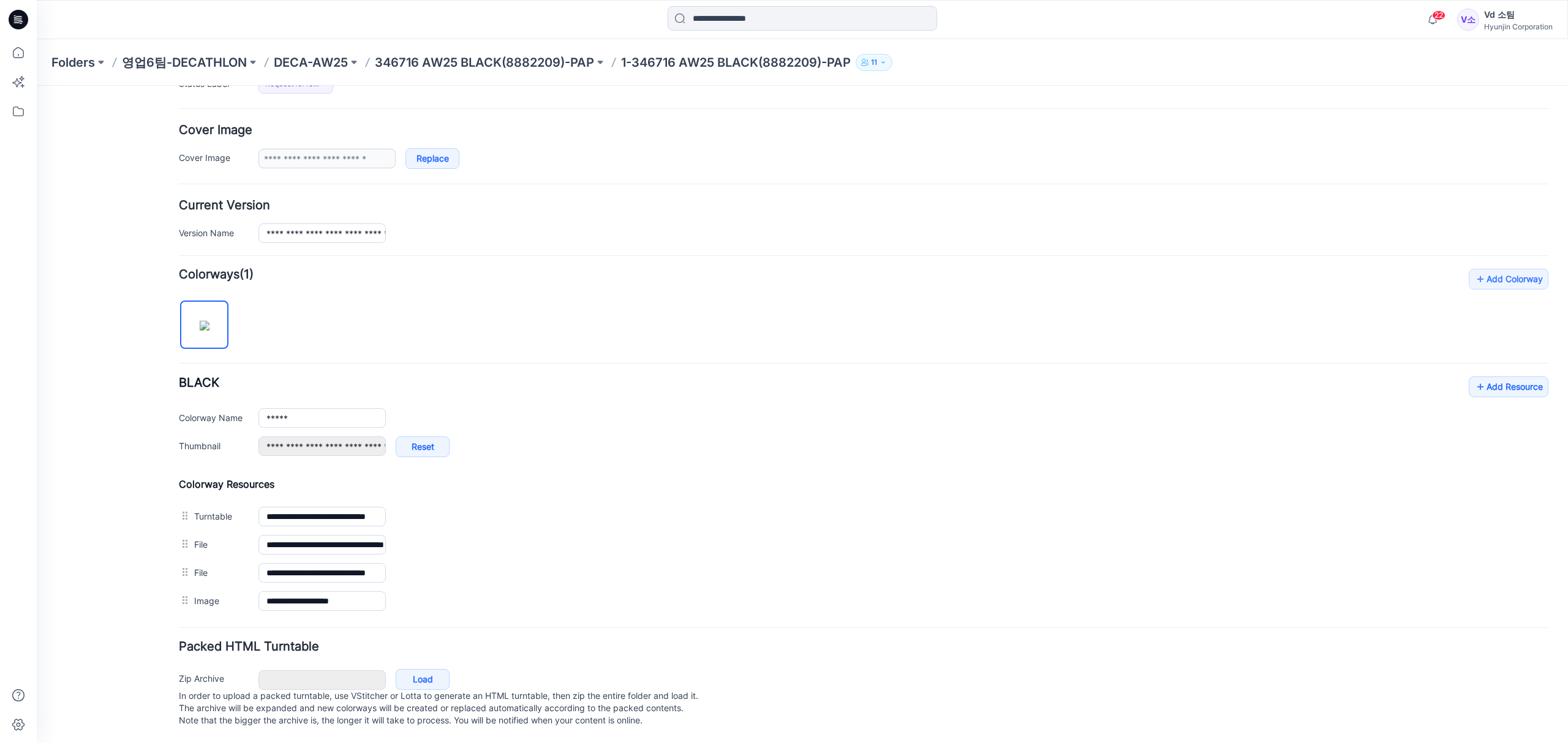
scroll to position [218, 0]
click at [489, 65] on p "346716 AW25 BLACK(8882209)-PAP" at bounding box center [485, 62] width 220 height 17
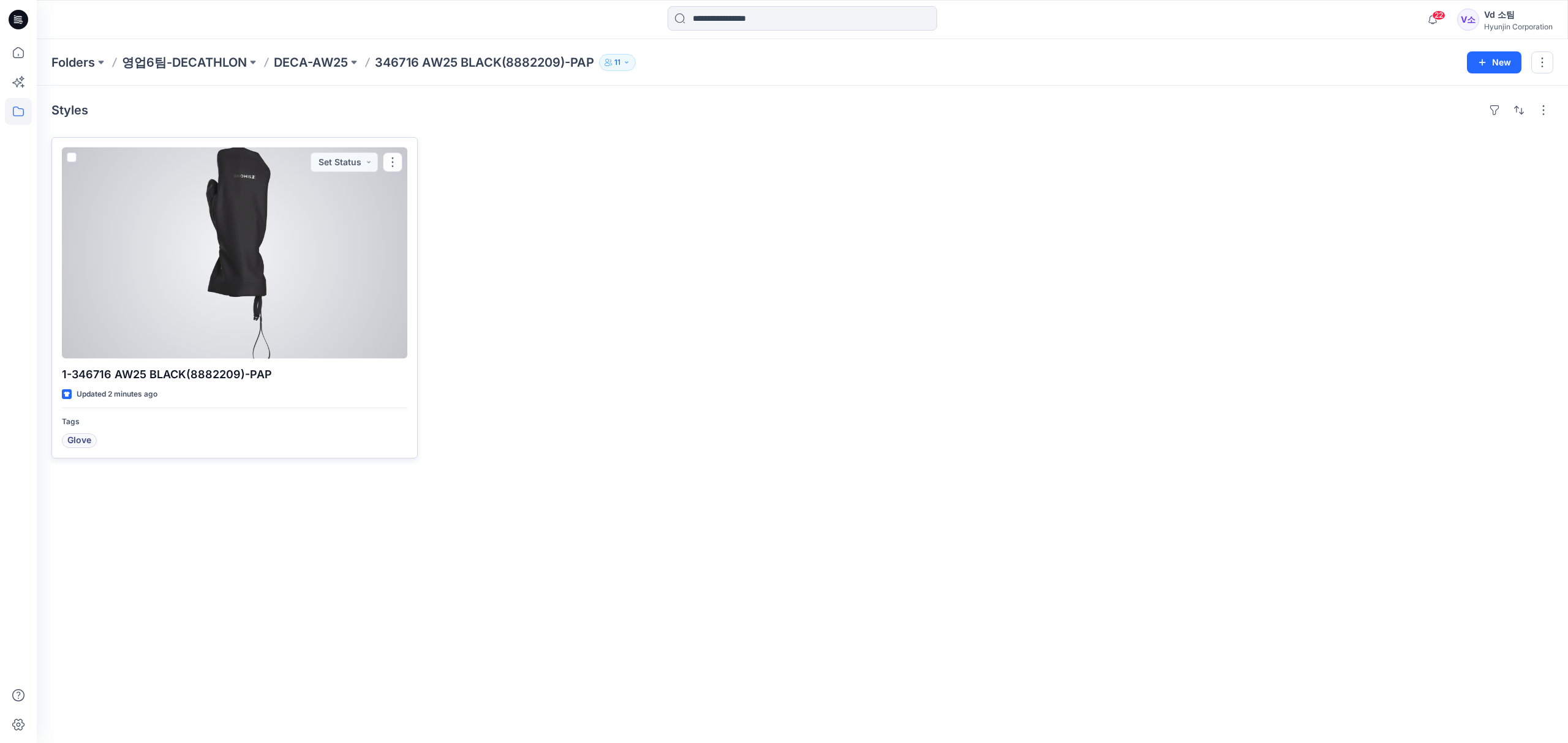
click at [290, 256] on div at bounding box center [234, 253] width 346 height 211
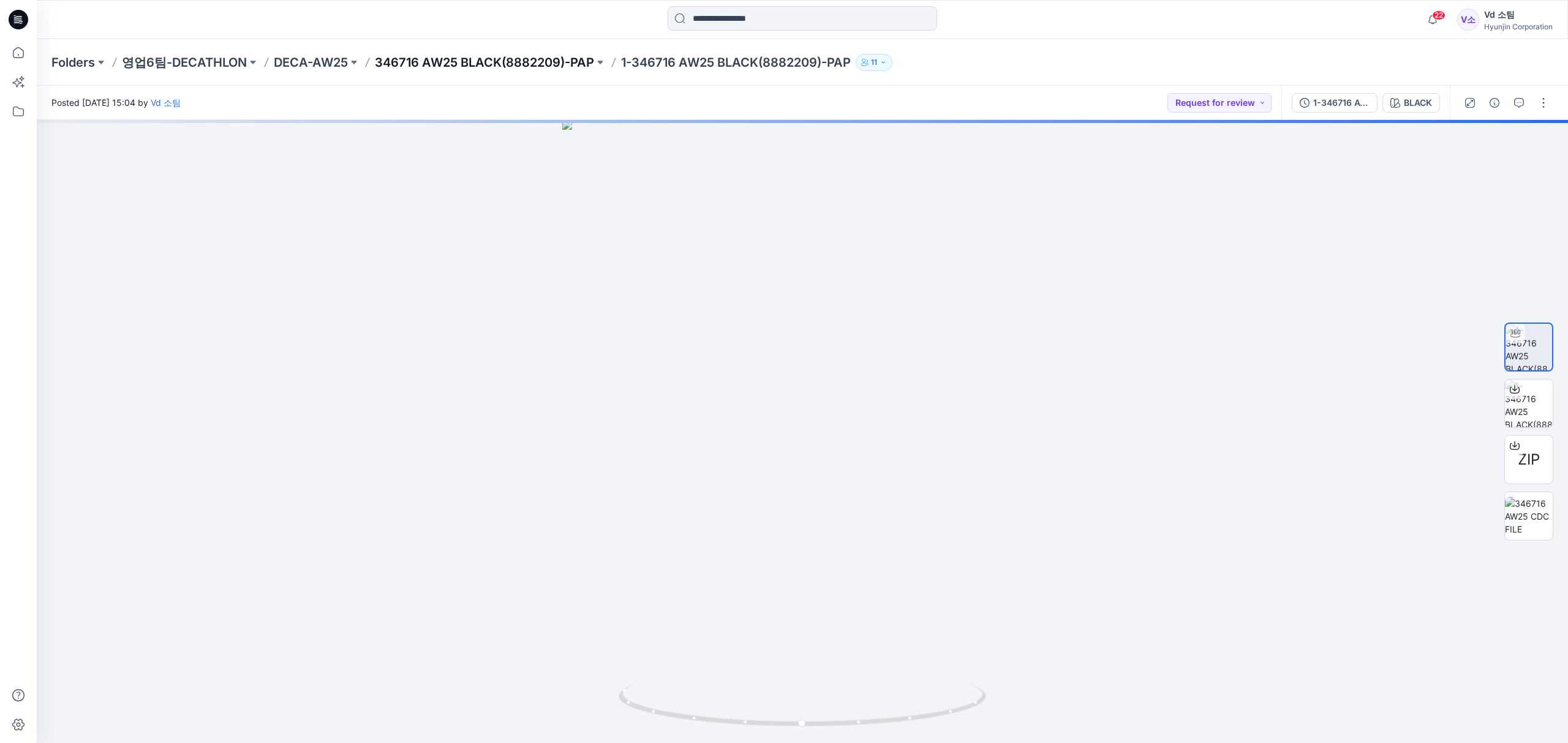
click at [498, 61] on p "346716 AW25 BLACK(8882209)-PAP" at bounding box center [485, 62] width 220 height 17
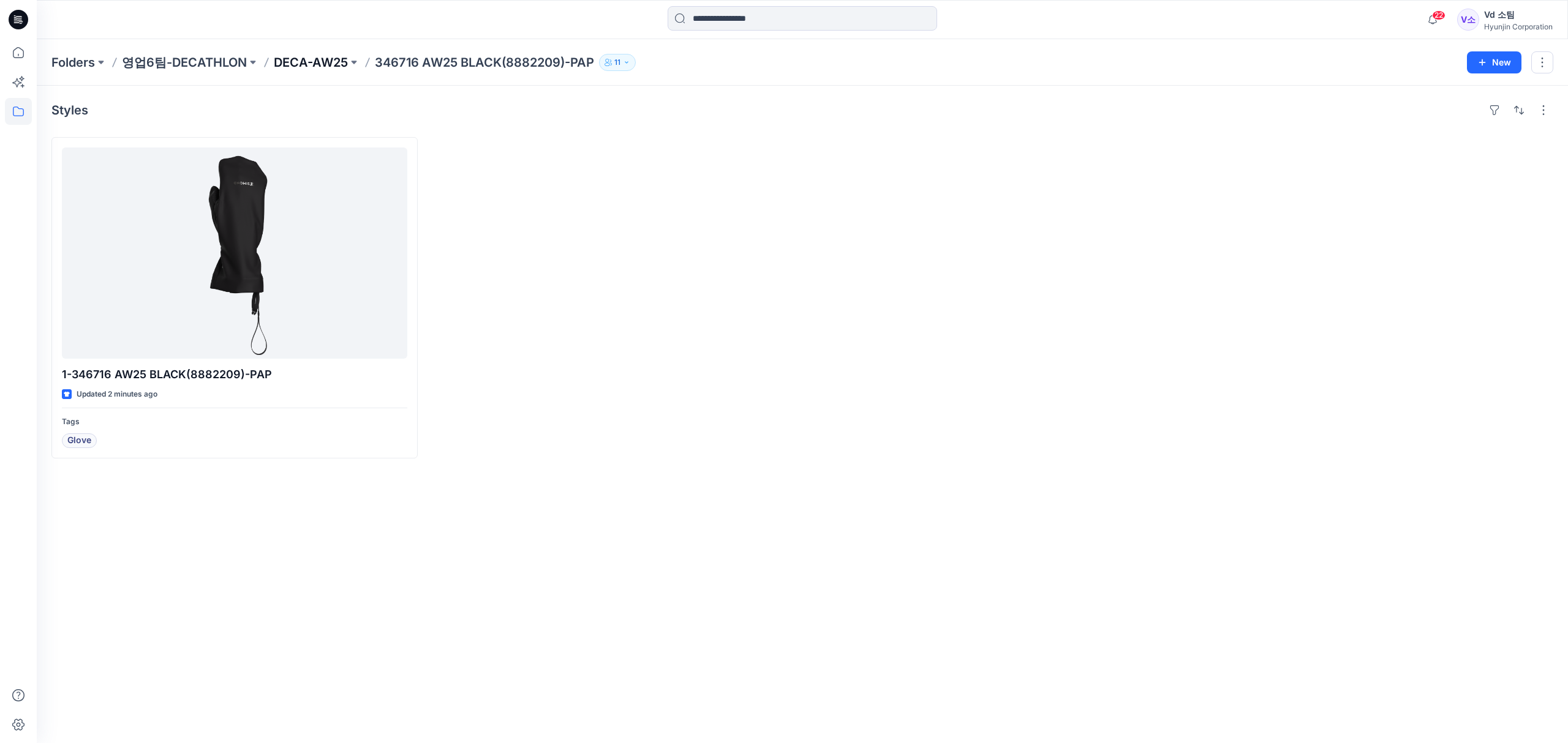
click at [319, 59] on p "DECA-AW25" at bounding box center [311, 62] width 74 height 17
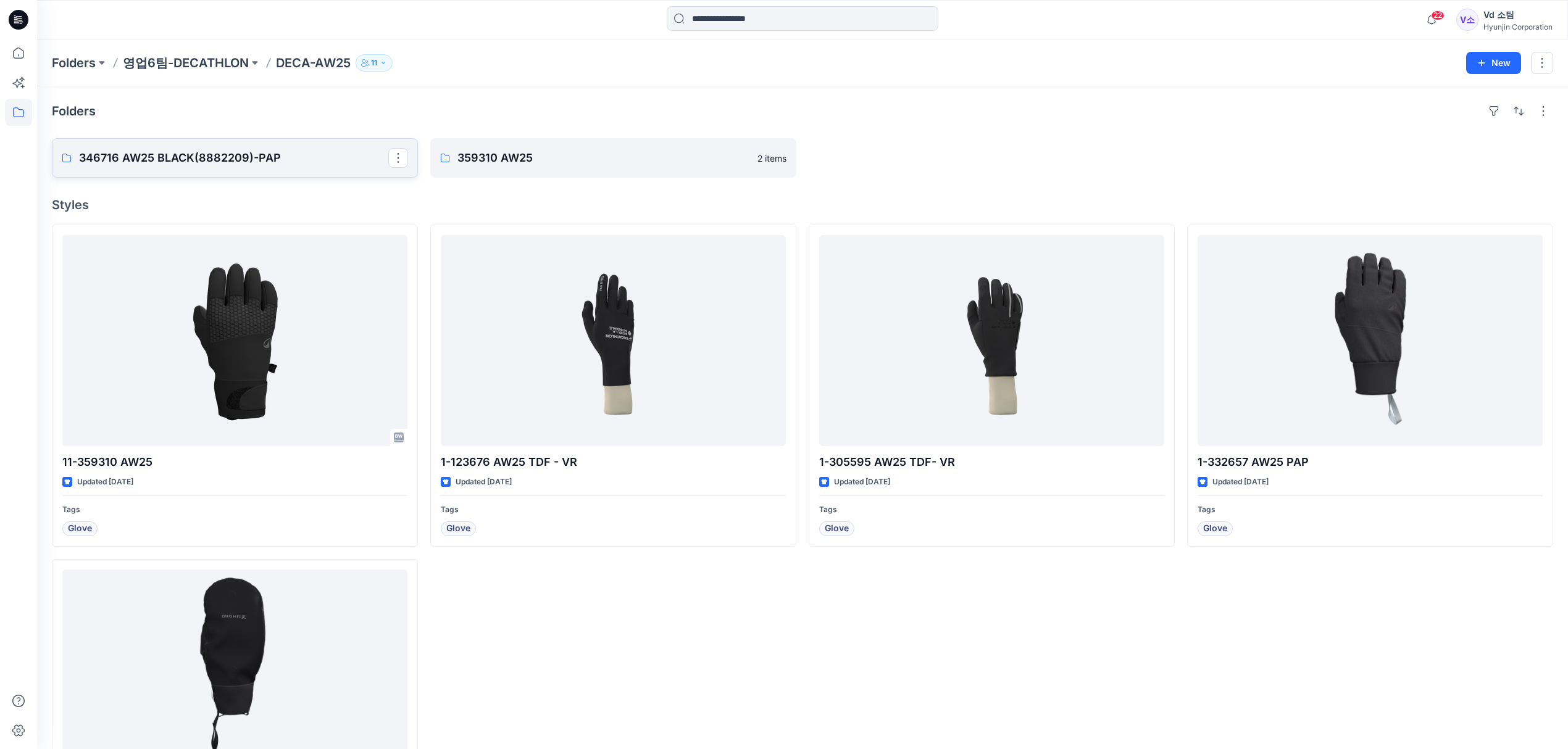
click at [216, 155] on p "346716 AW25 BLACK(8882209)-PAP" at bounding box center [233, 157] width 309 height 17
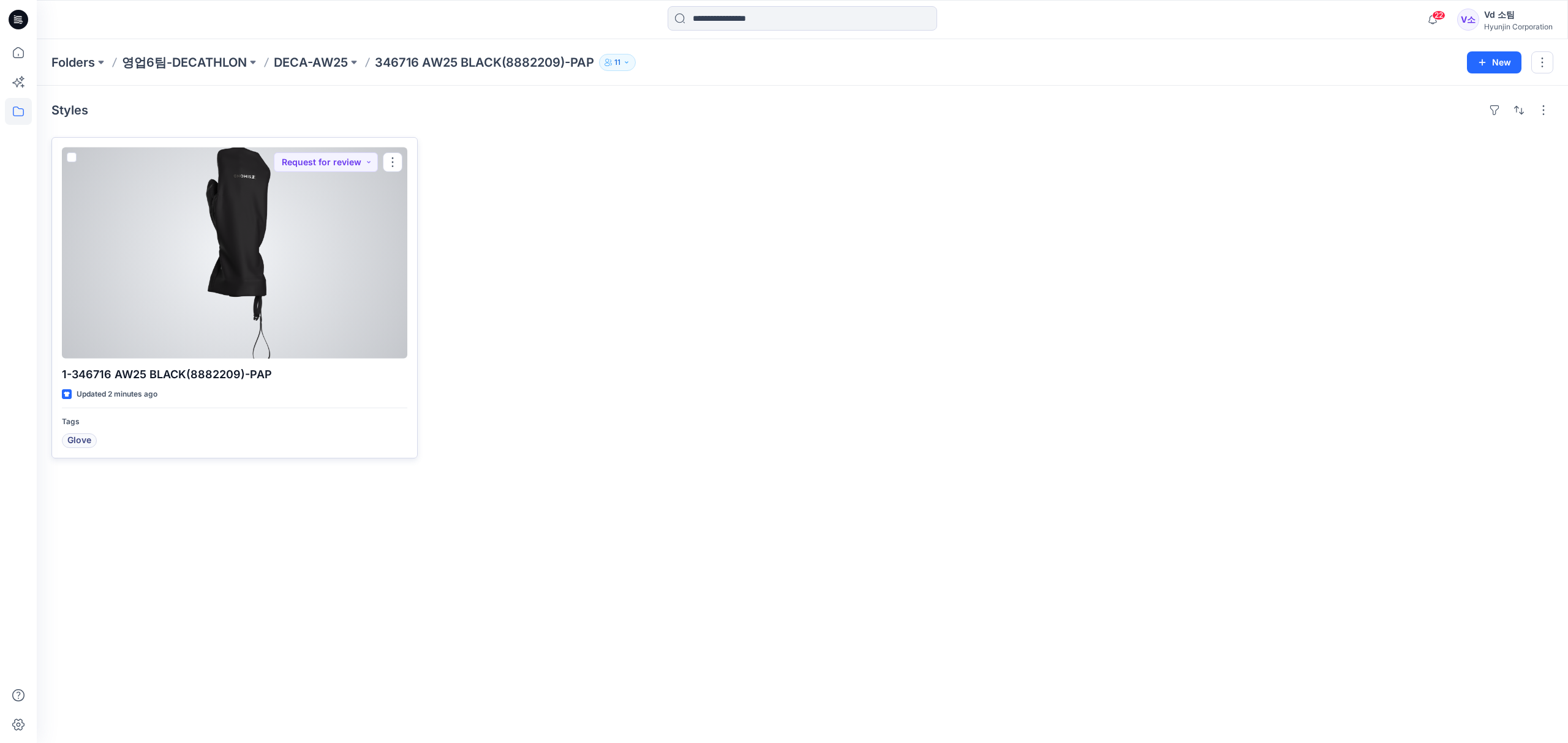
click at [353, 265] on div at bounding box center [234, 253] width 346 height 211
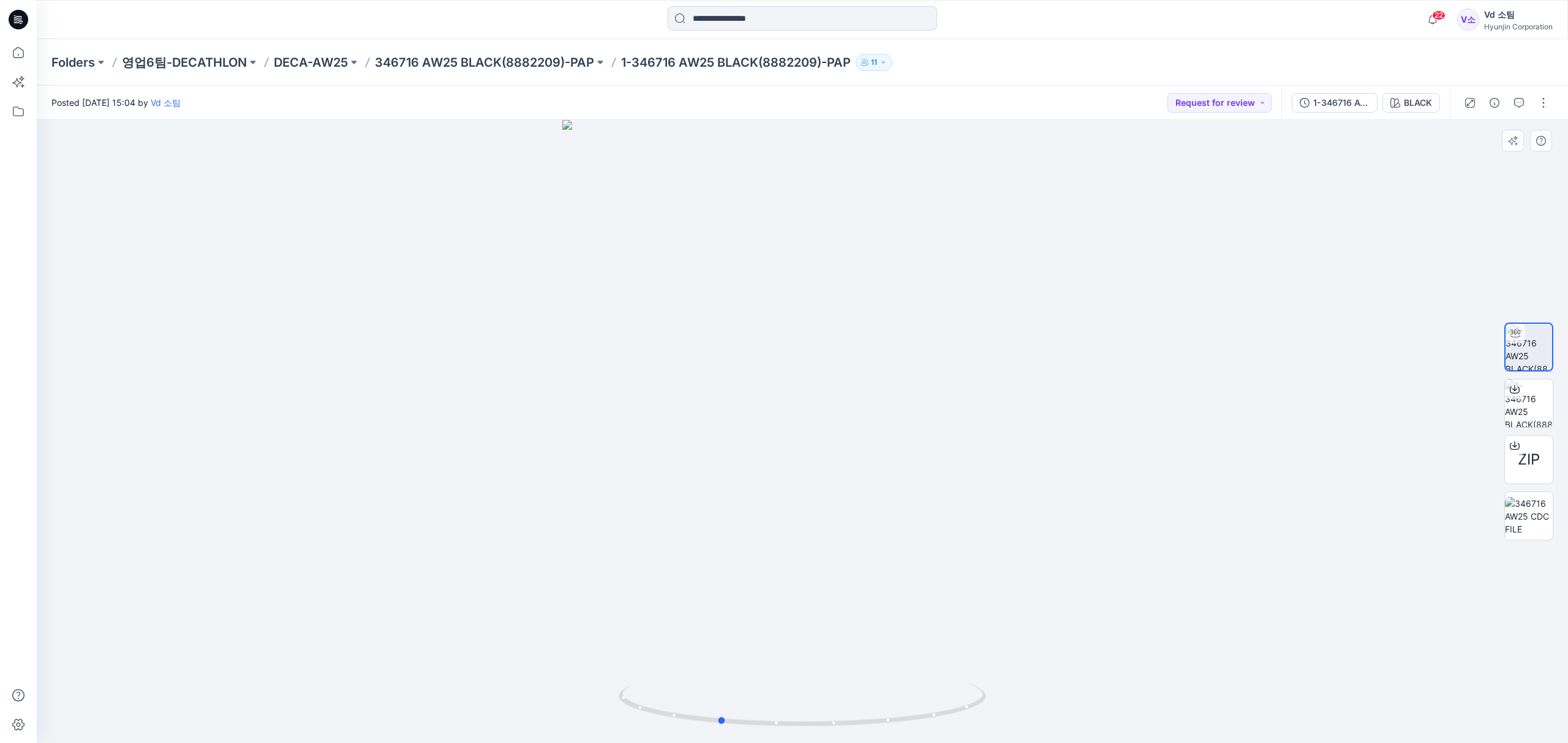
drag, startPoint x: 694, startPoint y: 710, endPoint x: 975, endPoint y: 681, distance: 282.5
click at [975, 681] on div at bounding box center [801, 431] width 1531 height 623
drag, startPoint x: 805, startPoint y: 720, endPoint x: 774, endPoint y: 701, distance: 36.4
click at [774, 701] on icon at bounding box center [804, 707] width 370 height 46
drag, startPoint x: 789, startPoint y: 549, endPoint x: 801, endPoint y: 684, distance: 135.5
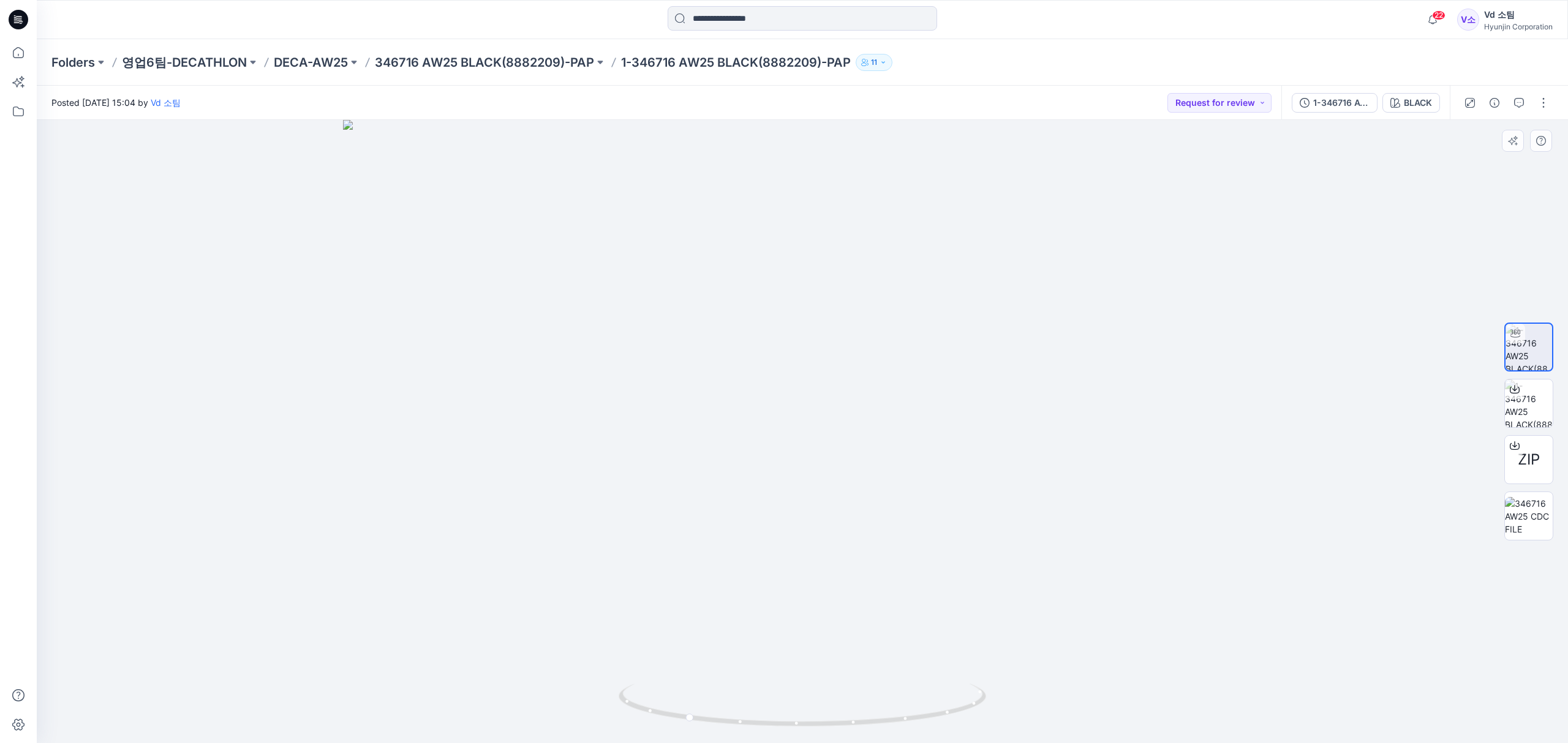
drag, startPoint x: 811, startPoint y: 465, endPoint x: 799, endPoint y: 615, distance: 150.5
drag, startPoint x: 706, startPoint y: 721, endPoint x: 1027, endPoint y: 686, distance: 322.9
click at [1036, 698] on div at bounding box center [801, 431] width 1531 height 623
drag, startPoint x: 893, startPoint y: 573, endPoint x: 926, endPoint y: 589, distance: 36.7
click at [924, 588] on img at bounding box center [802, 432] width 918 height 624
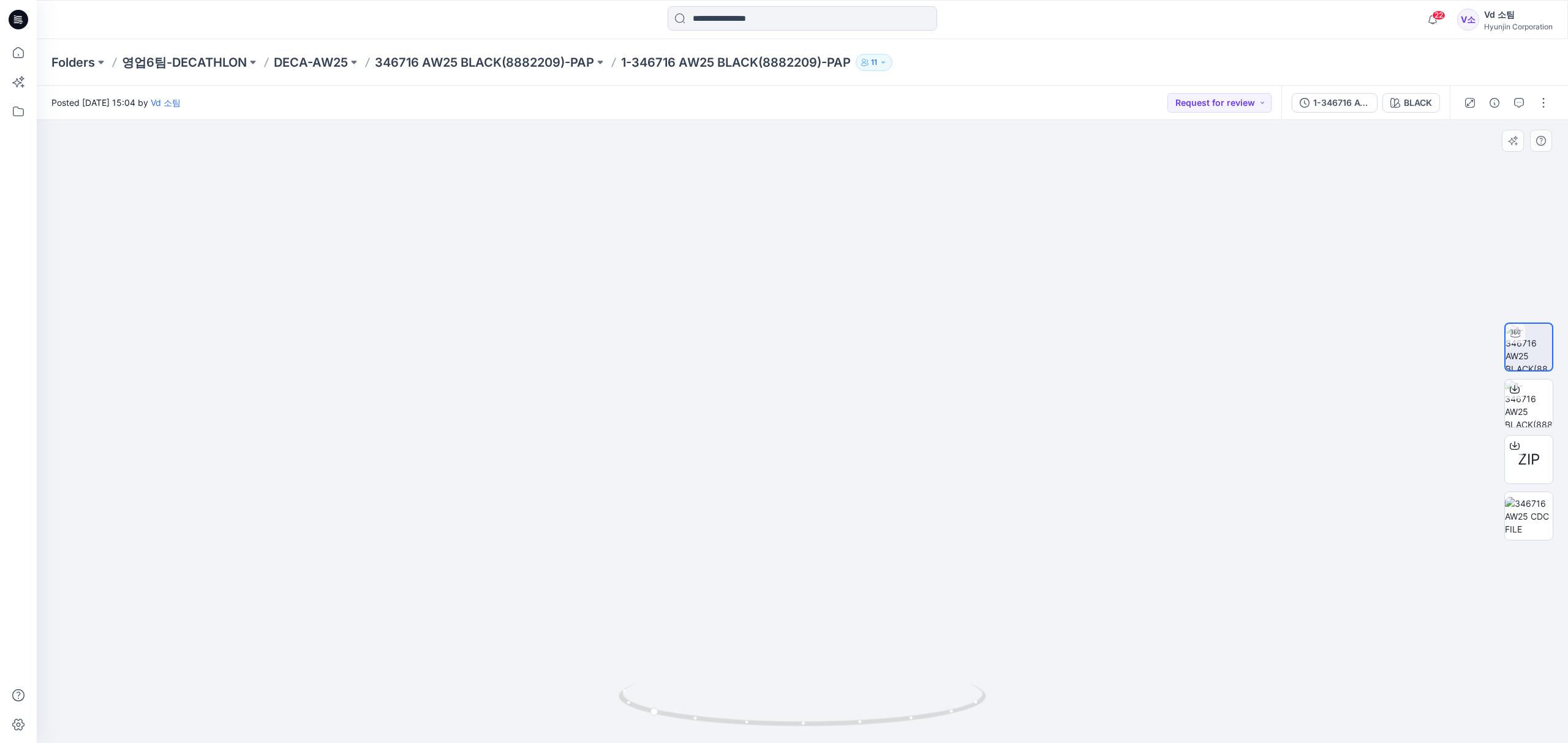
drag, startPoint x: 907, startPoint y: 611, endPoint x: 883, endPoint y: 377, distance: 235.2
click at [879, 360] on img at bounding box center [802, 307] width 918 height 874
drag, startPoint x: 726, startPoint y: 717, endPoint x: 704, endPoint y: 718, distance: 22.0
click at [704, 718] on icon at bounding box center [804, 707] width 370 height 46
drag, startPoint x: 785, startPoint y: 633, endPoint x: 795, endPoint y: 468, distance: 165.3
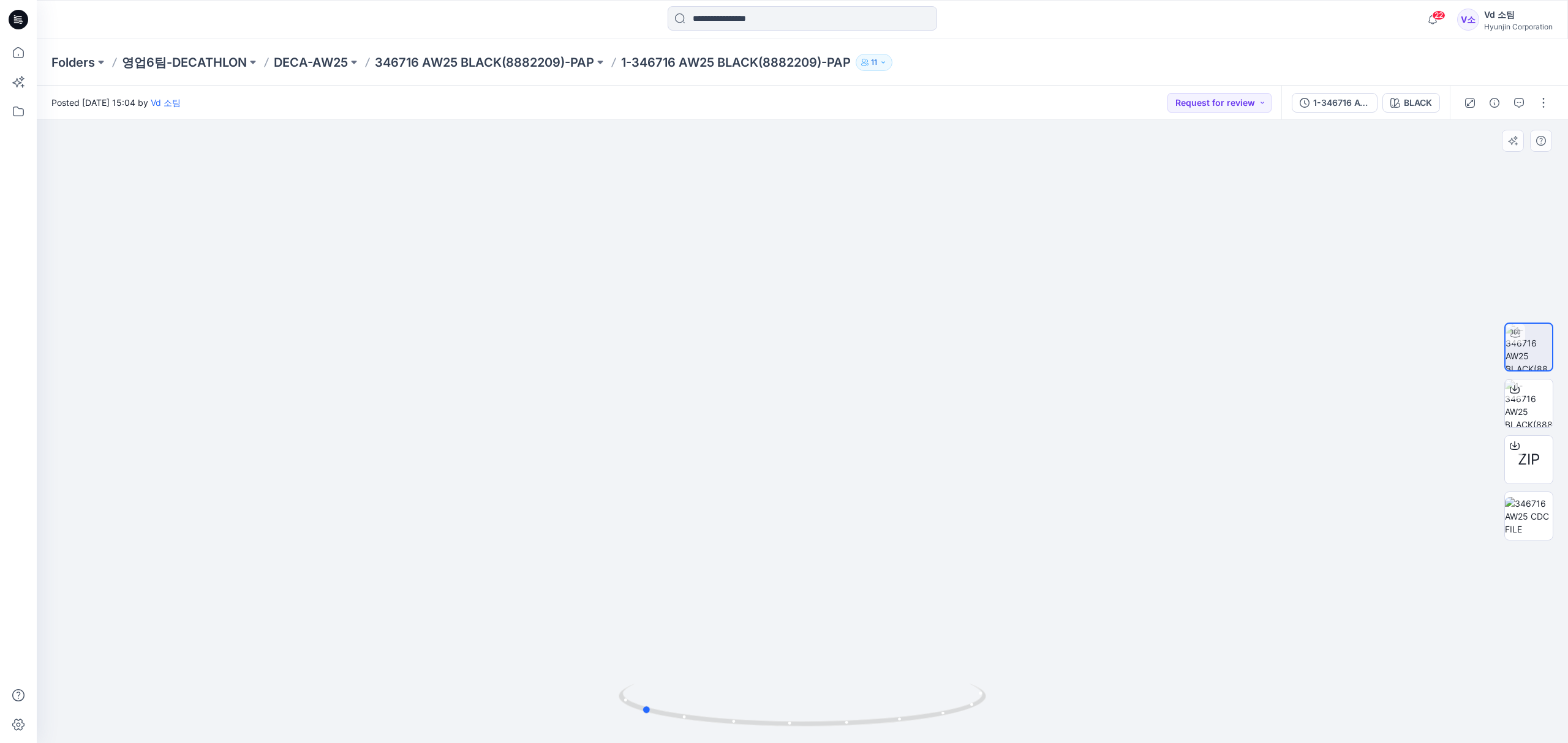
click at [795, 468] on div at bounding box center [801, 431] width 1531 height 623
drag, startPoint x: 777, startPoint y: 522, endPoint x: 780, endPoint y: 409, distance: 113.0
click at [778, 406] on img at bounding box center [801, 294] width 703 height 899
drag, startPoint x: 709, startPoint y: 719, endPoint x: 760, endPoint y: 722, distance: 51.1
click at [760, 722] on icon at bounding box center [804, 707] width 370 height 46
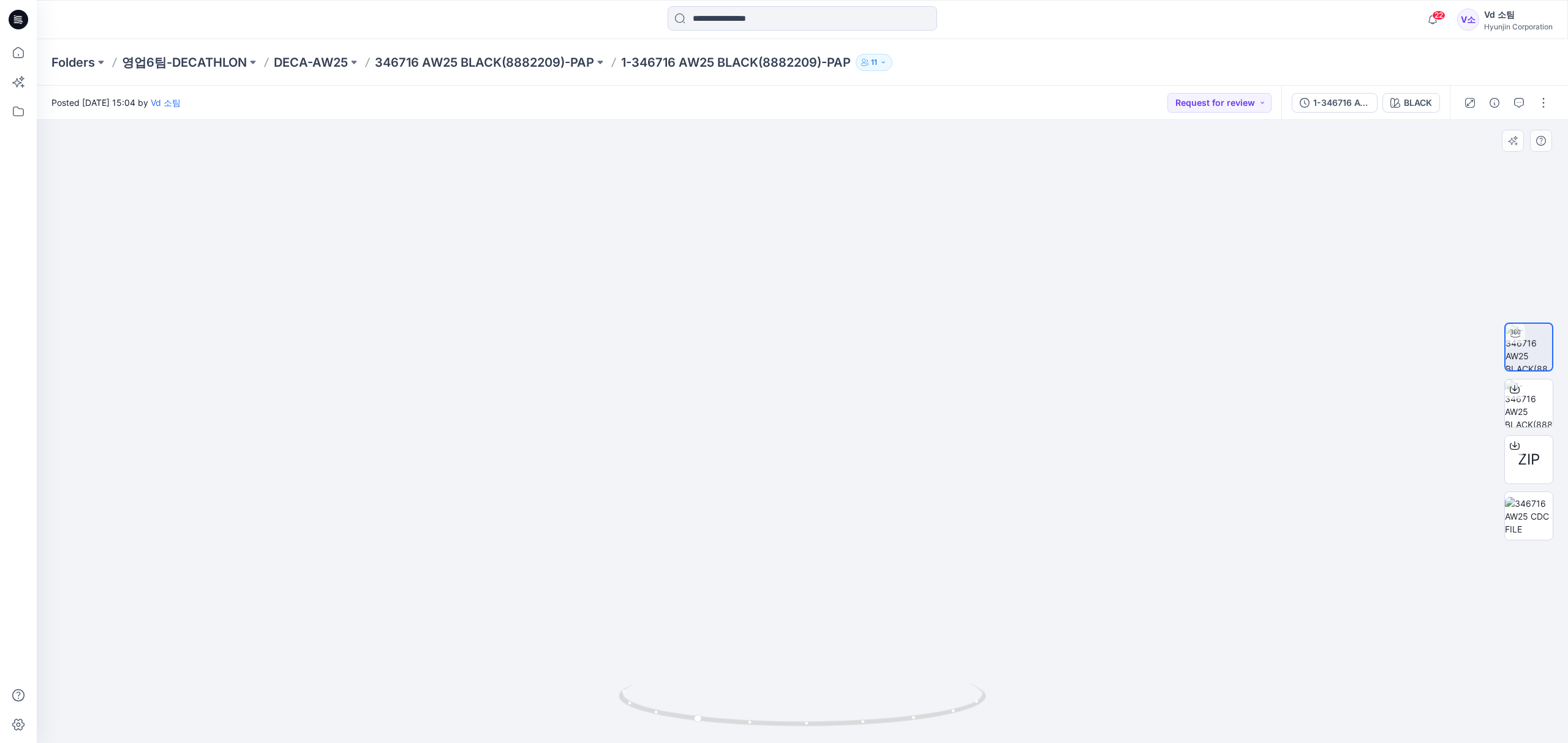
drag, startPoint x: 772, startPoint y: 442, endPoint x: 774, endPoint y: 374, distance: 68.0
click at [773, 370] on img at bounding box center [802, 147] width 918 height 1194
drag, startPoint x: 794, startPoint y: 475, endPoint x: 805, endPoint y: 530, distance: 56.1
click at [805, 530] on img at bounding box center [801, 210] width 847 height 1069
drag, startPoint x: 829, startPoint y: 598, endPoint x: 816, endPoint y: 635, distance: 39.2
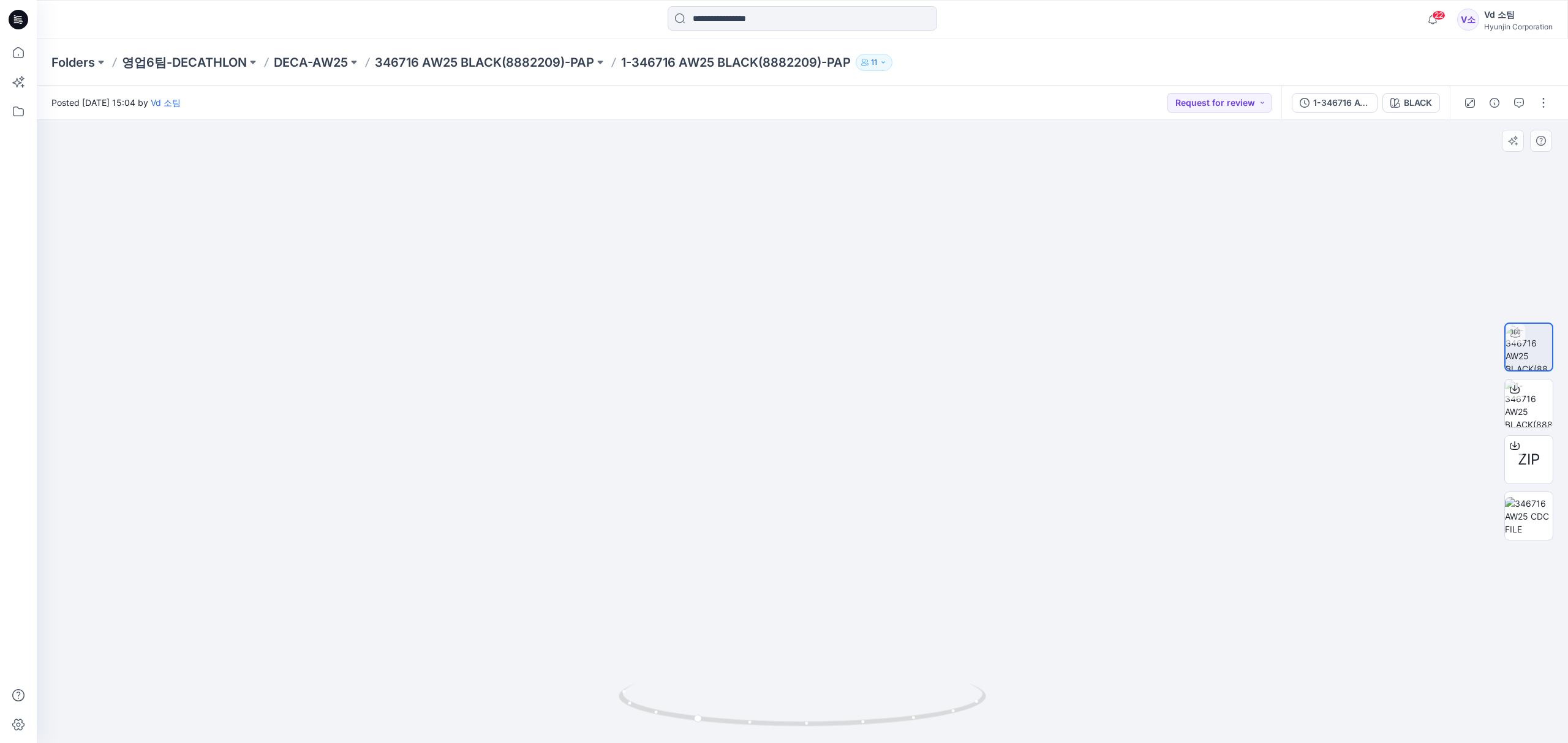
click at [816, 631] on img at bounding box center [802, 345] width 668 height 797
drag, startPoint x: 787, startPoint y: 723, endPoint x: 728, endPoint y: 706, distance: 61.4
click at [729, 714] on icon at bounding box center [804, 707] width 370 height 46
click at [18, 60] on icon at bounding box center [18, 53] width 27 height 27
